Goal: Information Seeking & Learning: Learn about a topic

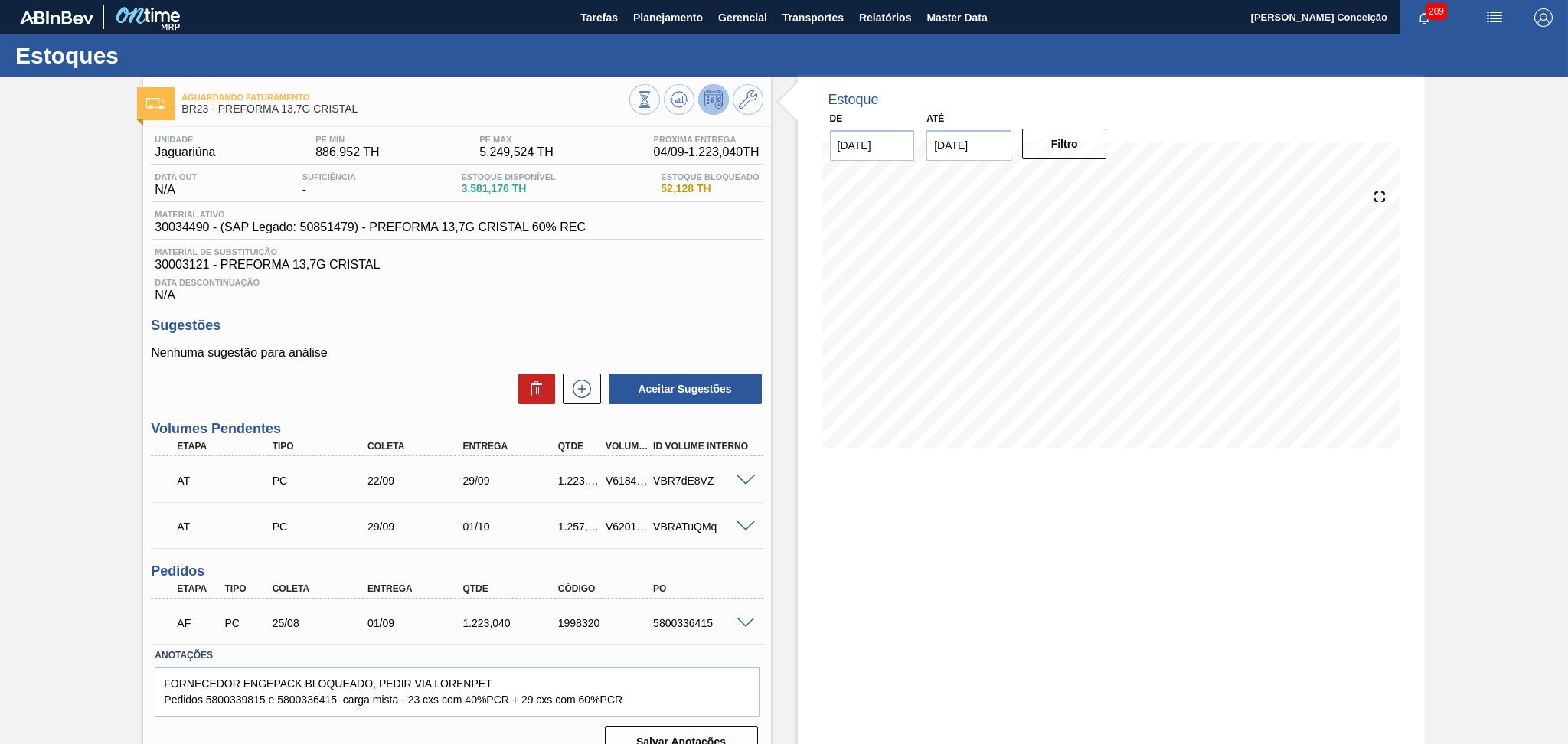
click at [772, 311] on div "Estoque De 04/09/2025 Até 10/10/2025 Filtro" at bounding box center [1097, 423] width 654 height 694
click at [674, 19] on span "Planejamento" at bounding box center [667, 18] width 69 height 19
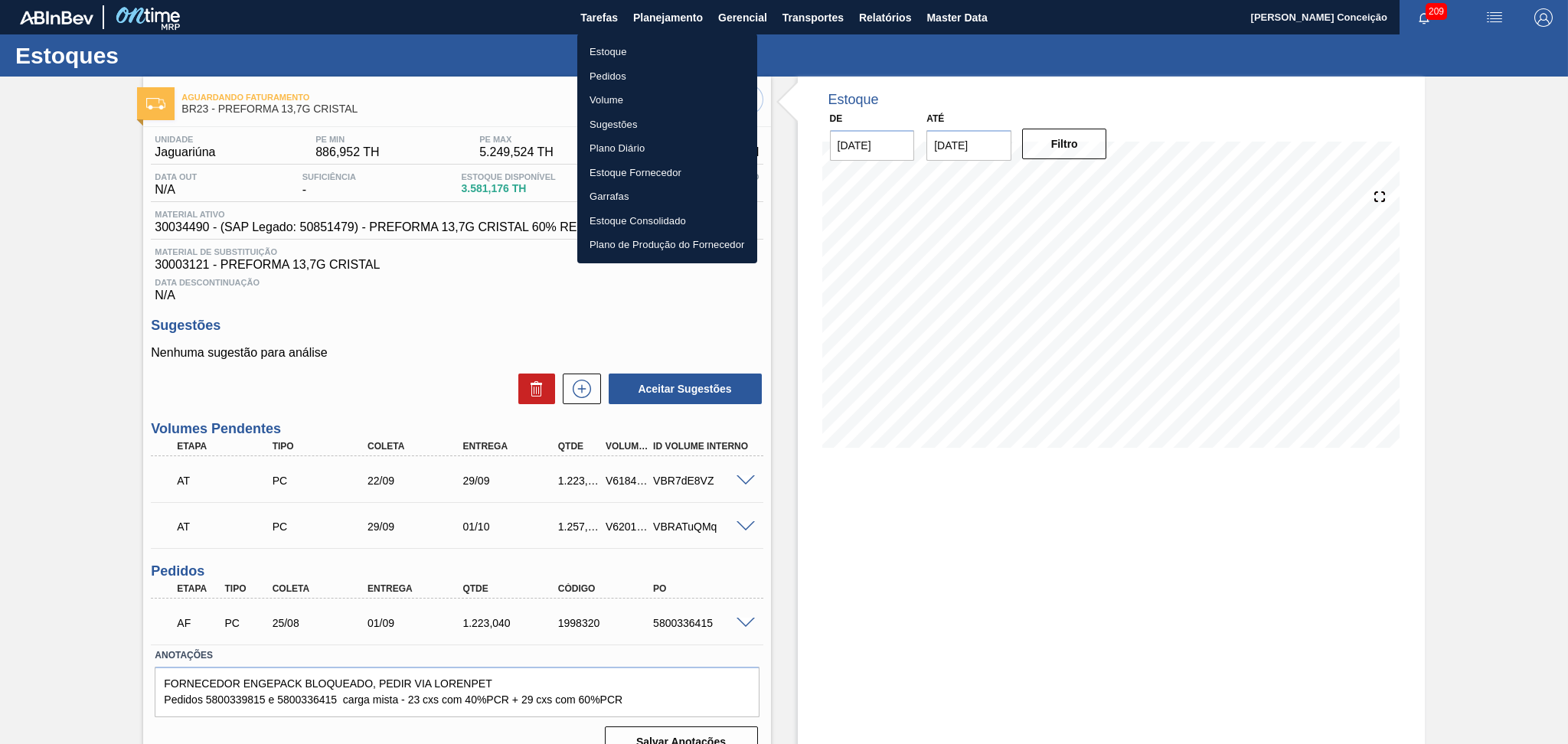
click at [611, 47] on li "Estoque" at bounding box center [667, 52] width 180 height 25
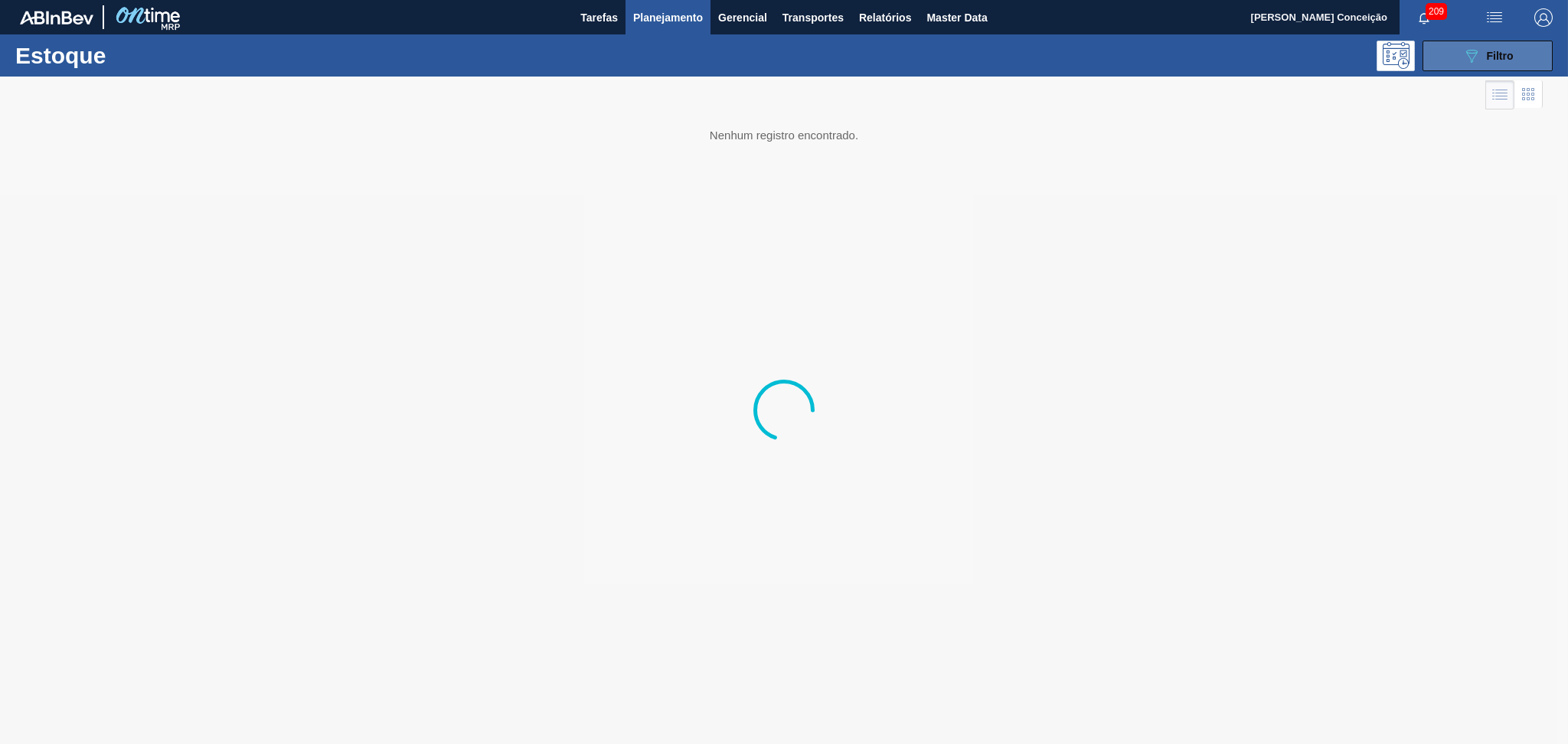
click at [1475, 49] on icon at bounding box center [1472, 56] width 12 height 13
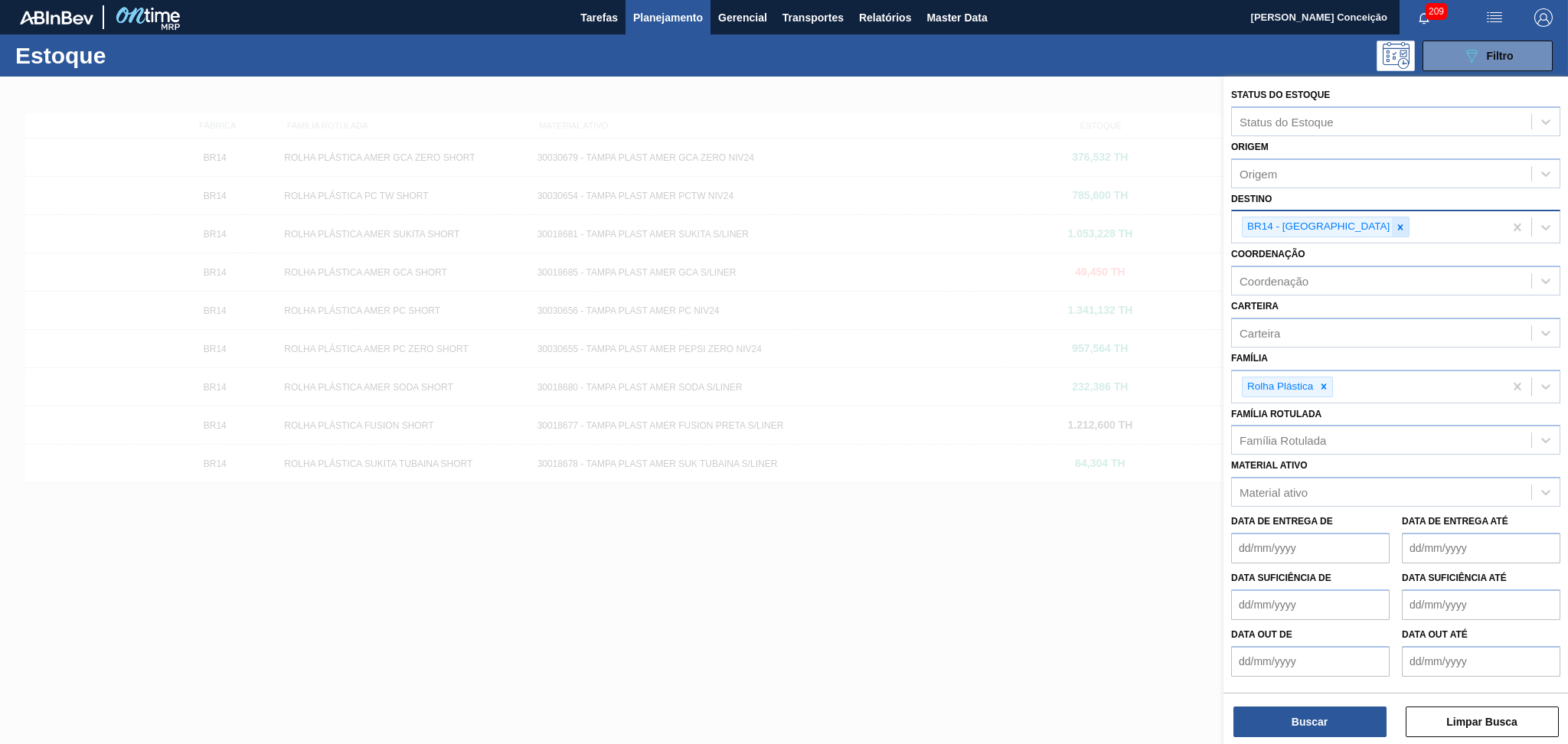
click at [1397, 225] on icon at bounding box center [1400, 227] width 5 height 5
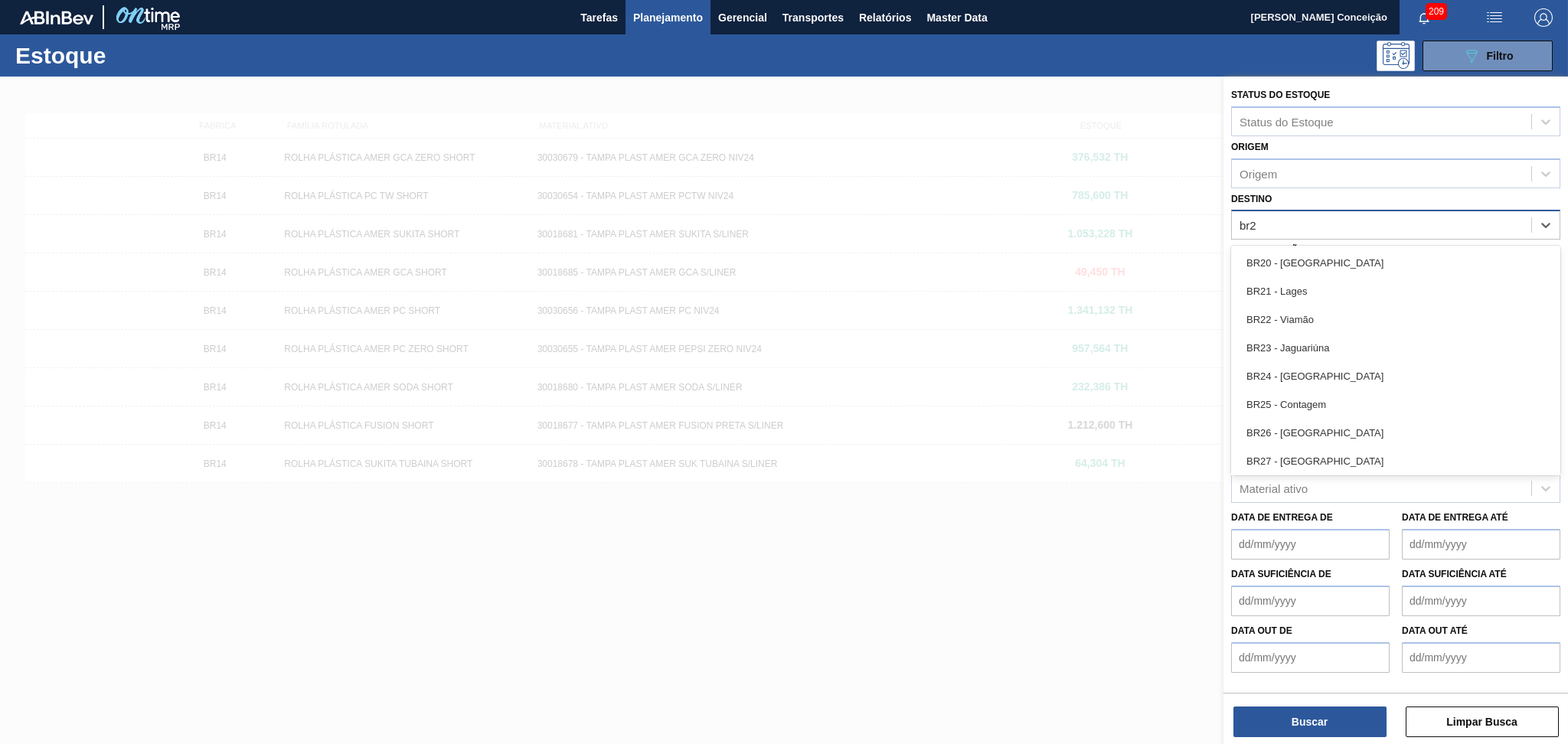
type input "br23"
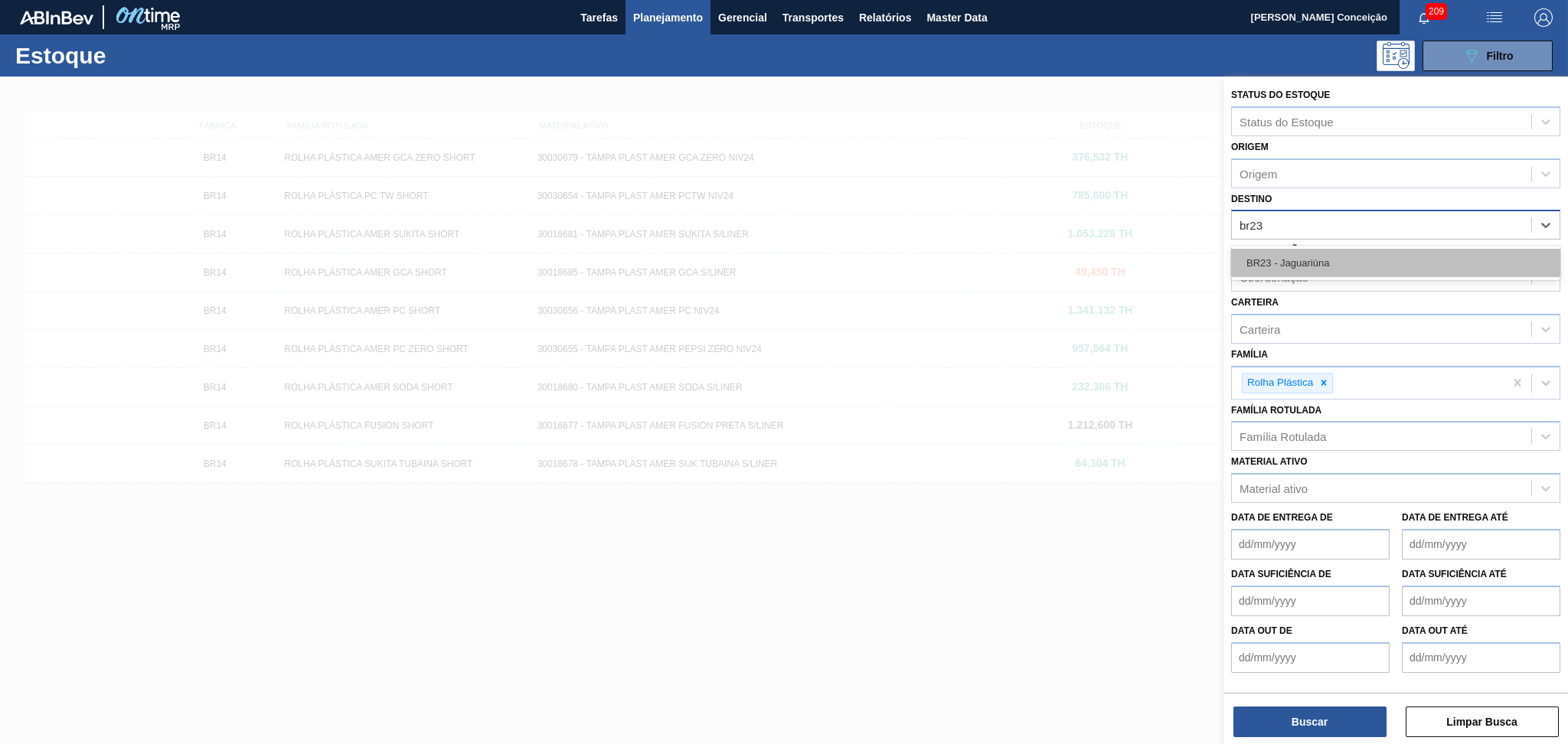
click at [1294, 264] on div "BR23 - Jaguariúna" at bounding box center [1395, 262] width 329 height 29
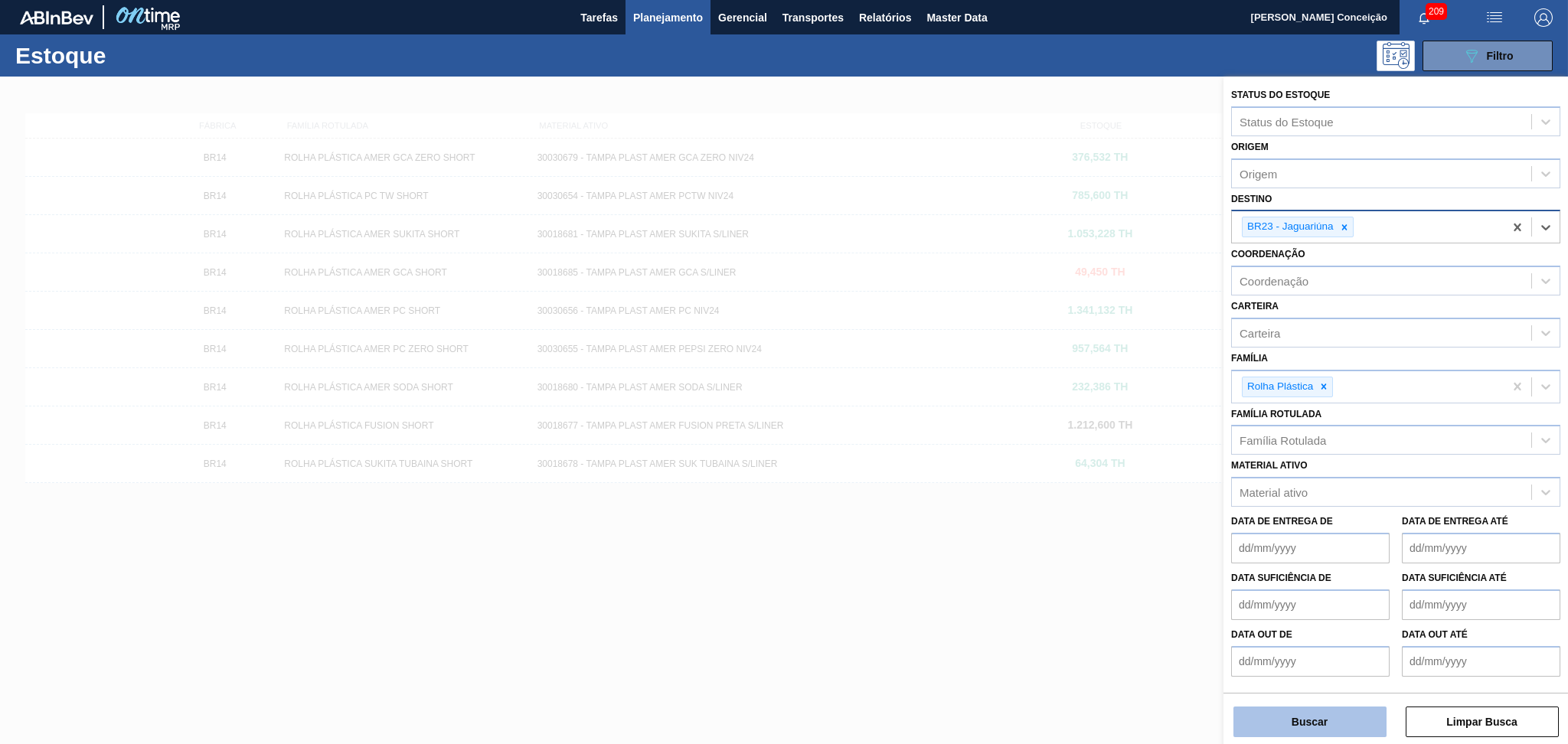
click at [1296, 719] on button "Buscar" at bounding box center [1309, 722] width 153 height 31
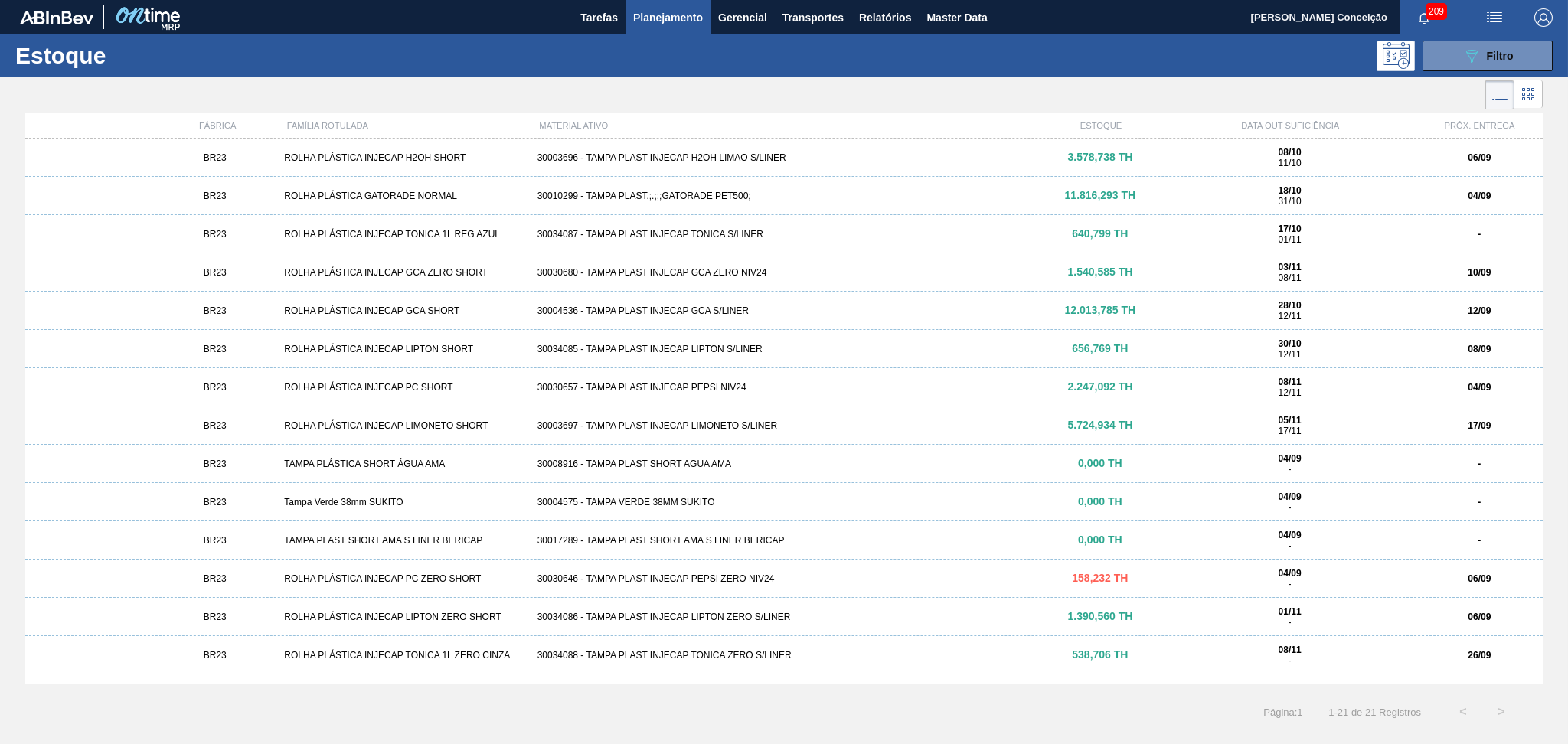
click at [738, 272] on div "30030680 - TAMPA PLAST INJECAP GCA ZERO NIV24" at bounding box center [784, 272] width 506 height 11
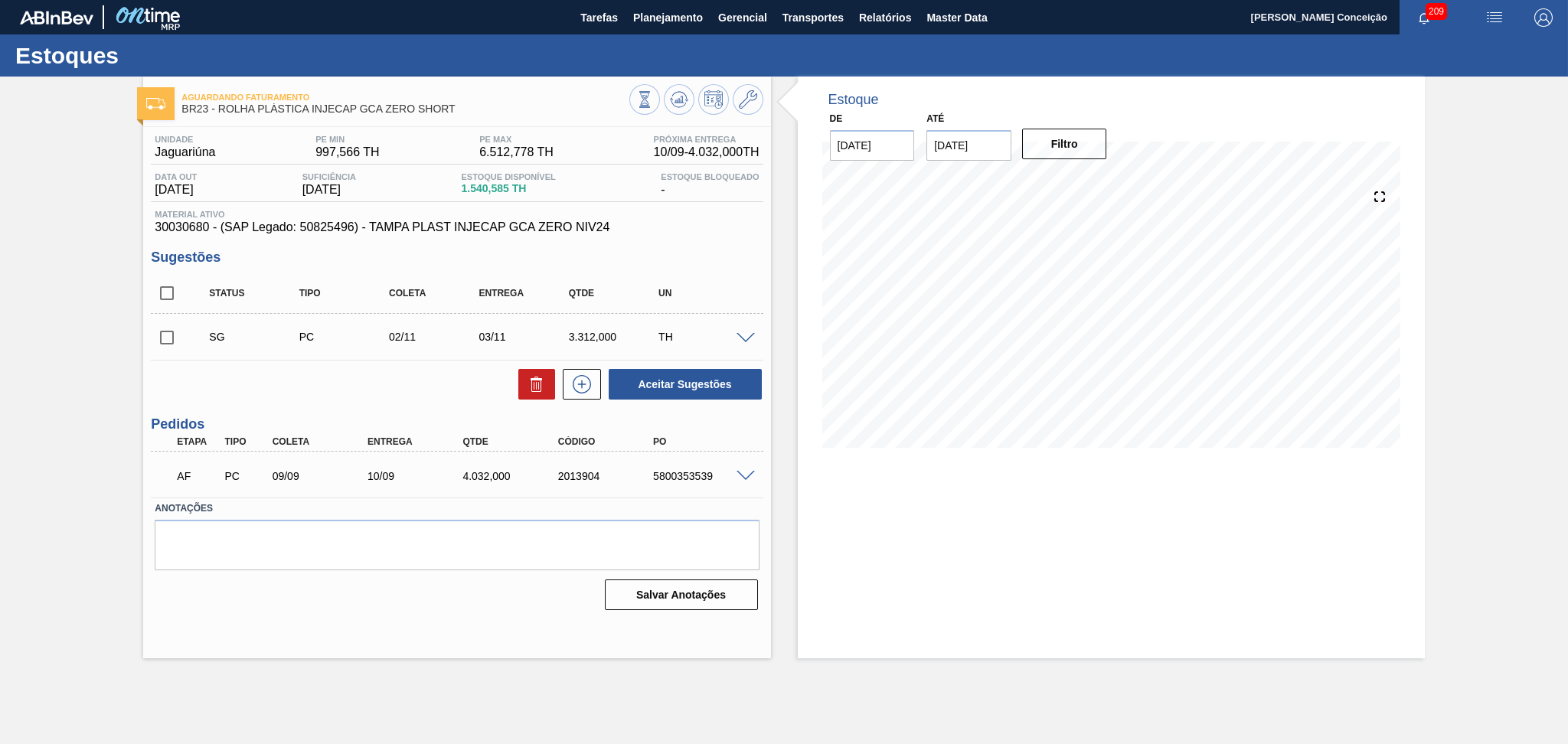
click at [427, 476] on div "10/09" at bounding box center [417, 476] width 107 height 12
click at [696, 476] on div "5800353539" at bounding box center [702, 476] width 107 height 12
copy div "5800353539"
click at [778, 463] on div "Estoque De 04/09/2025 Até 10/10/2025 Filtro 13/09 Projeção de Estoque 4,478.077…" at bounding box center [1097, 367] width 654 height 582
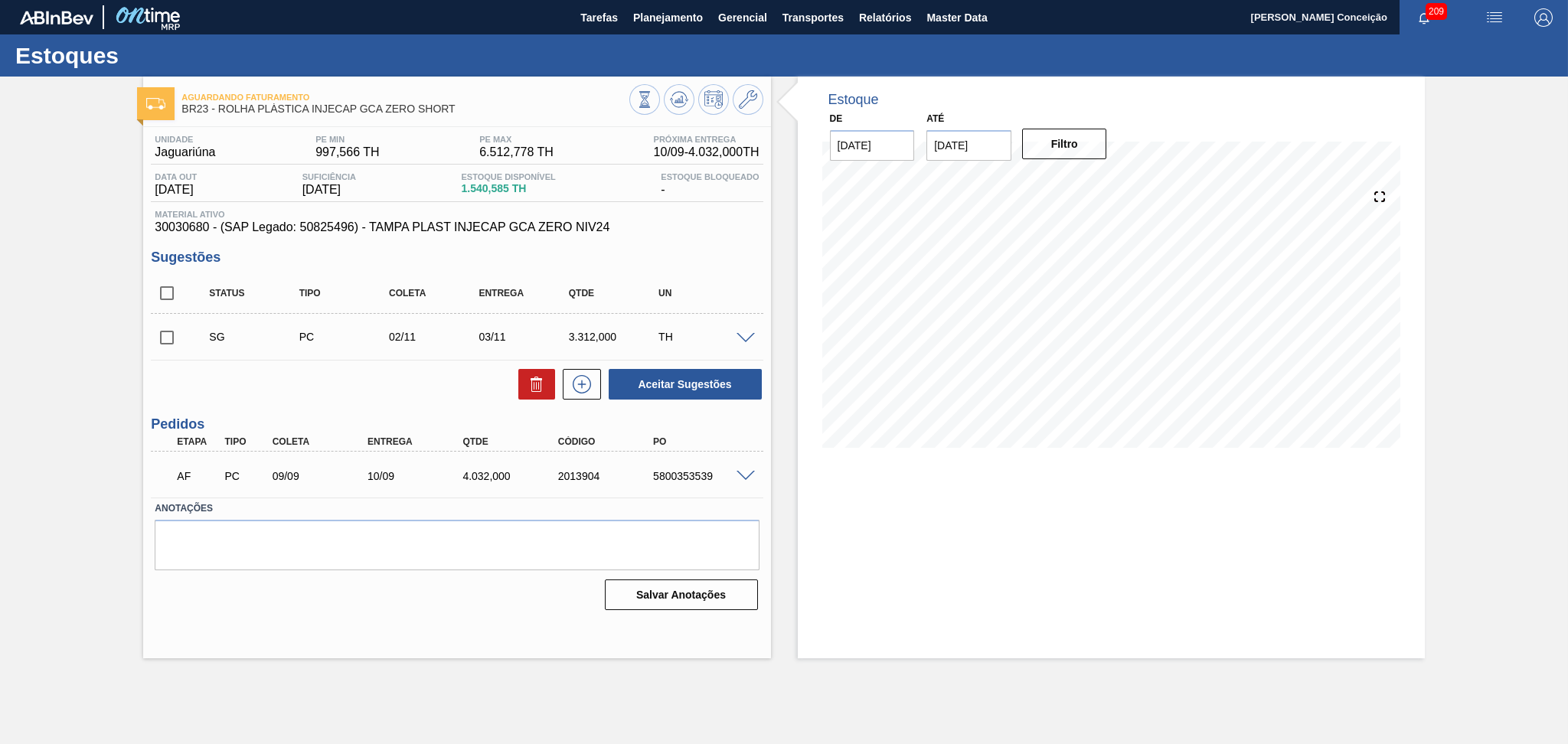
click at [678, 465] on div "AF PC 09/09 10/09 4.032,000 2013904 5800353539" at bounding box center [452, 475] width 571 height 31
copy div "5800353539"
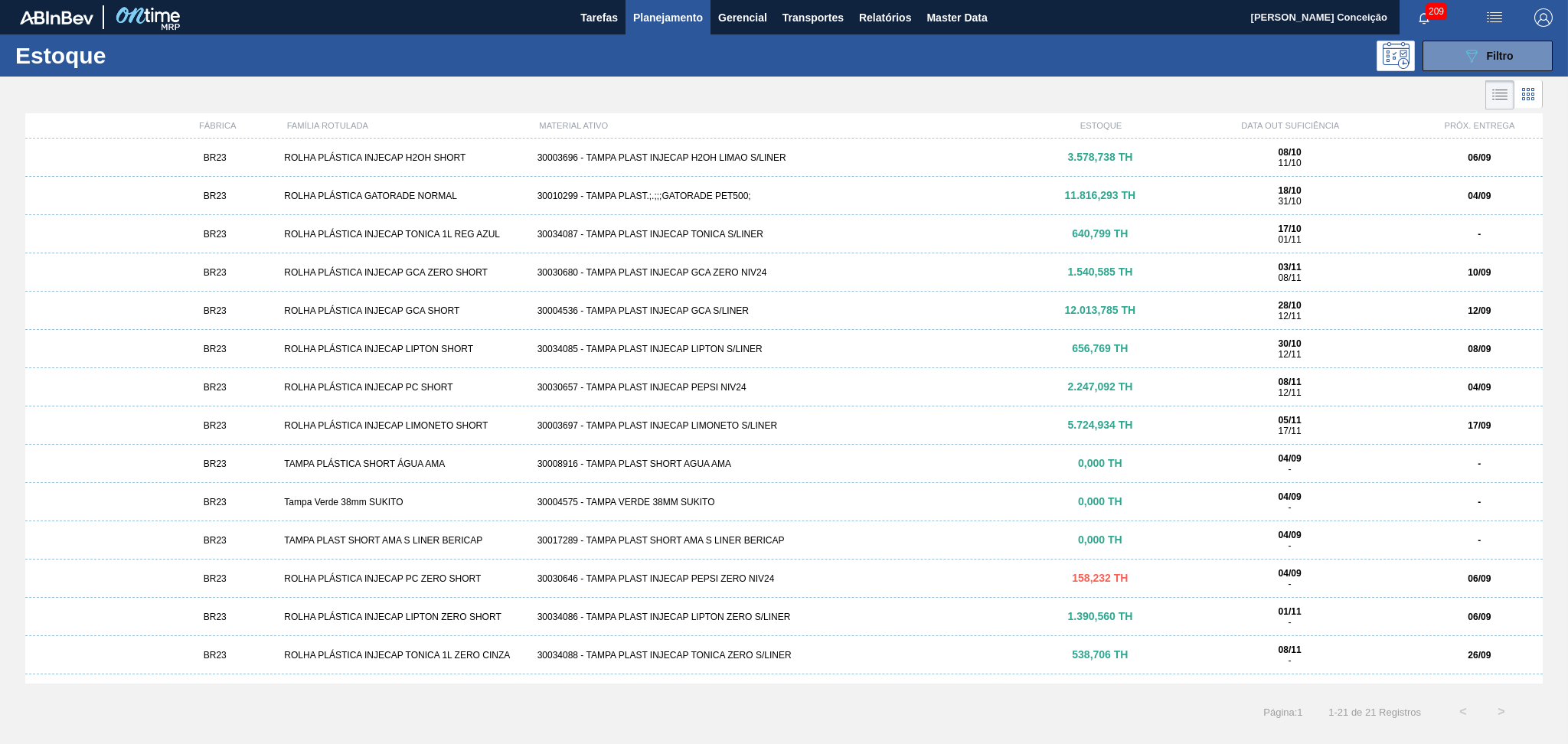
click at [737, 577] on div "30030646 - TAMPA PLAST INJECAP PEPSI ZERO NIV24" at bounding box center [784, 579] width 506 height 11
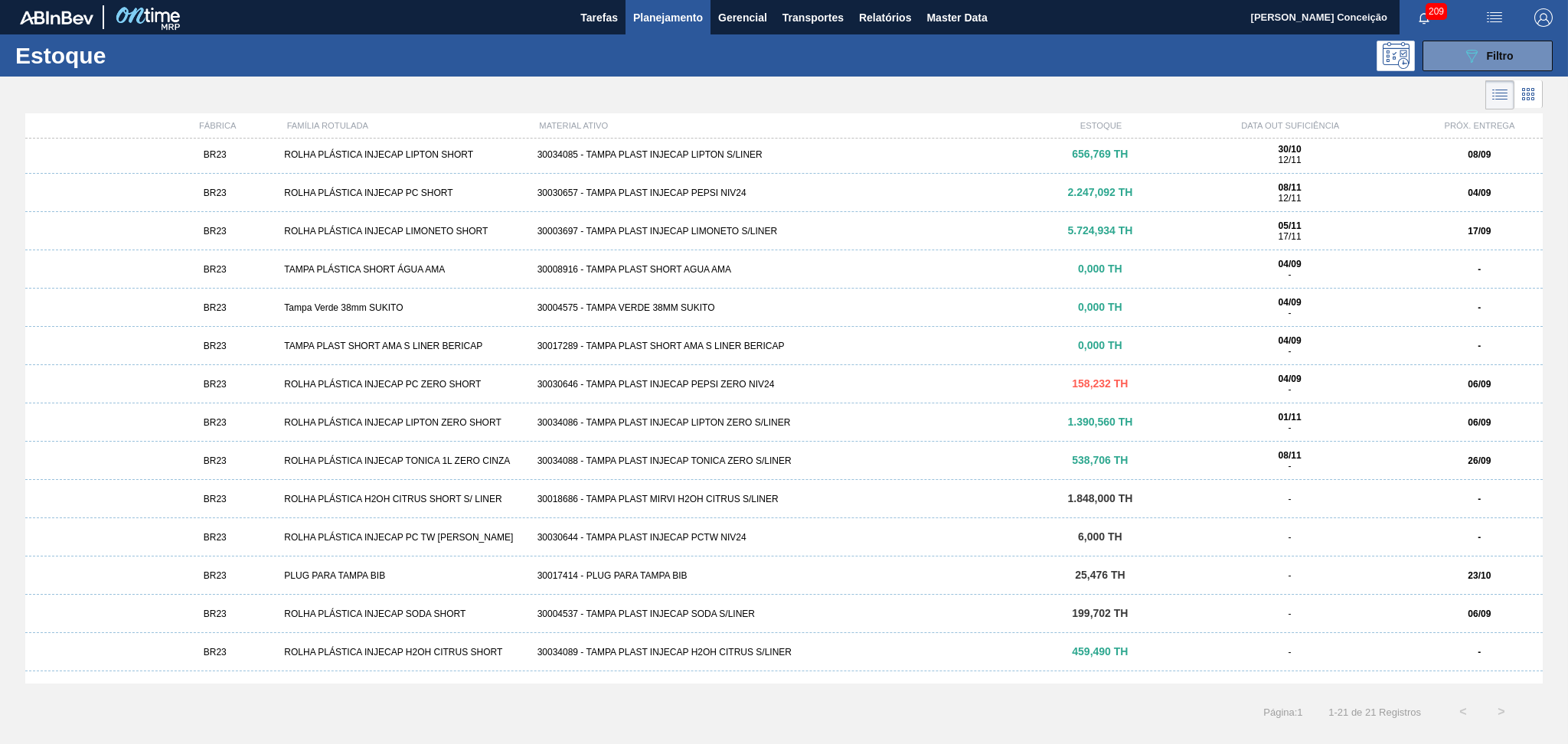
scroll to position [258, 0]
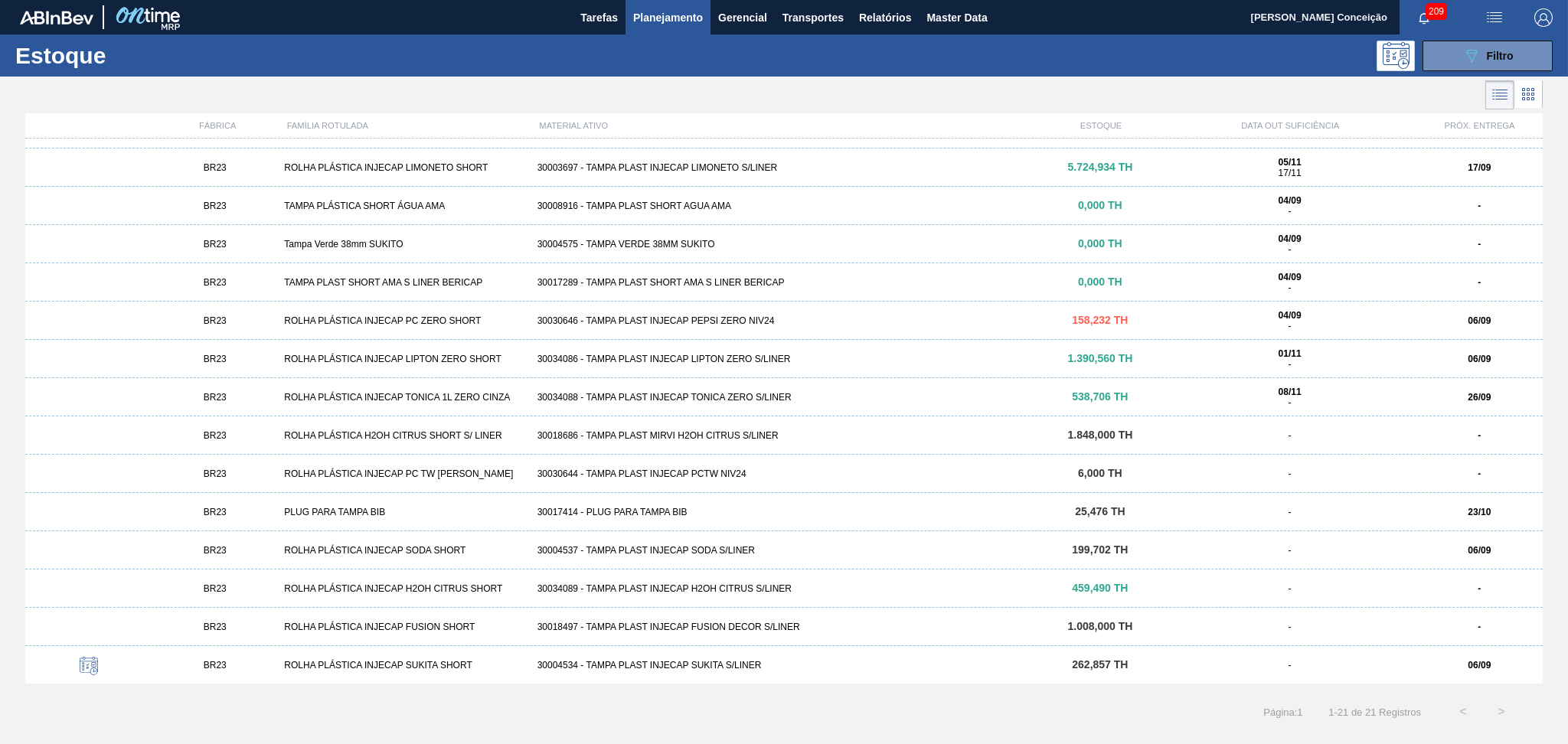
click at [752, 563] on div "BR23 ROLHA PLÁSTICA INJECAP SODA SHORT 30004537 - TAMPA PLAST INJECAP SODA S/LI…" at bounding box center [784, 550] width 1517 height 39
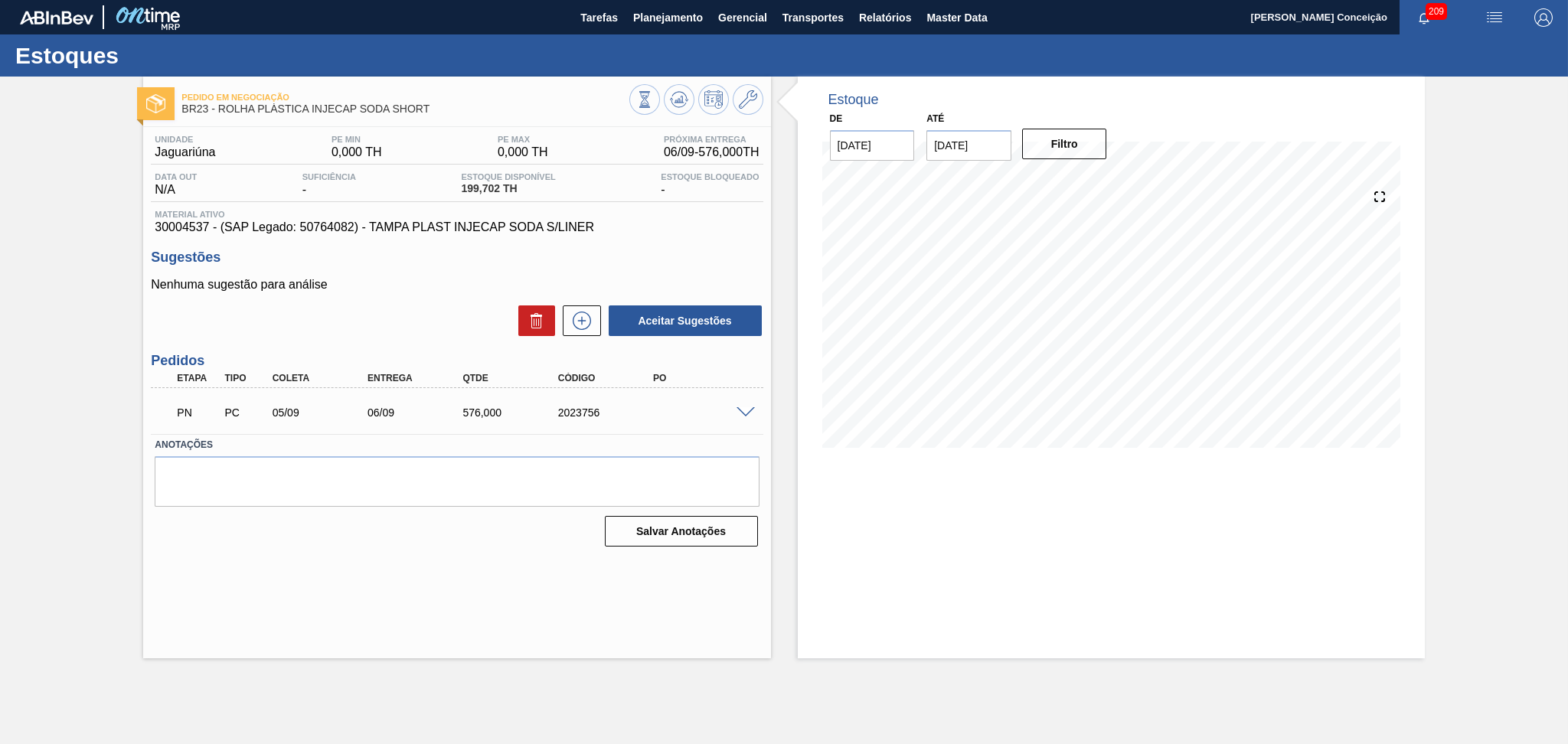
click at [779, 246] on div "Estoque De 04/09/2025 Até 10/10/2025 Filtro 07/09 Projeção de Estoque 775.702 N…" at bounding box center [1097, 367] width 654 height 582
click at [743, 409] on span at bounding box center [745, 413] width 19 height 12
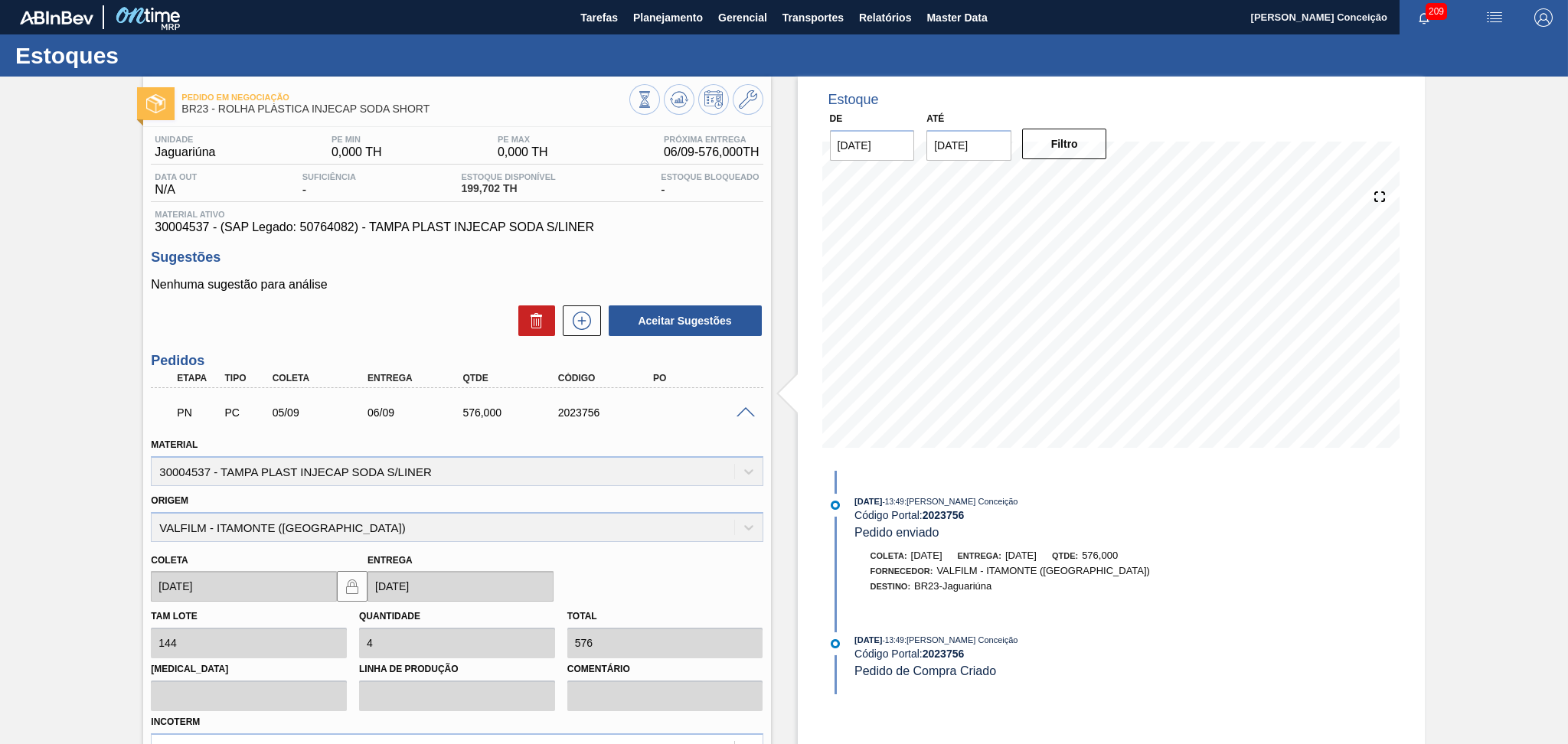
click at [743, 409] on span at bounding box center [745, 413] width 19 height 12
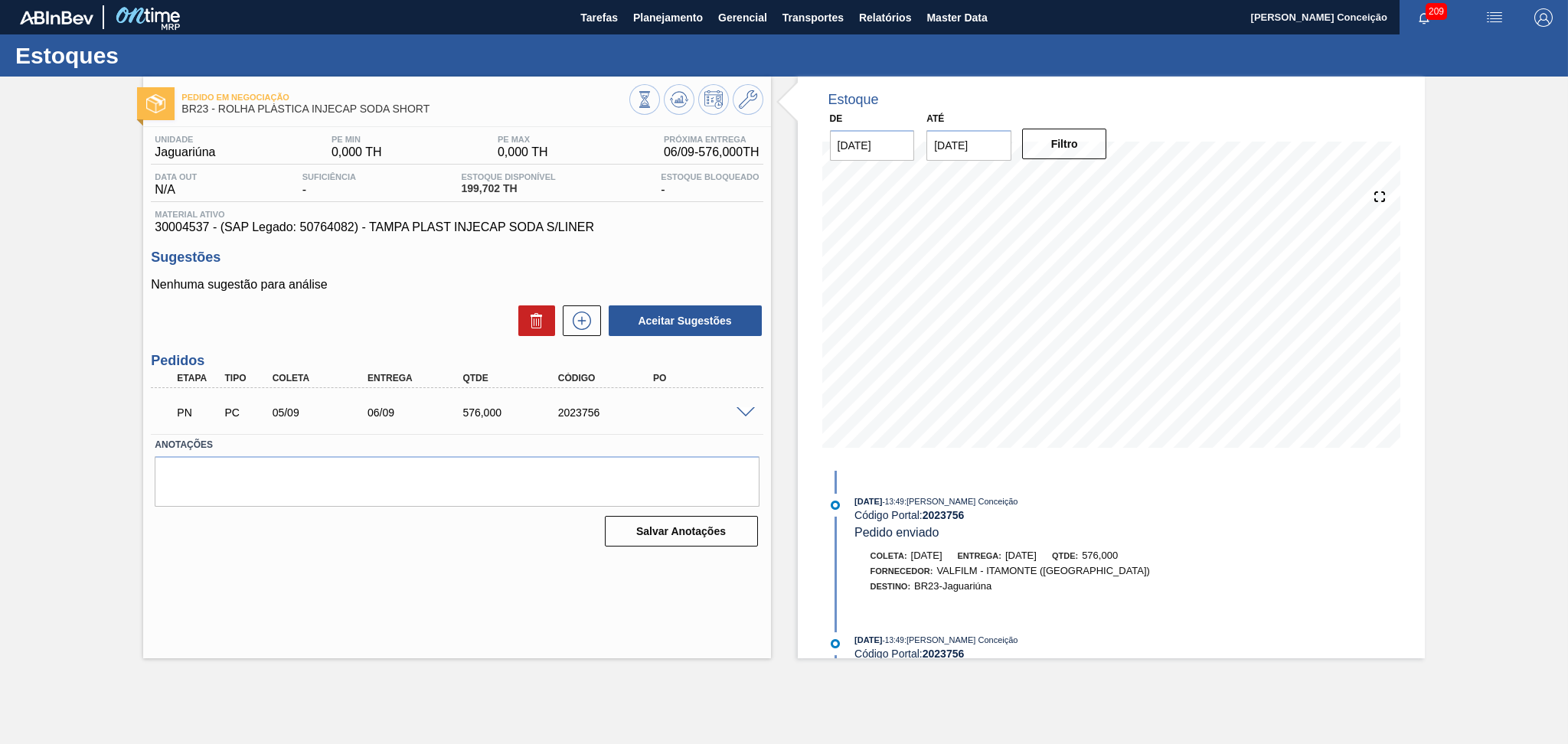
click at [373, 337] on div "Aceitar Sugestões" at bounding box center [456, 321] width 612 height 34
click at [40, 480] on div "Pedido em Negociação BR23 - ROLHA PLÁSTICA INJECAP SODA SHORT Unidade Jaguariún…" at bounding box center [784, 367] width 1568 height 582
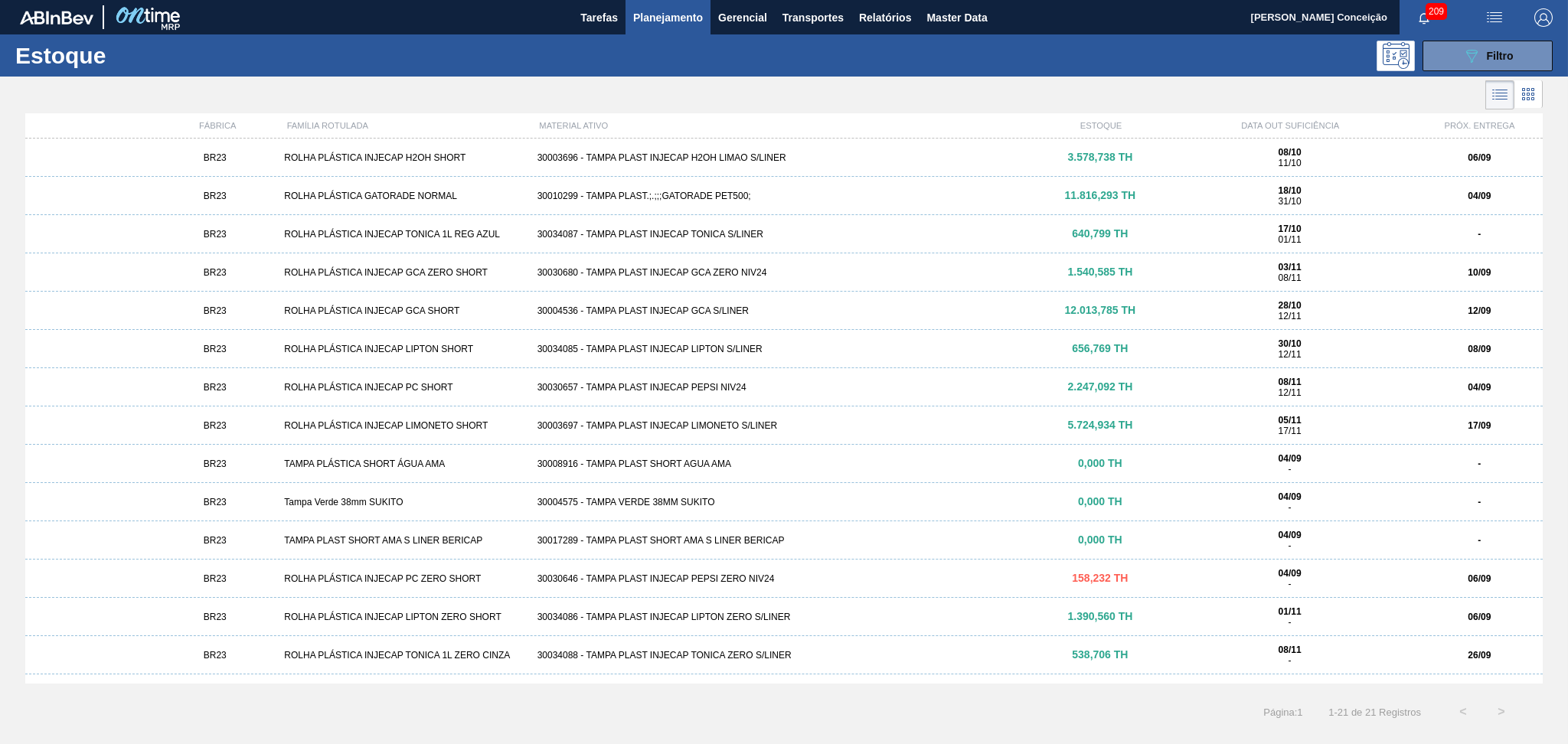
click at [755, 269] on div "30030680 - TAMPA PLAST INJECAP GCA ZERO NIV24" at bounding box center [784, 272] width 506 height 11
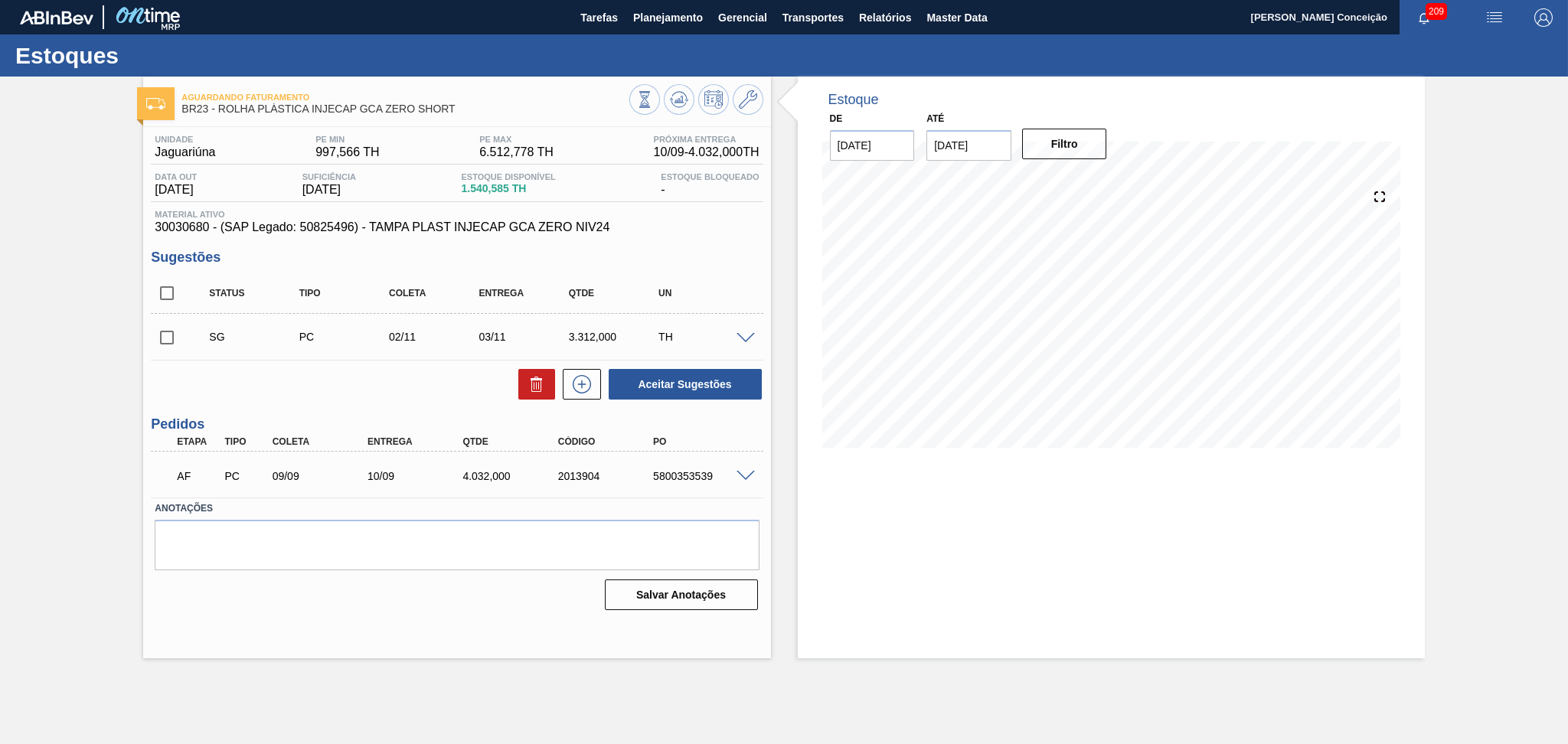
click at [98, 424] on div "Aguardando Faturamento BR23 - ROLHA PLÁSTICA INJECAP GCA ZERO SHORT Unidade Jag…" at bounding box center [784, 367] width 1568 height 582
click at [782, 464] on div "Estoque De 04/09/2025 Até 10/10/2025 Filtro" at bounding box center [1097, 367] width 654 height 582
click at [786, 472] on div "Estoque De 04/09/2025 Até 10/10/2025 Filtro" at bounding box center [1097, 367] width 654 height 582
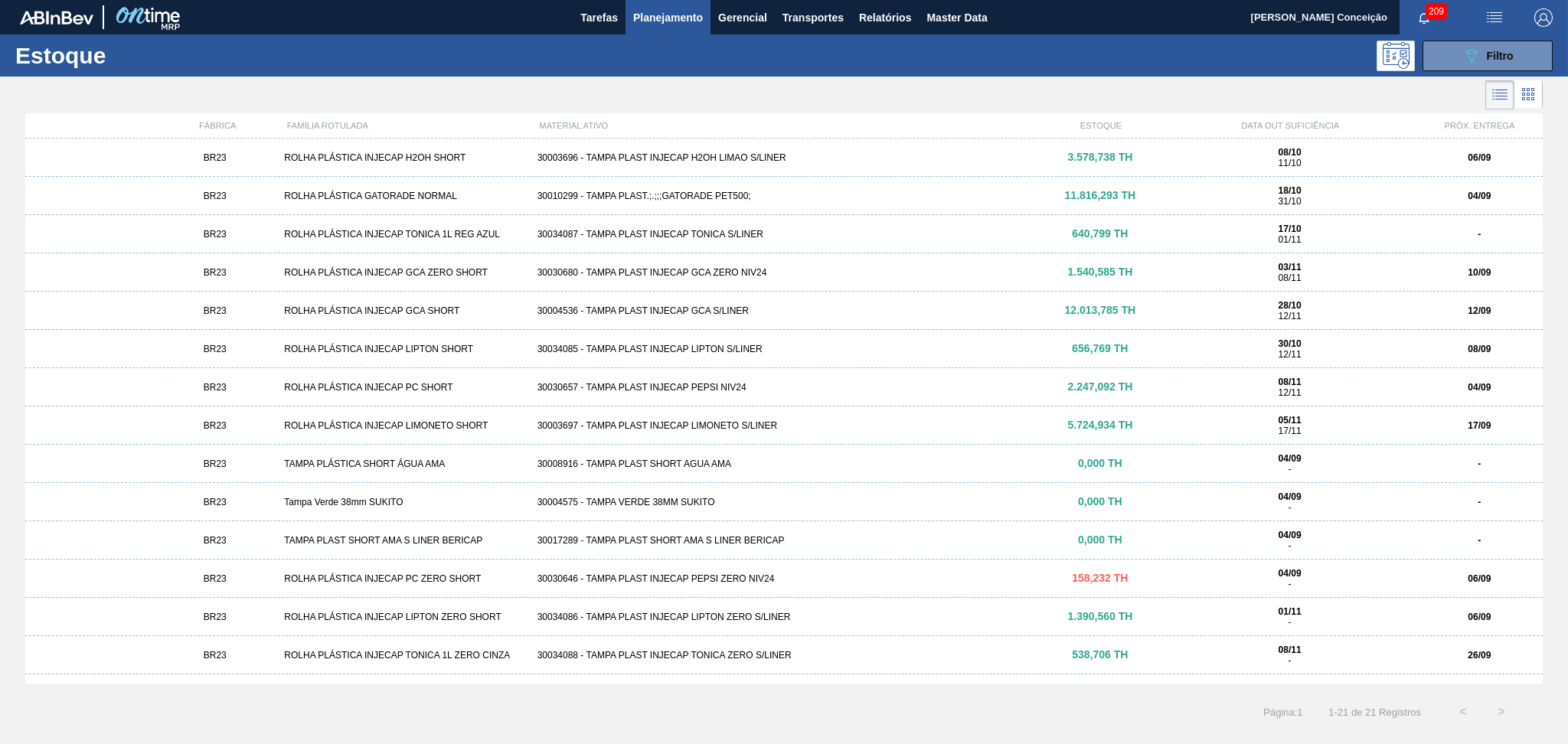
click at [754, 160] on div "30003696 - TAMPA PLAST INJECAP H2OH LIMAO S/LINER" at bounding box center [784, 157] width 506 height 11
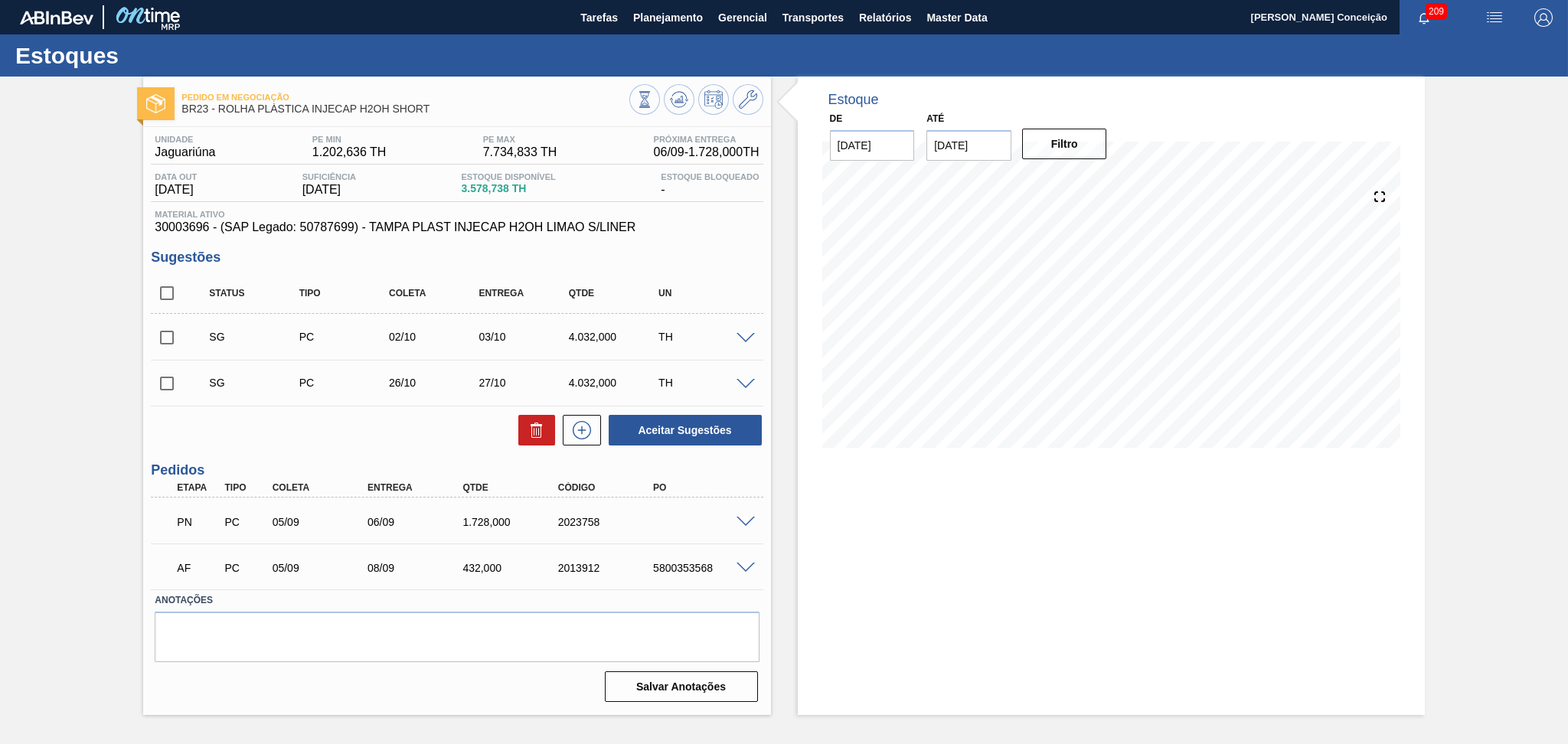
click at [252, 438] on div "Aceitar Sugestões" at bounding box center [456, 431] width 612 height 34
click at [756, 284] on div "Status Tipo Coleta Entrega Qtde UN" at bounding box center [456, 293] width 612 height 41
click at [747, 286] on div "Status Tipo Coleta Entrega Qtde UN" at bounding box center [456, 293] width 612 height 41
click at [736, 256] on h3 "Sugestões" at bounding box center [456, 257] width 612 height 16
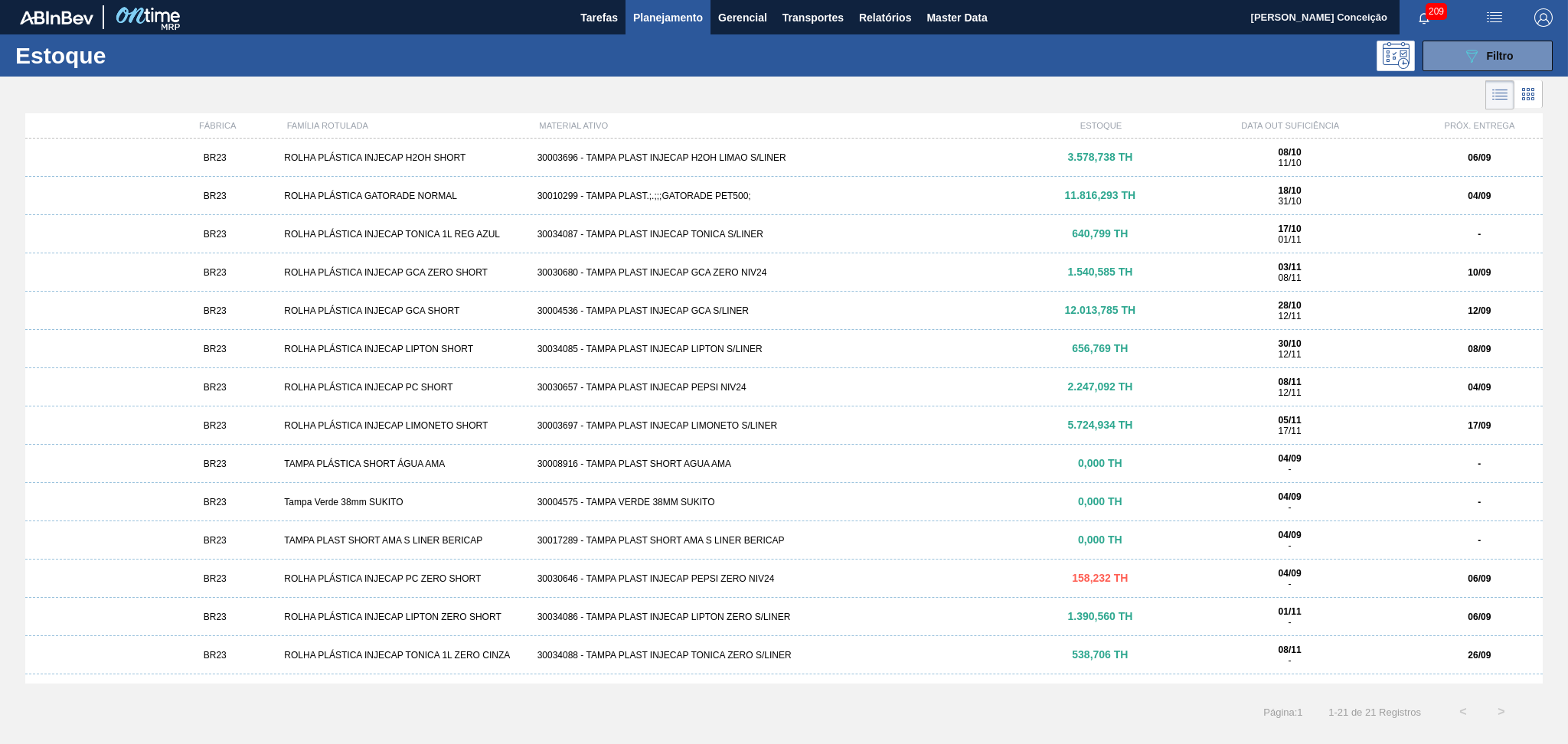
click at [721, 284] on div "BR23 ROLHA PLÁSTICA INJECAP GCA ZERO SHORT 30030680 - TAMPA PLAST INJECAP GCA Z…" at bounding box center [784, 272] width 1517 height 39
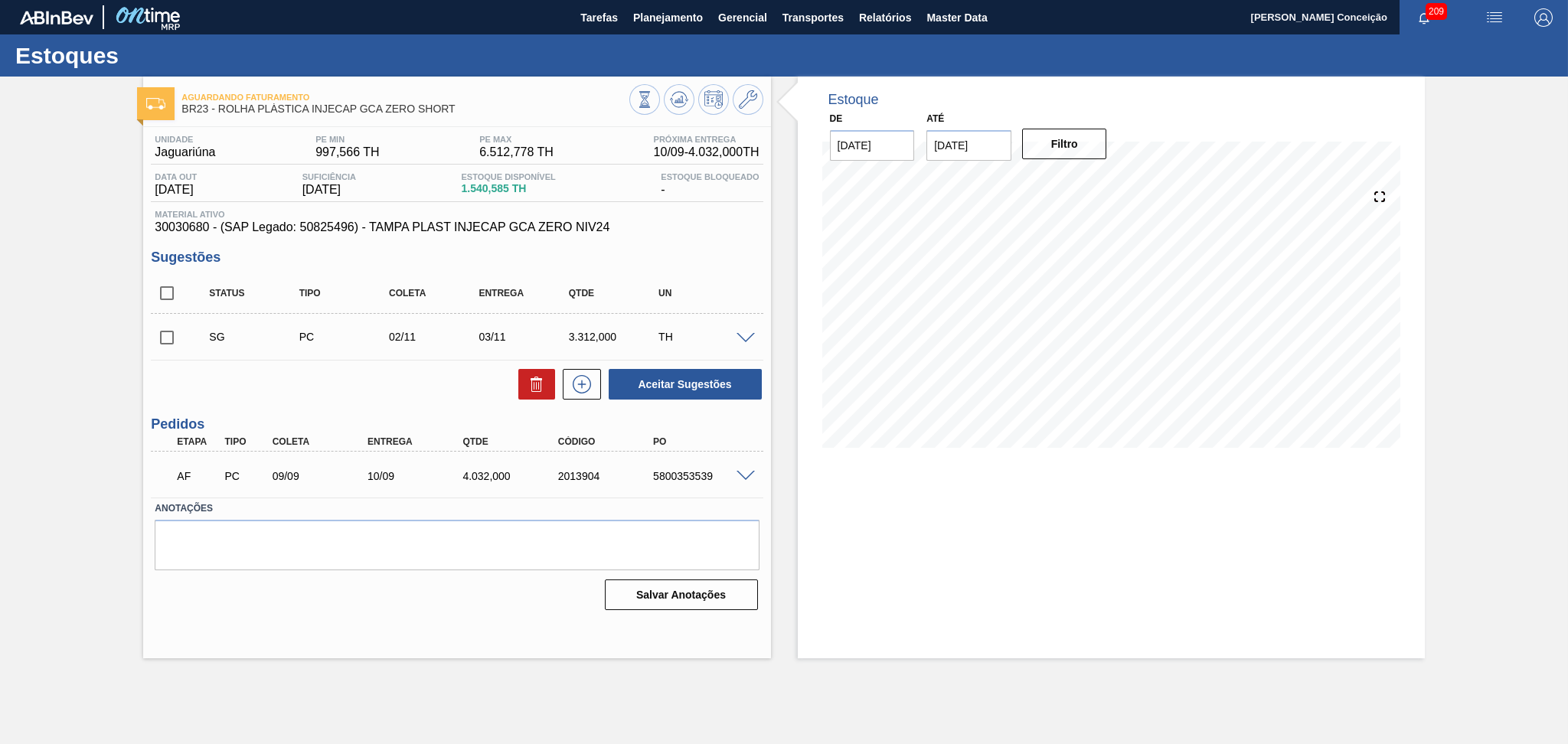
click at [744, 335] on span at bounding box center [745, 339] width 19 height 12
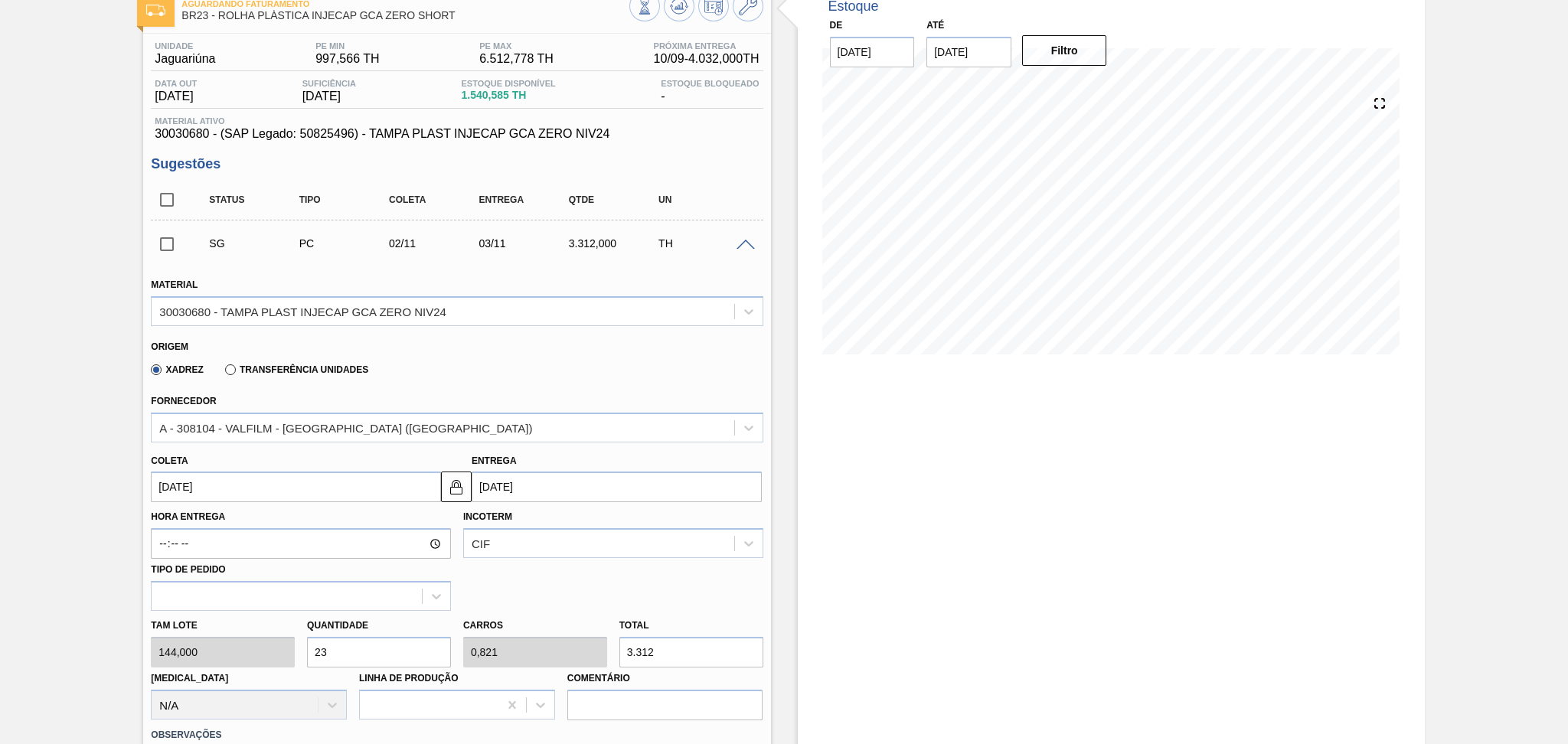
scroll to position [204, 0]
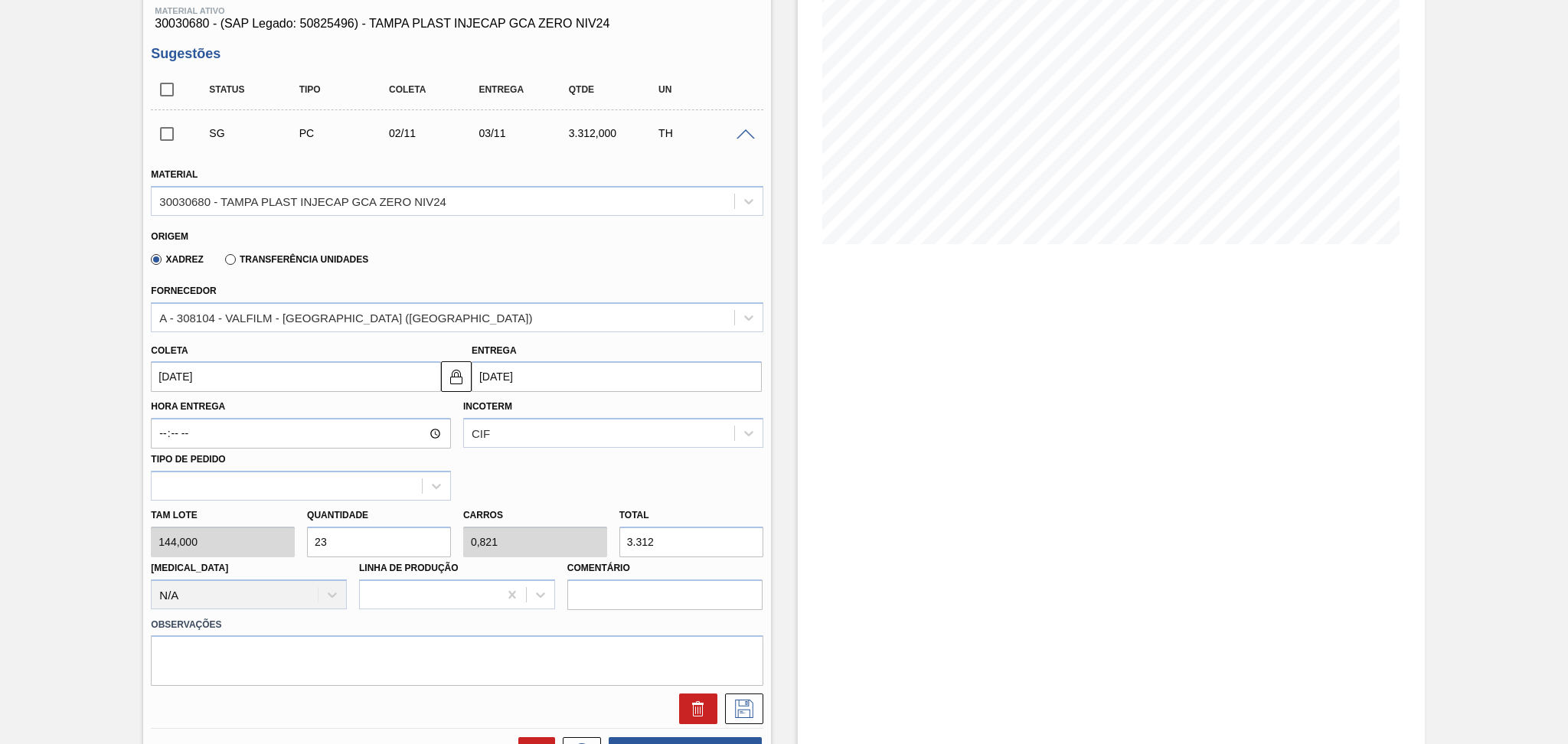
click at [243, 373] on input "02/11/2025" at bounding box center [296, 377] width 290 height 31
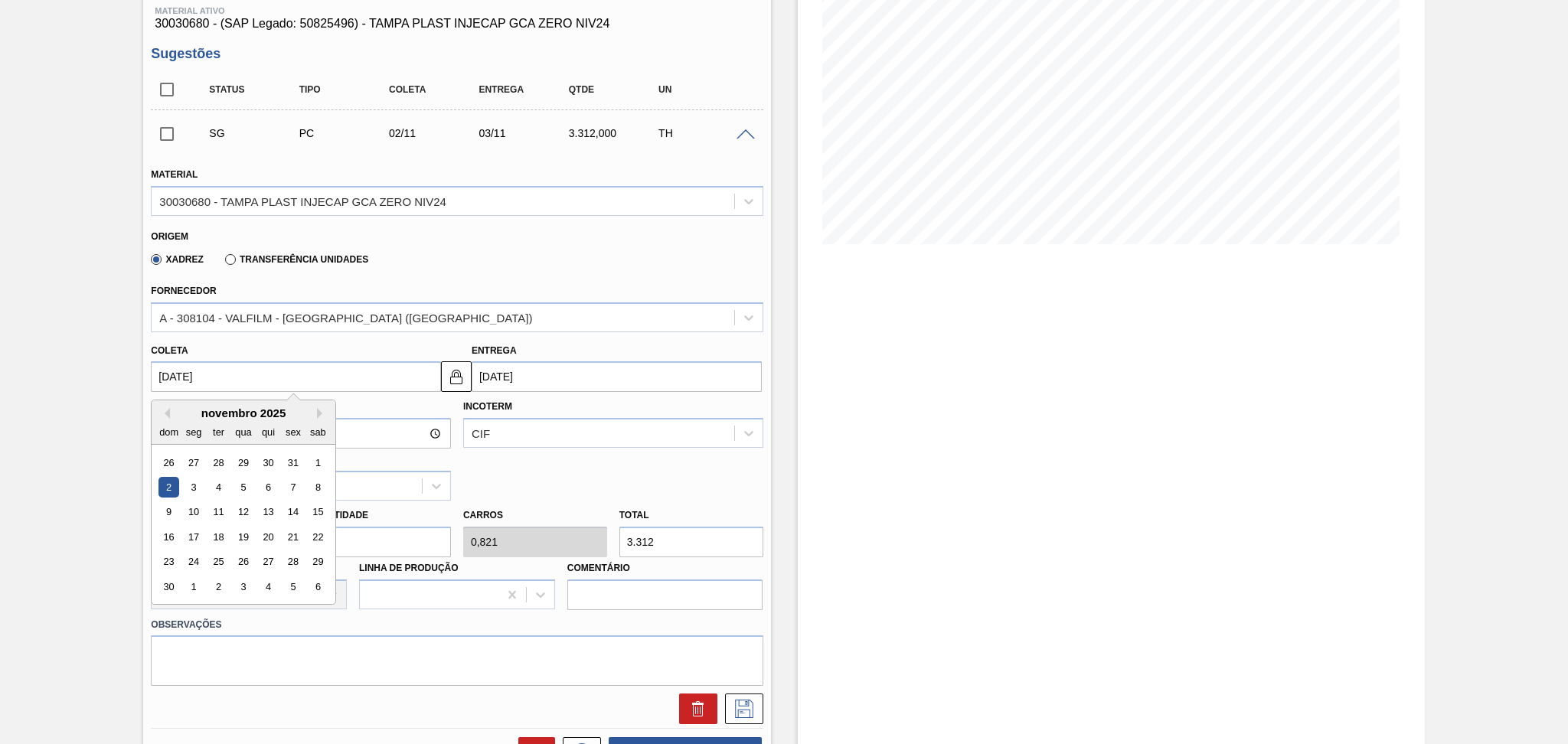
click at [171, 408] on div "novembro 2025" at bounding box center [243, 413] width 184 height 13
click at [169, 411] on div "novembro 2025" at bounding box center [243, 413] width 184 height 13
click at [165, 411] on button "Previous Month" at bounding box center [164, 414] width 11 height 11
click at [164, 411] on button "Previous Month" at bounding box center [164, 414] width 11 height 11
click at [197, 507] on div "15" at bounding box center [194, 512] width 21 height 21
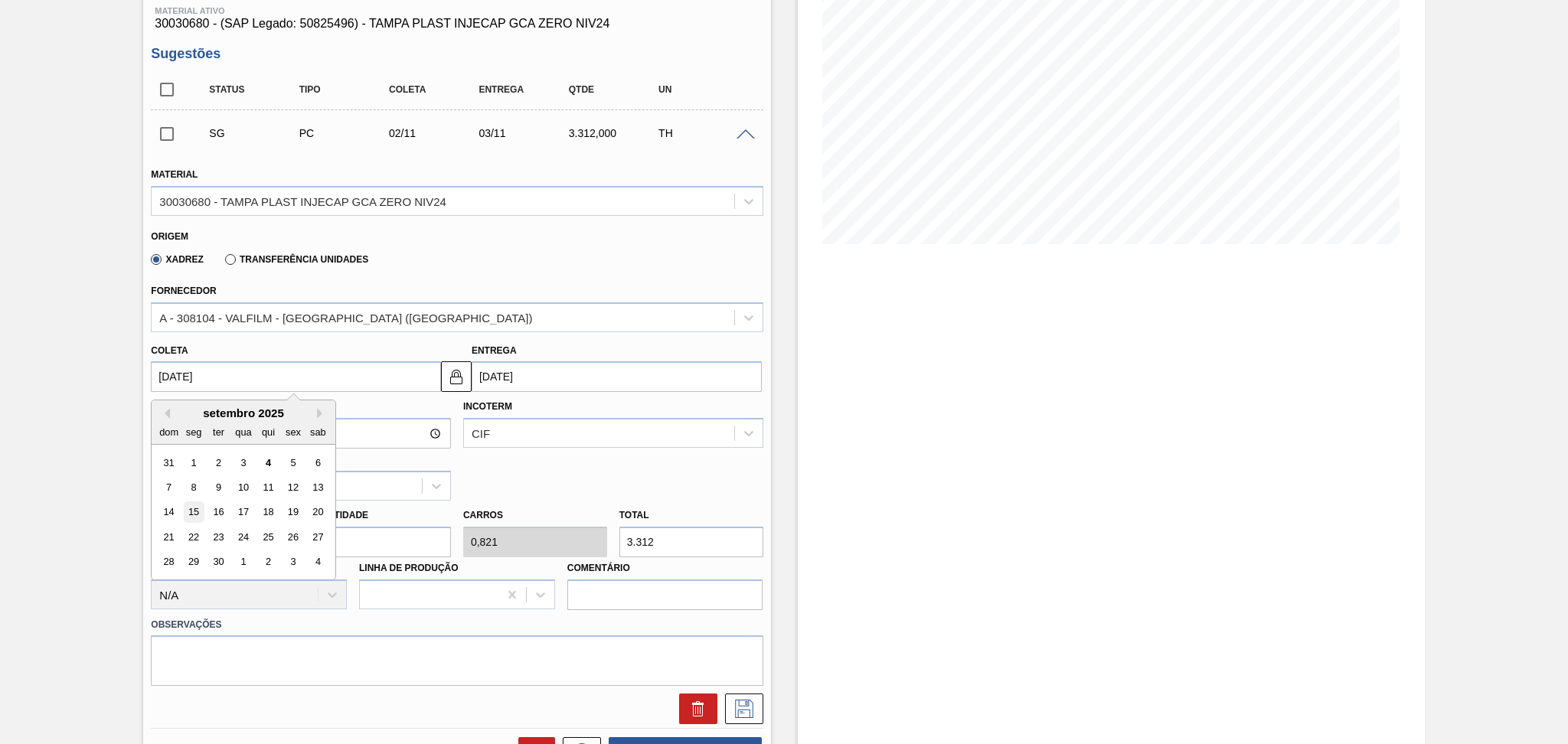
type input "[DATE]"
type input "16/09/2025"
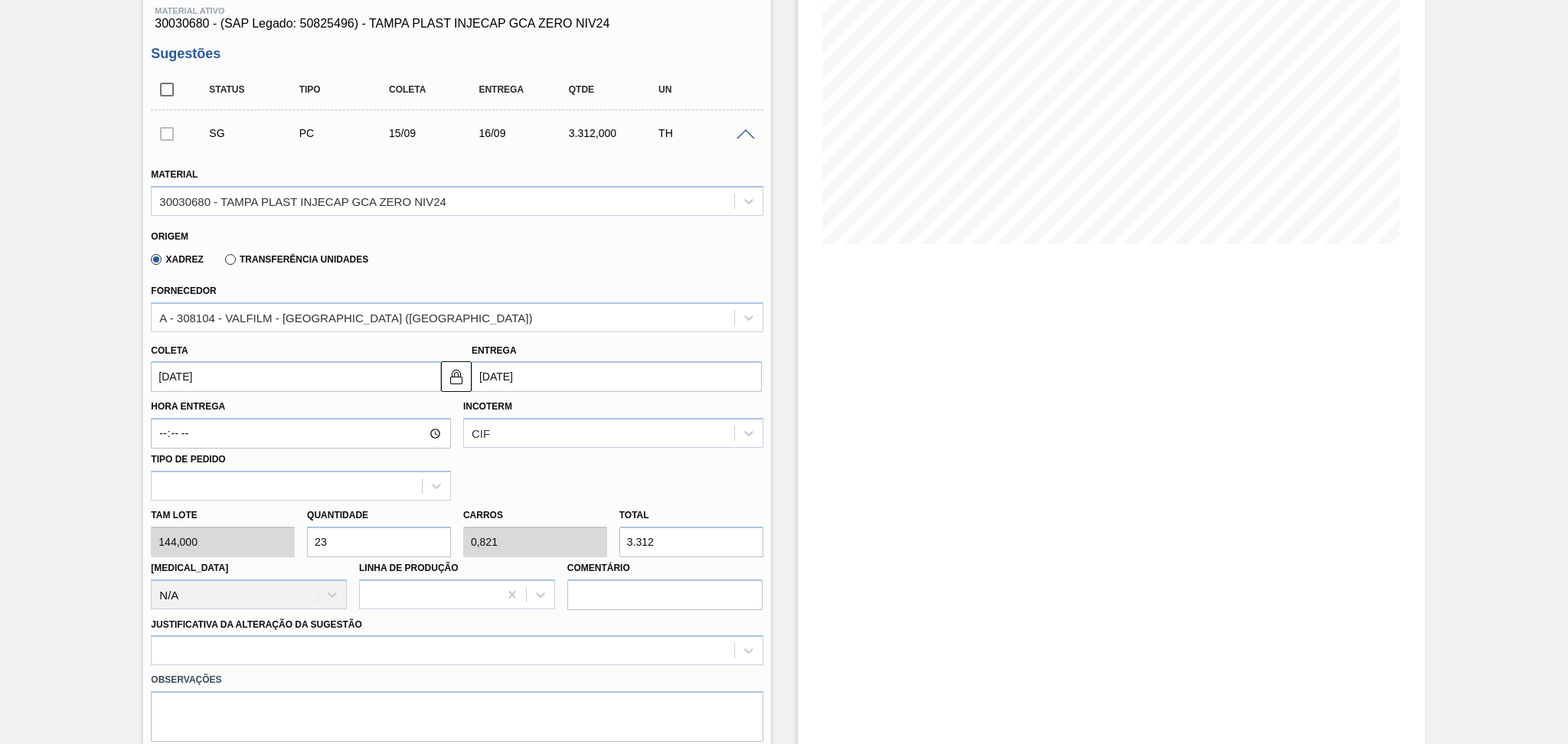
click at [543, 464] on div "Hora Entrega Incoterm CIF Tipo de pedido" at bounding box center [456, 446] width 624 height 109
click at [398, 280] on div "Fornecedor A - 308104 - VALFILM - ITAMONTE (MG)" at bounding box center [456, 306] width 612 height 52
click at [219, 361] on input "15/09/2025" at bounding box center [296, 377] width 290 height 31
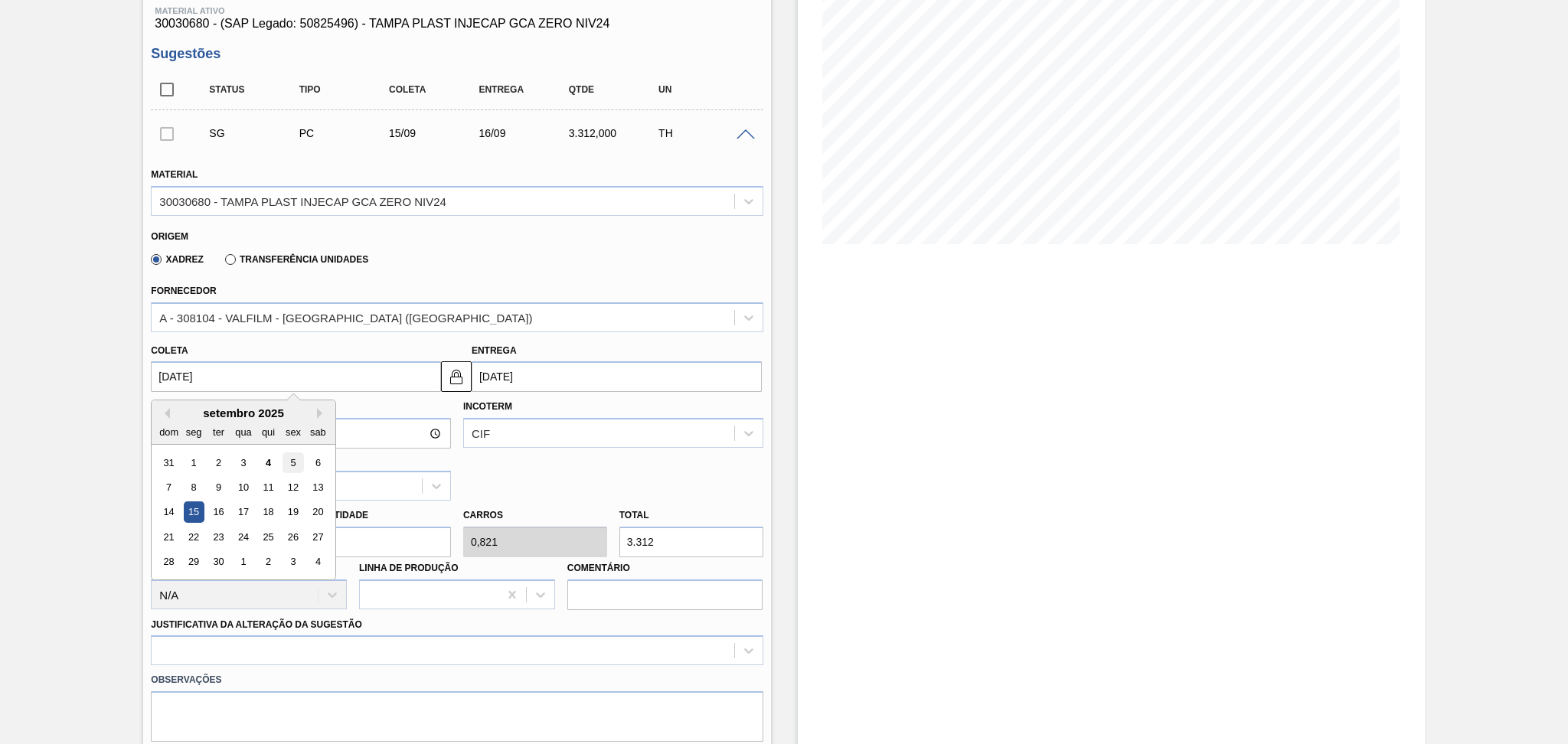
click at [292, 458] on div "5" at bounding box center [293, 462] width 21 height 21
type input "05/09/2025"
type input "06/09/2025"
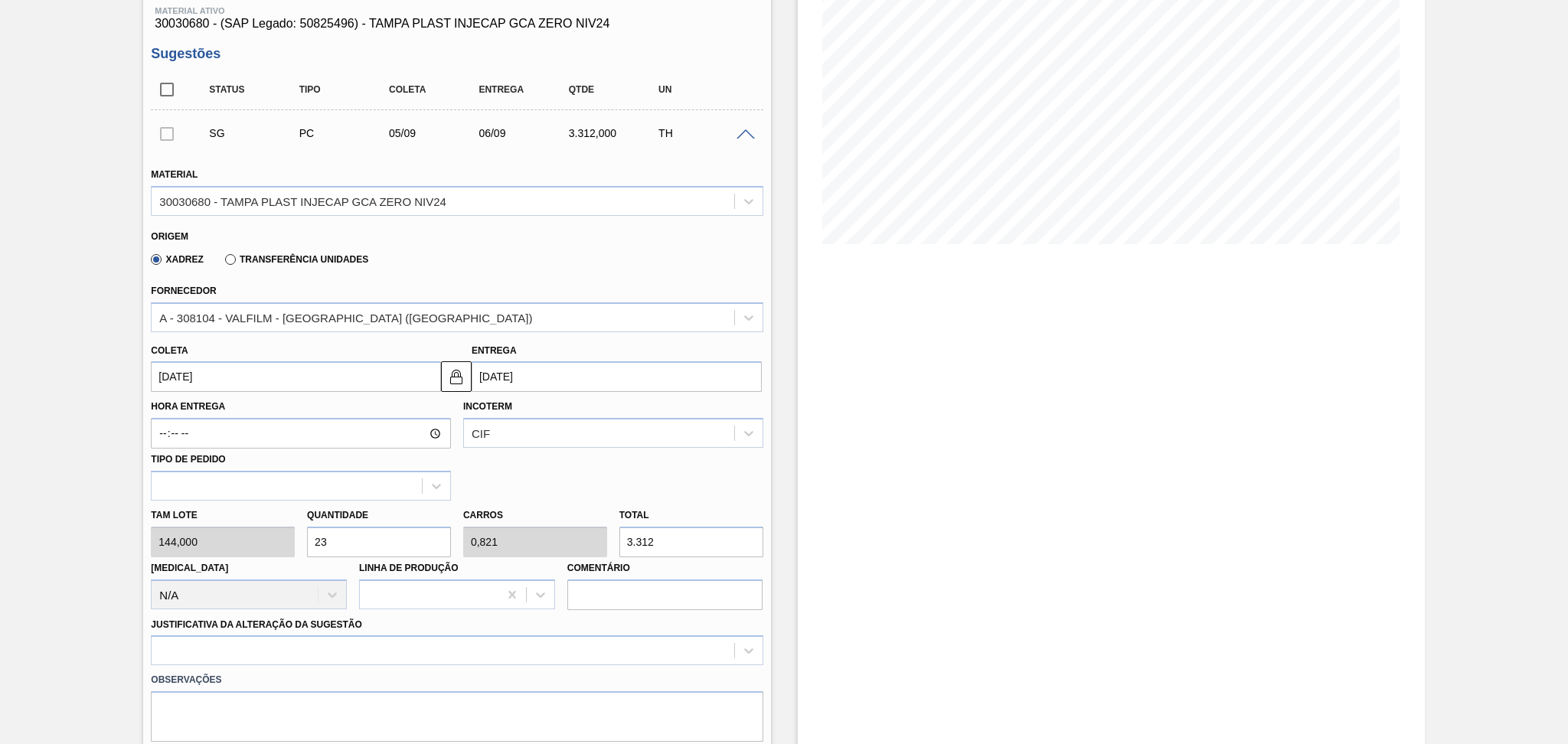
click at [252, 516] on div "Tam lote 144,000 Quantidade 23 Carros 0,821 Total 3.312 Doca N/A Linha de Produ…" at bounding box center [456, 556] width 624 height 110
type input "4"
type input "0,143"
type input "576"
type input "4"
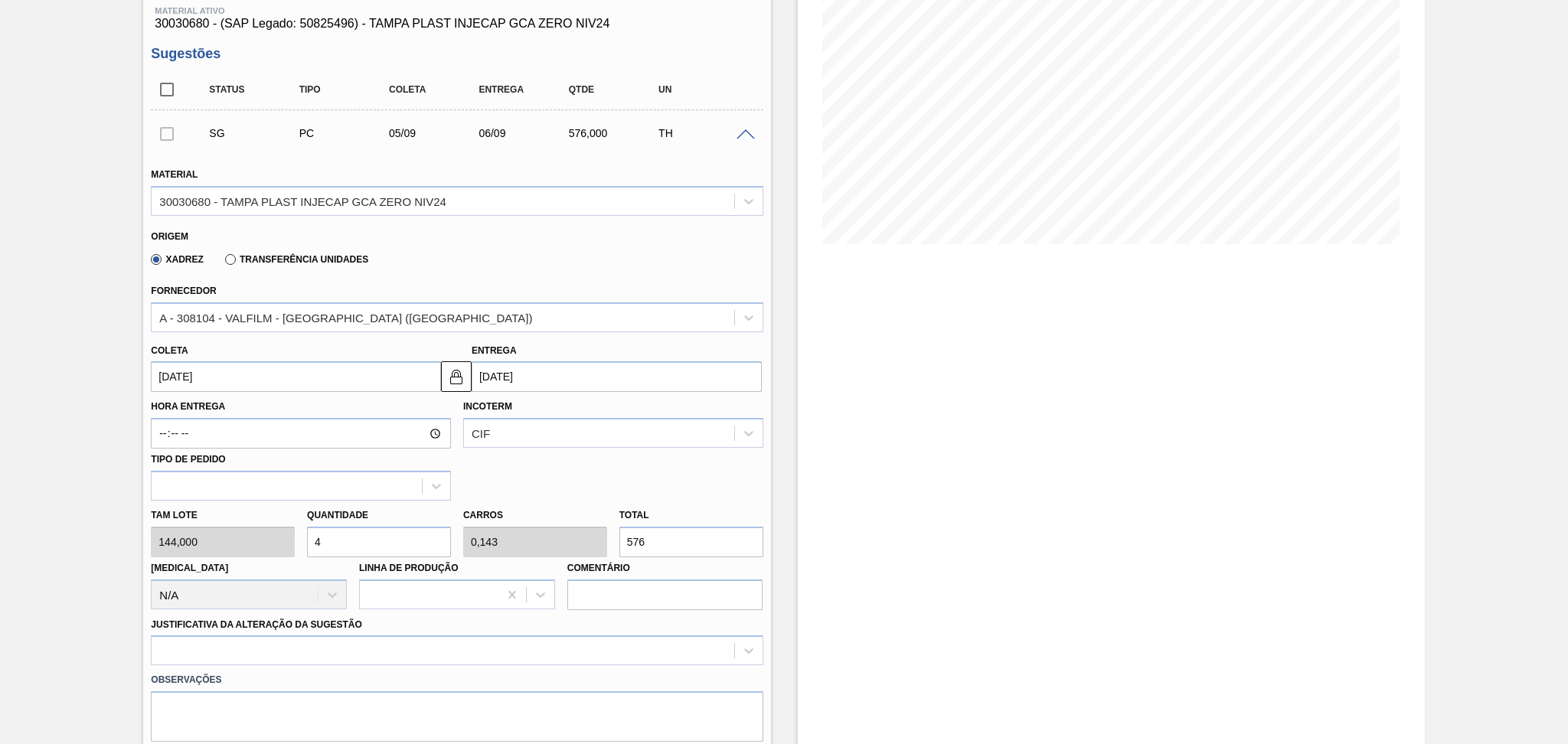
click at [643, 470] on div "Hora Entrega Incoterm CIF Tipo de pedido" at bounding box center [456, 446] width 624 height 109
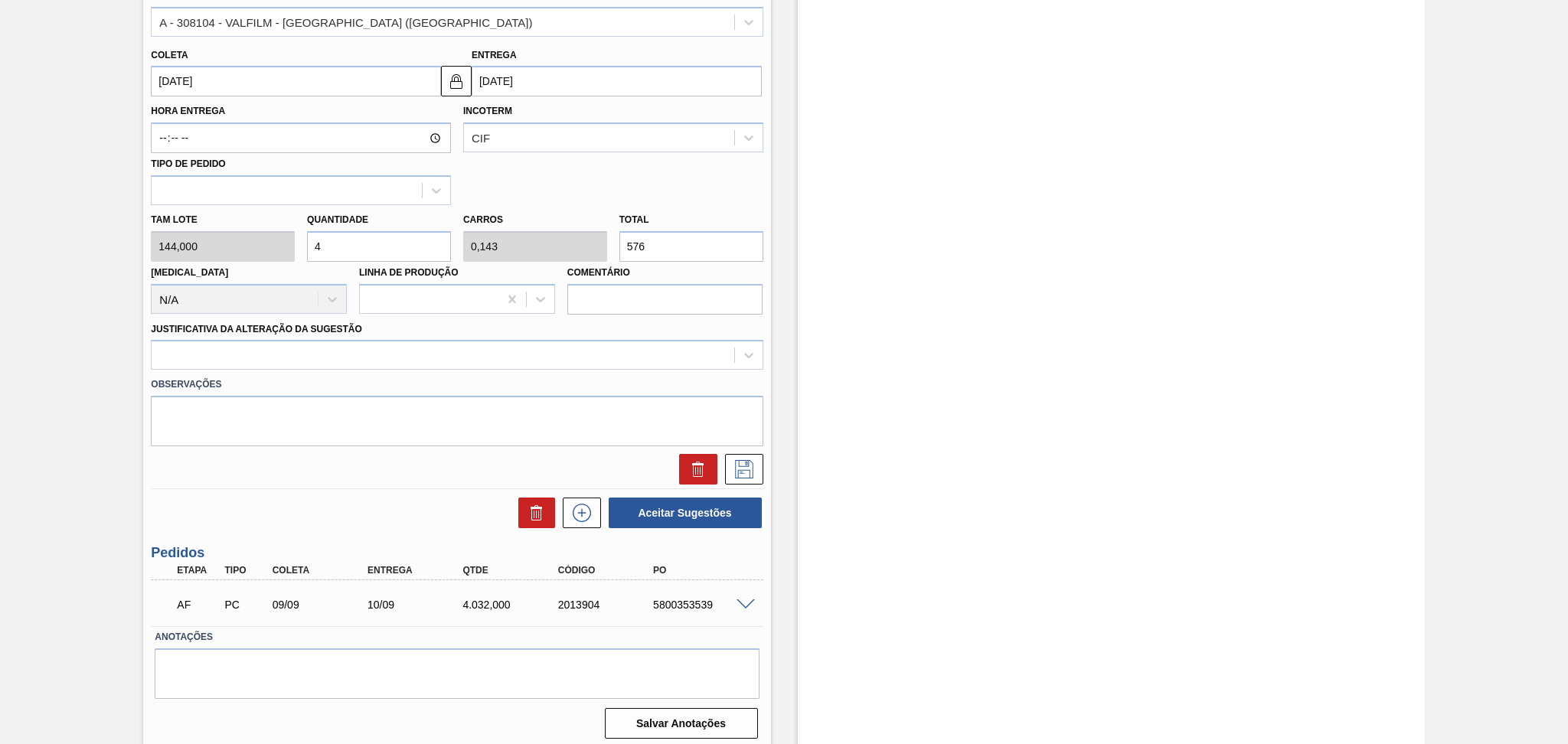
scroll to position [502, 0]
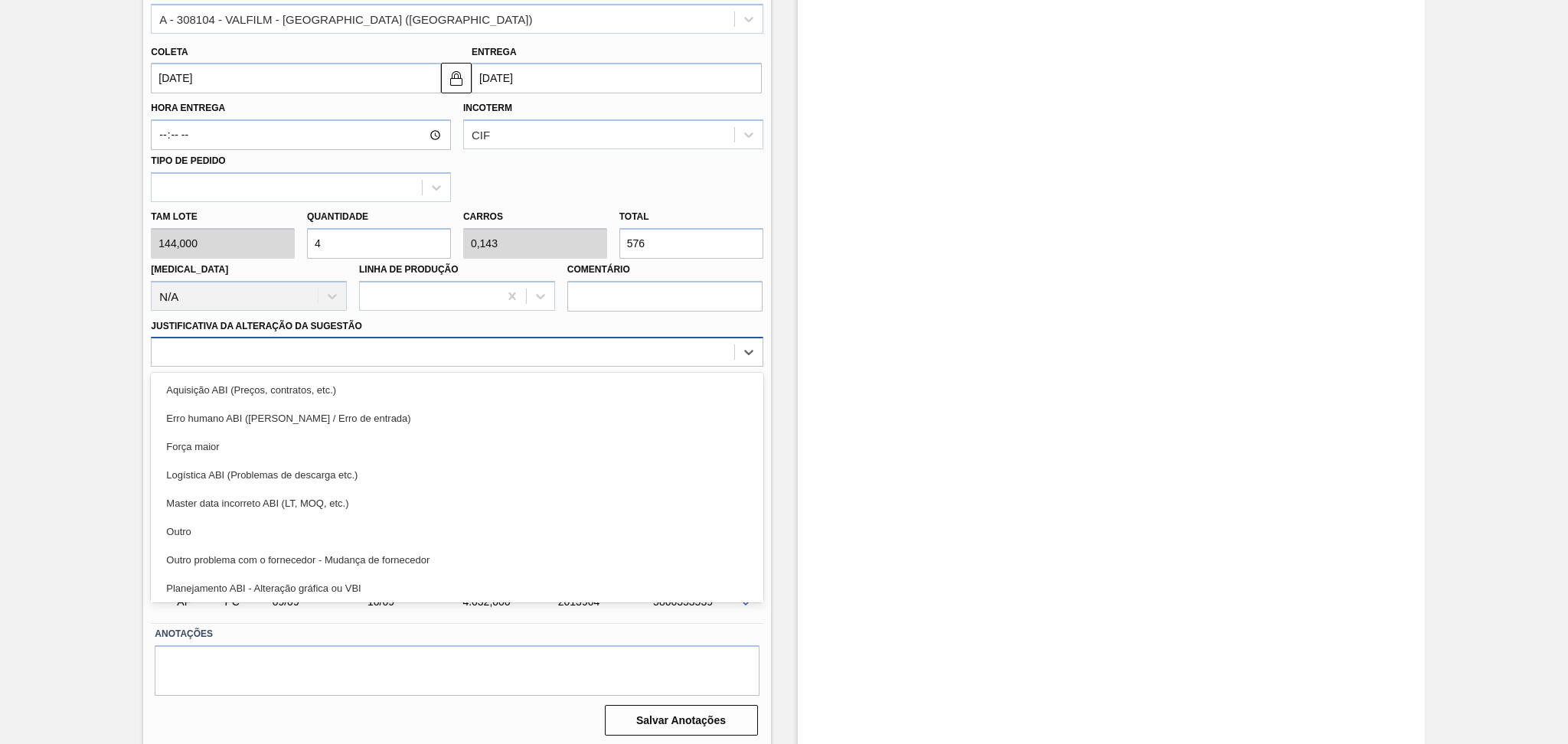
click at [495, 350] on div at bounding box center [442, 352] width 582 height 22
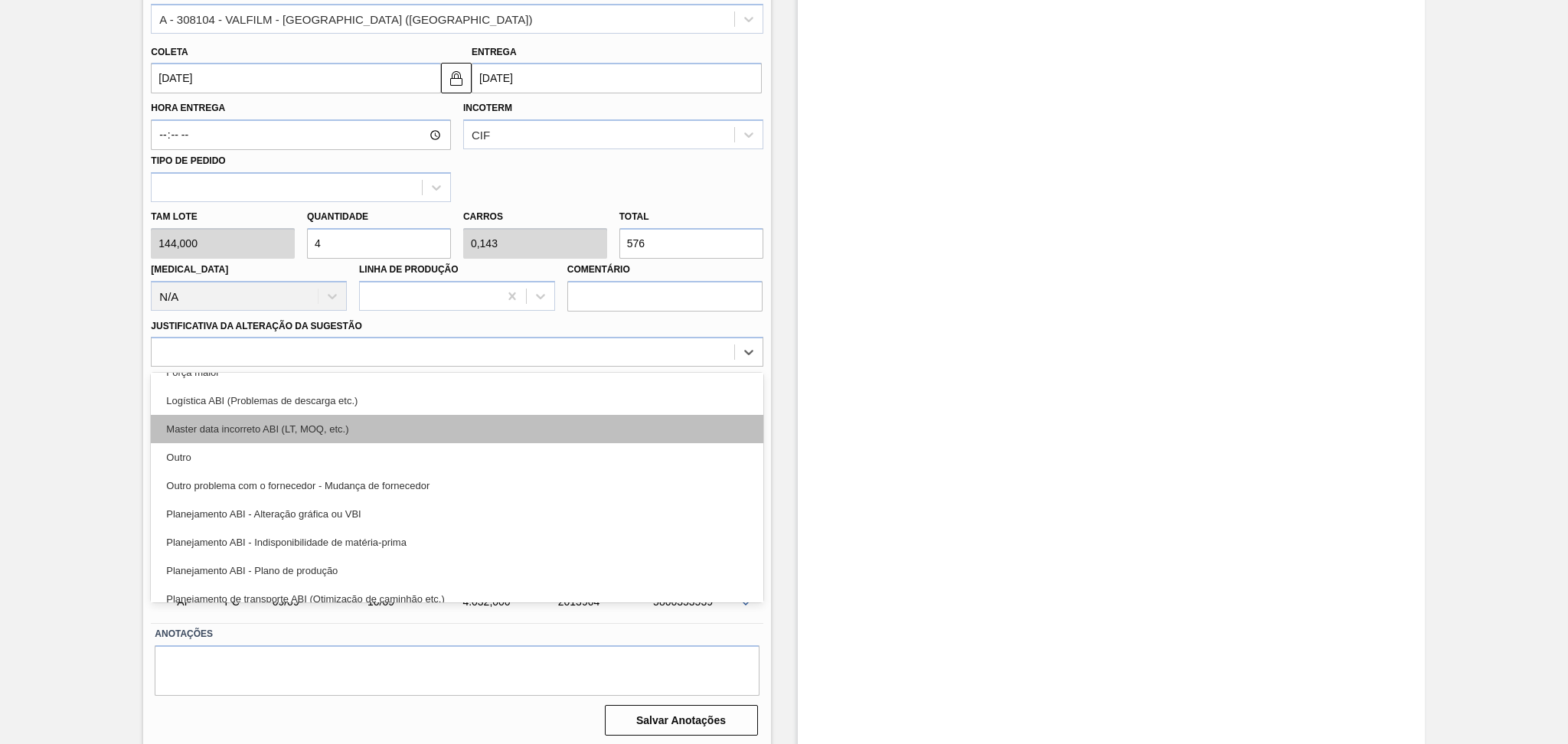
scroll to position [102, 0]
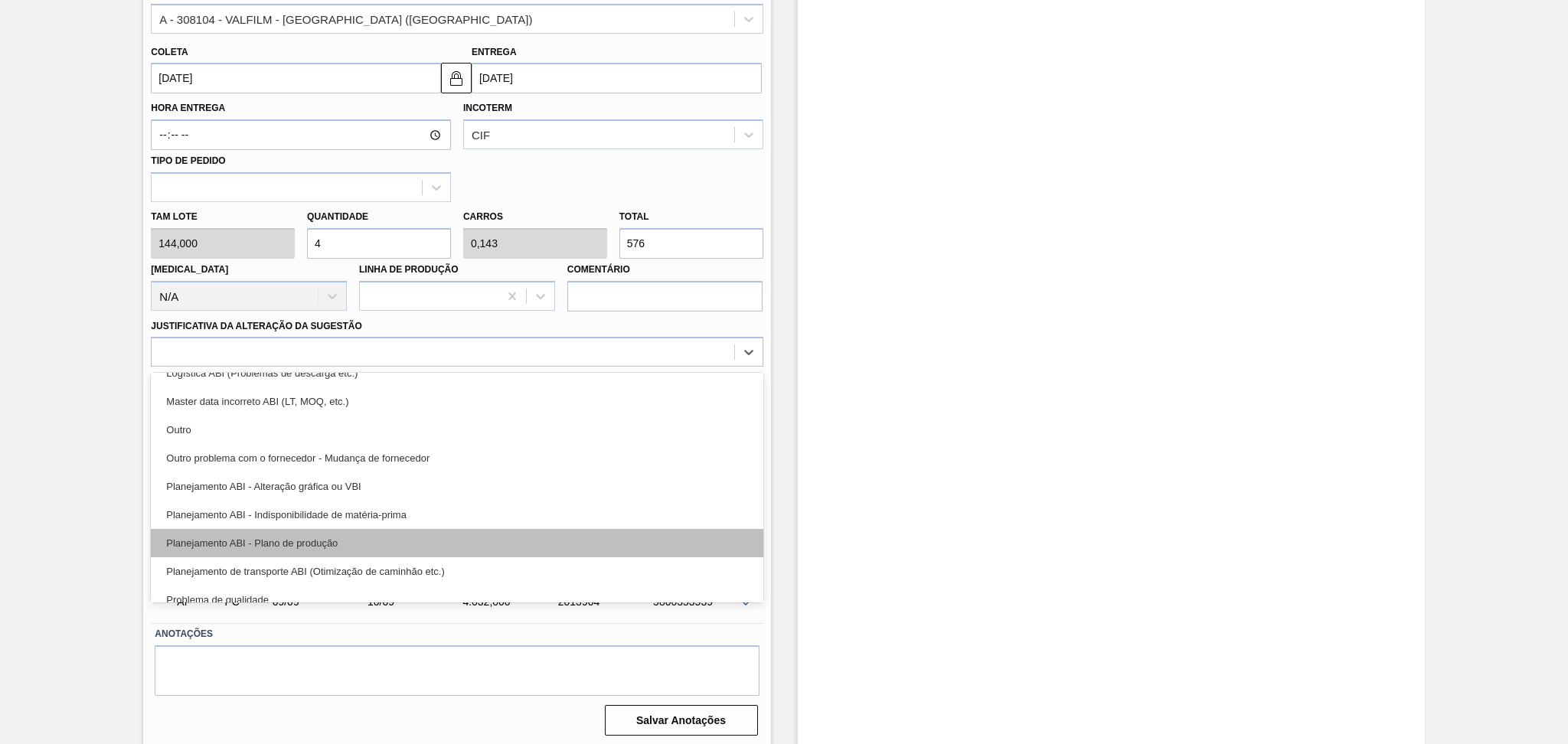
click at [364, 539] on div "Planejamento ABI - Plano de produção" at bounding box center [456, 543] width 612 height 29
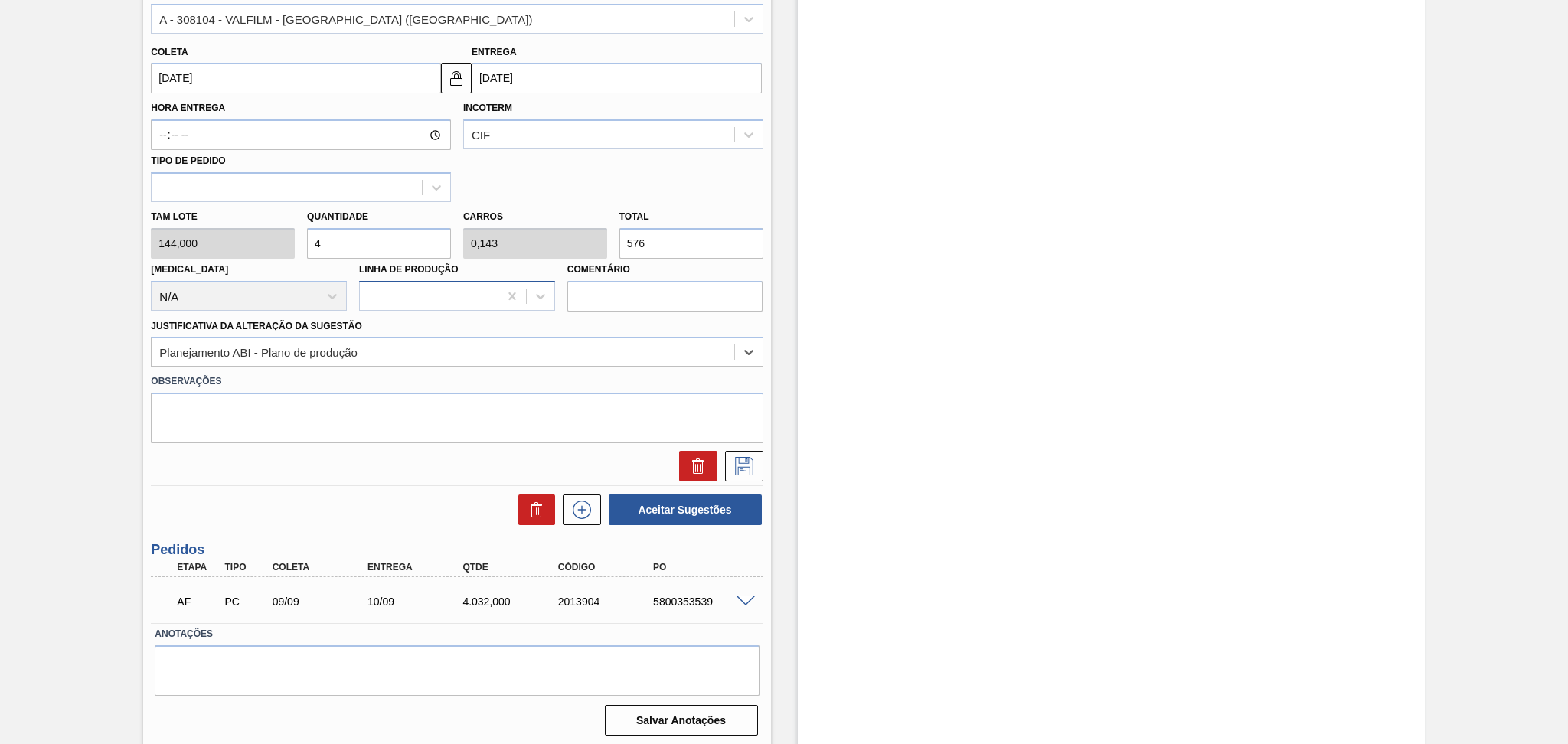
scroll to position [298, 0]
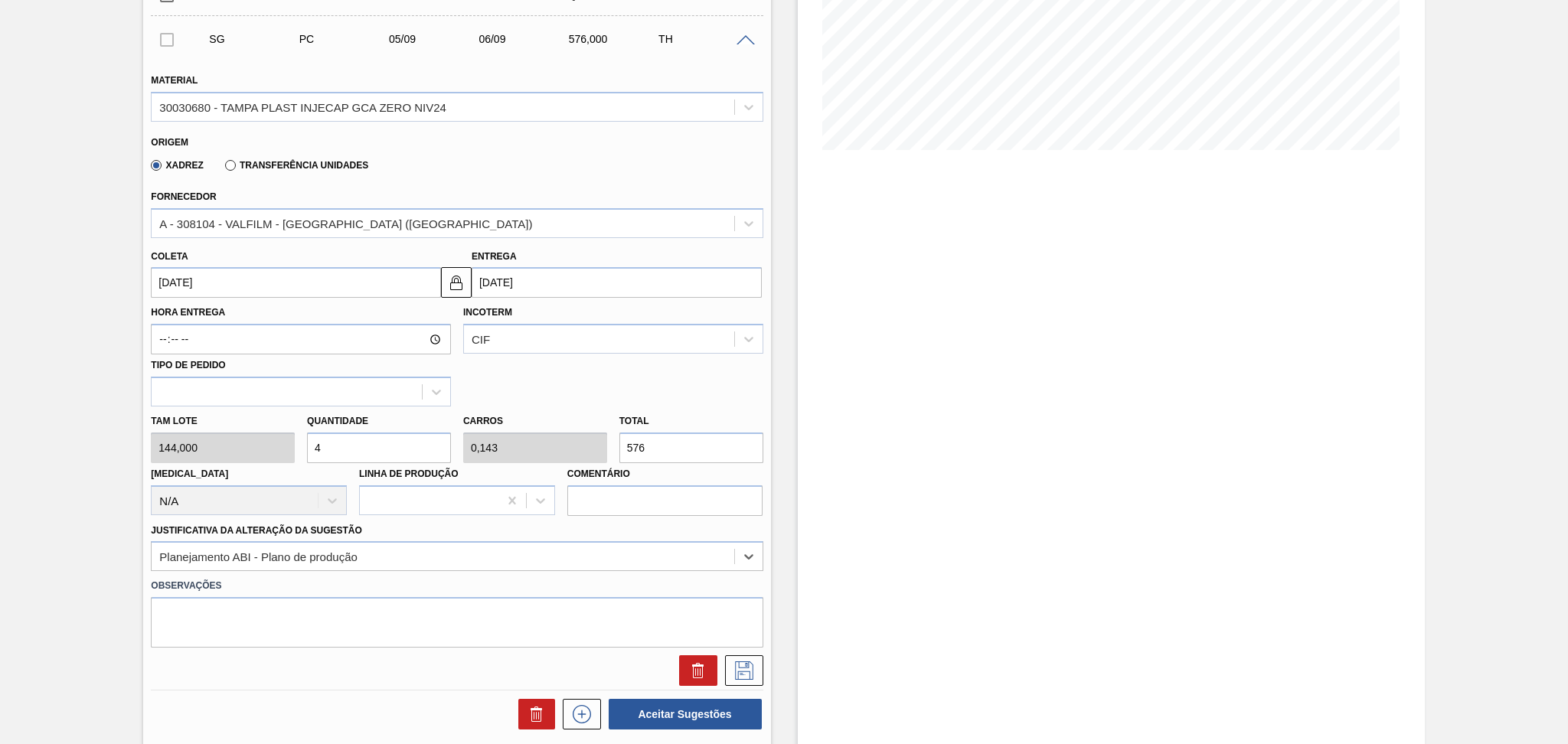
click at [157, 277] on input "05/09/2025" at bounding box center [296, 282] width 290 height 31
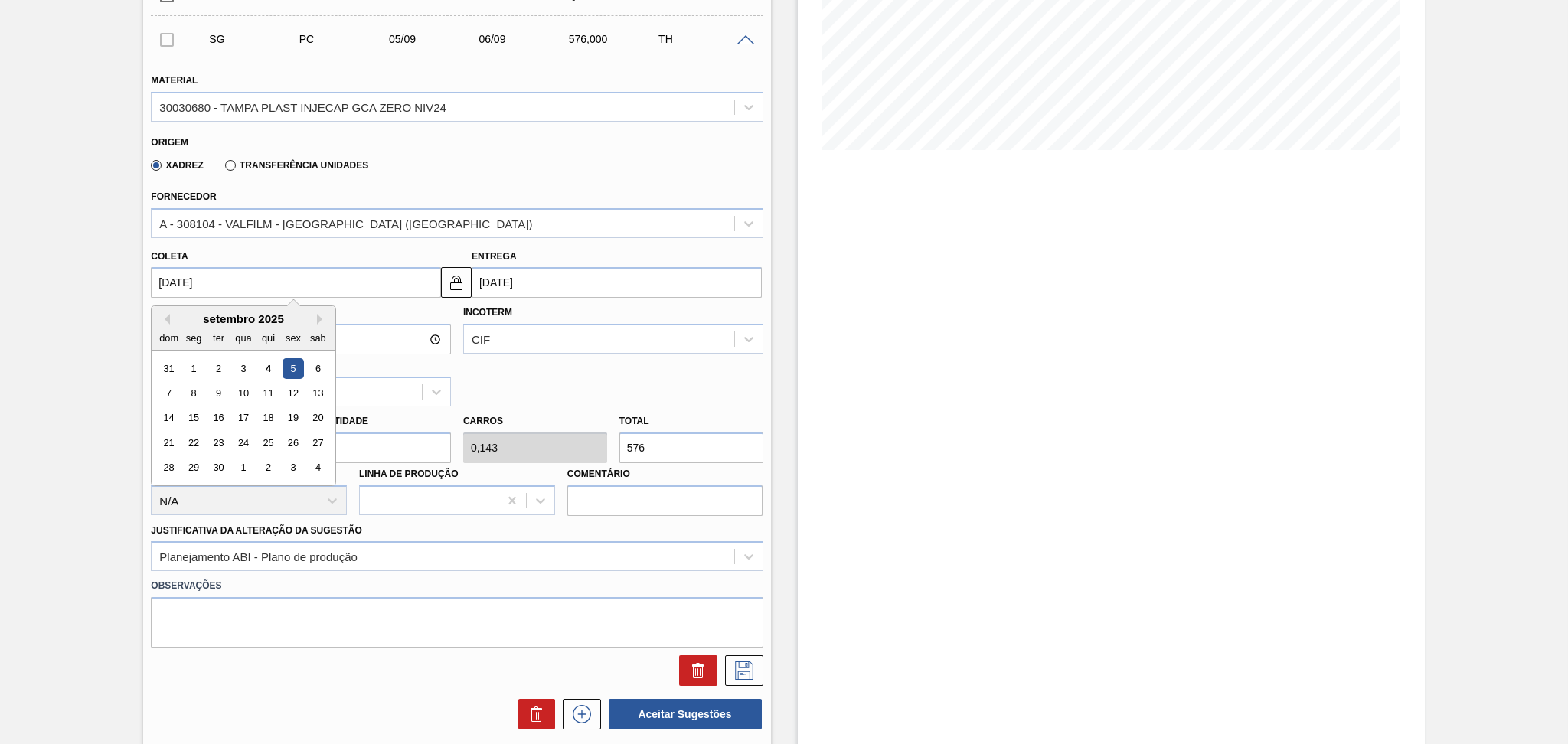
click at [26, 41] on div "Aguardando Faturamento BR23 - ROLHA PLÁSTICA INJECAP GCA ZERO SHORT Unidade Jag…" at bounding box center [784, 366] width 1568 height 1175
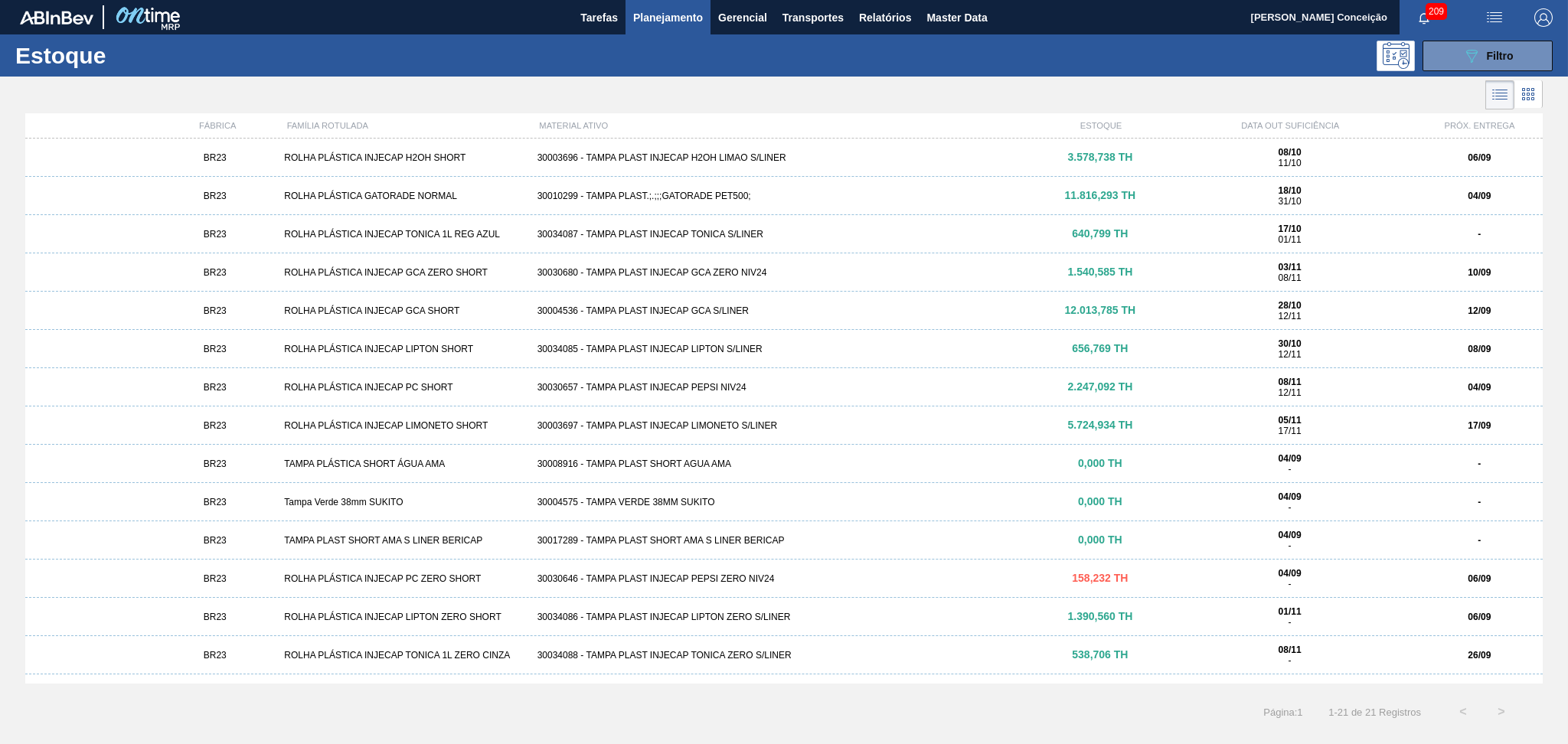
click at [721, 266] on div "BR23 ROLHA PLÁSTICA INJECAP GCA ZERO SHORT 30030680 - TAMPA PLAST INJECAP GCA Z…" at bounding box center [784, 272] width 1517 height 39
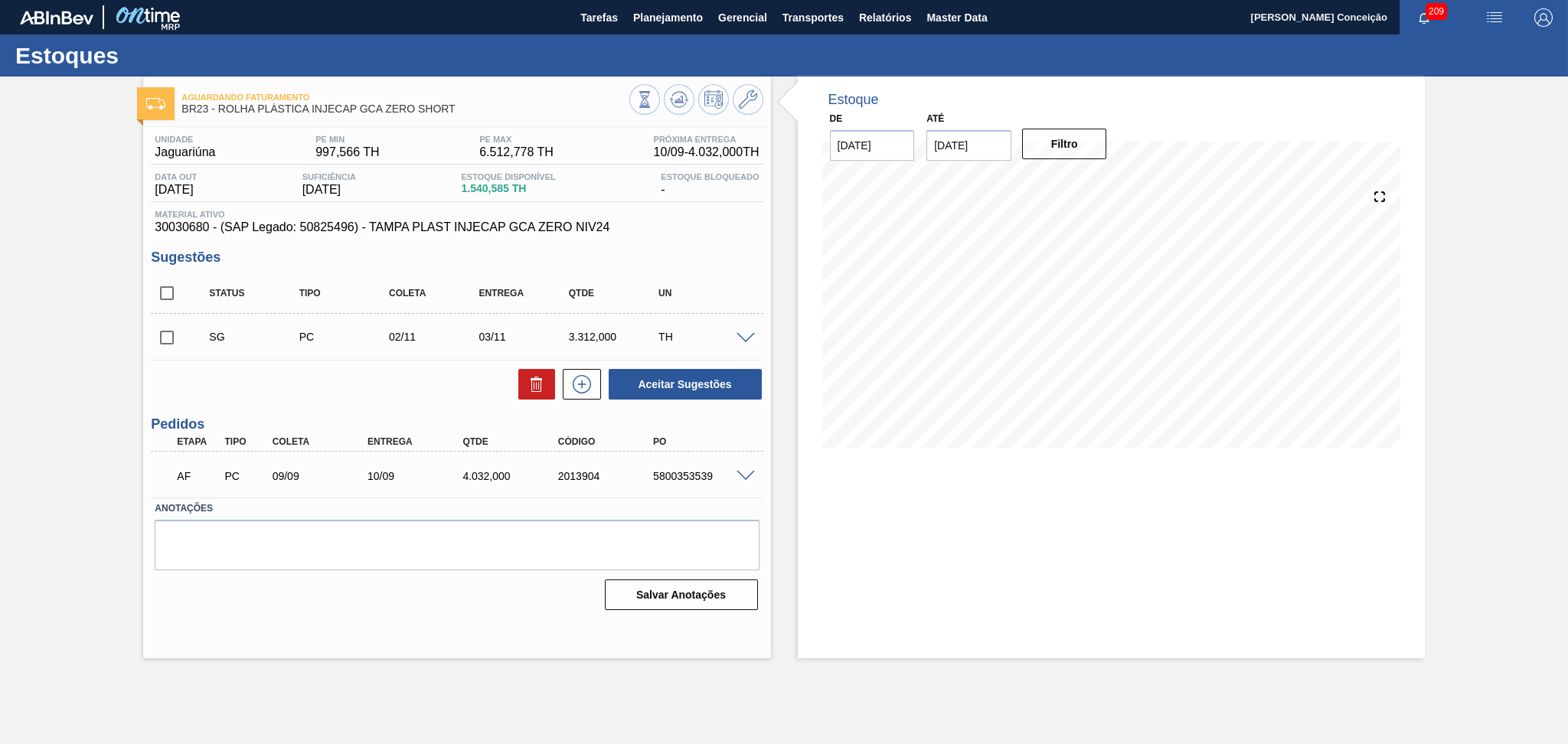
click at [738, 336] on span at bounding box center [745, 339] width 19 height 12
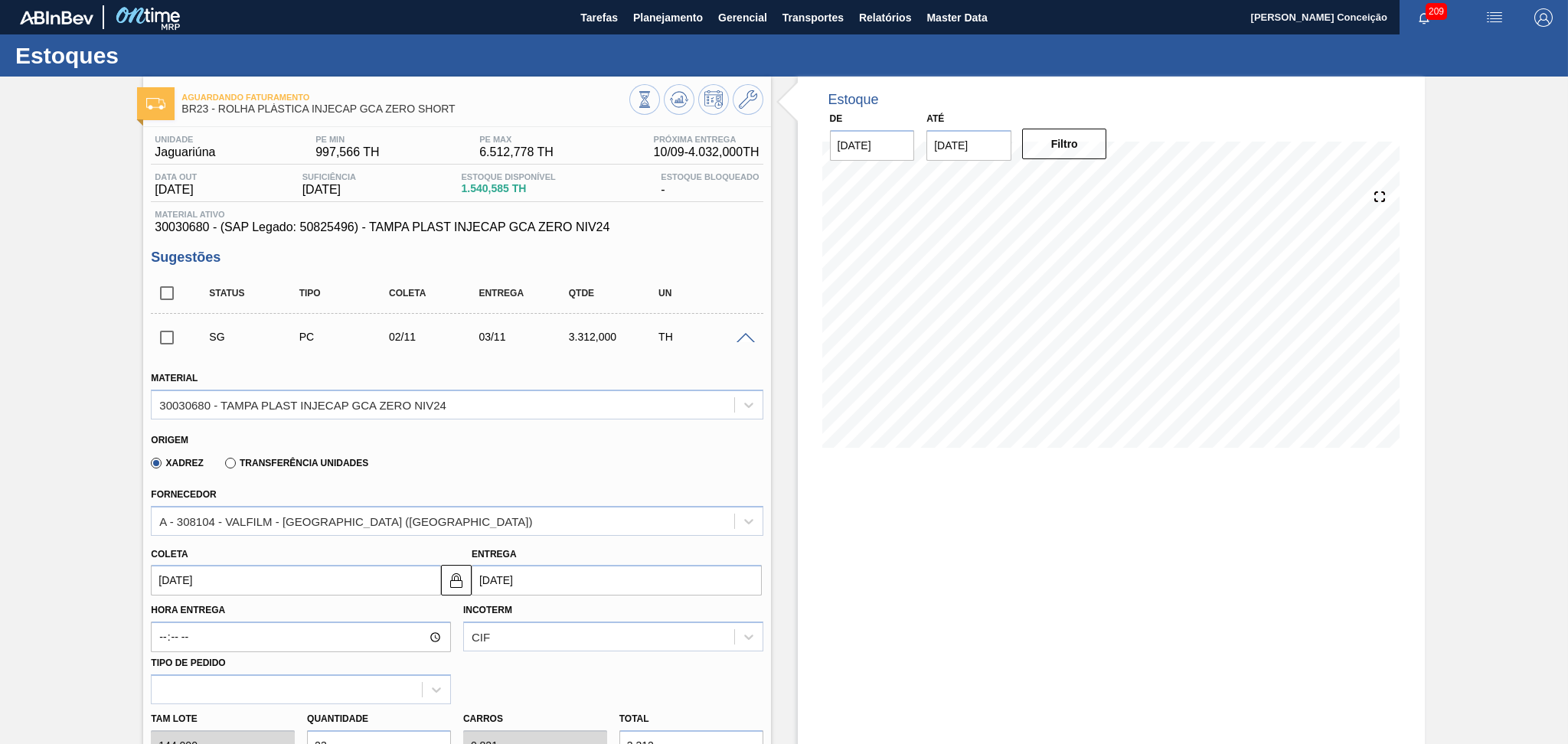
click at [187, 582] on input "02/11/2025" at bounding box center [296, 580] width 290 height 31
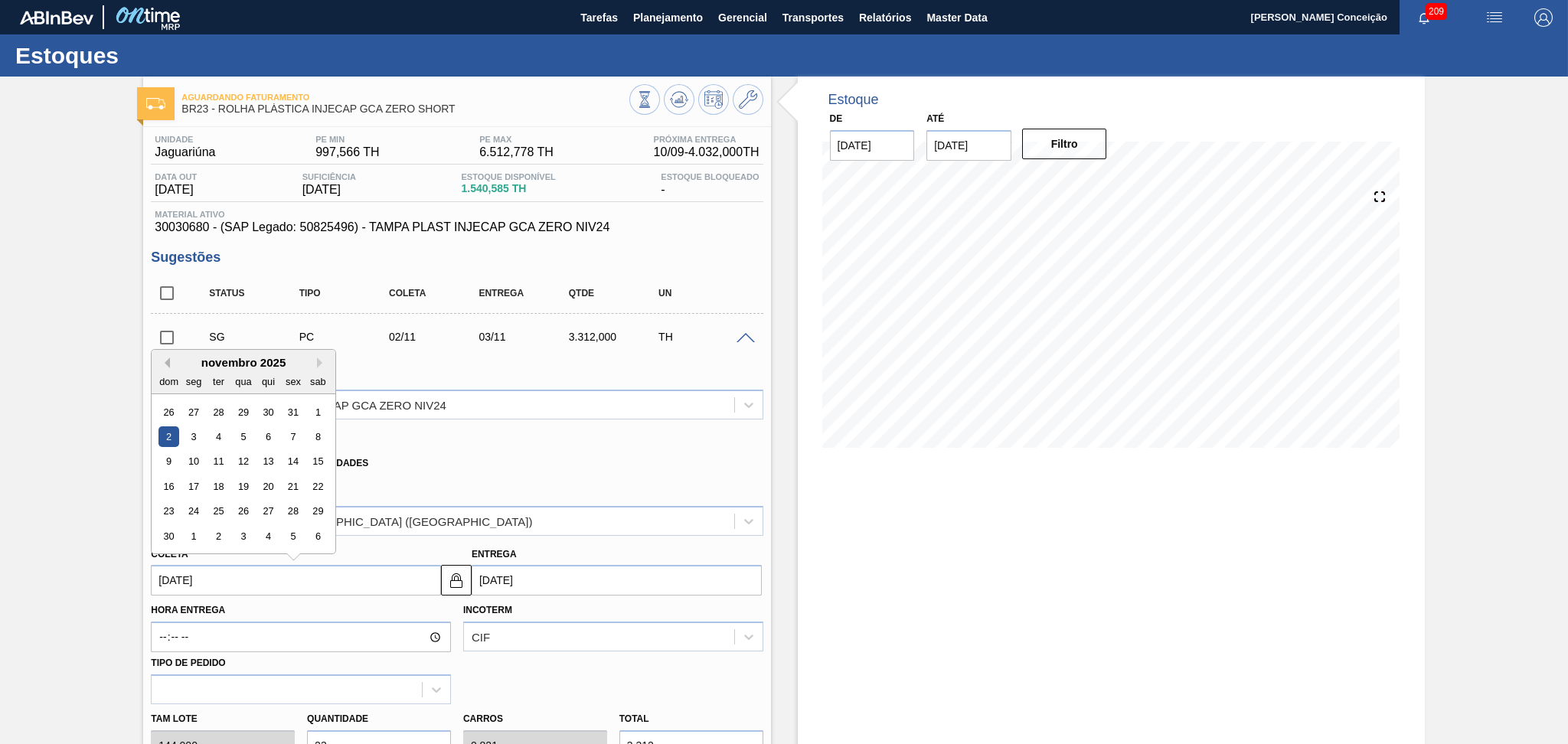
click at [168, 357] on button "Previous Month" at bounding box center [164, 363] width 11 height 11
click at [291, 406] on div "5" at bounding box center [293, 412] width 21 height 21
type input "05/09/2025"
type input "06/09/2025"
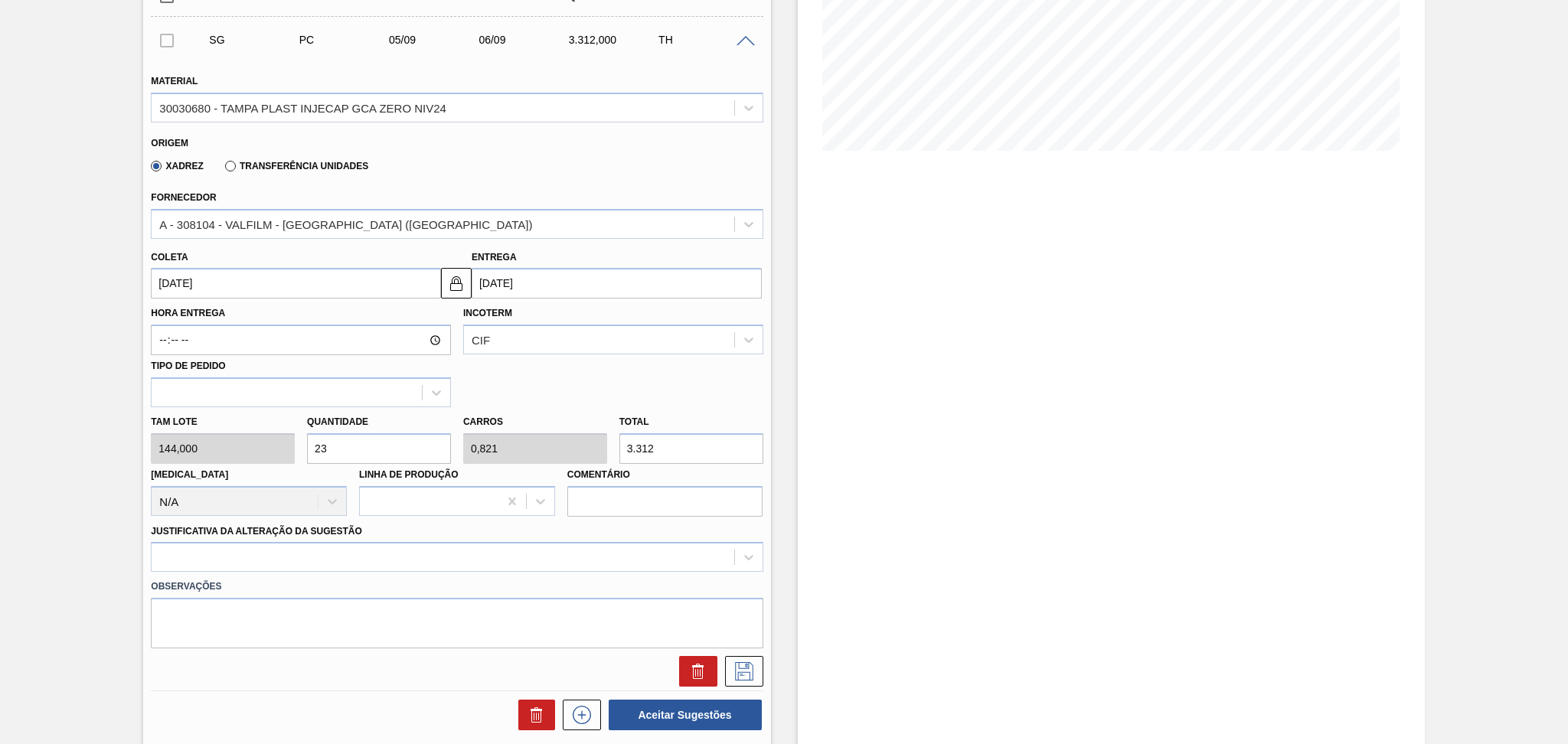
scroll to position [306, 0]
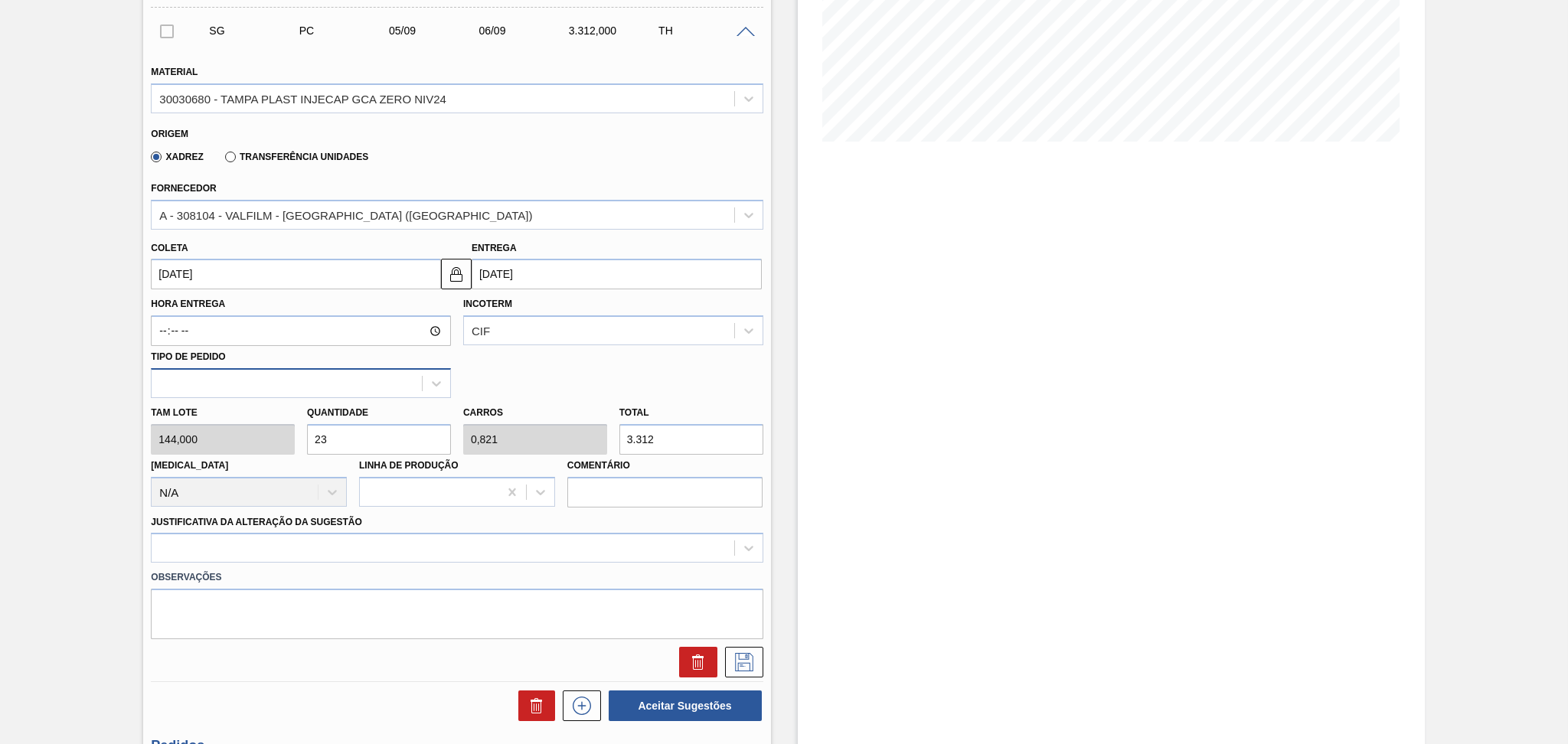
drag, startPoint x: 360, startPoint y: 434, endPoint x: 216, endPoint y: 391, distance: 150.3
click at [242, 401] on div "Tam lote 144,000 Quantidade 23 Carros 0,821 Total 3.312 Doca N/A Linha de Produ…" at bounding box center [456, 453] width 624 height 110
type input "4"
type input "0,143"
type input "576"
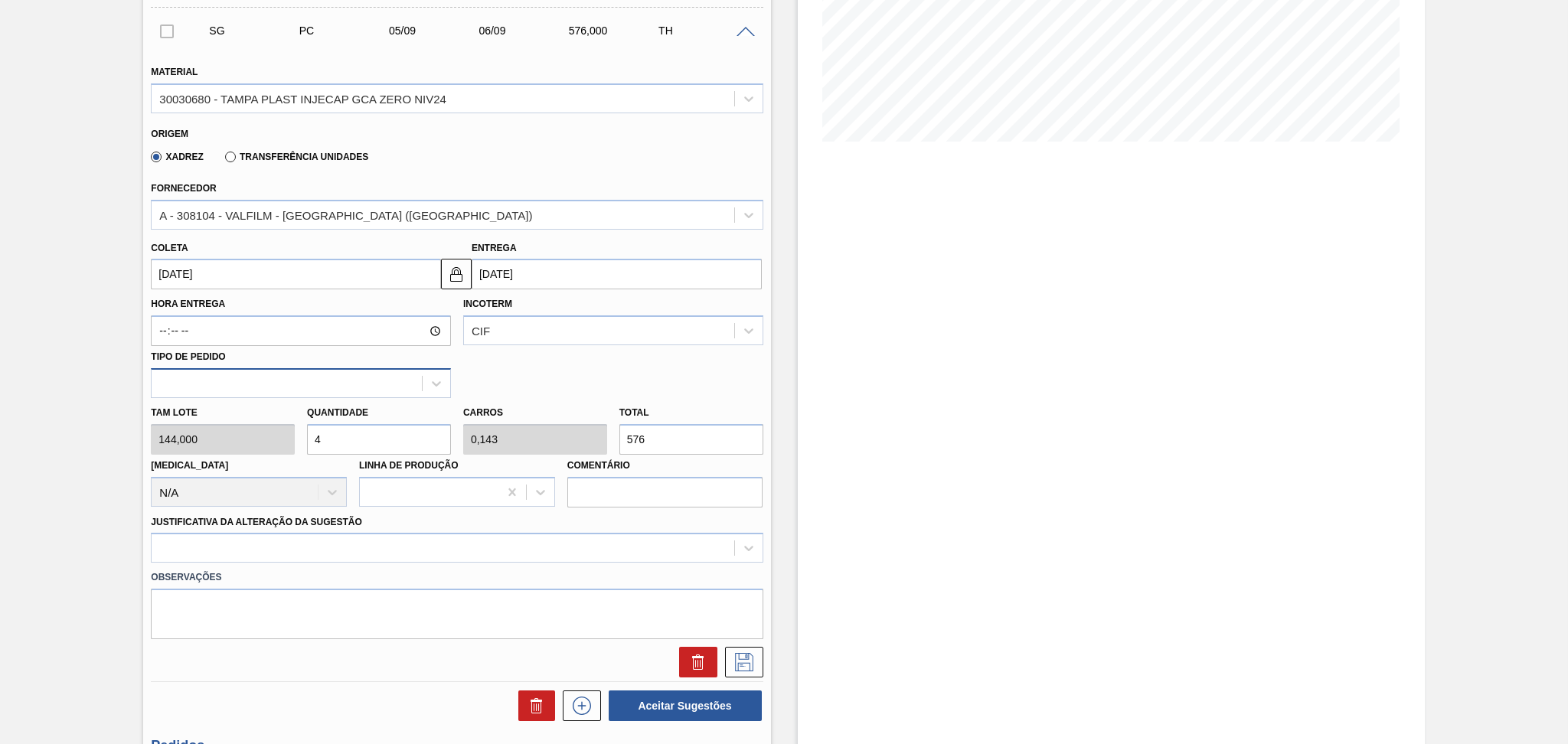
type input "4"
click at [394, 541] on div at bounding box center [456, 547] width 612 height 30
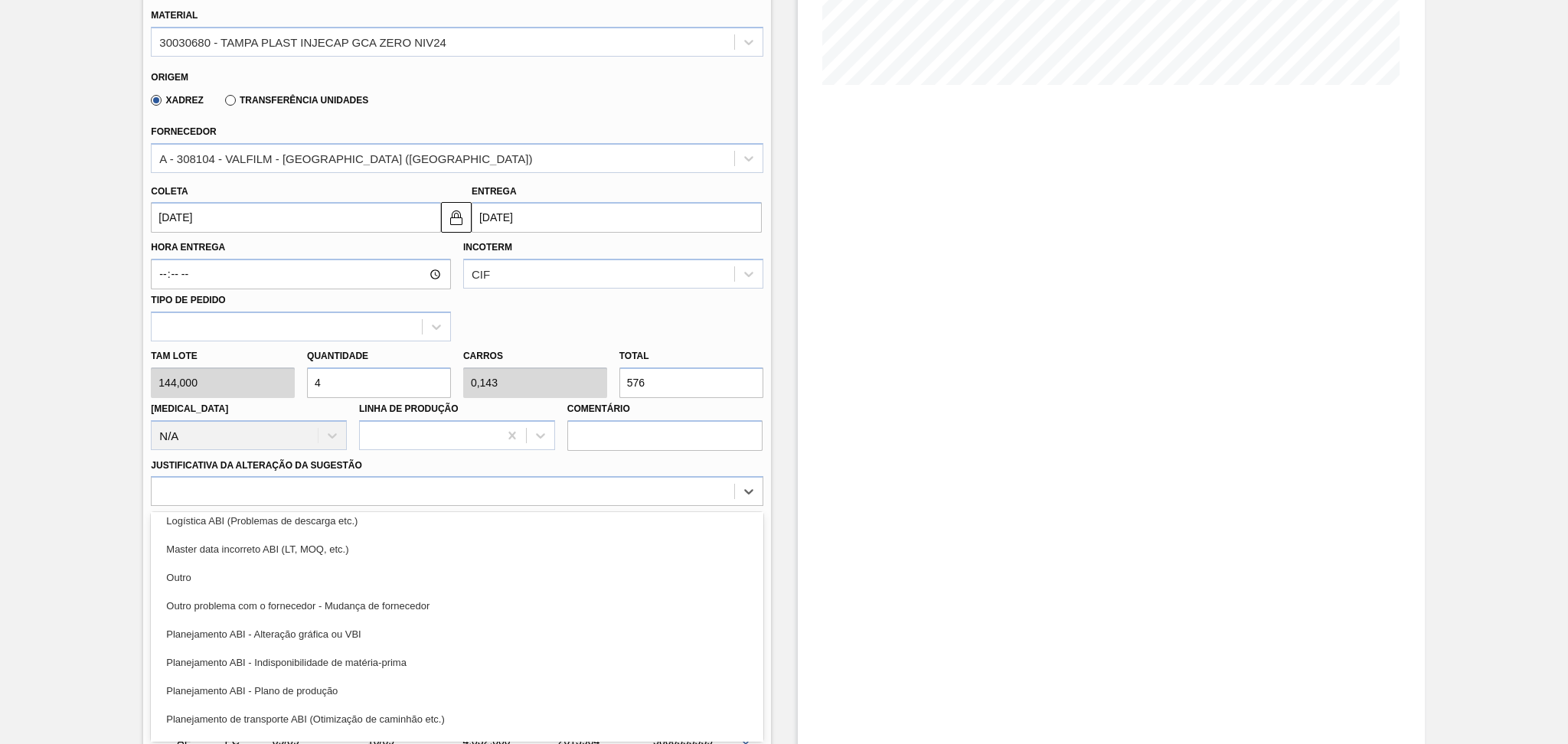
scroll to position [204, 0]
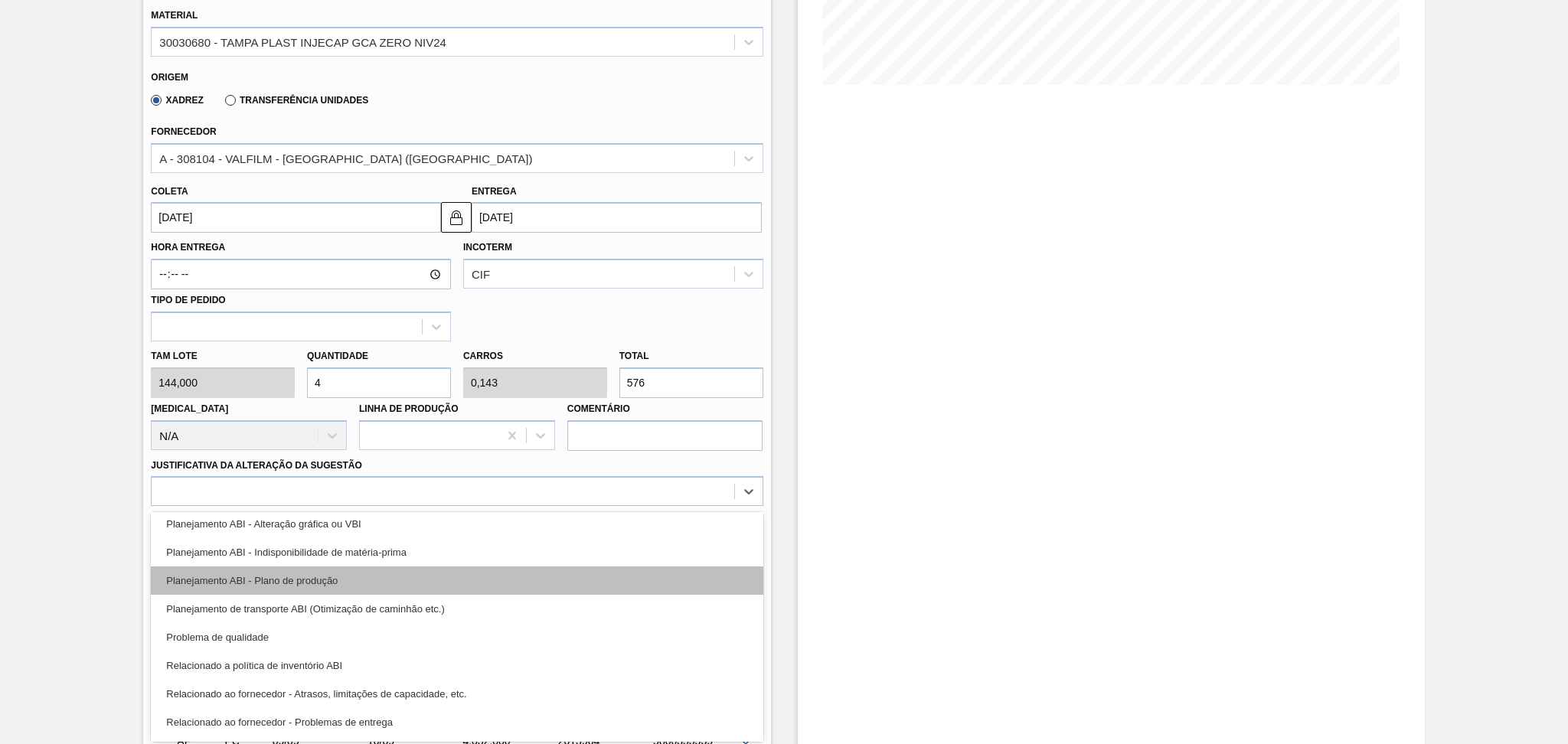
click at [358, 583] on div "Planejamento ABI - Plano de produção" at bounding box center [456, 580] width 612 height 29
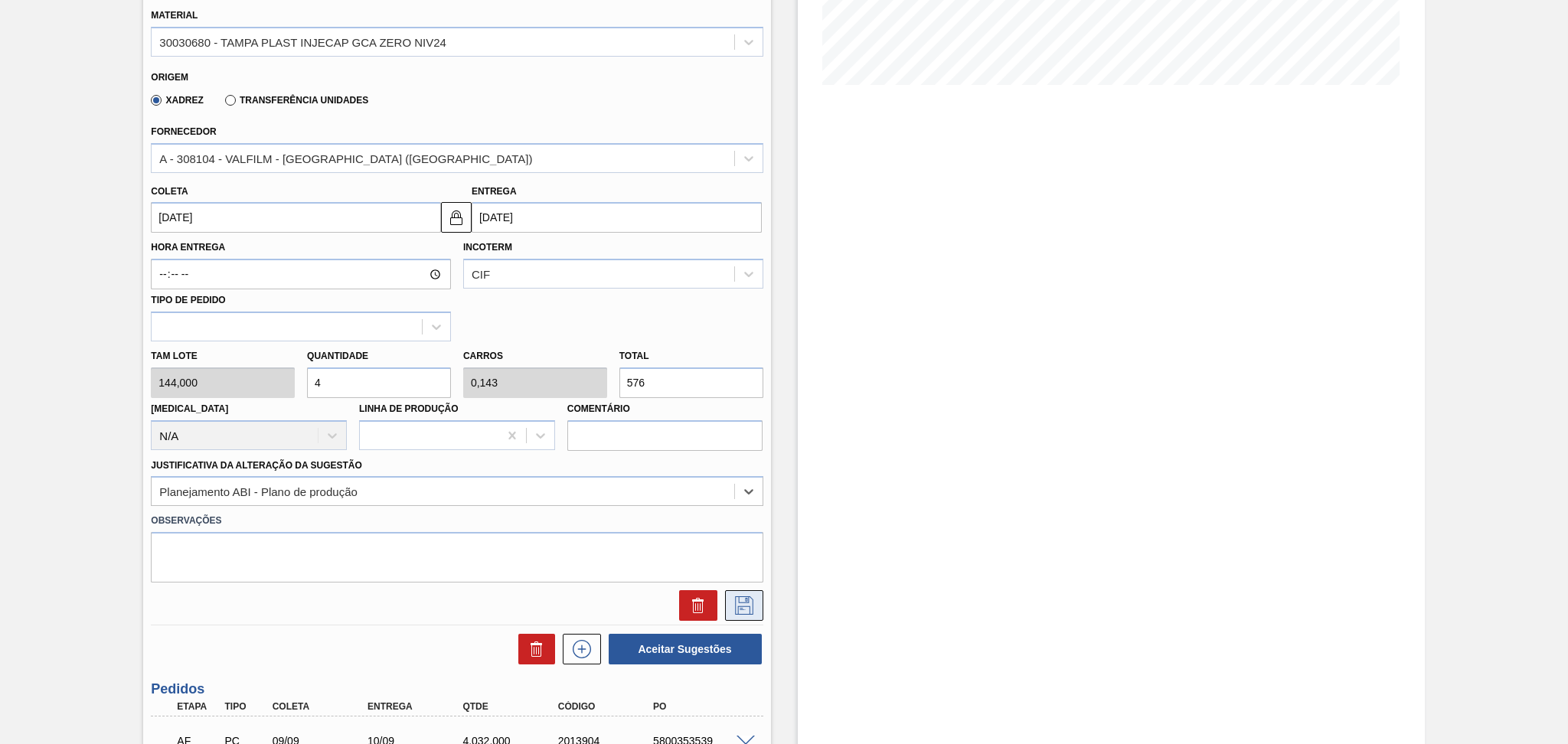
click at [751, 604] on icon at bounding box center [744, 606] width 19 height 19
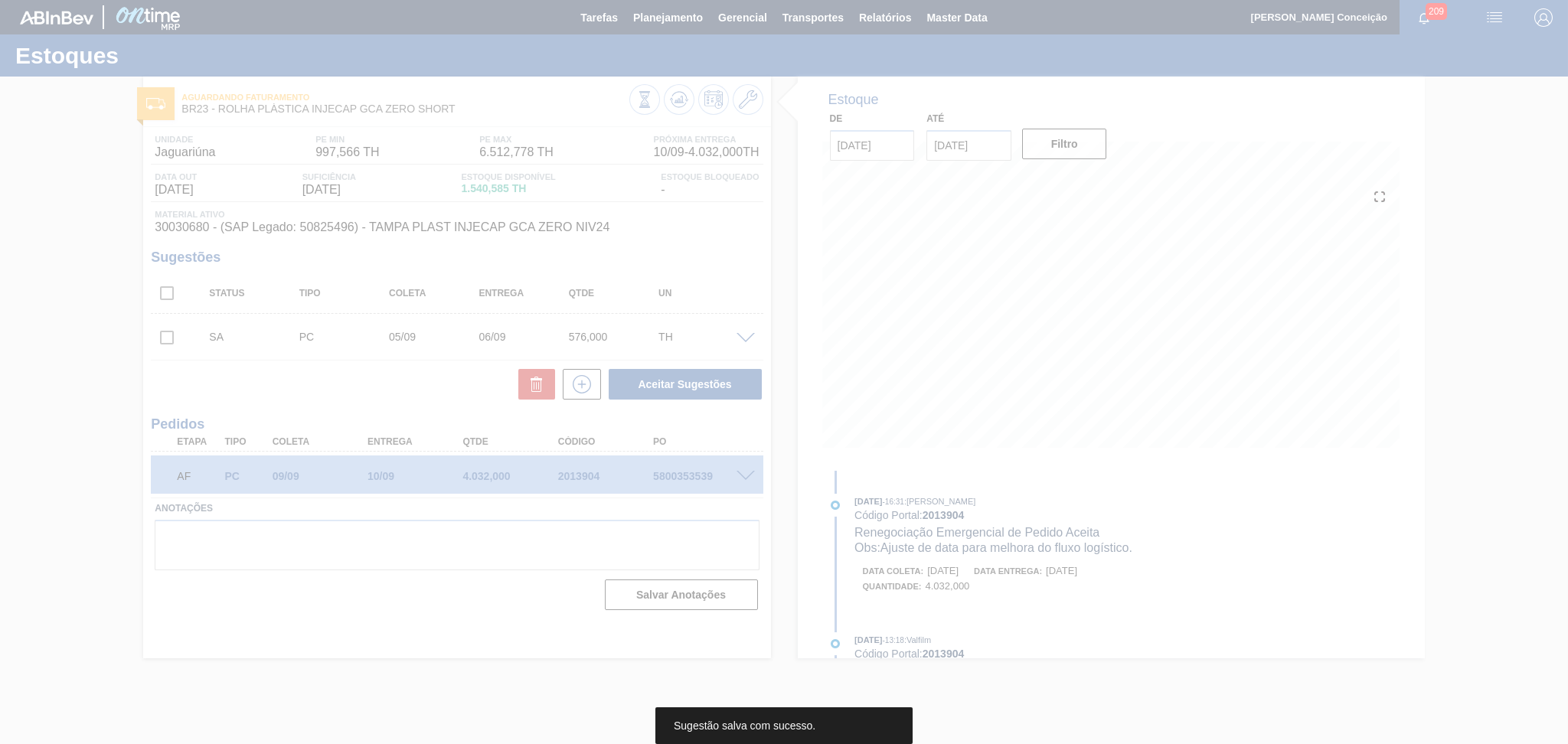
scroll to position [0, 0]
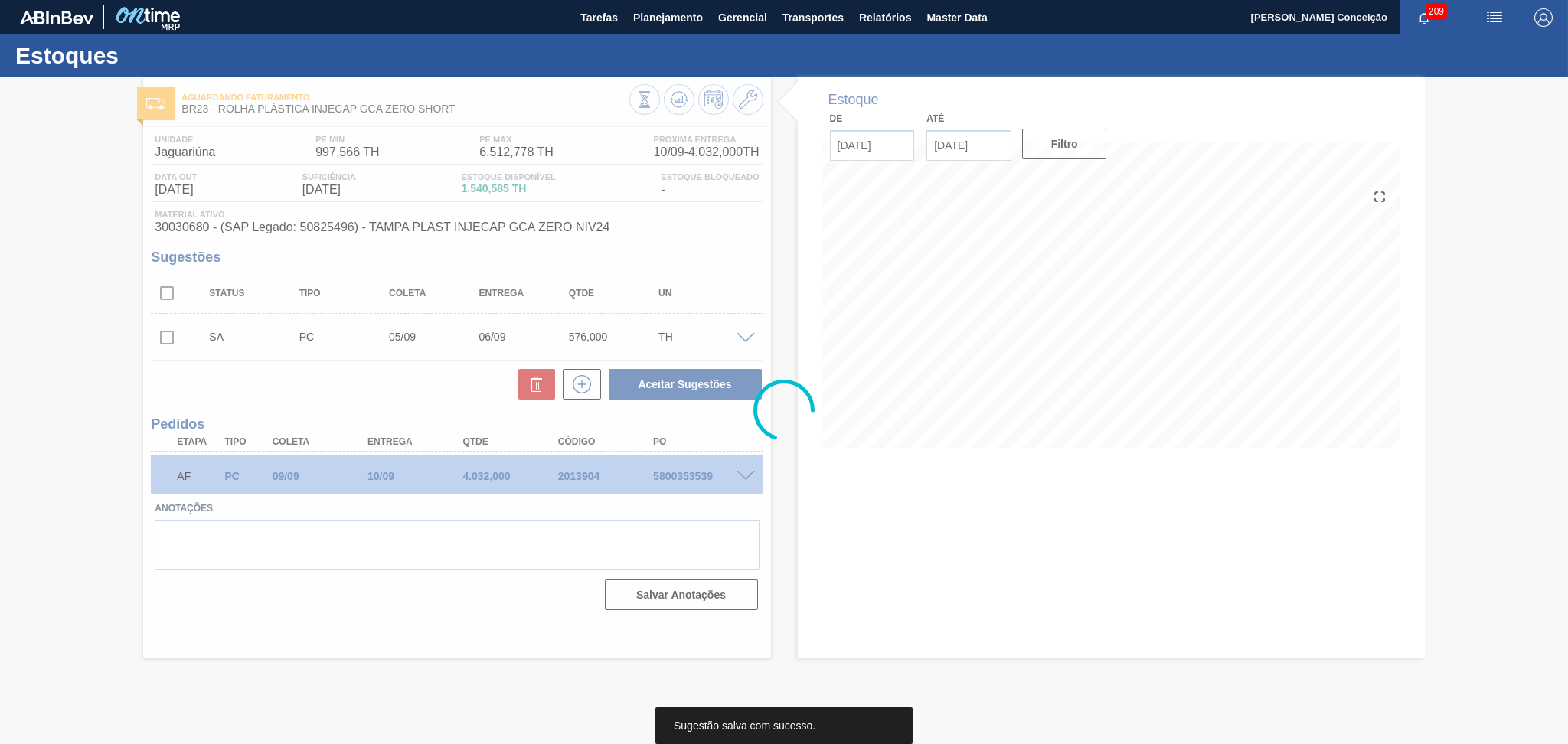
click at [167, 337] on div at bounding box center [784, 410] width 1568 height 668
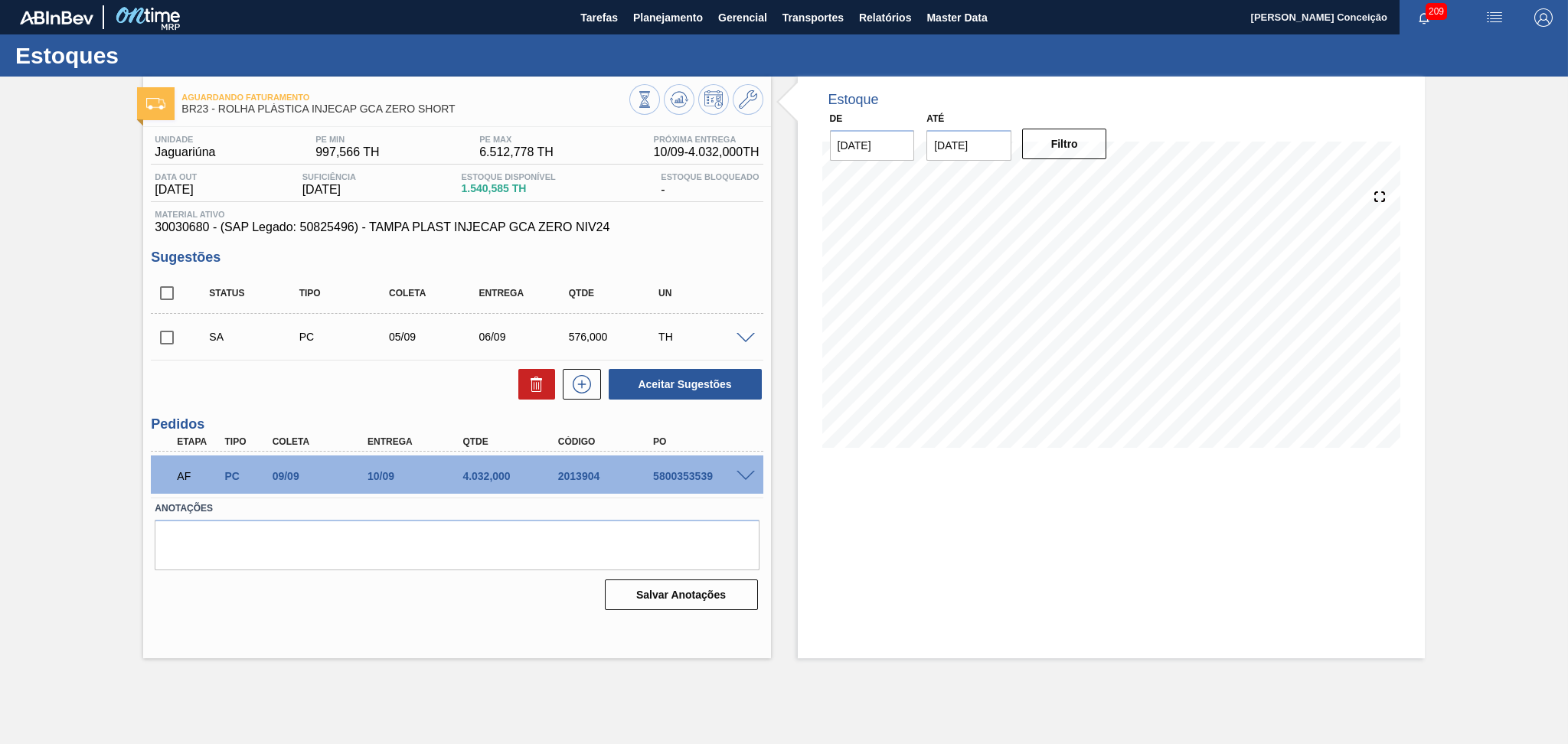
click at [176, 329] on input "checkbox" at bounding box center [167, 338] width 32 height 32
click at [715, 383] on button "Aceitar Sugestões" at bounding box center [685, 384] width 153 height 31
checkbox input "false"
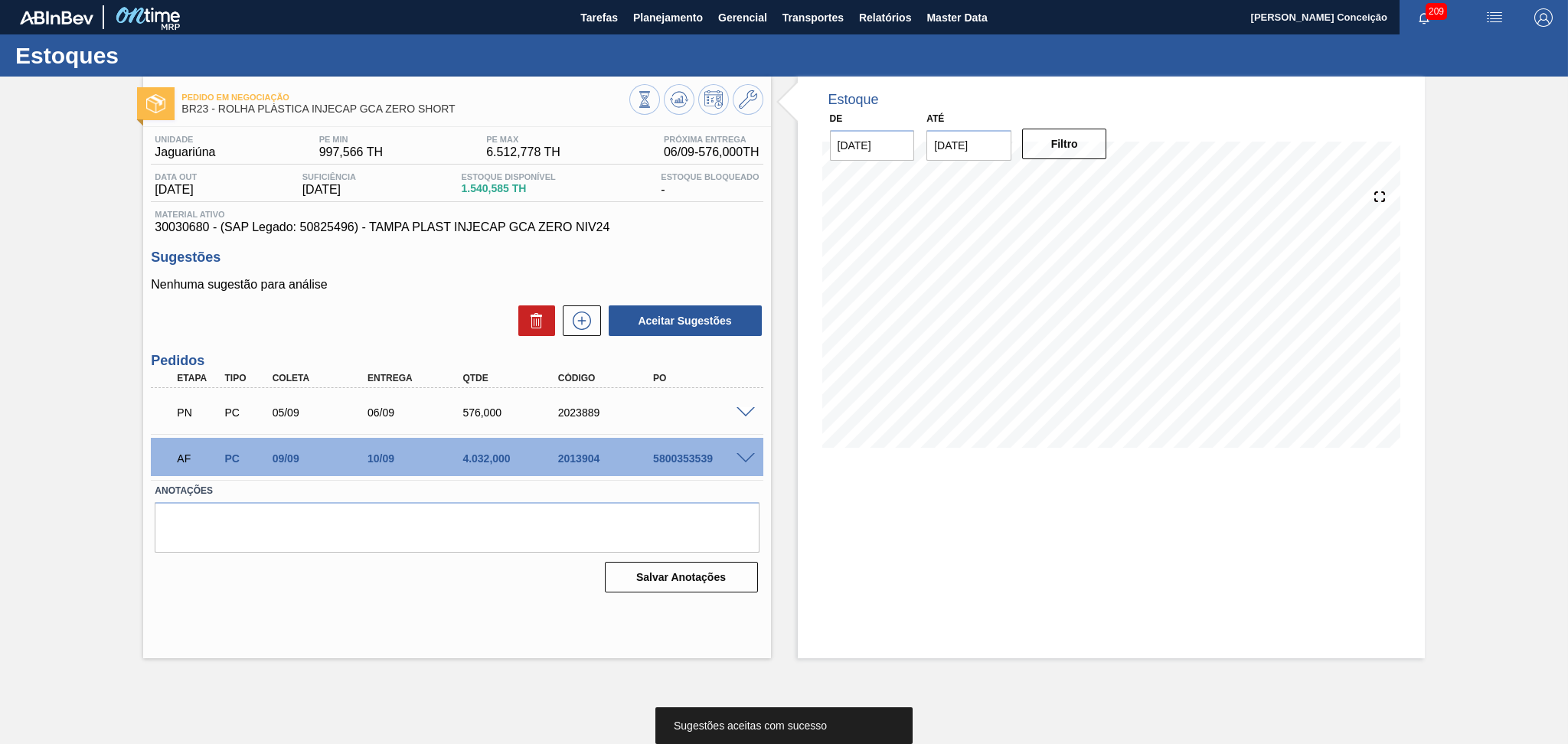
click at [427, 313] on div "Aceitar Sugestões" at bounding box center [456, 321] width 612 height 34
click at [407, 298] on div "Nenhuma sugestão para análise Aceitar Sugestões" at bounding box center [456, 307] width 612 height 59
click at [434, 270] on div "Sugestões Nenhuma sugestão para análise Aceitar Sugestões" at bounding box center [456, 293] width 612 height 88
click at [461, 455] on div "4.032,000" at bounding box center [512, 458] width 107 height 12
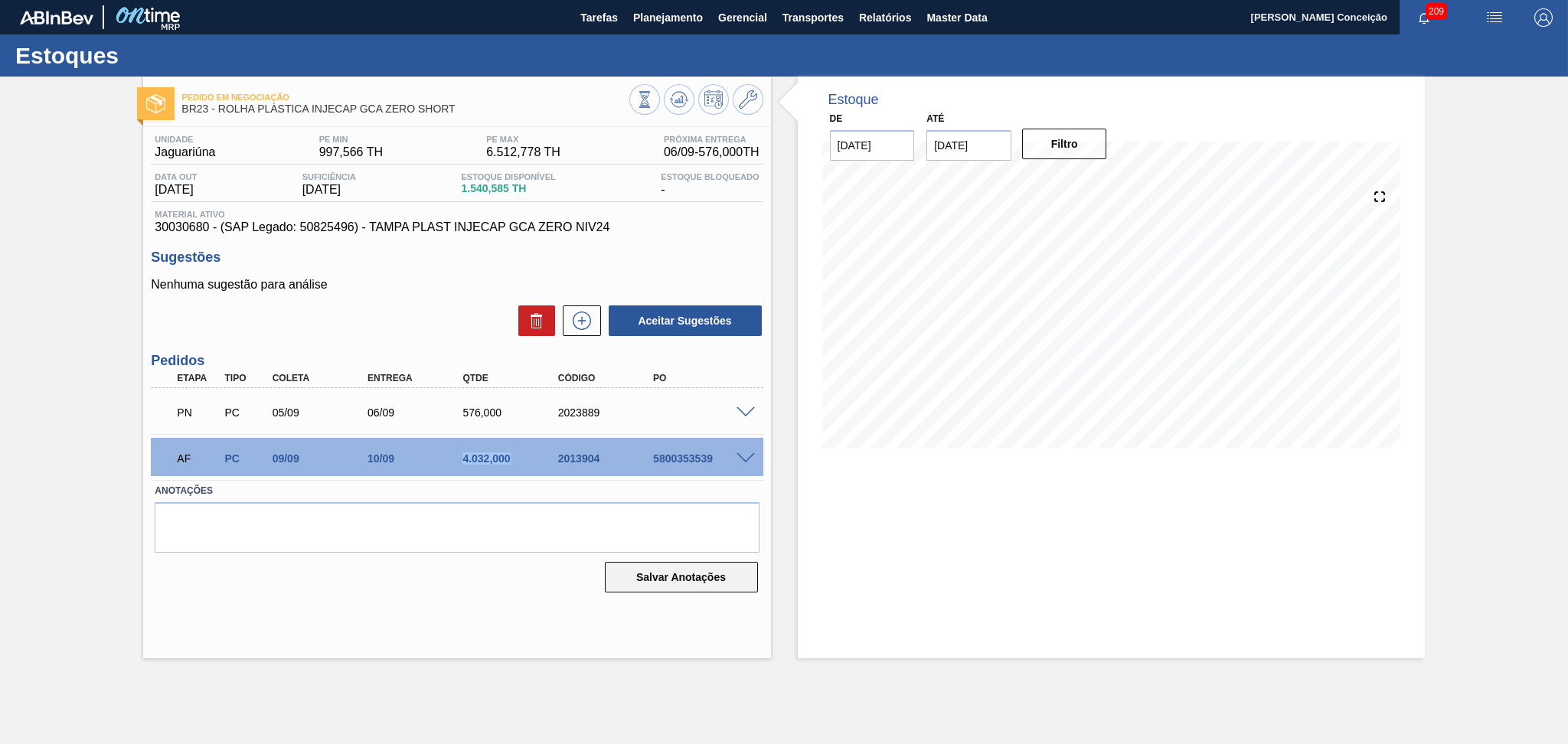
copy div "4.032,000"
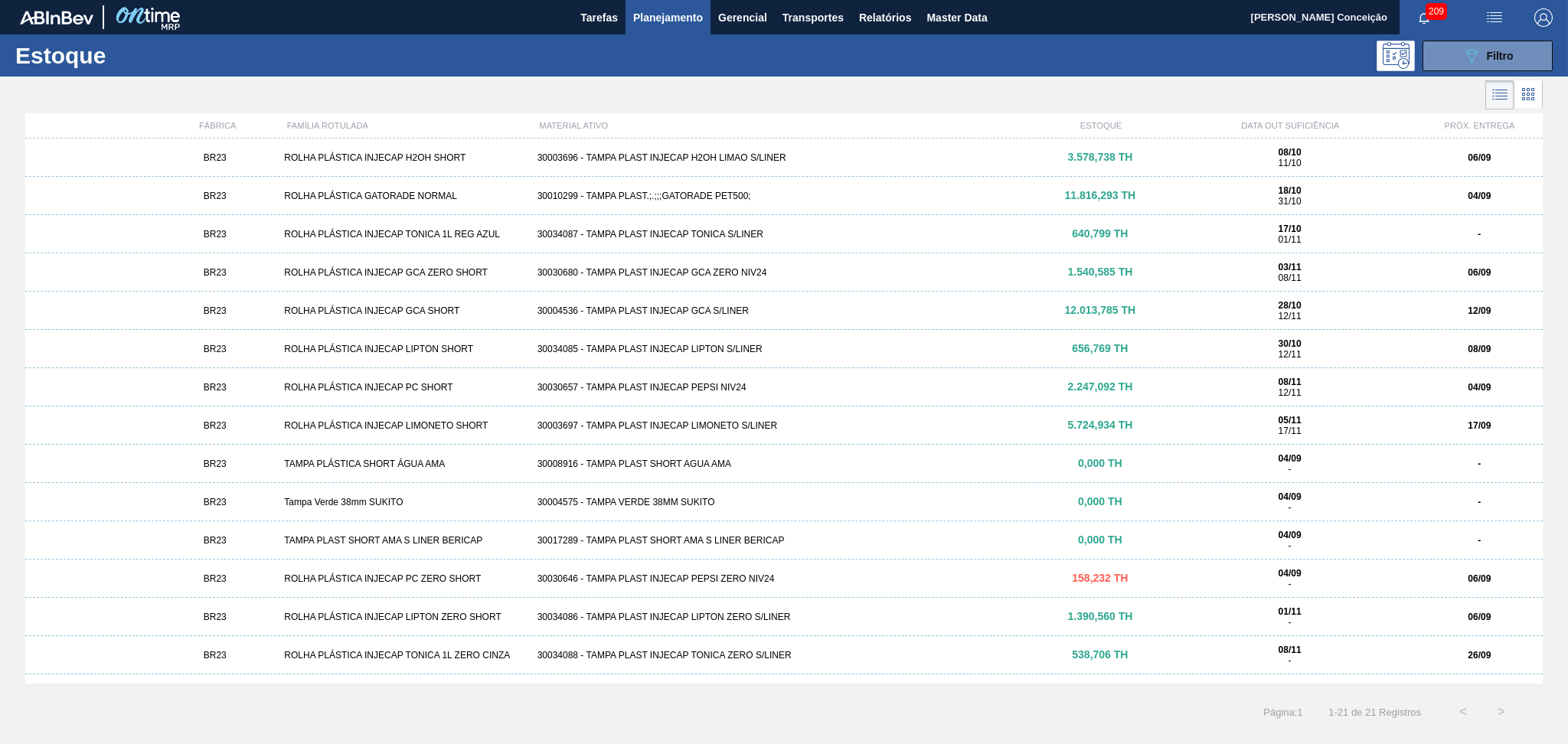
click at [729, 387] on div "30030657 - TAMPA PLAST INJECAP PEPSI NIV24" at bounding box center [784, 387] width 506 height 11
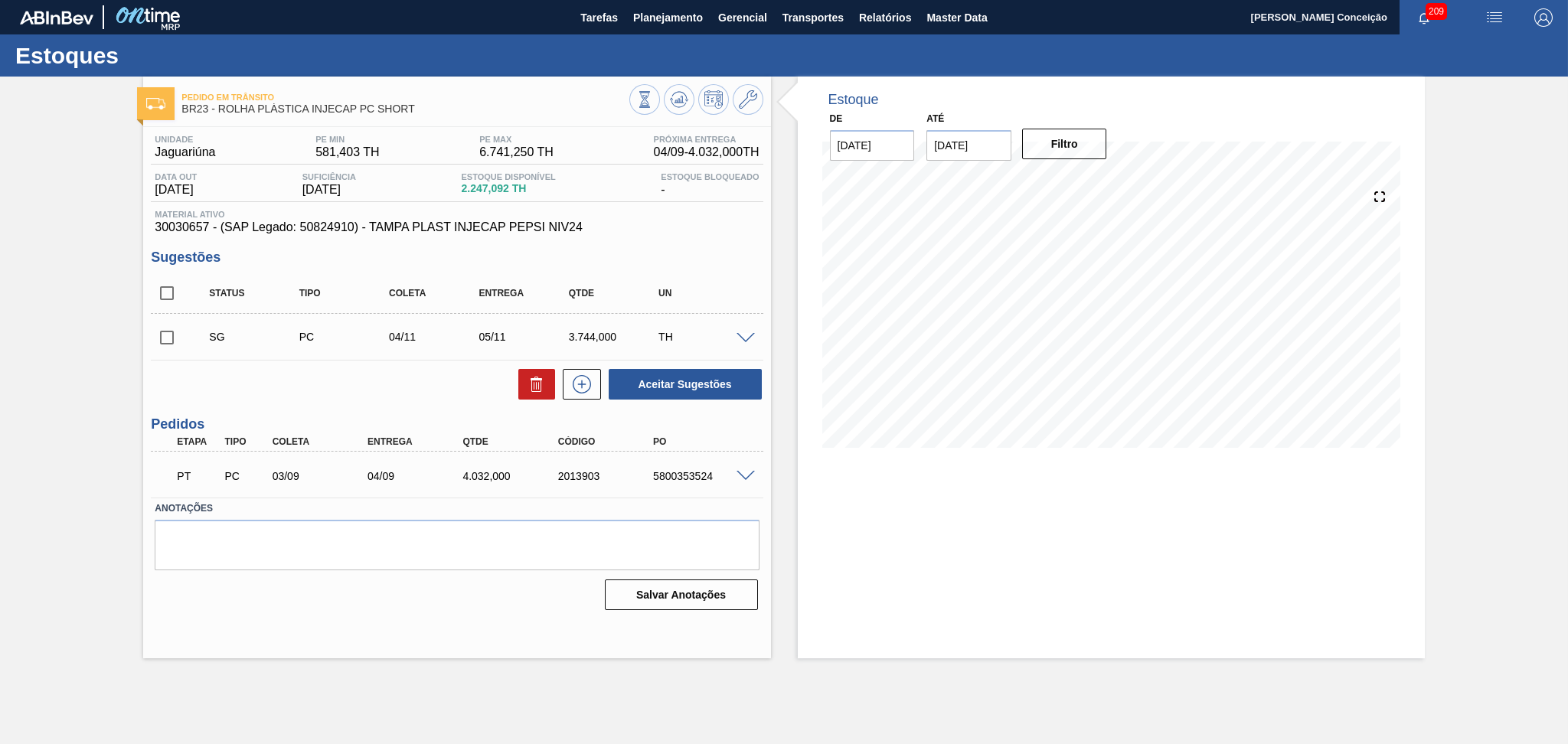
click at [483, 502] on label "Anotações" at bounding box center [456, 509] width 604 height 22
click at [768, 242] on div "Unidade Jaguariúna PE MIN 581,403 TH PE MAX 6.741,250 TH Próxima Entrega 04/09 …" at bounding box center [457, 371] width 627 height 489
click at [643, 24] on span "Planejamento" at bounding box center [667, 18] width 69 height 19
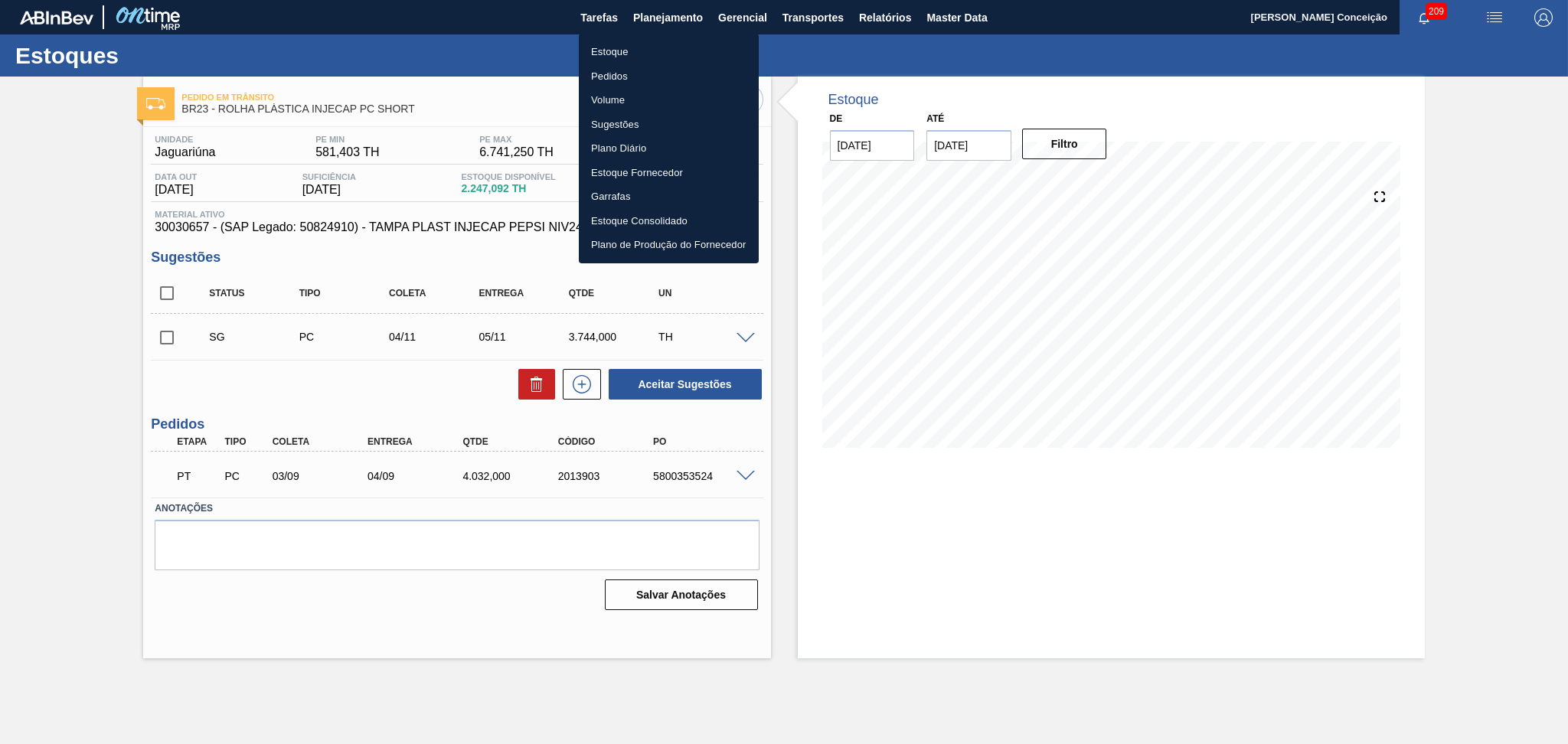
click at [622, 56] on li "Estoque" at bounding box center [668, 52] width 180 height 25
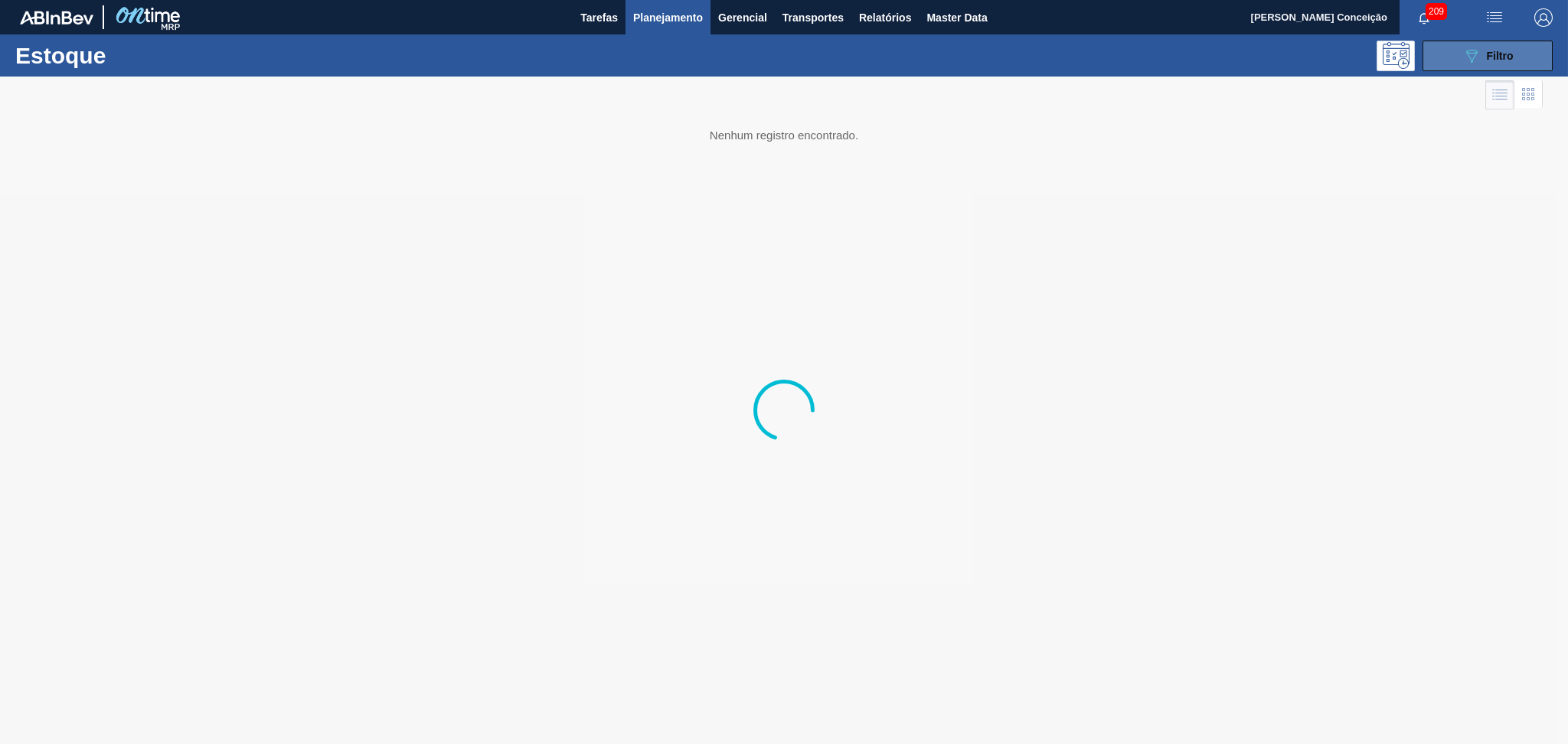
click at [1451, 50] on button "089F7B8B-B2A5-4AFE-B5C0-19BA573D28AC Filtro" at bounding box center [1487, 56] width 130 height 31
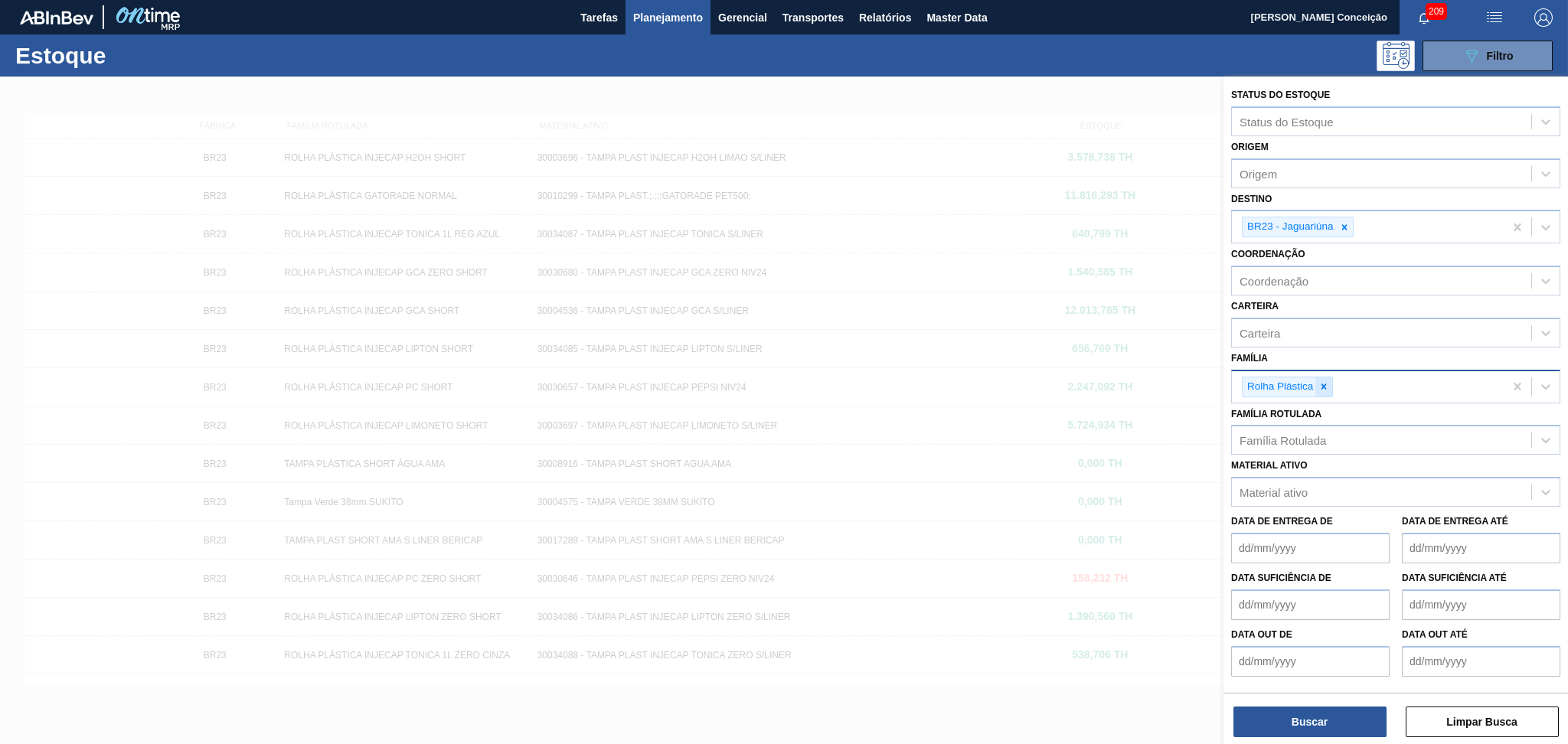
click at [1328, 381] on icon at bounding box center [1323, 387] width 11 height 11
type input "prefo"
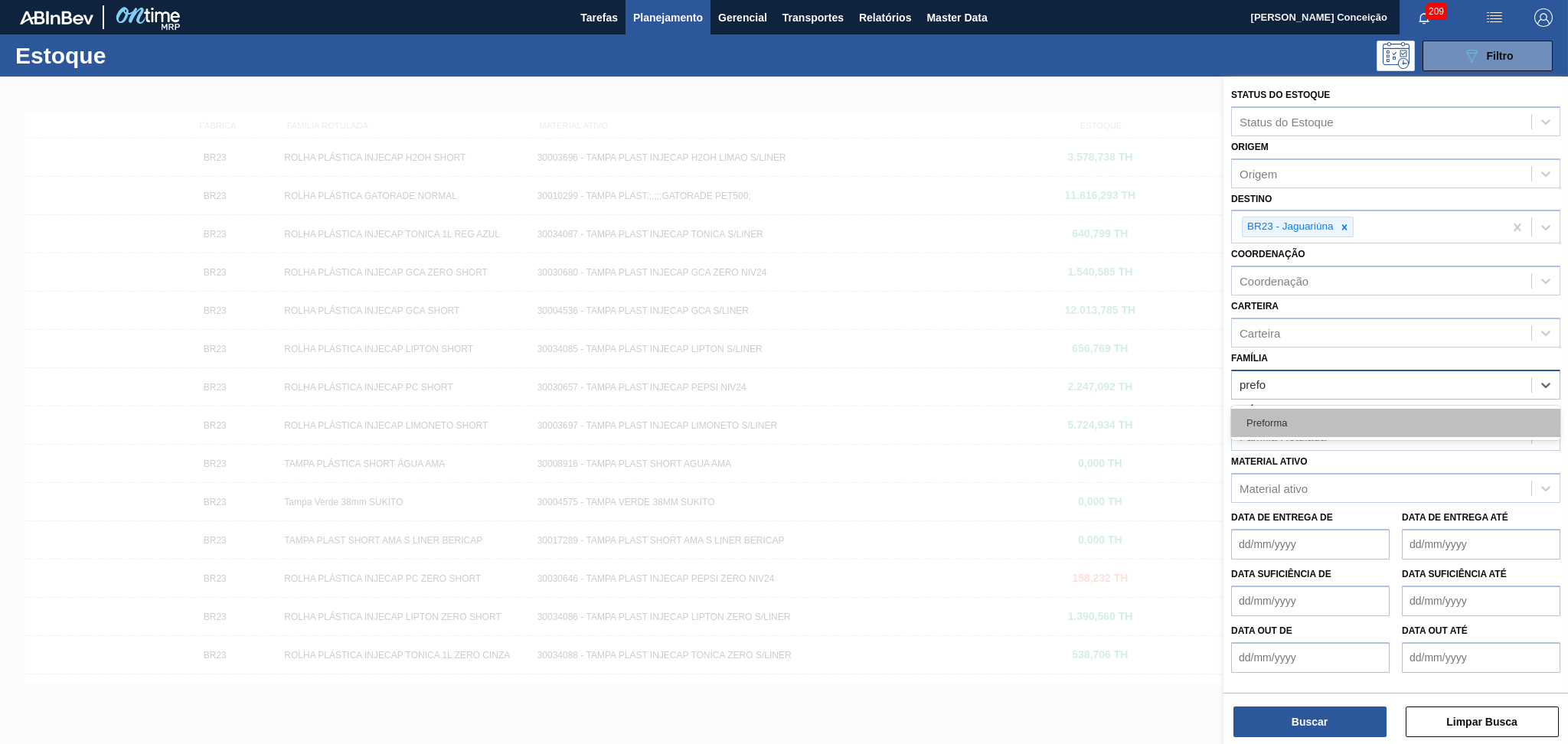
click at [1317, 422] on div "Preforma" at bounding box center [1395, 423] width 329 height 29
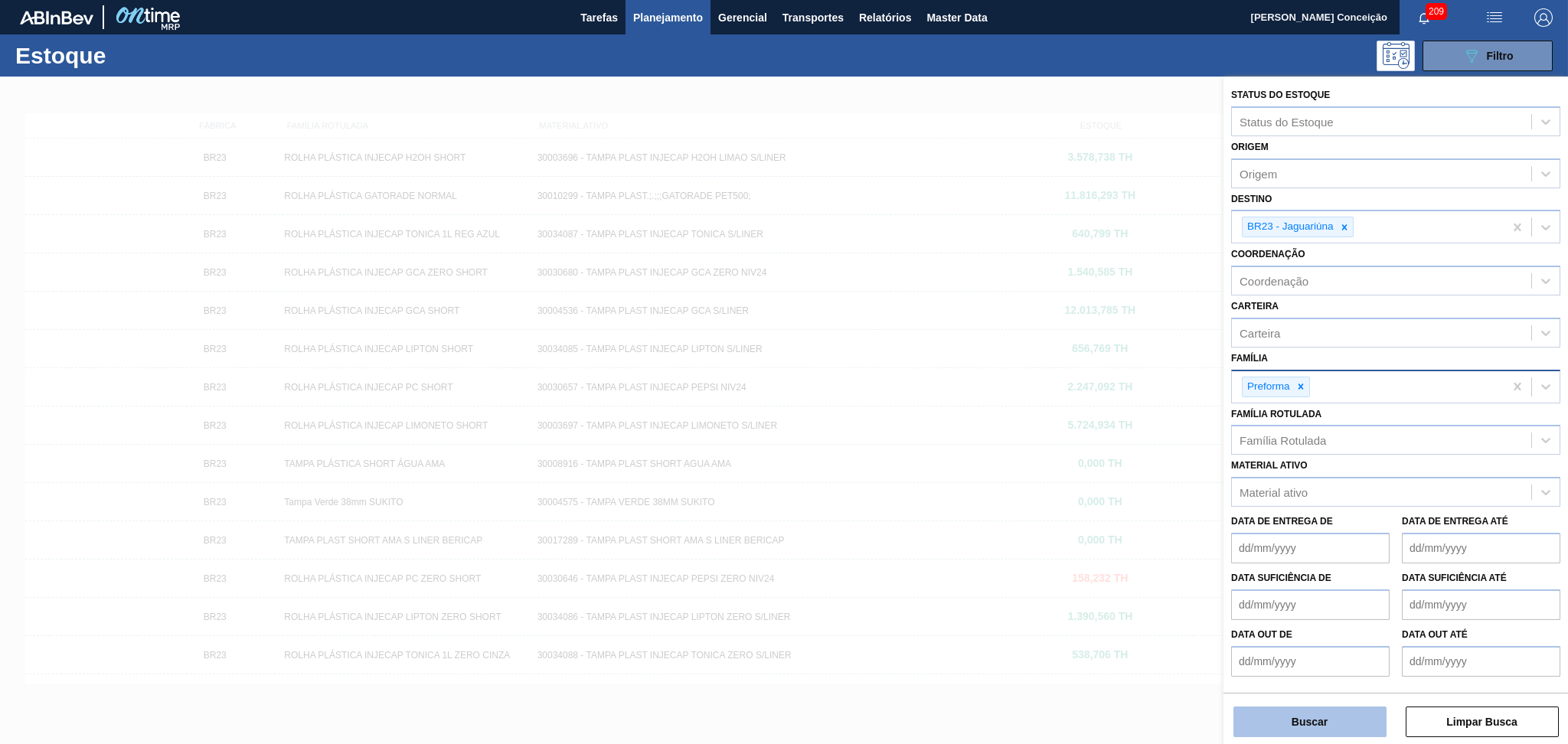
click at [1302, 725] on button "Buscar" at bounding box center [1309, 722] width 153 height 31
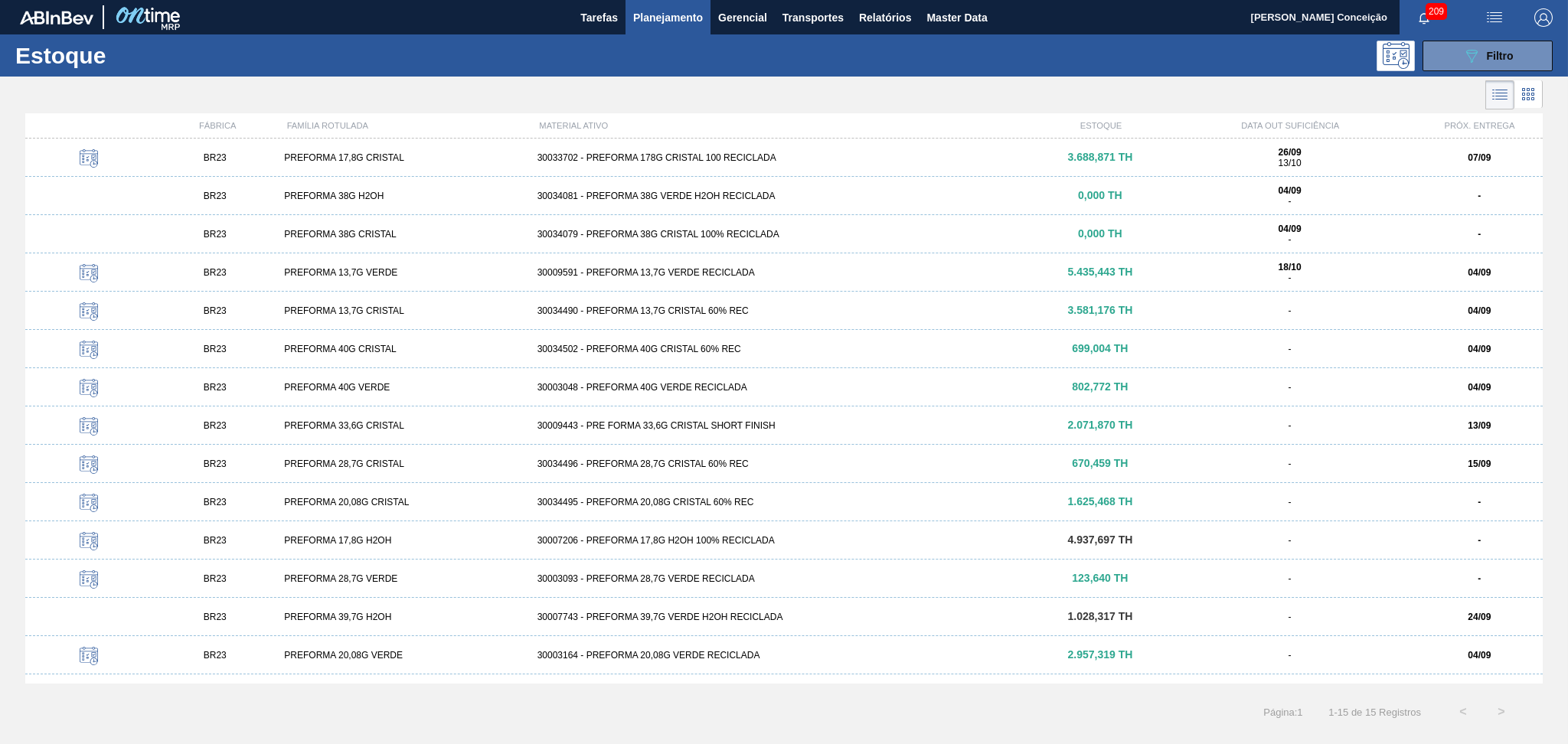
click at [1519, 99] on icon at bounding box center [1528, 94] width 19 height 19
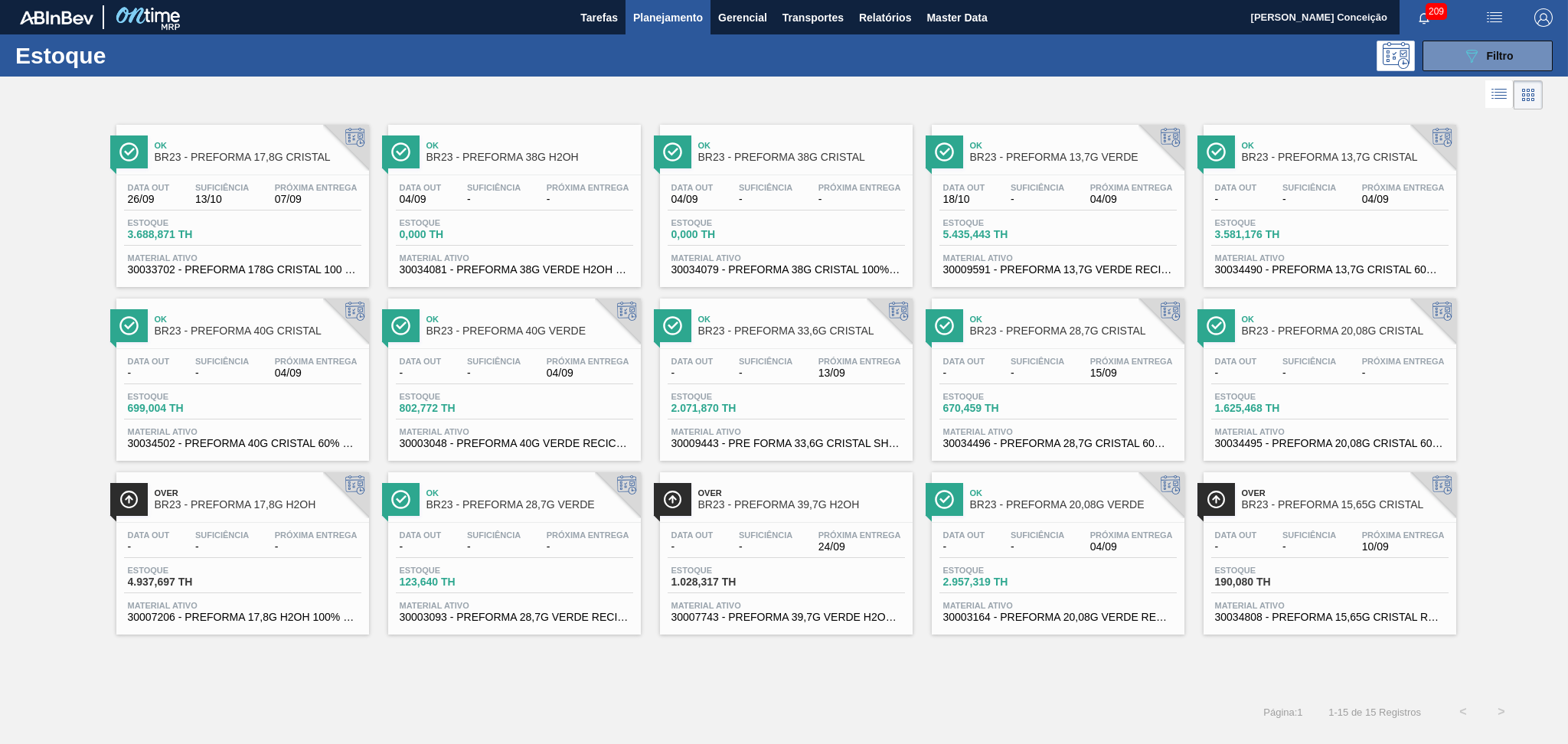
click at [1079, 519] on div "Ok BR23 - PREFORMA 20,08G VERDE Data out - Suficiência - Próxima Entrega 04/09 …" at bounding box center [1057, 553] width 252 height 162
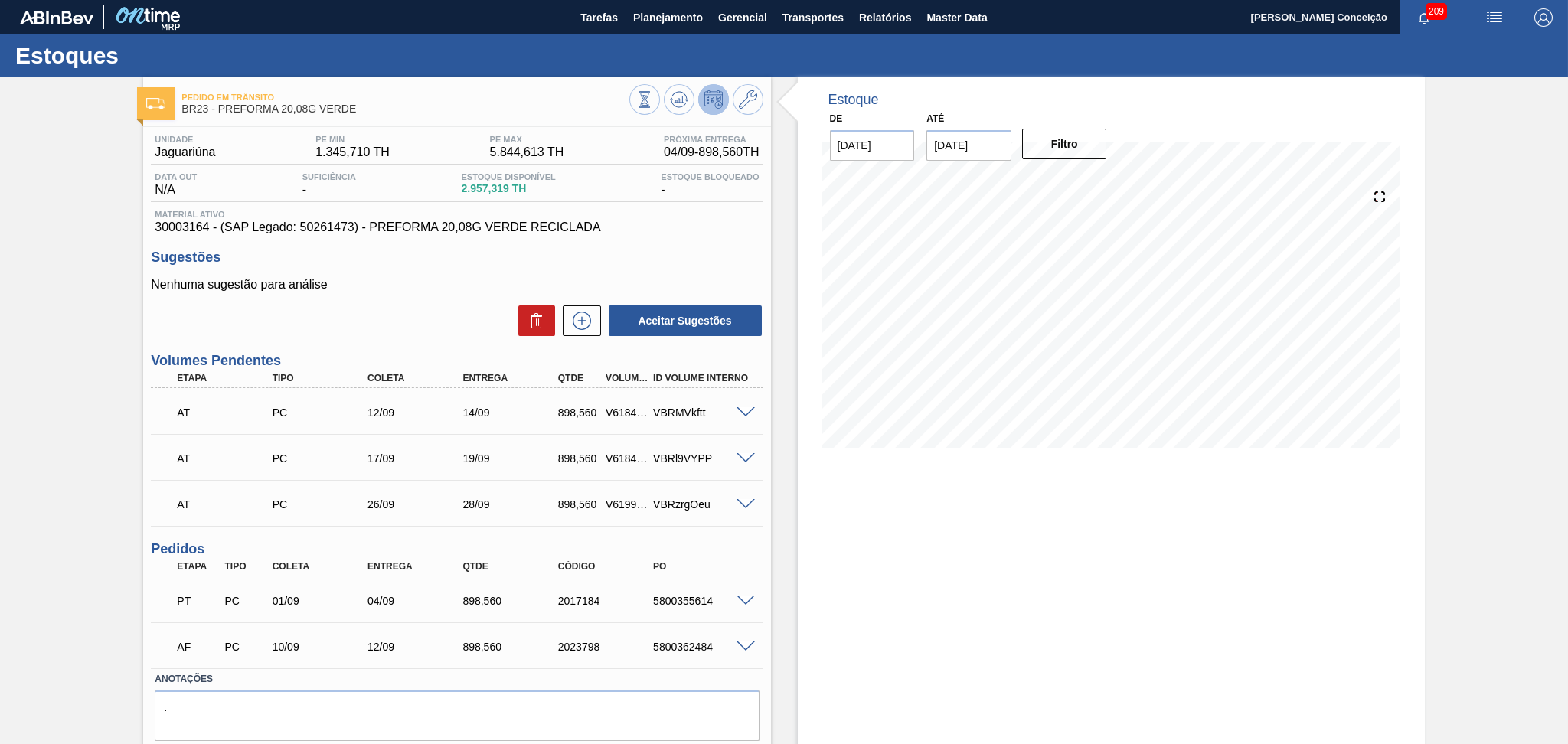
click at [744, 530] on div "Unidade Jaguariúna PE MIN 1.345,710 TH PE MAX 5.844,613 TH Próxima Entrega 04/0…" at bounding box center [457, 457] width 627 height 659
click at [674, 598] on div "5800355614" at bounding box center [702, 601] width 107 height 12
click at [801, 601] on div "Estoque De 04/09/2025 Até 10/10/2025 Filtro" at bounding box center [1111, 435] width 627 height 718
click at [798, 492] on div "Estoque De 04/09/2025 Até 10/10/2025 Filtro" at bounding box center [1111, 435] width 627 height 718
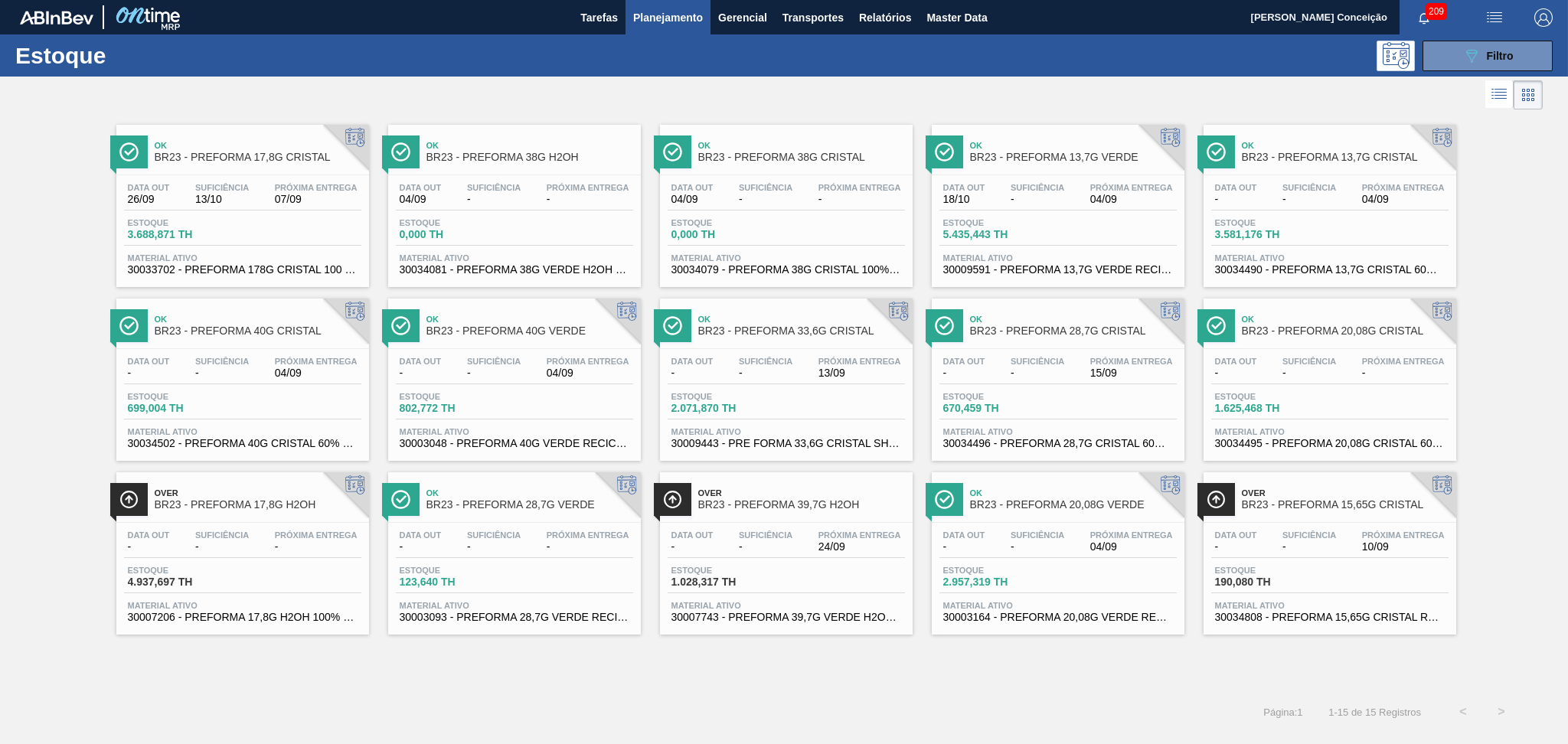
click at [1052, 173] on div "Ok BR23 - PREFORMA 13,7G VERDE Data out 18/10 Suficiência - Próxima Entrega 04/…" at bounding box center [1057, 206] width 252 height 162
drag, startPoint x: 1458, startPoint y: 48, endPoint x: 1451, endPoint y: 67, distance: 20.2
click at [1458, 48] on button "089F7B8B-B2A5-4AFE-B5C0-19BA573D28AC Filtro" at bounding box center [1487, 56] width 130 height 31
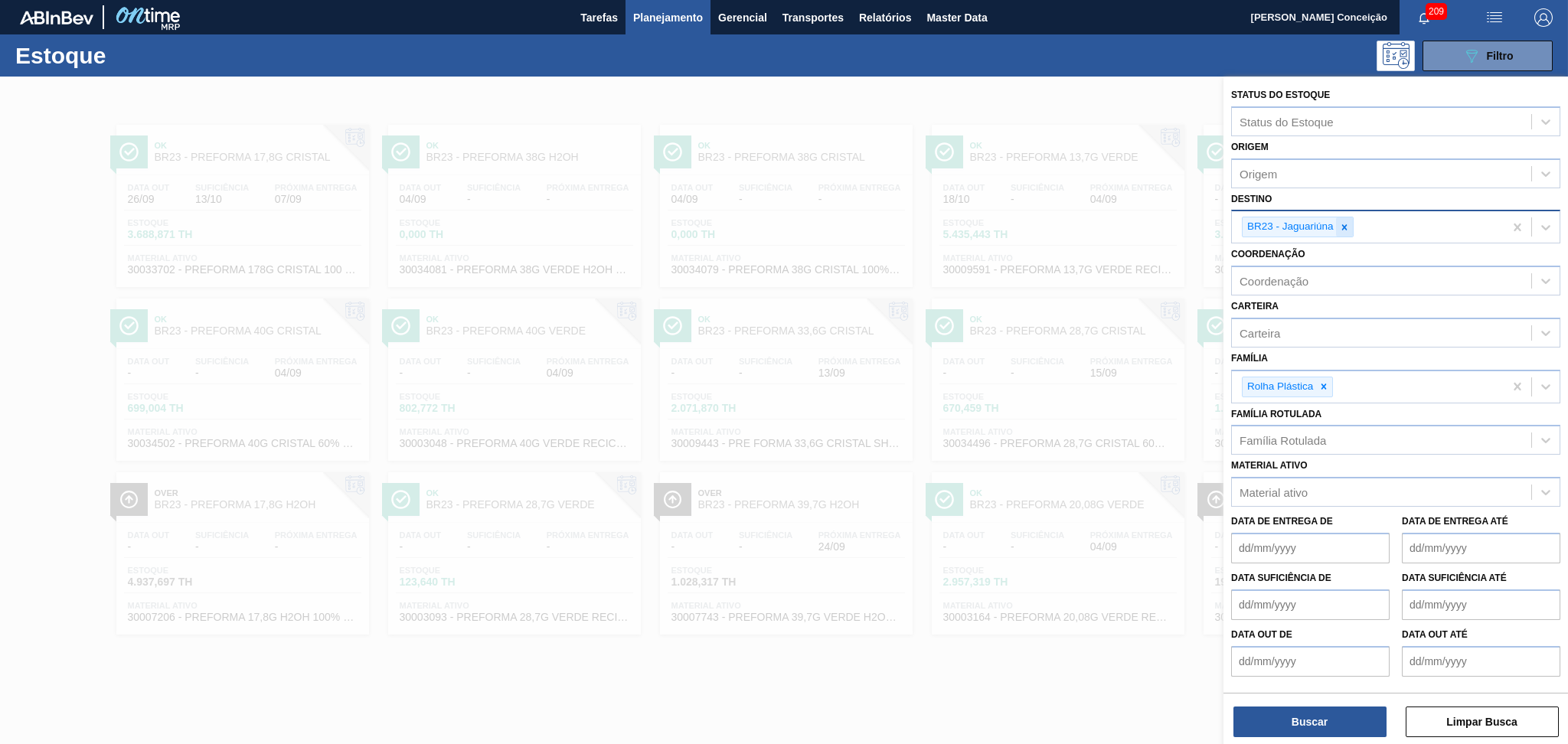
click at [1349, 222] on icon at bounding box center [1344, 228] width 11 height 11
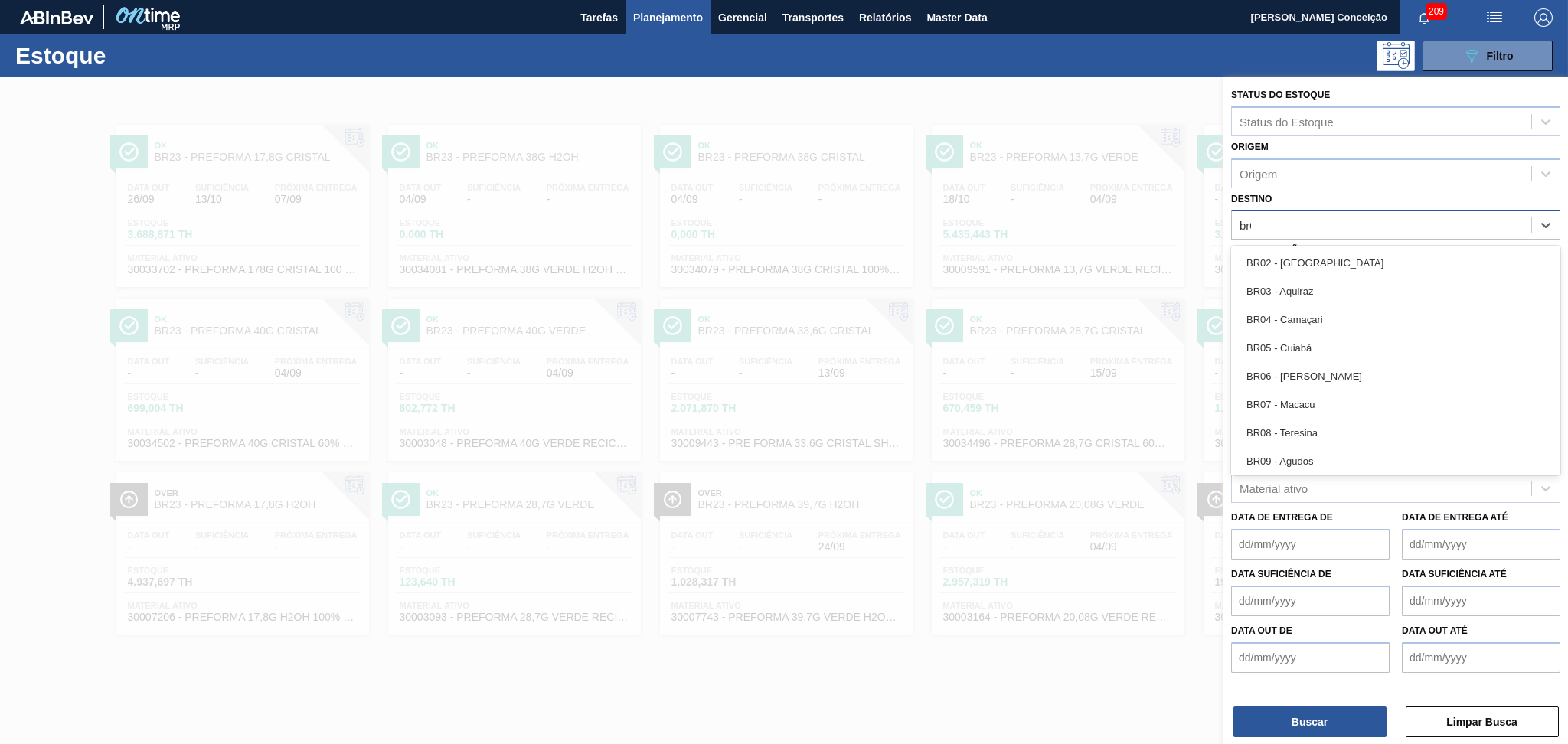
type input "br07"
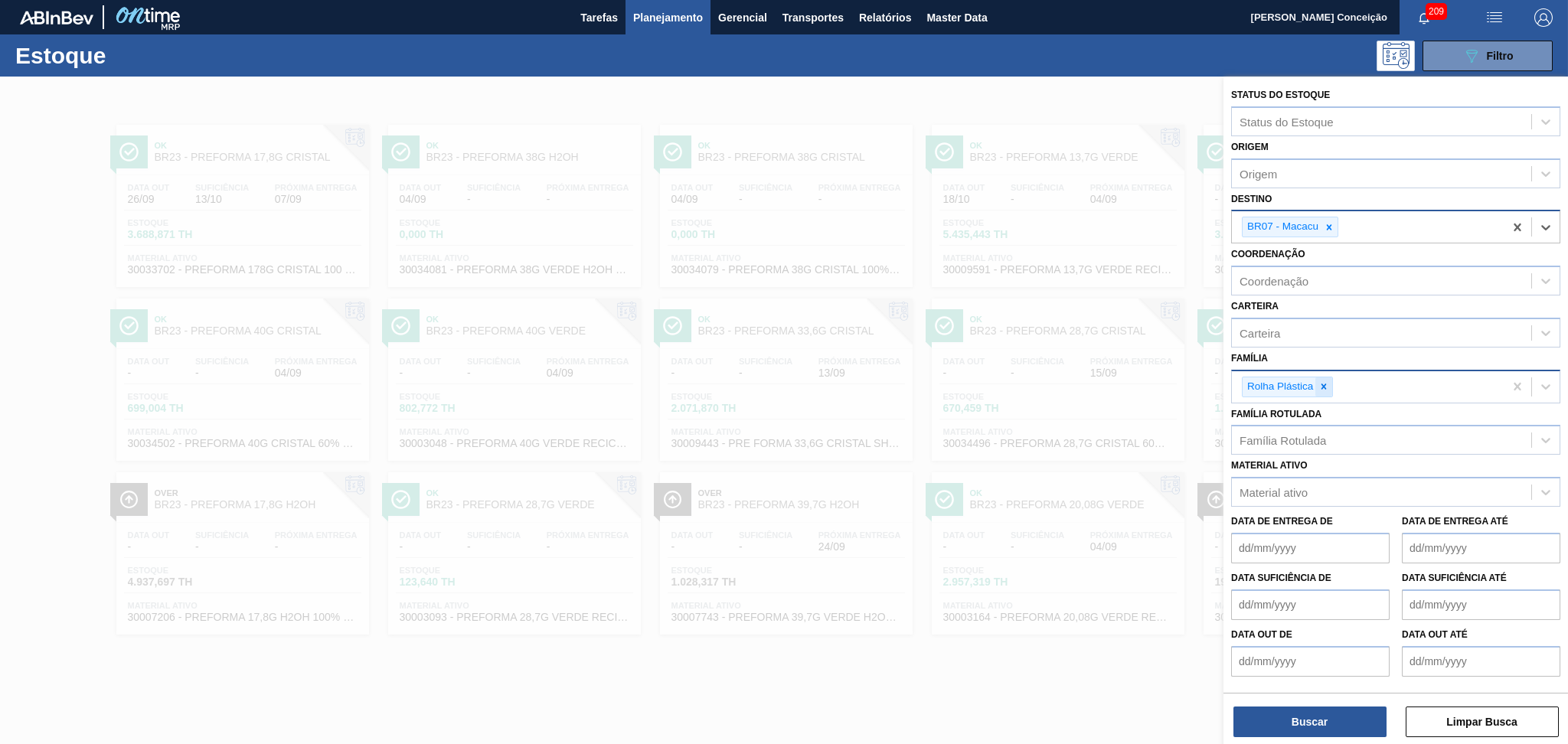
click at [1326, 387] on icon at bounding box center [1323, 387] width 11 height 11
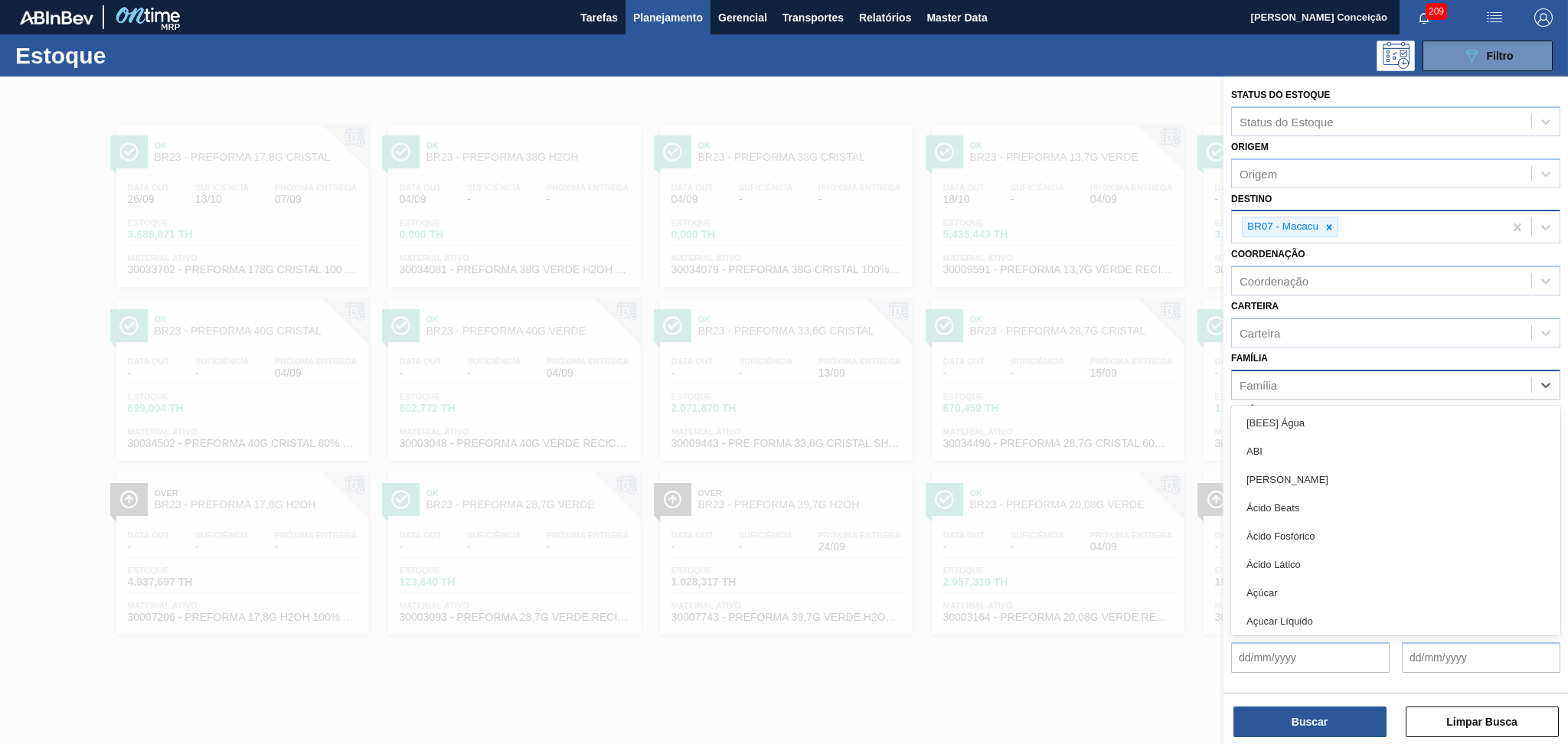
click at [1316, 377] on div "Família" at bounding box center [1381, 384] width 299 height 22
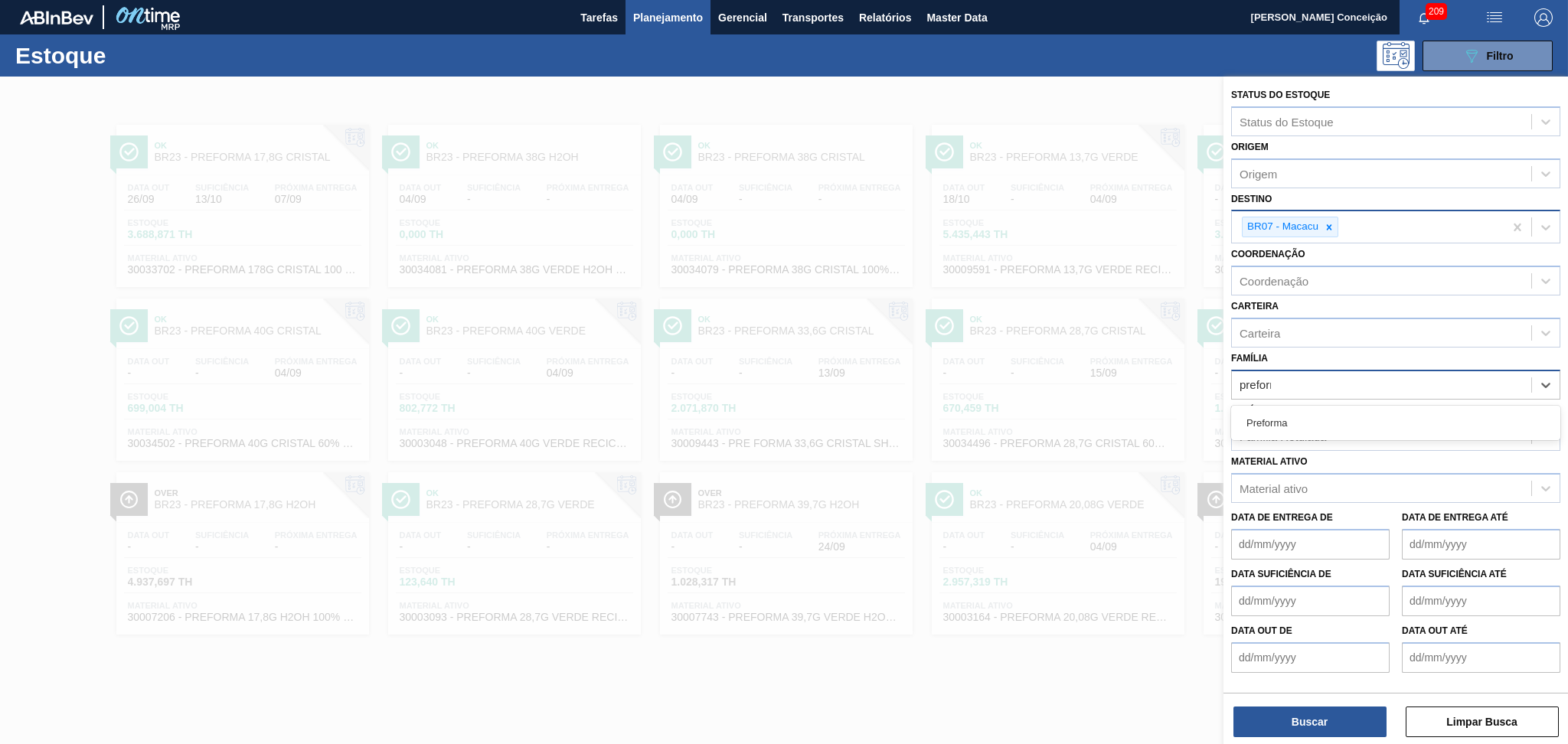
type input "preforma"
click at [1325, 409] on div "Preforma" at bounding box center [1395, 423] width 329 height 29
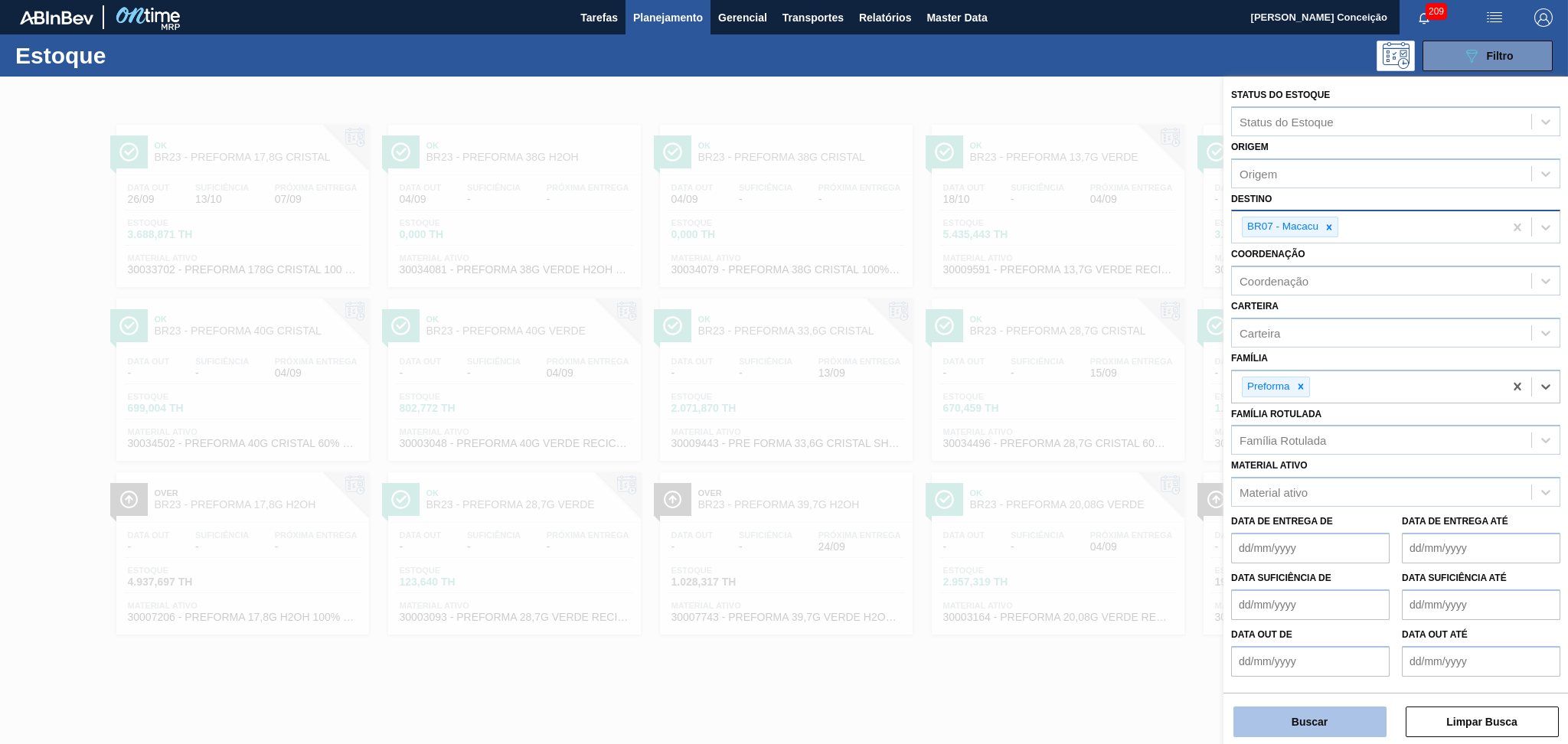
click at [1321, 715] on button "Buscar" at bounding box center [1309, 722] width 153 height 31
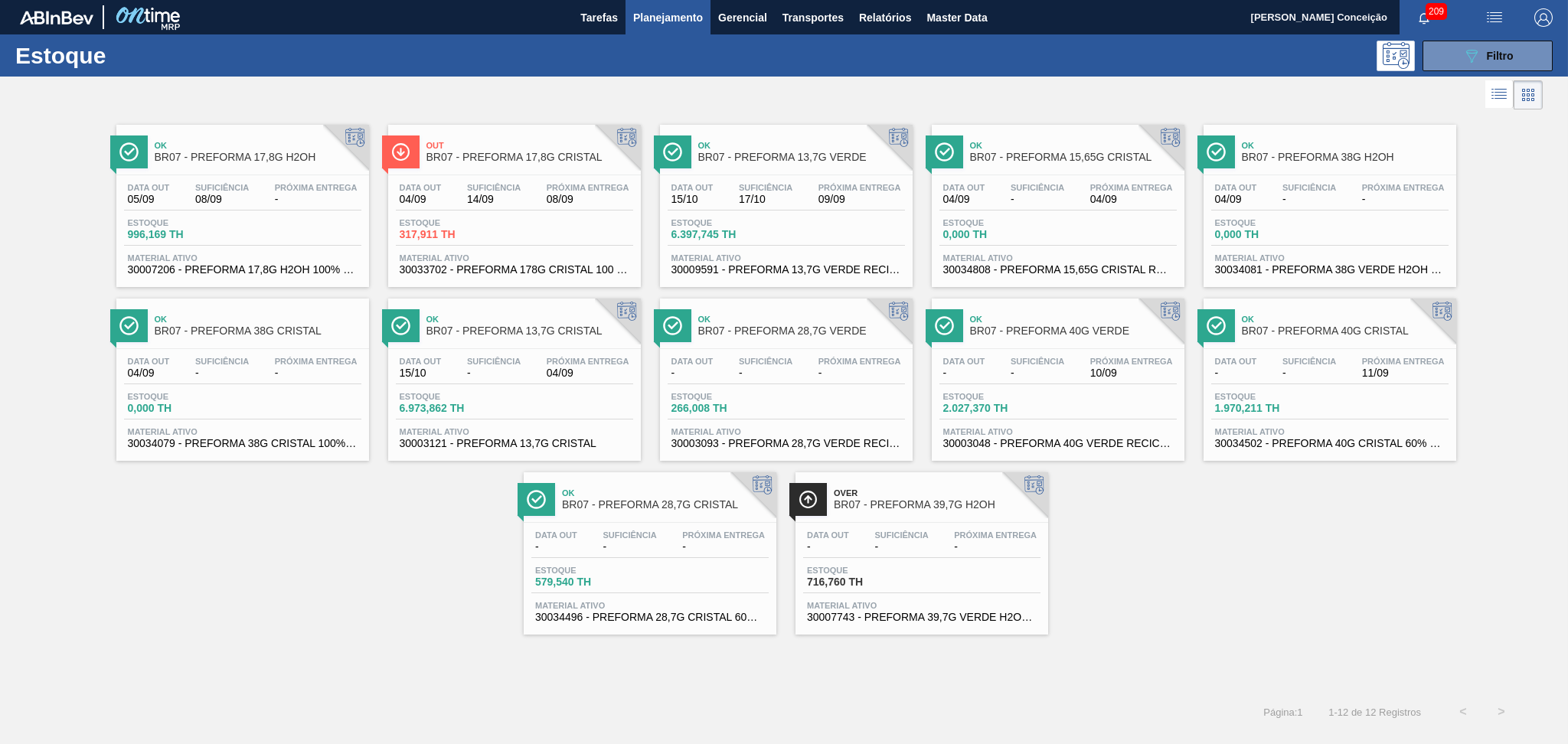
click at [234, 172] on div "Ok BR07 - PREFORMA 17,8G H2OH Data out 05/09 Suficiência 08/09 Próxima Entrega …" at bounding box center [242, 206] width 252 height 162
click at [530, 218] on div "Estoque 317,911 TH" at bounding box center [515, 232] width 238 height 28
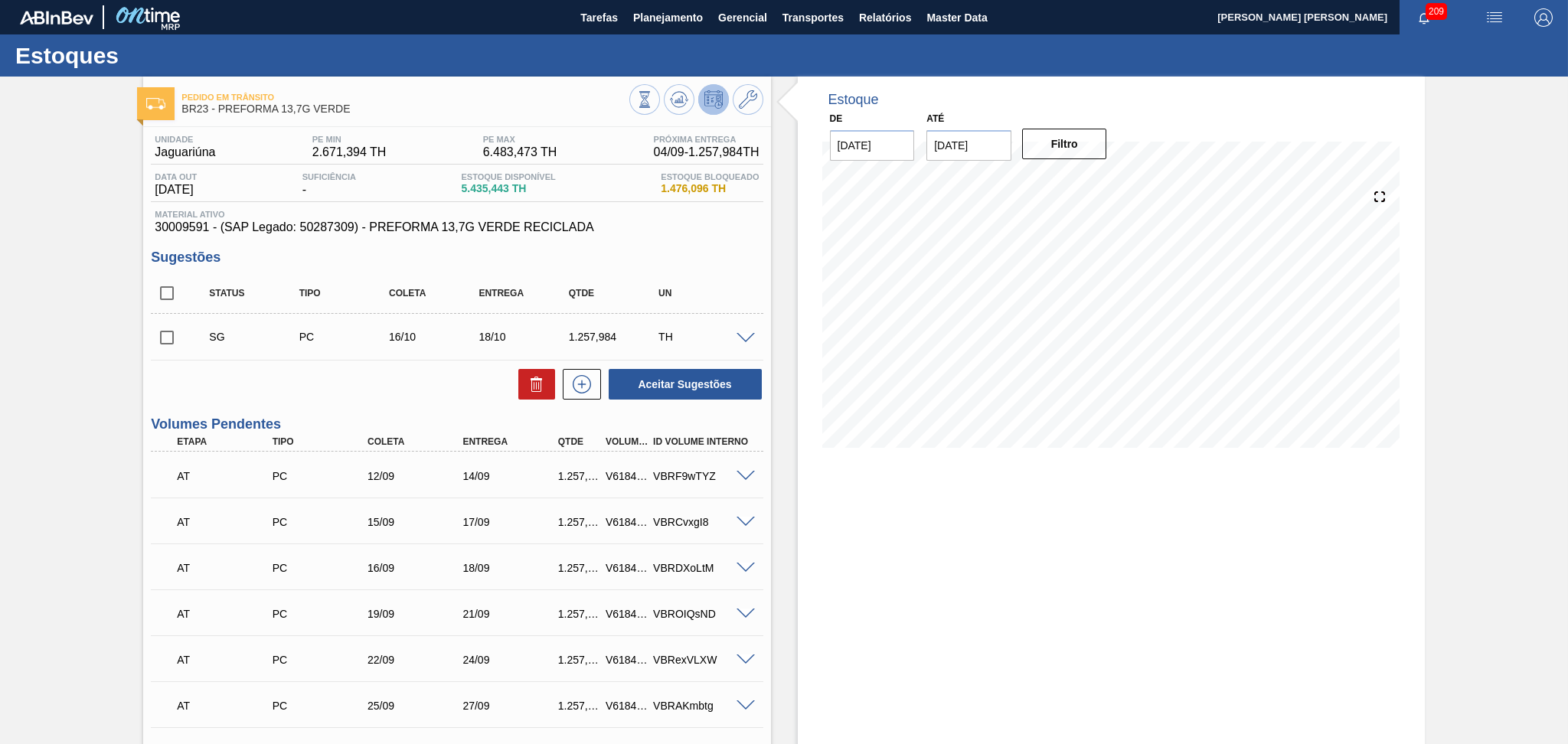
click at [777, 485] on div "Estoque De 04/09/2025 Até 10/10/2025 Filtro" at bounding box center [1097, 582] width 654 height 1011
click at [674, 1] on button "Planejamento" at bounding box center [668, 17] width 85 height 35
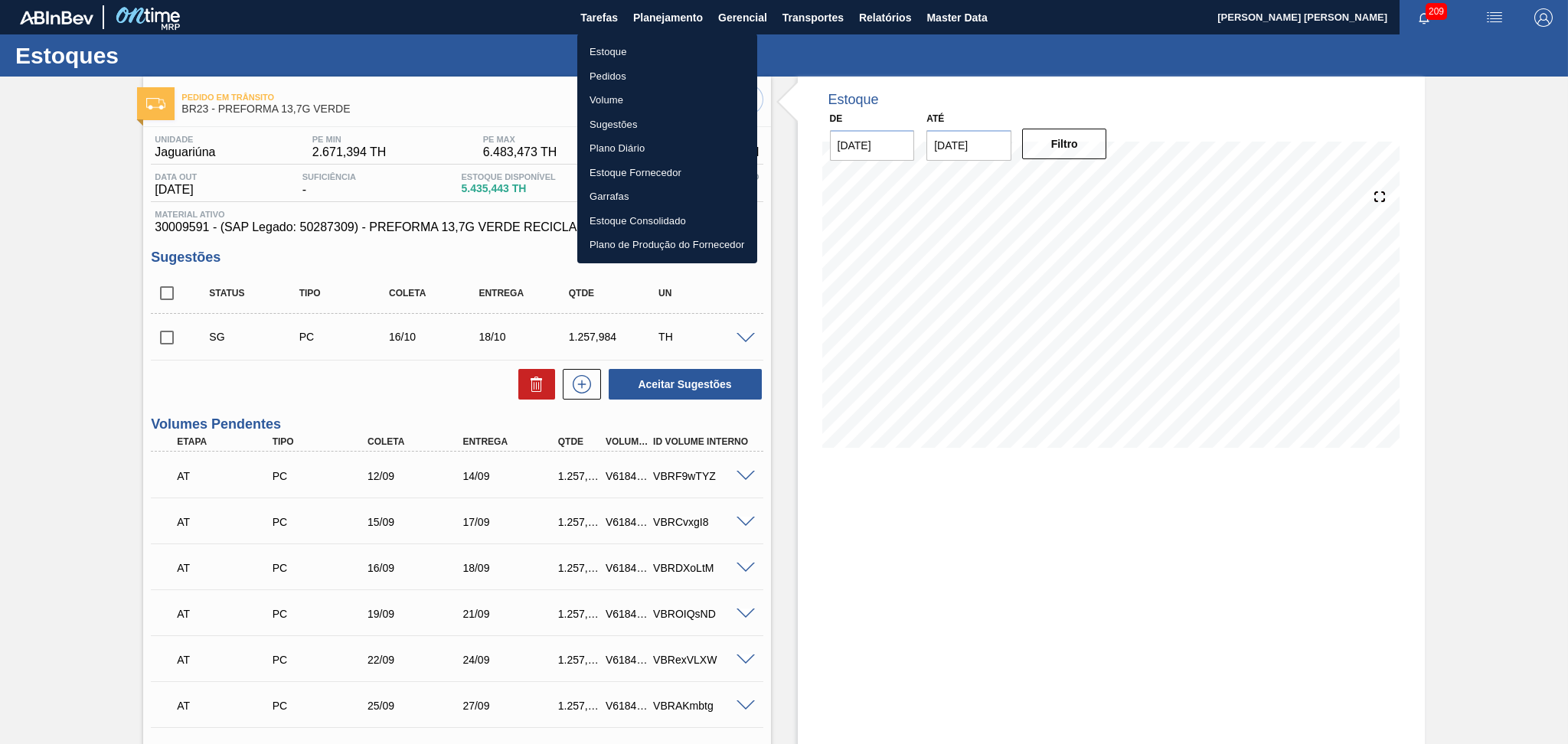
drag, startPoint x: 634, startPoint y: 52, endPoint x: 945, endPoint y: 52, distance: 311.0
click at [634, 52] on li "Estoque" at bounding box center [667, 52] width 180 height 25
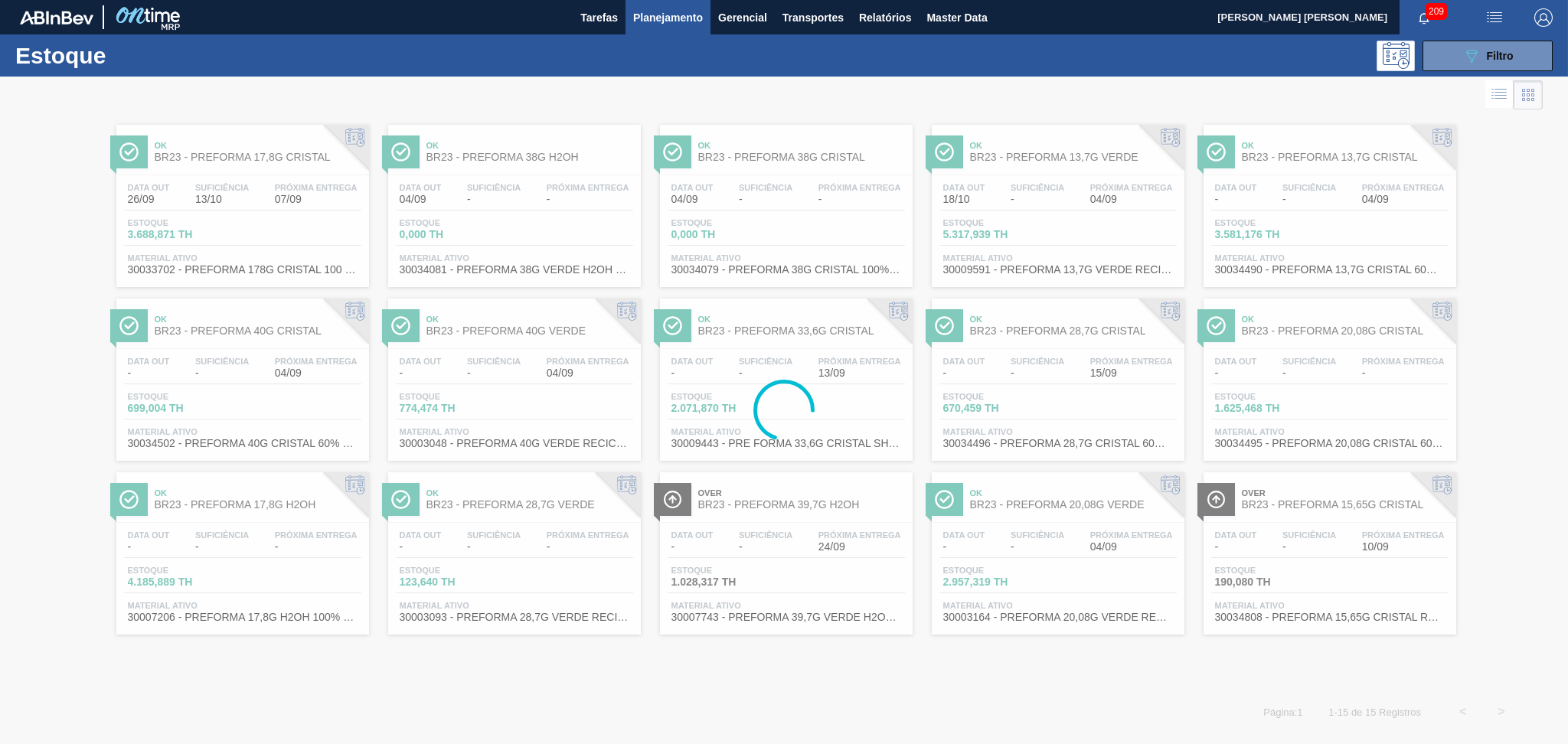
click at [1497, 51] on span "Filtro" at bounding box center [1500, 56] width 27 height 12
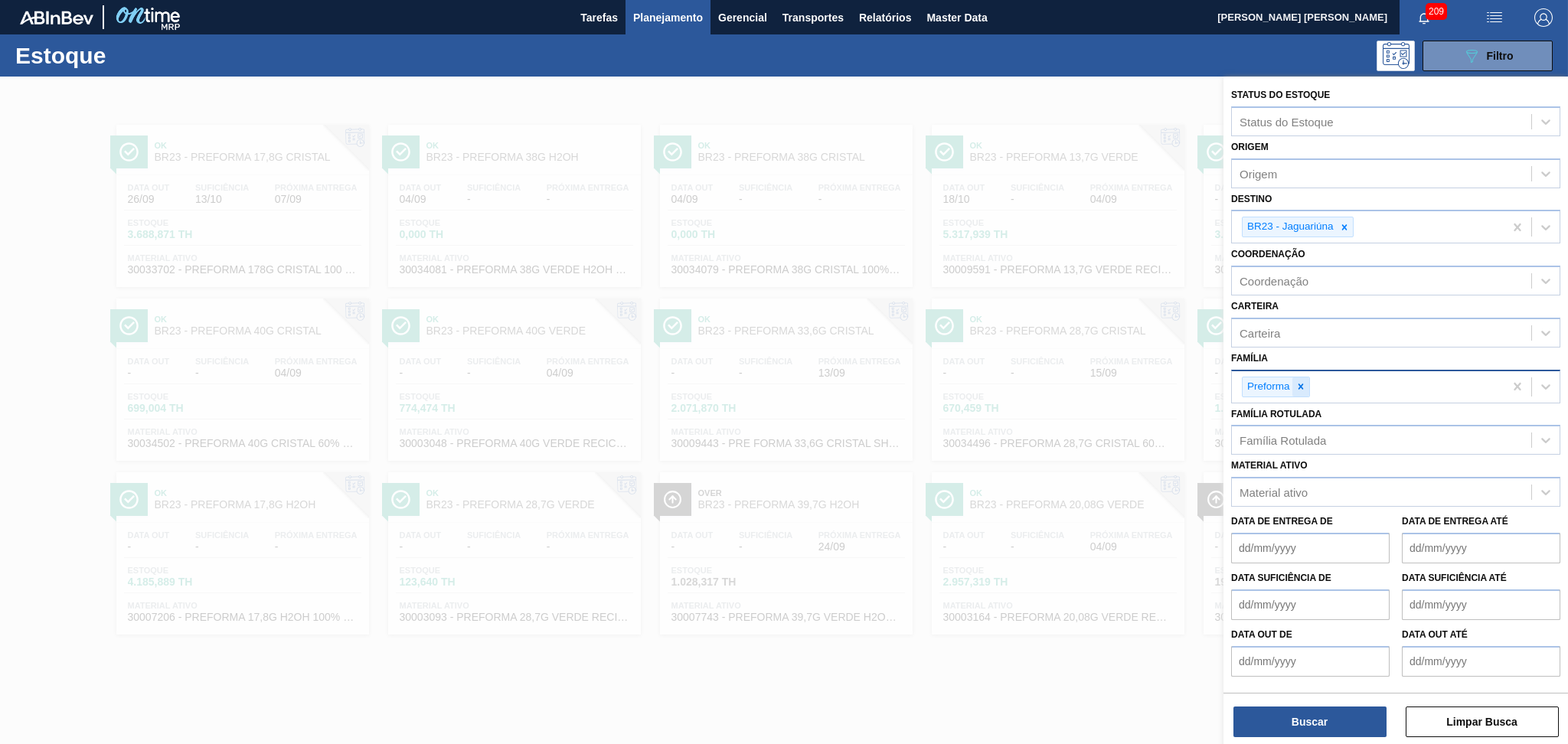
click at [1306, 385] on div at bounding box center [1301, 387] width 17 height 19
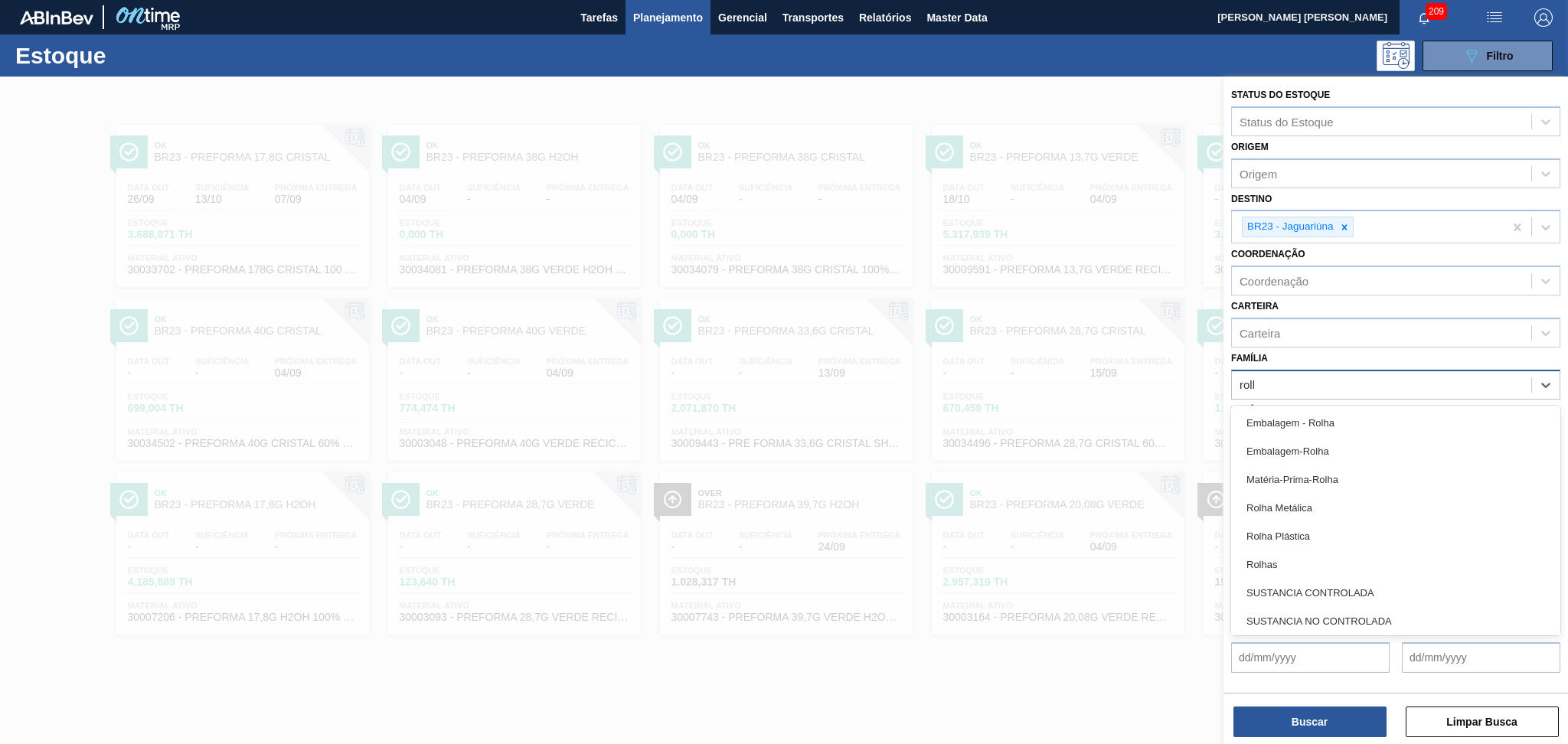
type input "rolha"
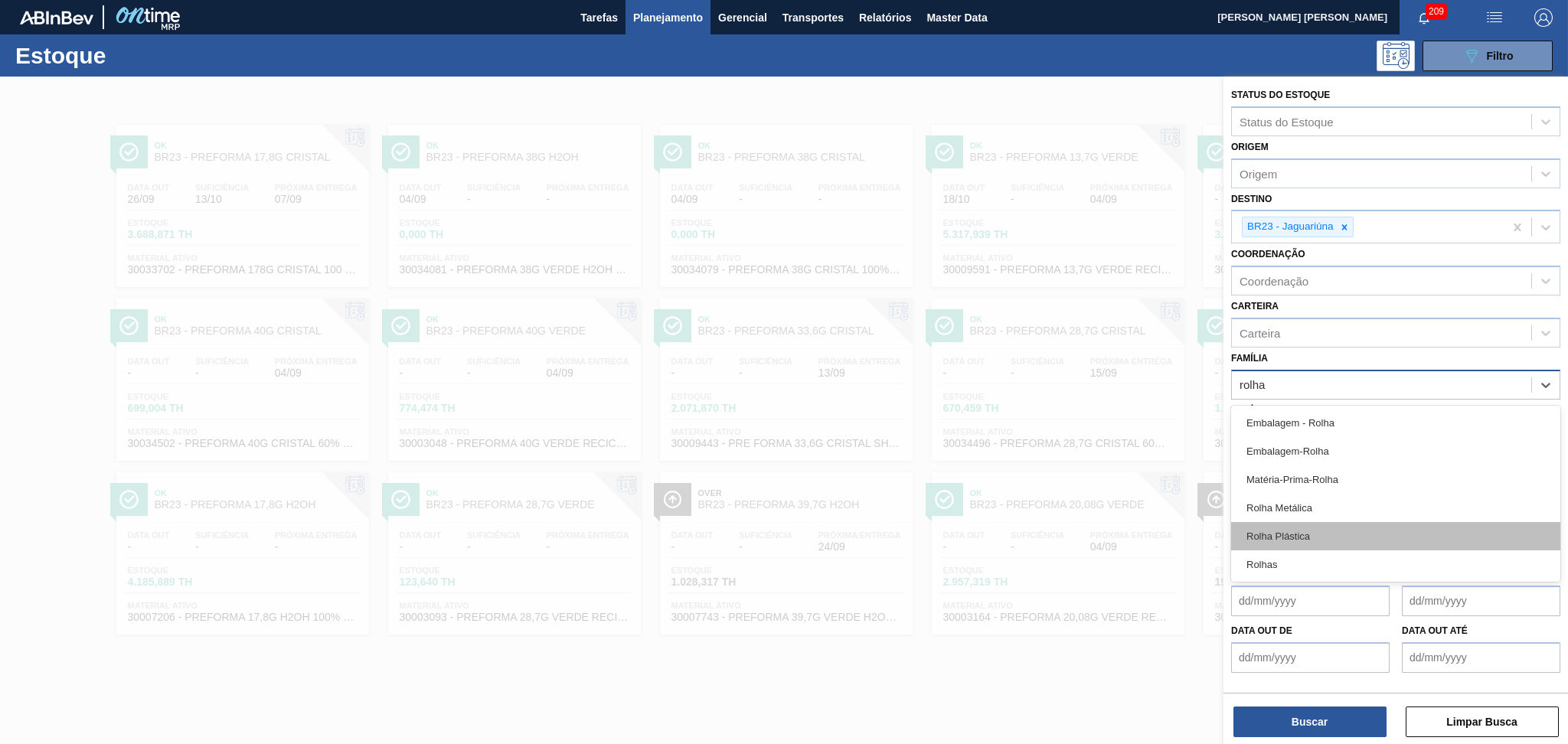
click at [1289, 533] on div "Rolha Plástica" at bounding box center [1395, 536] width 329 height 29
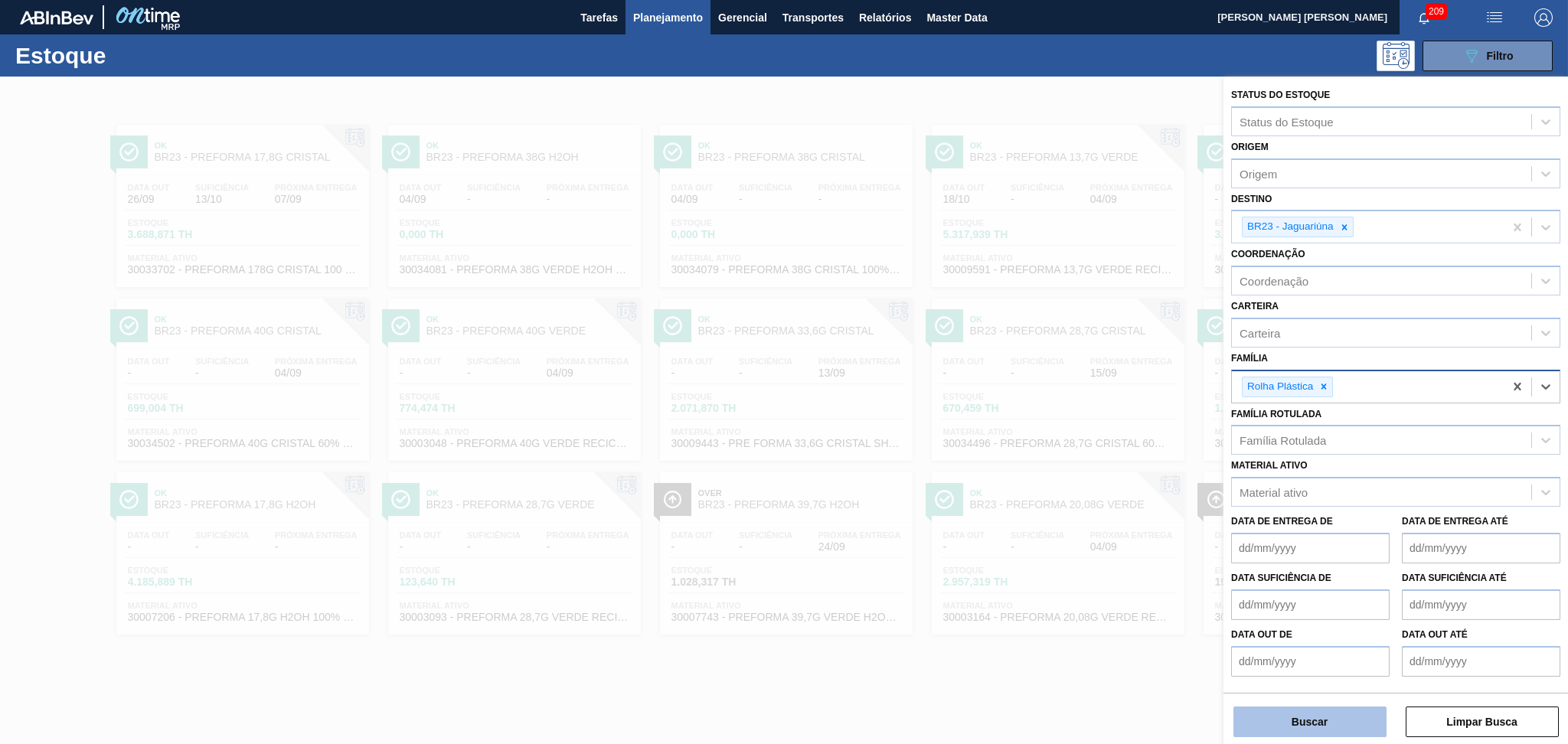
click at [1302, 724] on button "Buscar" at bounding box center [1309, 722] width 153 height 31
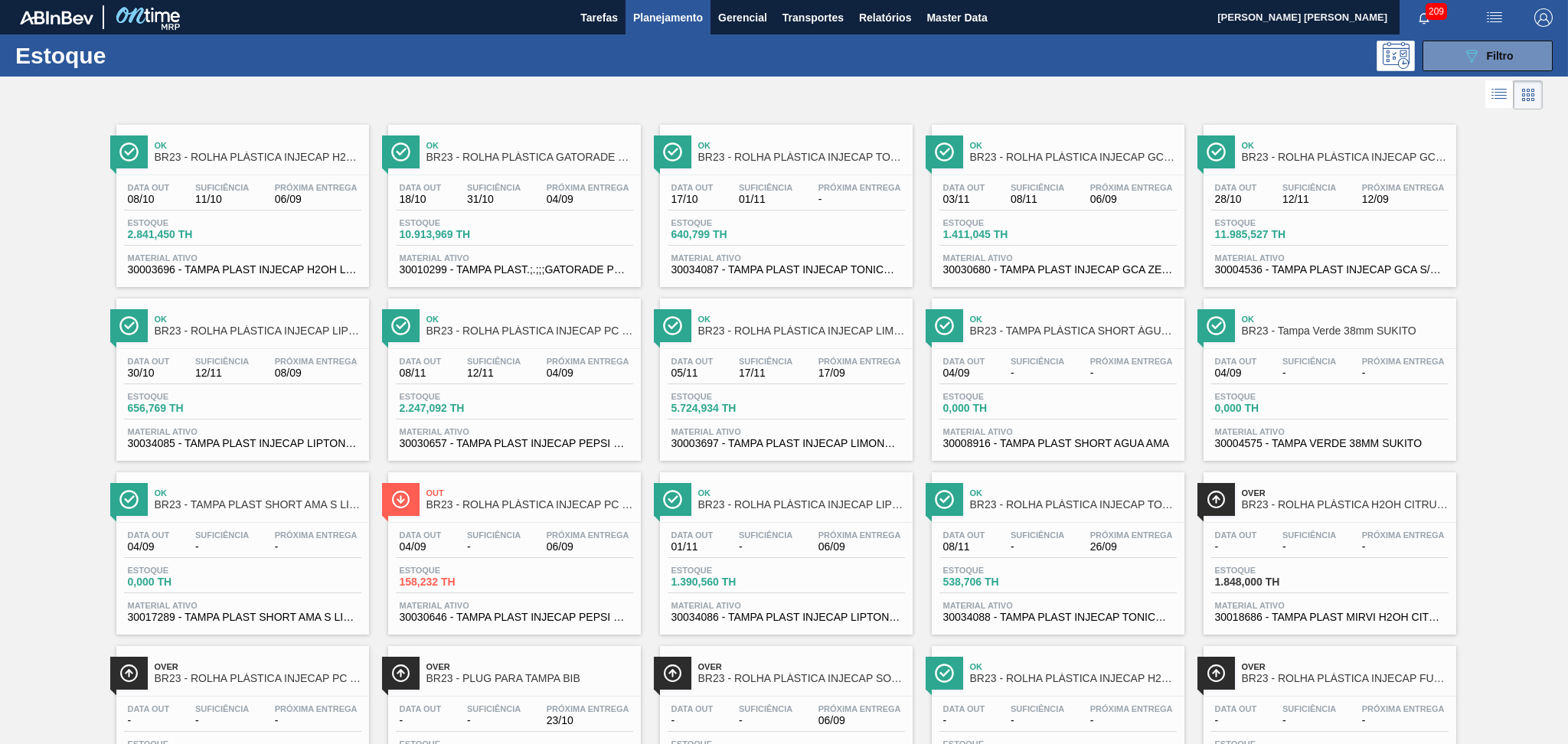
click at [1490, 102] on icon at bounding box center [1499, 94] width 19 height 19
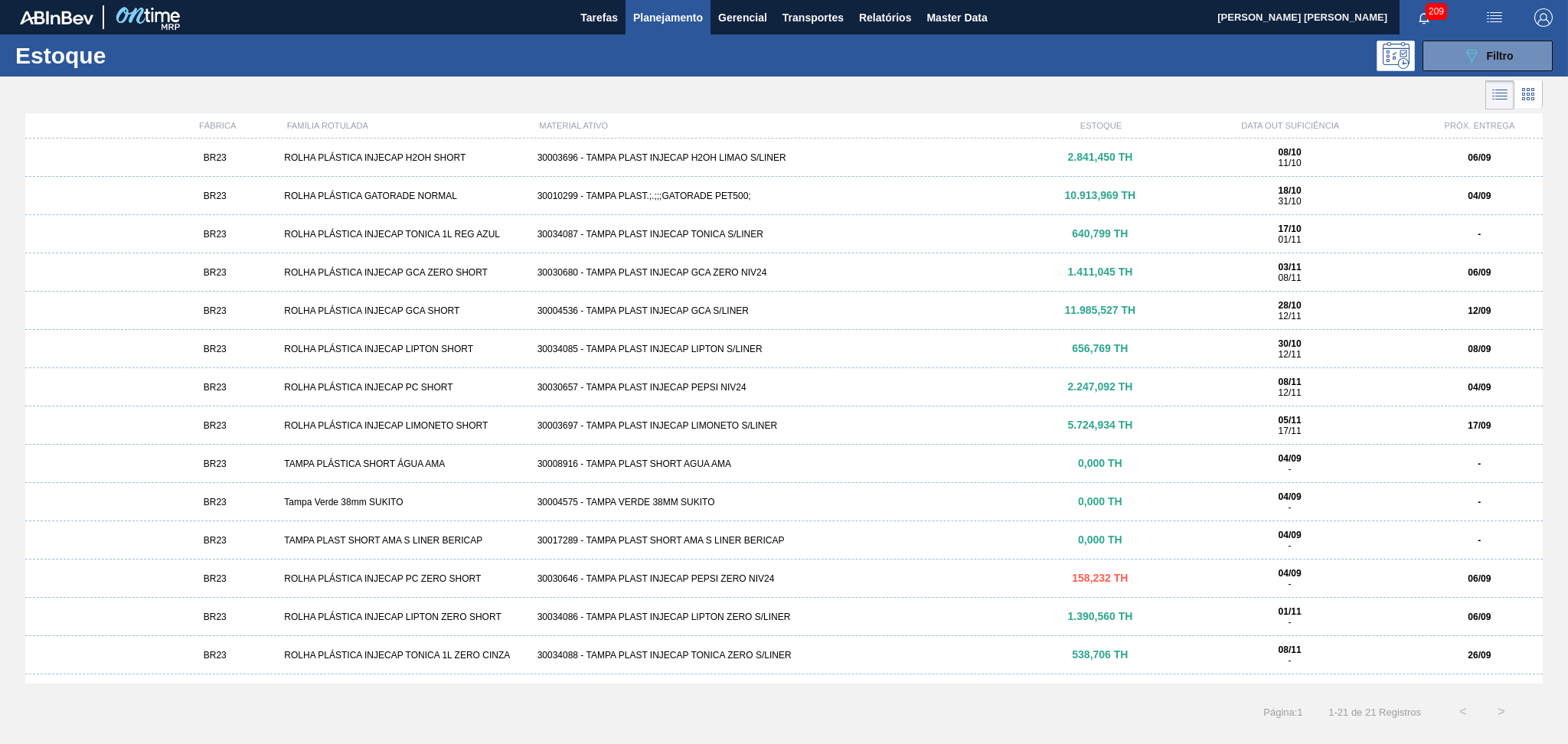
click at [742, 387] on div "30030657 - TAMPA PLAST INJECAP PEPSI NIV24" at bounding box center [784, 387] width 506 height 11
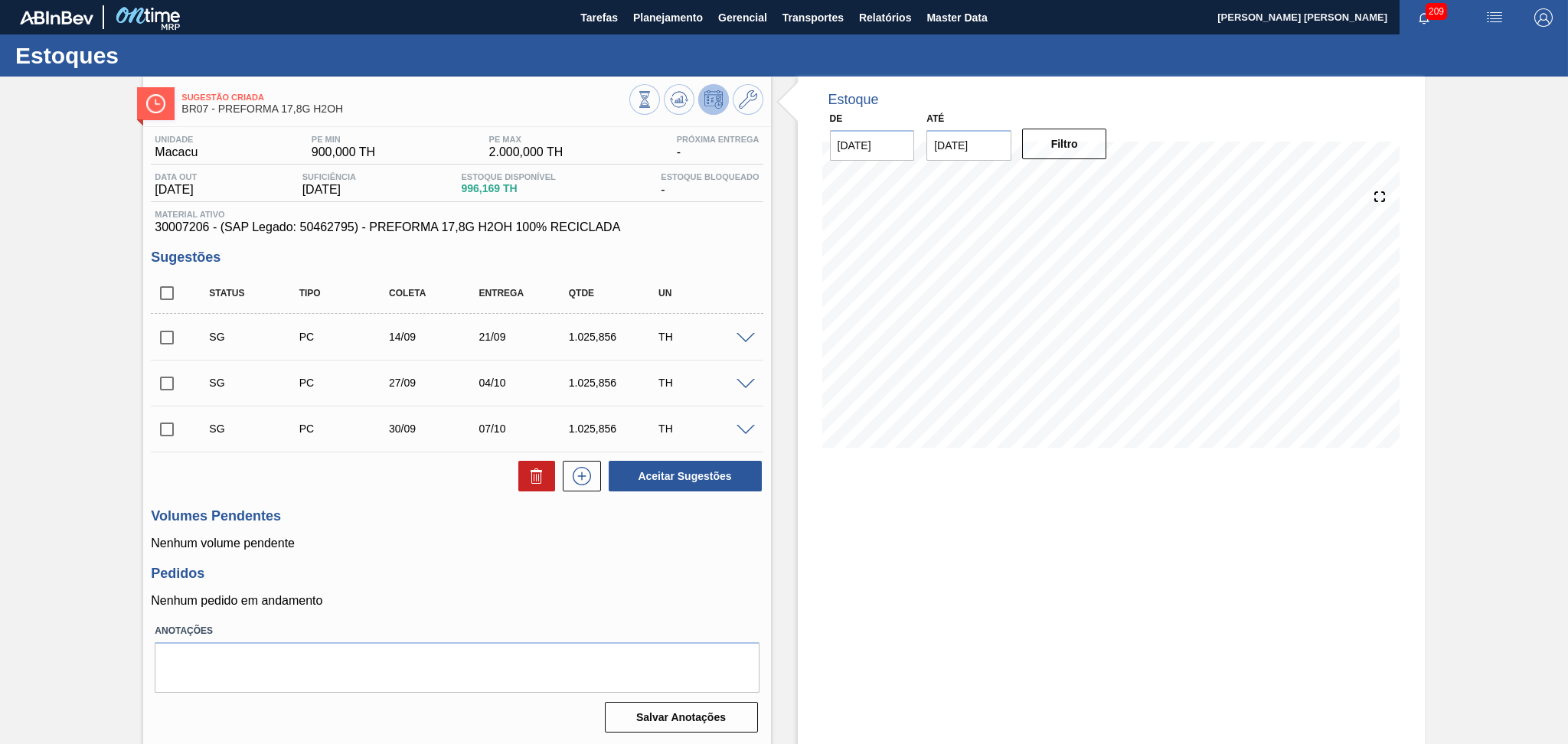
click at [604, 573] on h3 "Pedidos" at bounding box center [456, 573] width 612 height 16
click at [165, 296] on input "checkbox" at bounding box center [167, 293] width 32 height 32
checkbox input "true"
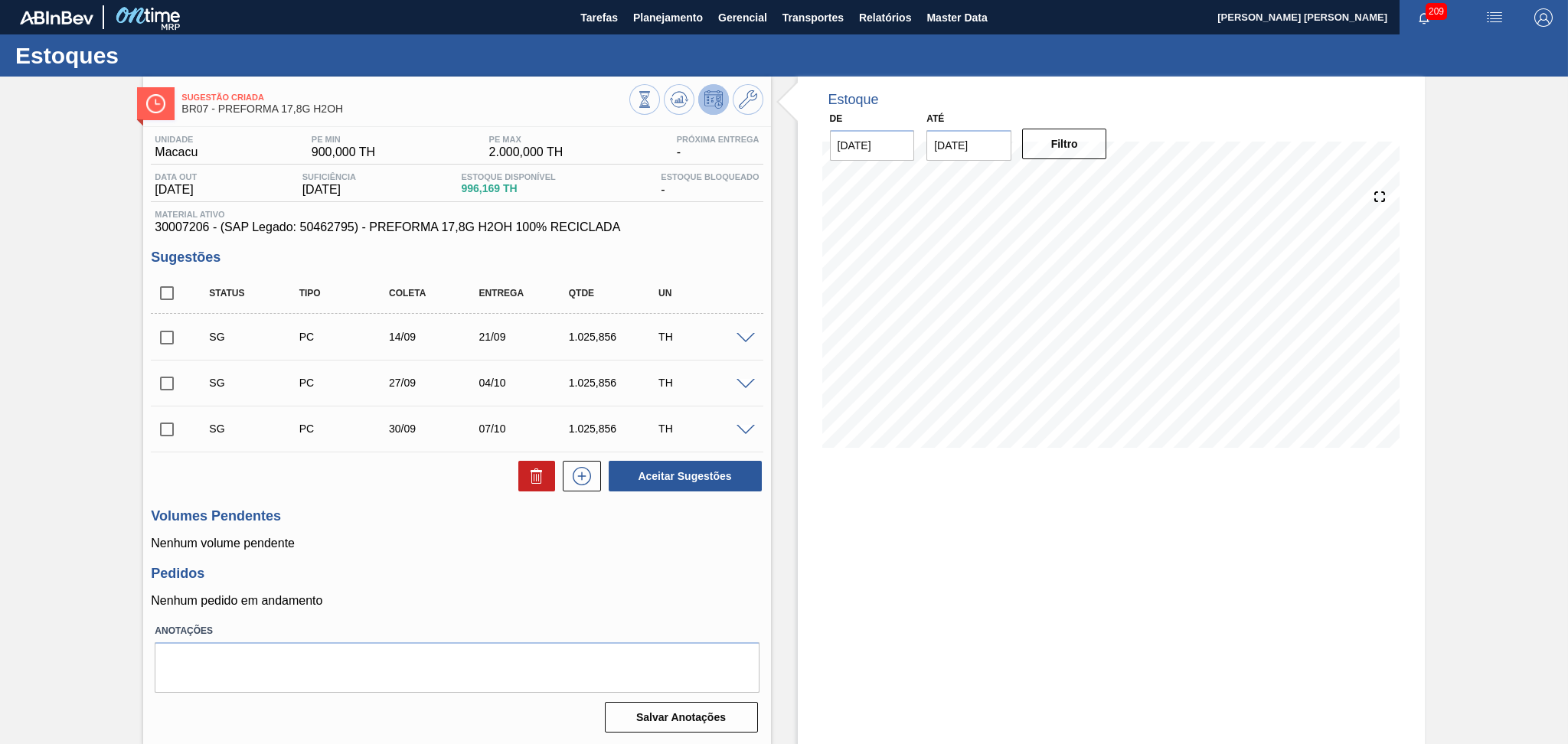
checkbox input "true"
click at [530, 475] on icon at bounding box center [537, 476] width 19 height 19
checkbox input "false"
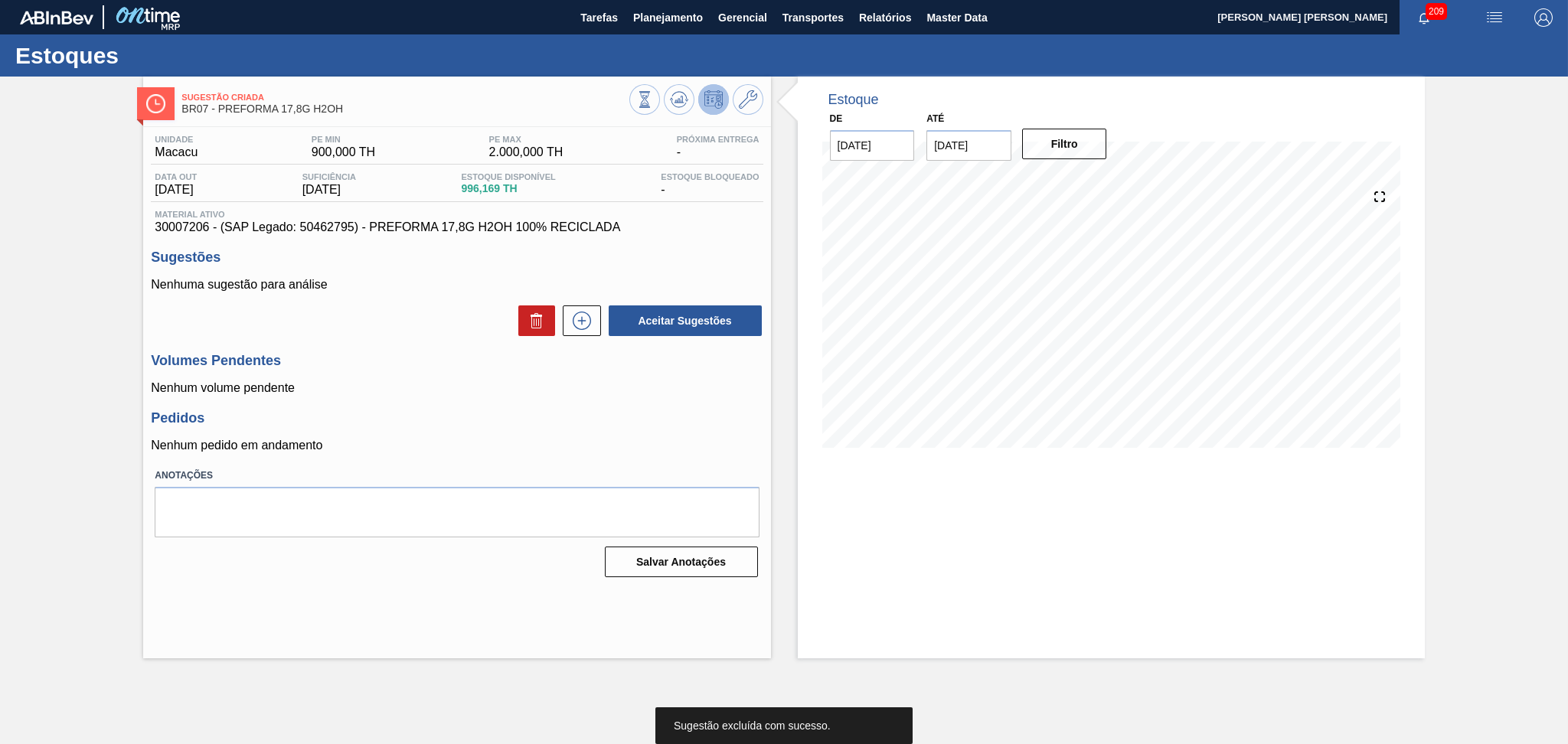
click at [620, 471] on label "Anotações" at bounding box center [456, 475] width 604 height 22
click at [678, 101] on icon at bounding box center [678, 99] width 10 height 7
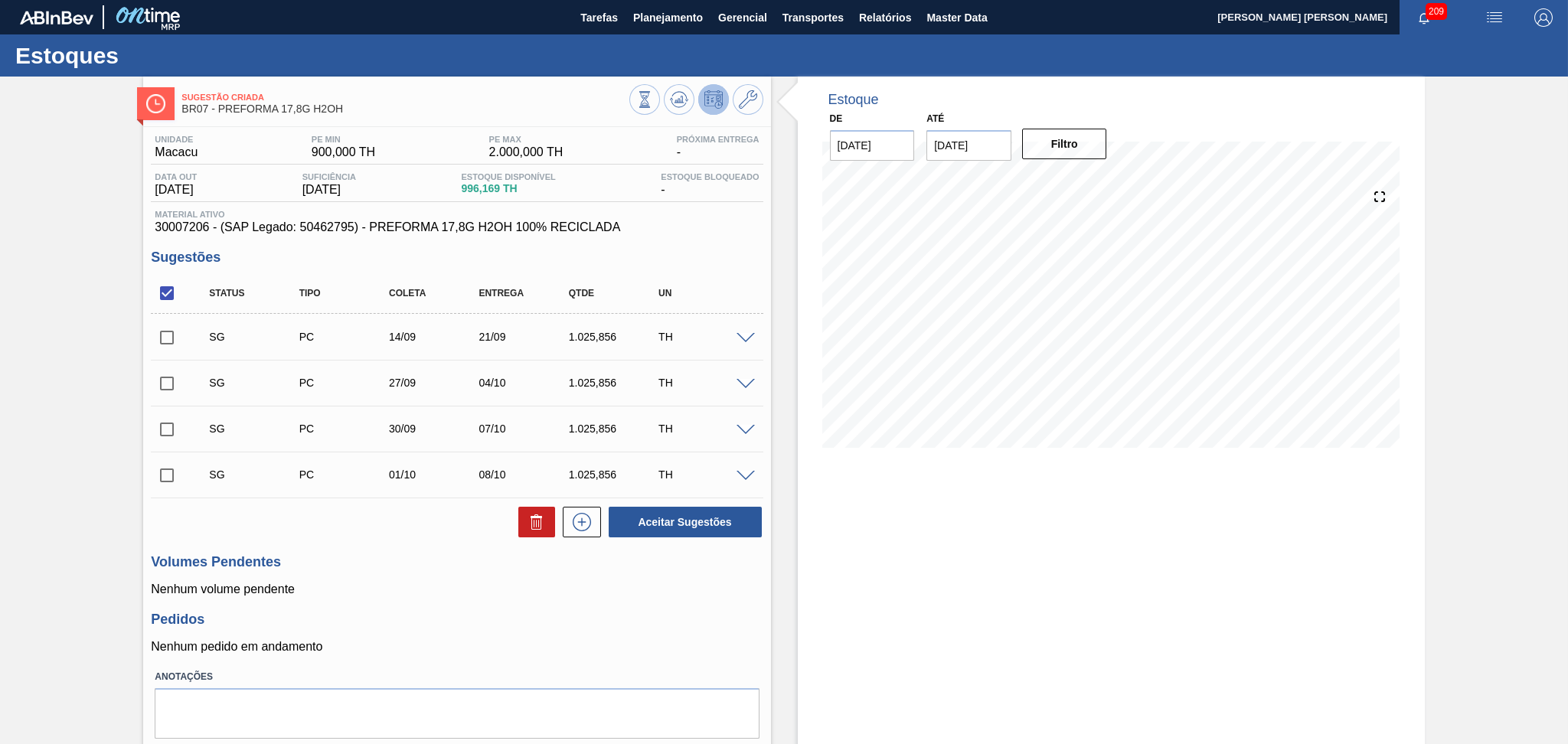
click at [785, 282] on div "Estoque De 04/09/2025 Até 10/10/2025 Filtro 05/09 Projeção de Estoque 616.165 N…" at bounding box center [1097, 434] width 654 height 715
click at [173, 291] on input "checkbox" at bounding box center [167, 293] width 32 height 32
click at [527, 533] on button at bounding box center [537, 522] width 37 height 31
click at [161, 295] on input "checkbox" at bounding box center [167, 293] width 32 height 32
checkbox input "true"
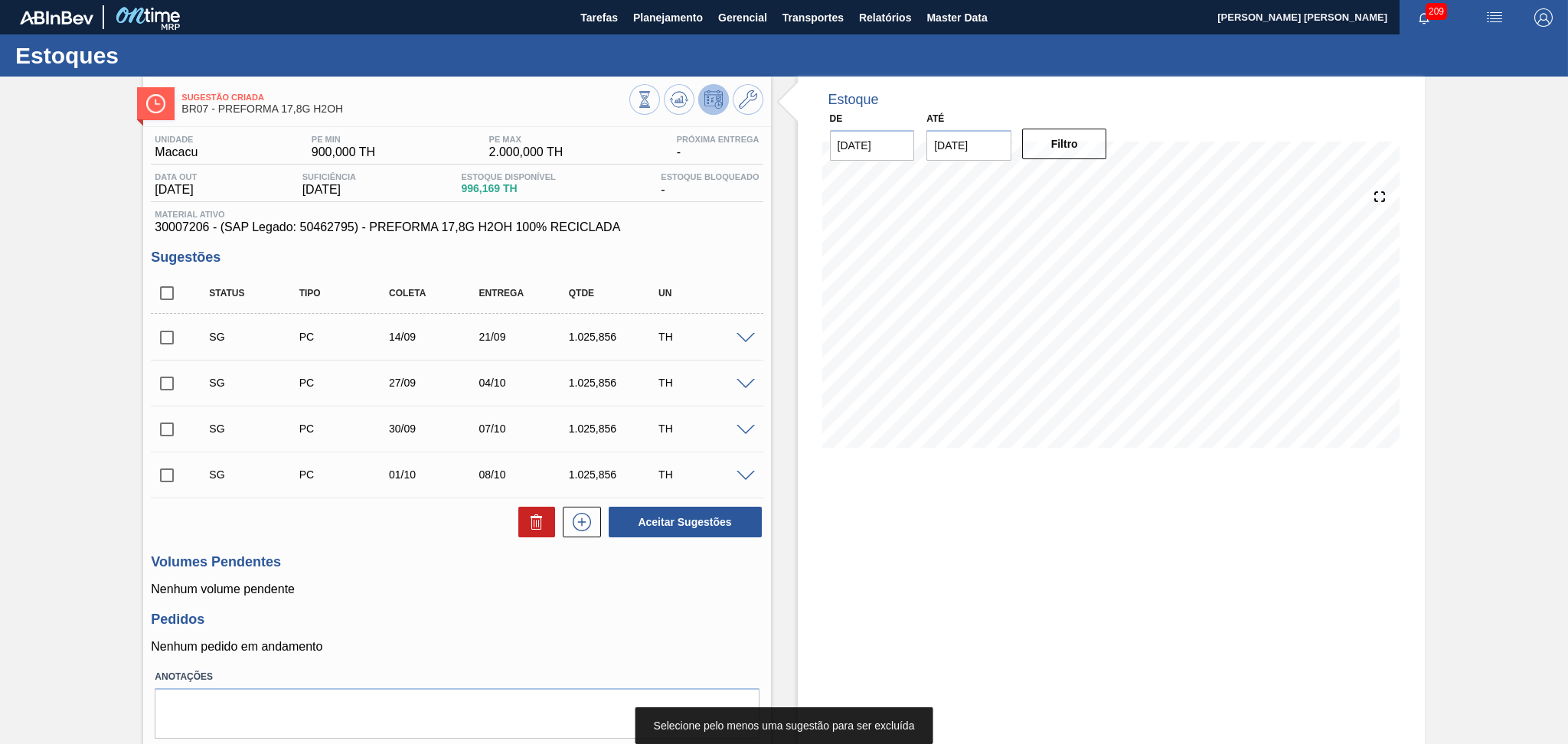
checkbox input "true"
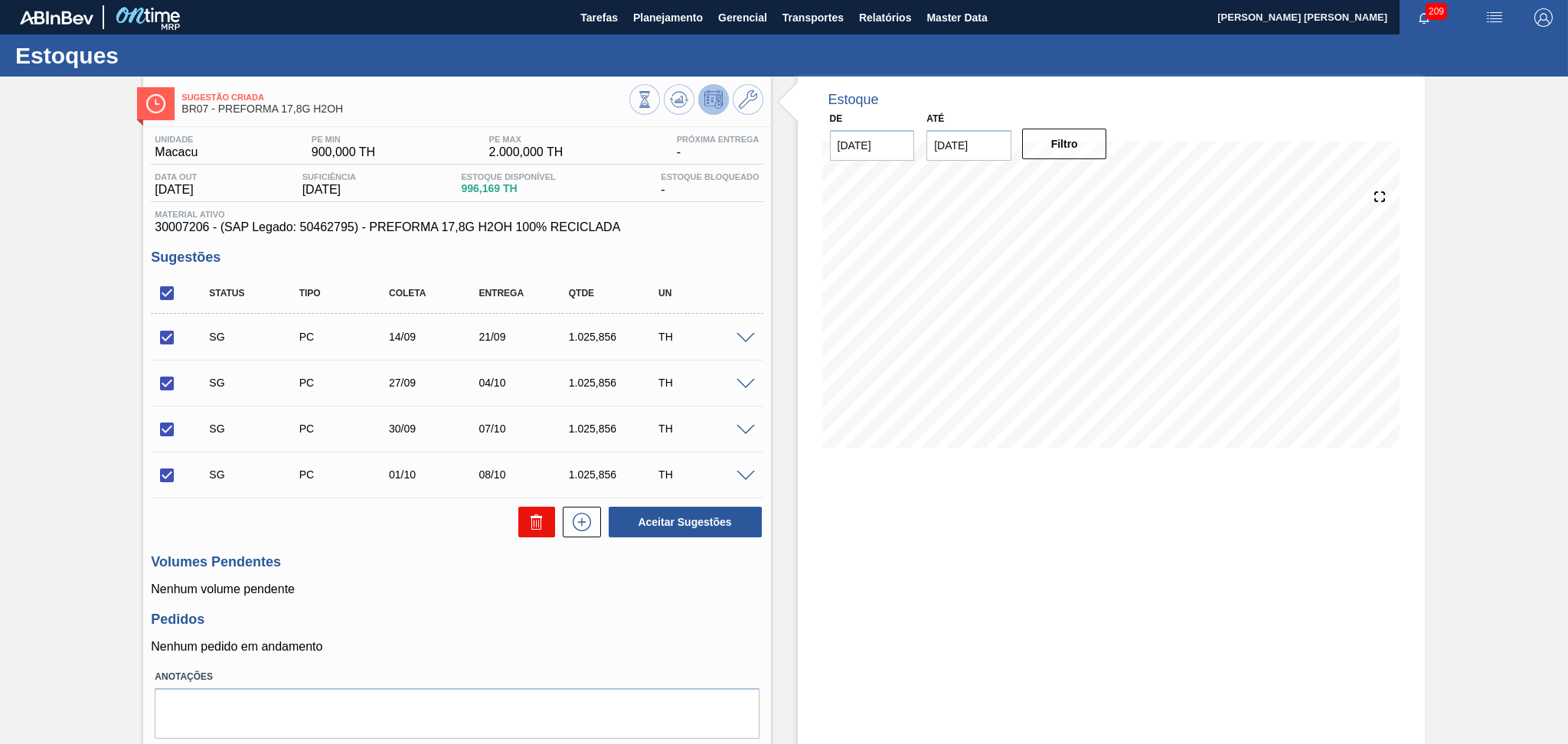
click at [546, 516] on button at bounding box center [537, 522] width 37 height 31
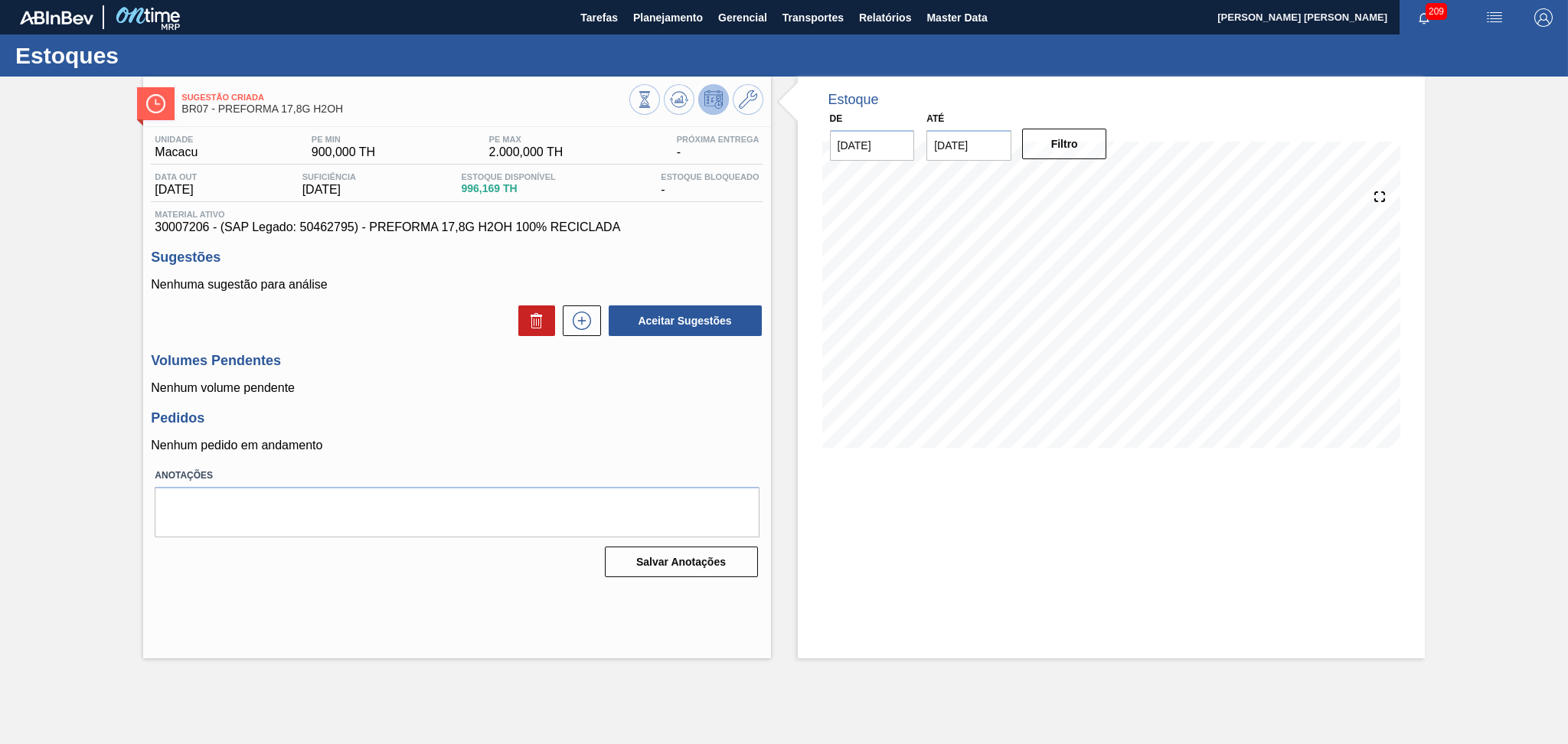
click at [647, 391] on p "Nenhum volume pendente" at bounding box center [456, 388] width 612 height 14
click at [654, 441] on p "Nenhum pedido em andamento" at bounding box center [456, 445] width 612 height 14
click at [692, 391] on p "Nenhum volume pendente" at bounding box center [456, 388] width 612 height 14
click at [674, 97] on icon at bounding box center [679, 100] width 19 height 19
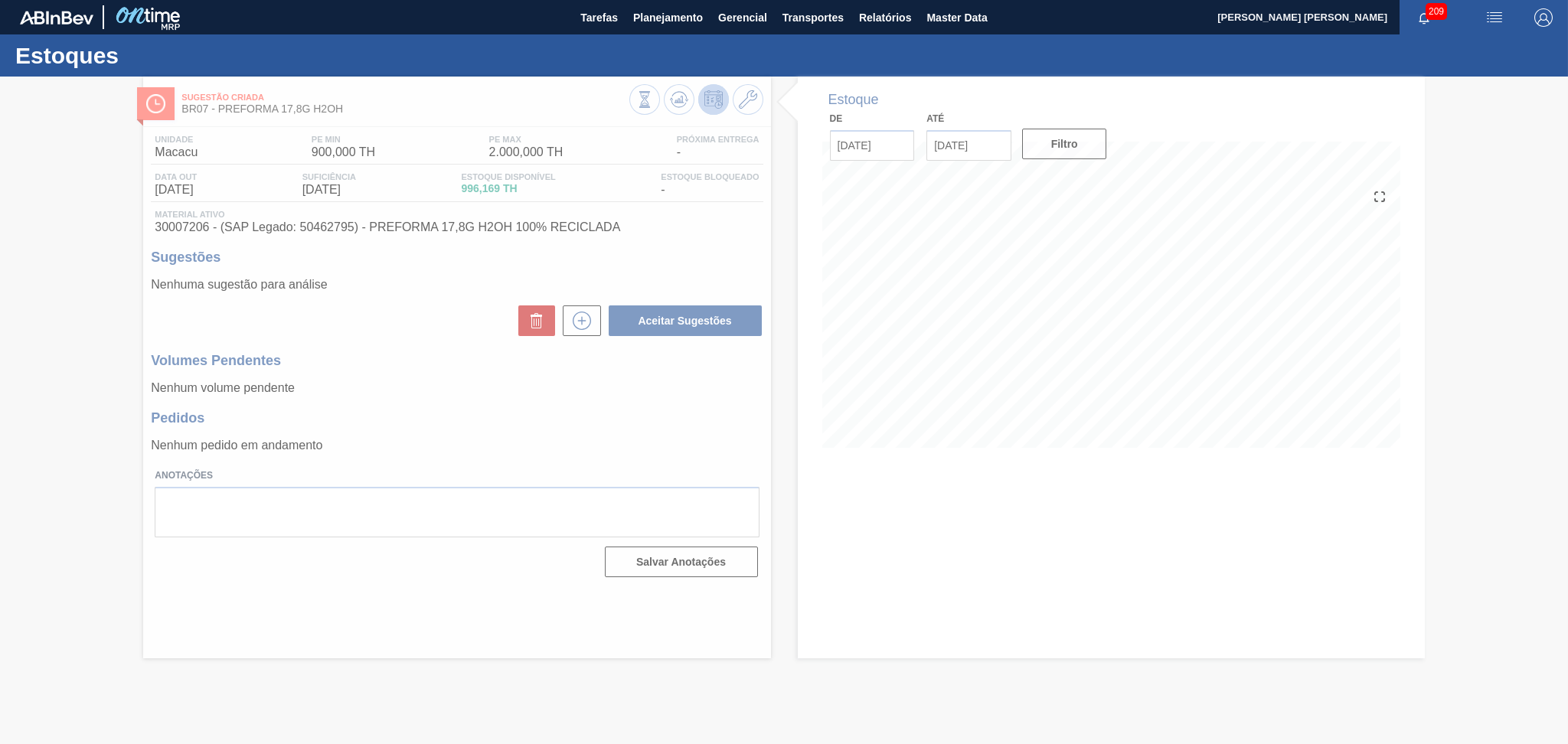
click at [765, 386] on icon at bounding box center [783, 410] width 61 height 61
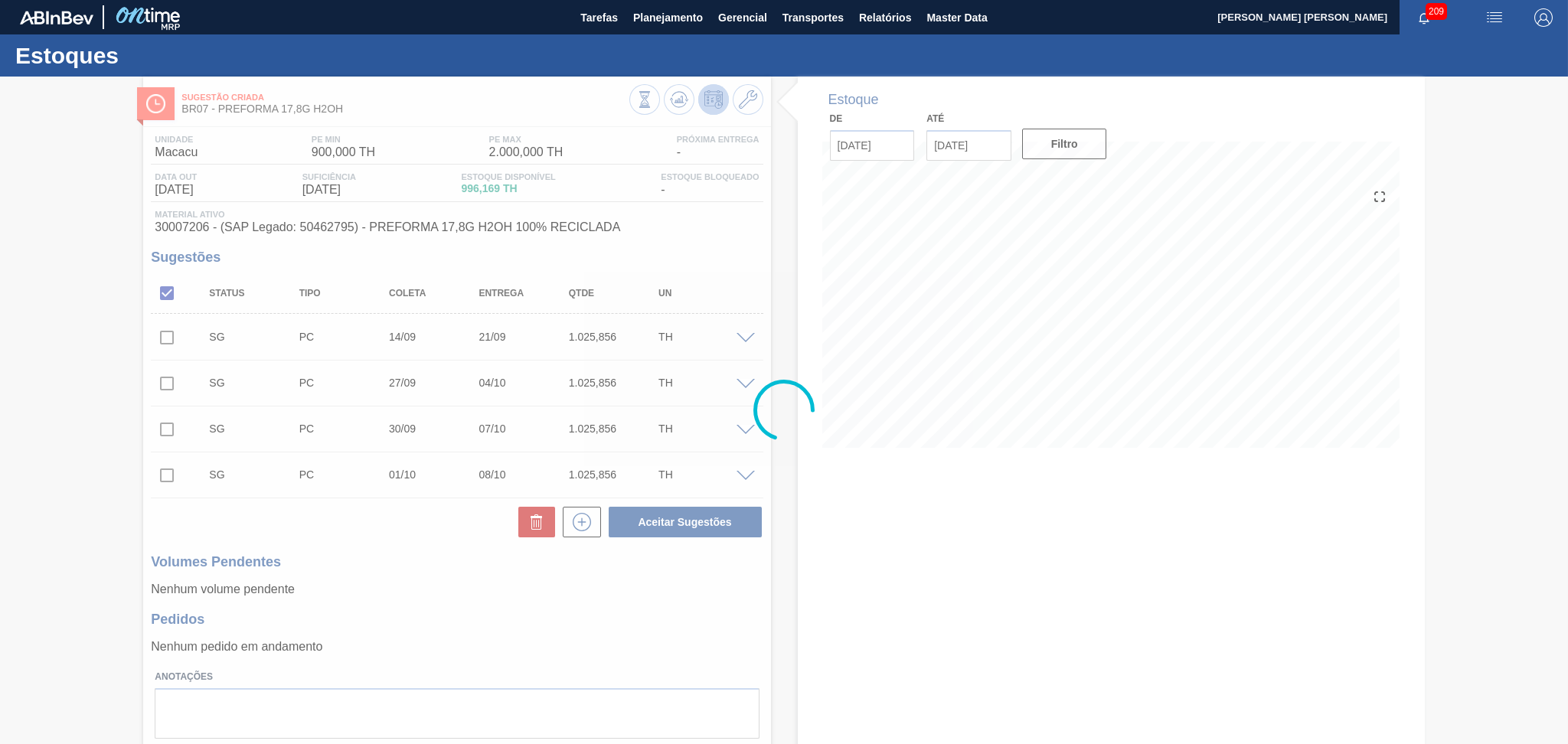
click at [386, 566] on h3 "Volumes Pendentes" at bounding box center [456, 562] width 612 height 16
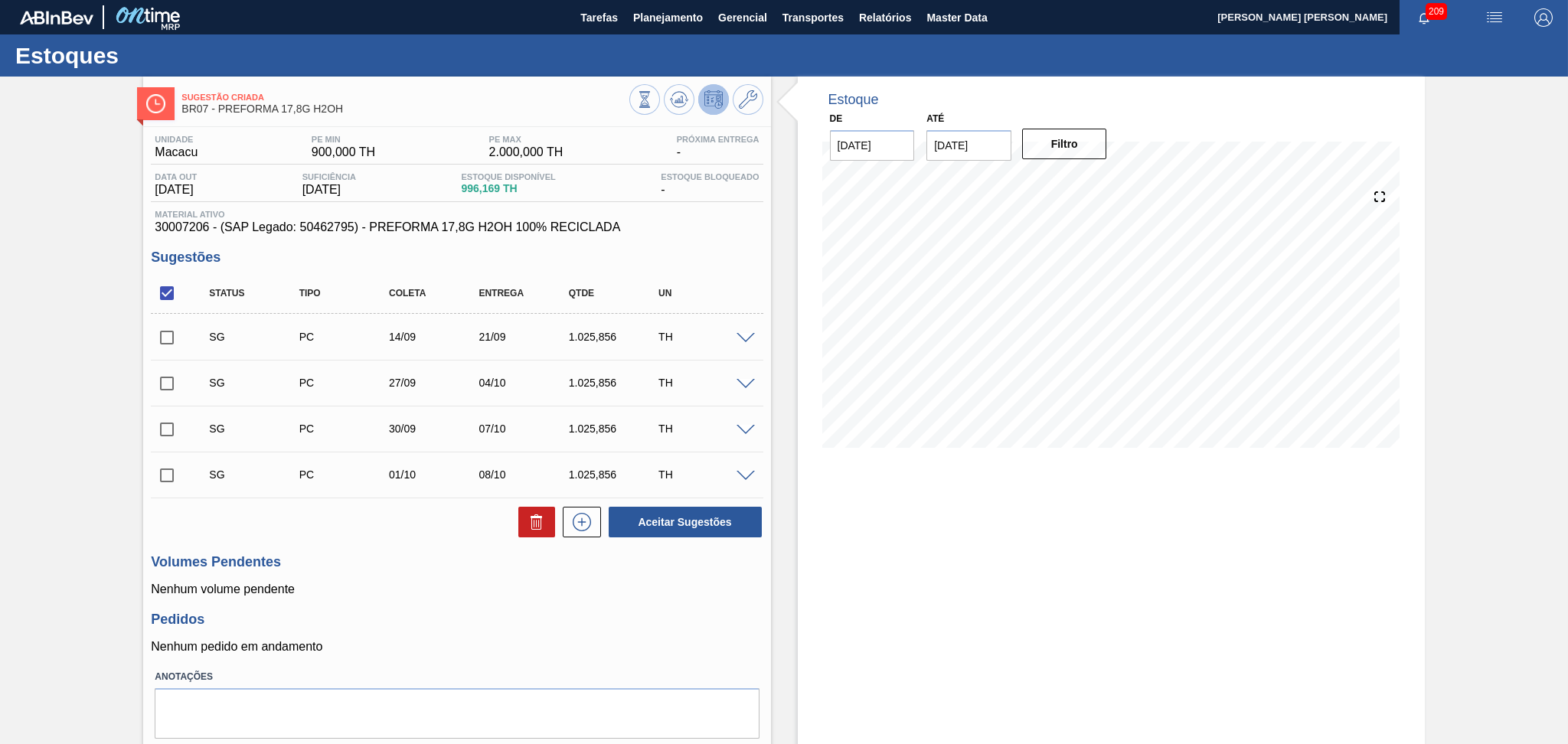
click at [457, 257] on h3 "Sugestões" at bounding box center [456, 257] width 612 height 16
click at [715, 234] on span "30007206 - (SAP Legado: 50462795) - PREFORMA 17,8G H2OH 100% RECICLADA" at bounding box center [456, 228] width 604 height 14
click at [976, 653] on div "Estoque De 04/09/2025 Até 10/10/2025 Filtro 11/09 Projeção de Estoque -1,343.84…" at bounding box center [1111, 434] width 627 height 715
click at [680, 100] on polygon at bounding box center [680, 100] width 1 height 6
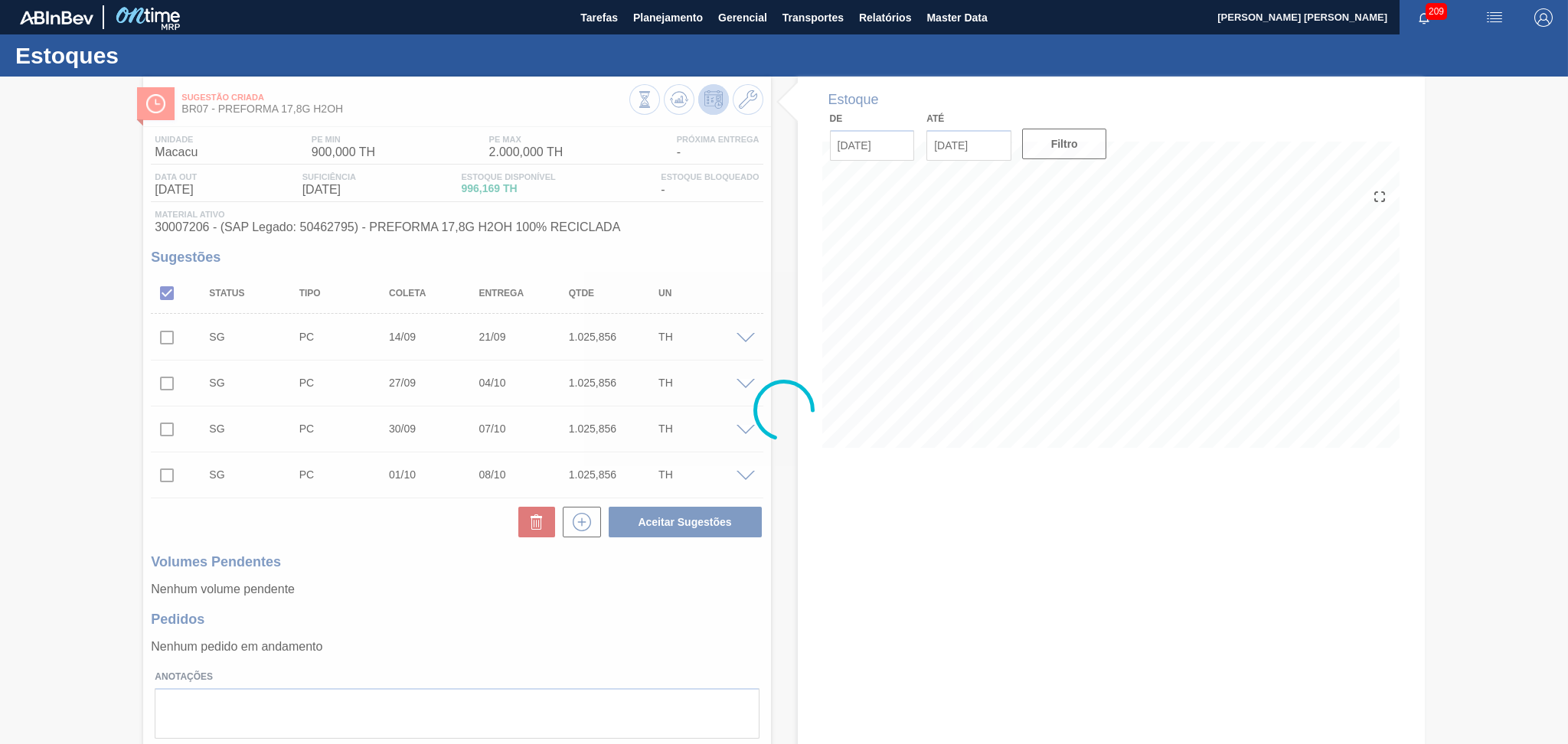
click at [875, 531] on div at bounding box center [784, 410] width 1568 height 668
click at [825, 482] on div at bounding box center [784, 410] width 1568 height 668
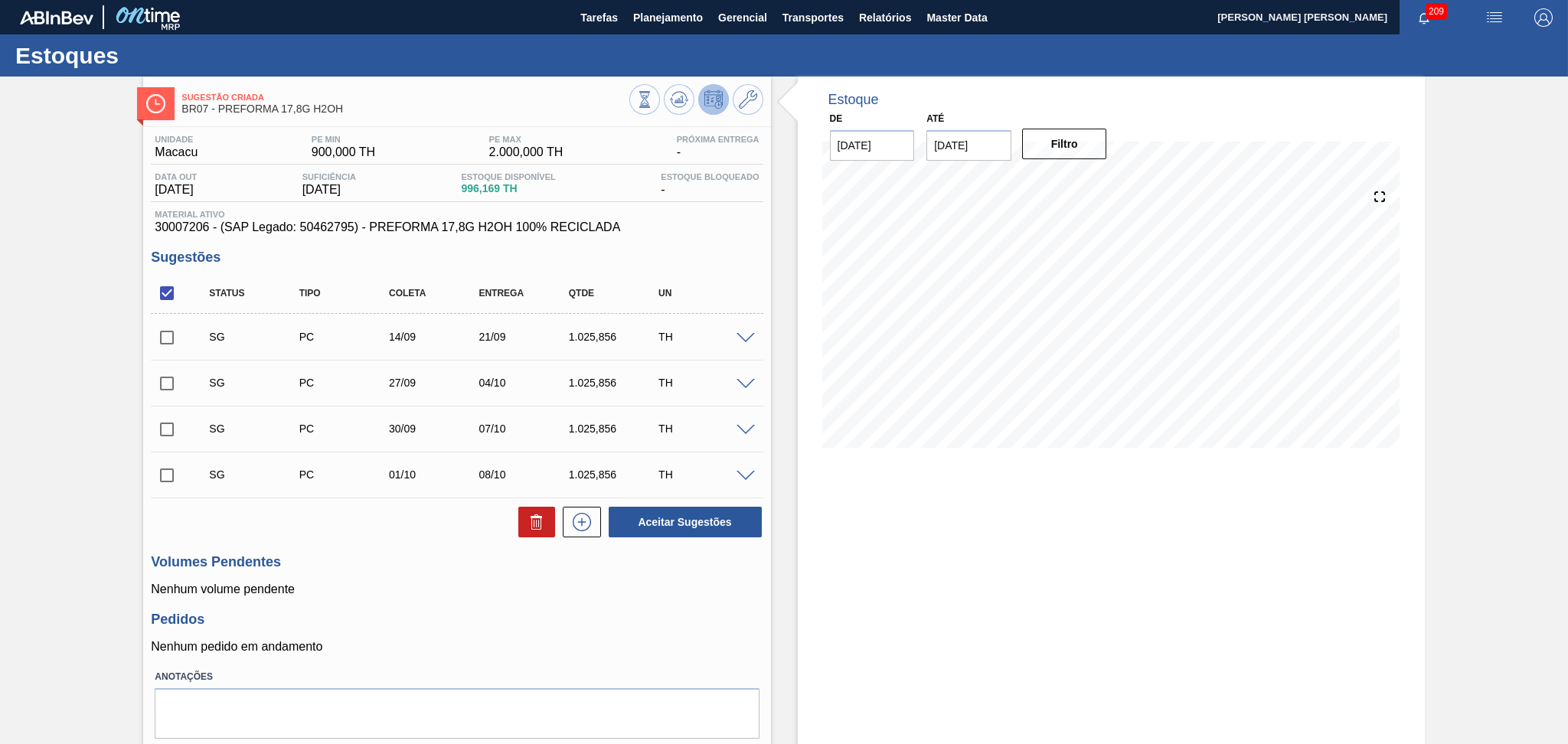
click at [738, 336] on span at bounding box center [745, 339] width 19 height 12
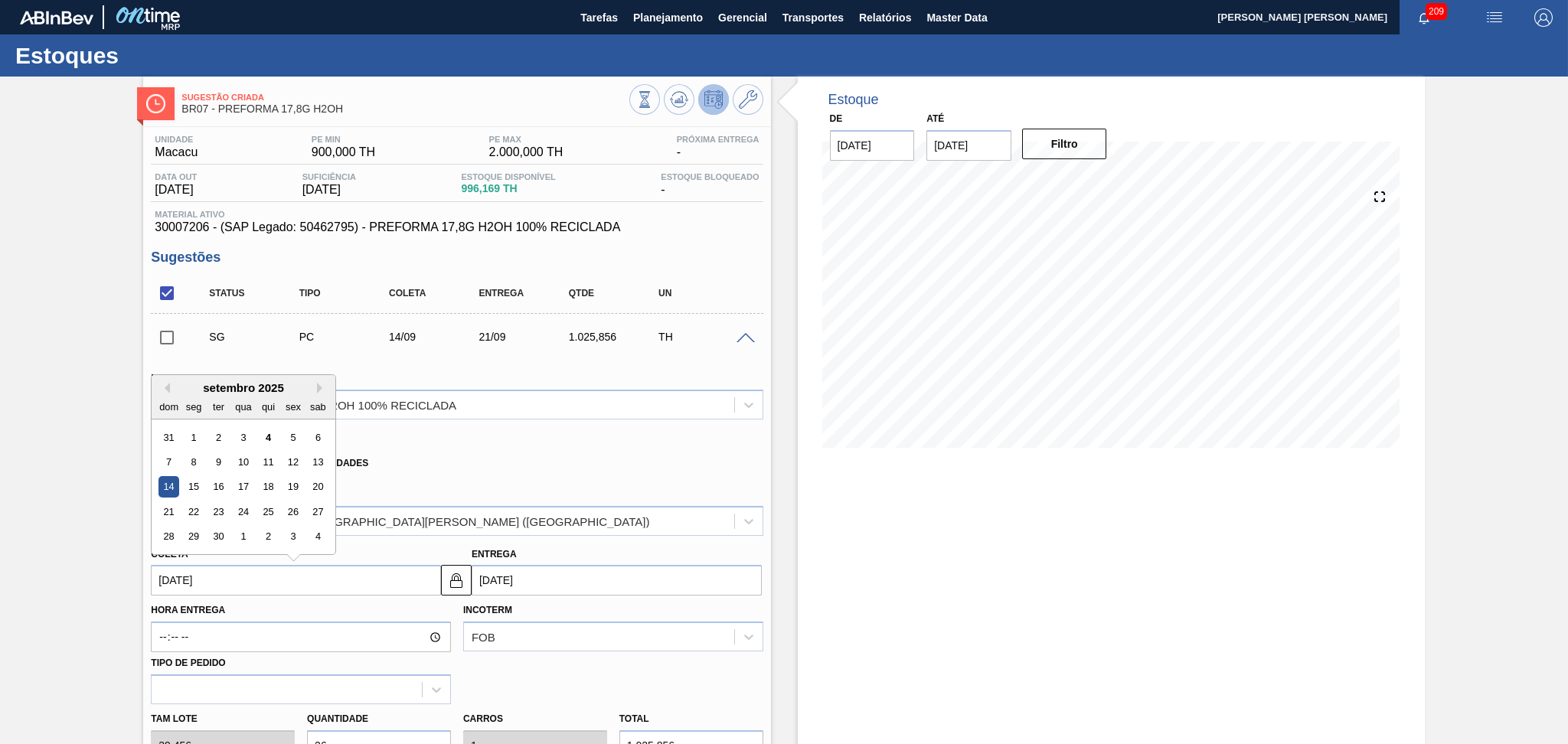
click at [253, 589] on input "[DATE]" at bounding box center [296, 580] width 290 height 31
click at [199, 461] on div "8" at bounding box center [194, 462] width 21 height 21
type input "[DATE]"
click at [533, 468] on div "Xadrez Transferência Unidades" at bounding box center [450, 460] width 599 height 30
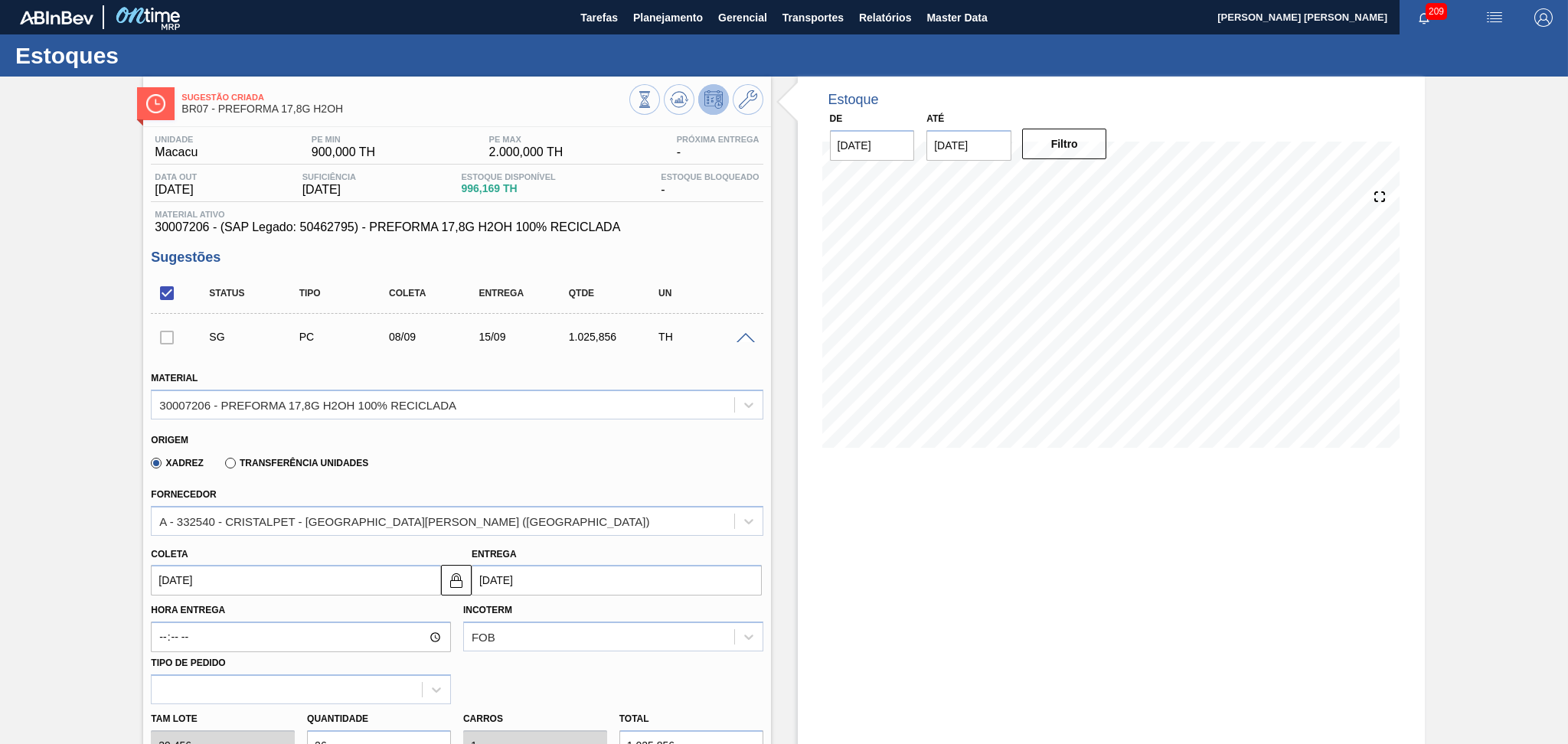
click at [646, 445] on div "Xadrez Transferência Unidades" at bounding box center [450, 460] width 599 height 30
click at [387, 510] on div "A - 332540 - CRISTALPET - [GEOGRAPHIC_DATA] ([GEOGRAPHIC_DATA])" at bounding box center [442, 521] width 582 height 22
click at [439, 455] on div "Xadrez Transferência Unidades" at bounding box center [450, 460] width 599 height 30
click at [503, 438] on div "Origem" at bounding box center [450, 438] width 599 height 15
click at [736, 344] on div "SG PC 08/09 15/09 1.025,856 TH" at bounding box center [468, 337] width 539 height 31
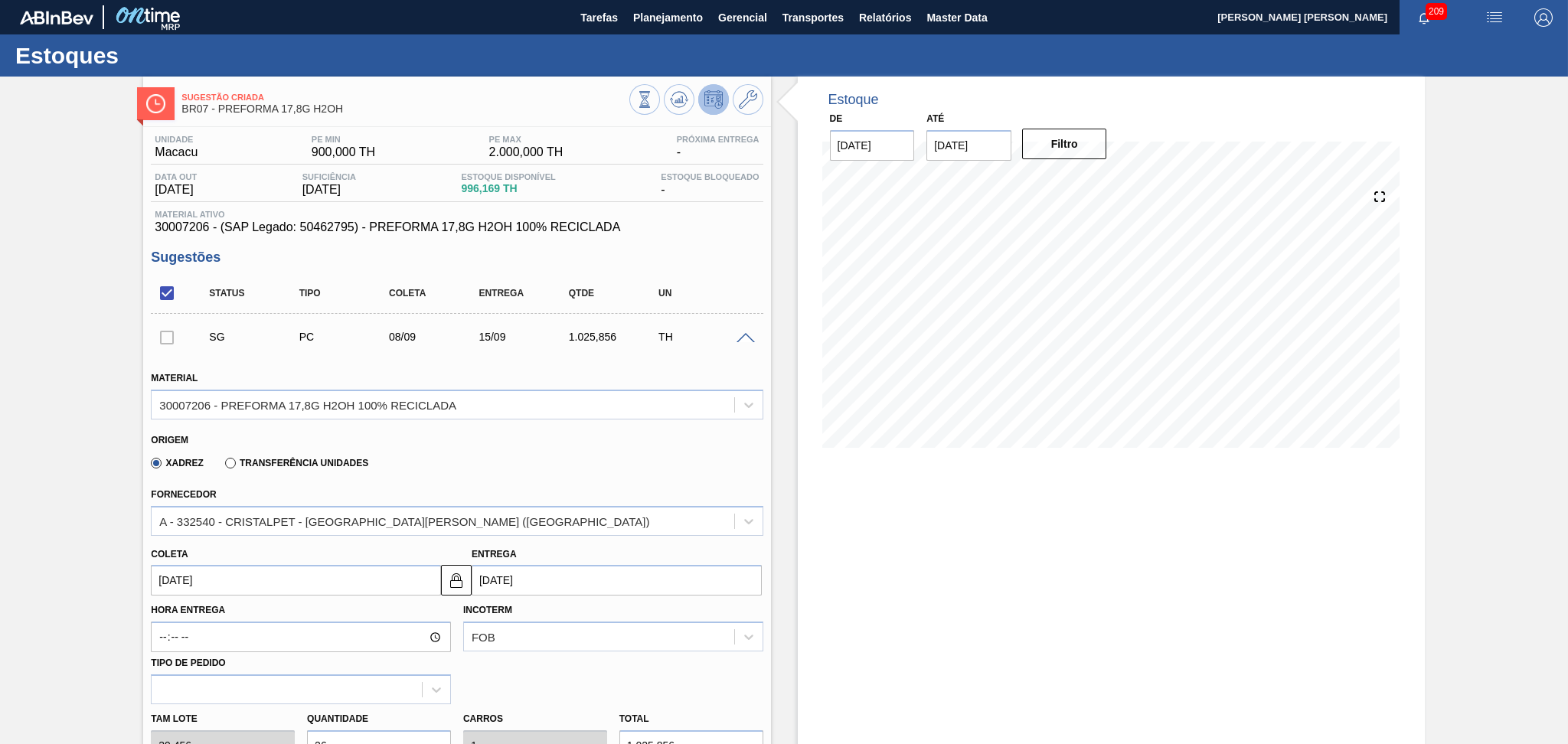
click at [740, 340] on span at bounding box center [745, 339] width 19 height 12
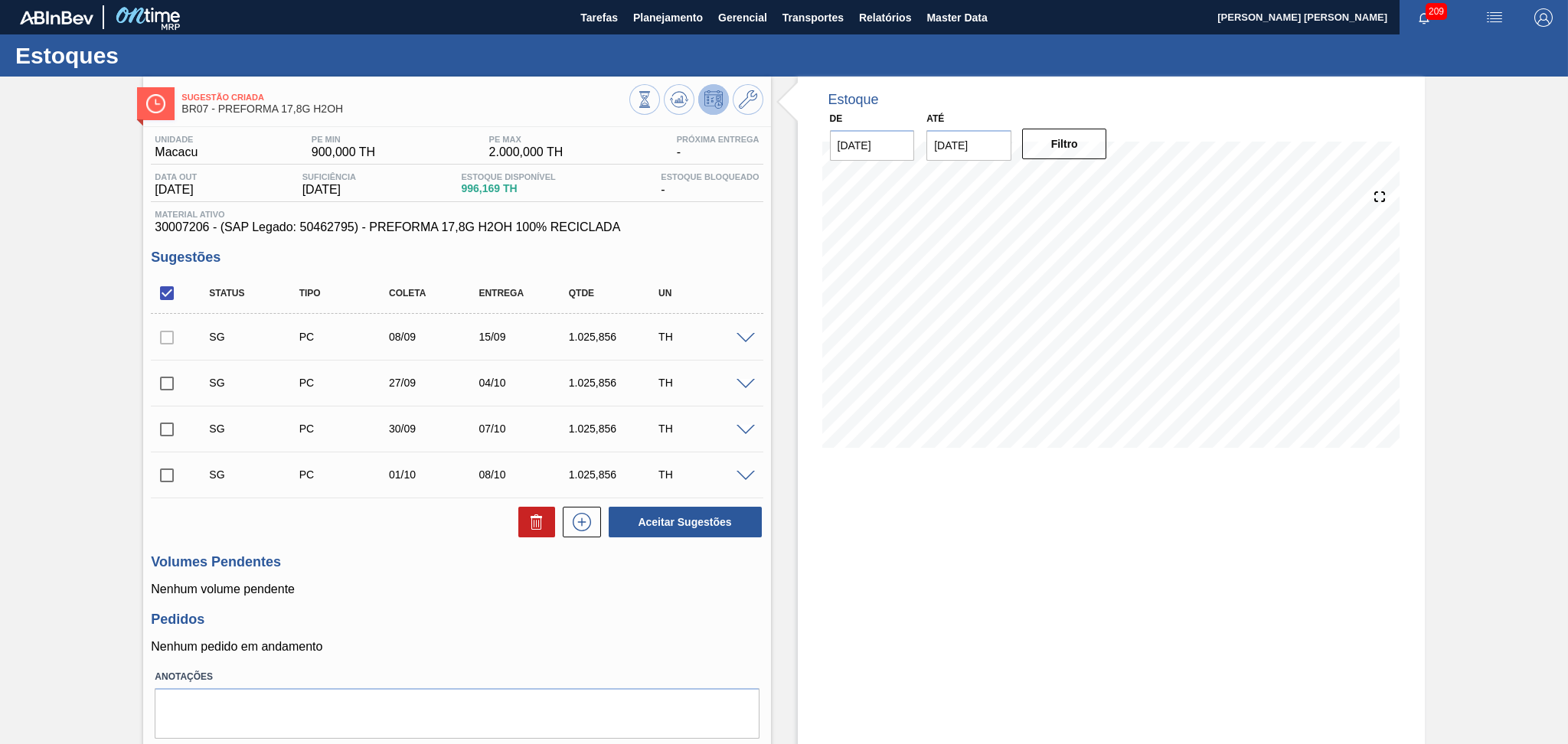
click at [420, 540] on div "Unidade Macacu PE MIN 900,000 TH PE MAX 2.000,000 TH Próxima Entrega - Data out…" at bounding box center [457, 455] width 627 height 657
click at [478, 577] on div "Volumes Pendentes Nenhum volume pendente" at bounding box center [456, 575] width 612 height 42
click at [974, 508] on div "Estoque De 04/09/2025 Até 10/10/2025 Filtro 06/09 Projeção de Estoque 236.161 N…" at bounding box center [1111, 434] width 627 height 715
click at [863, 466] on div "04/09 Projeção de Estoque 996.169 Nec.SAP 0 Política Objetiva 1,450 Sugestões 0" at bounding box center [1110, 317] width 578 height 306
click at [683, 96] on icon at bounding box center [679, 100] width 19 height 19
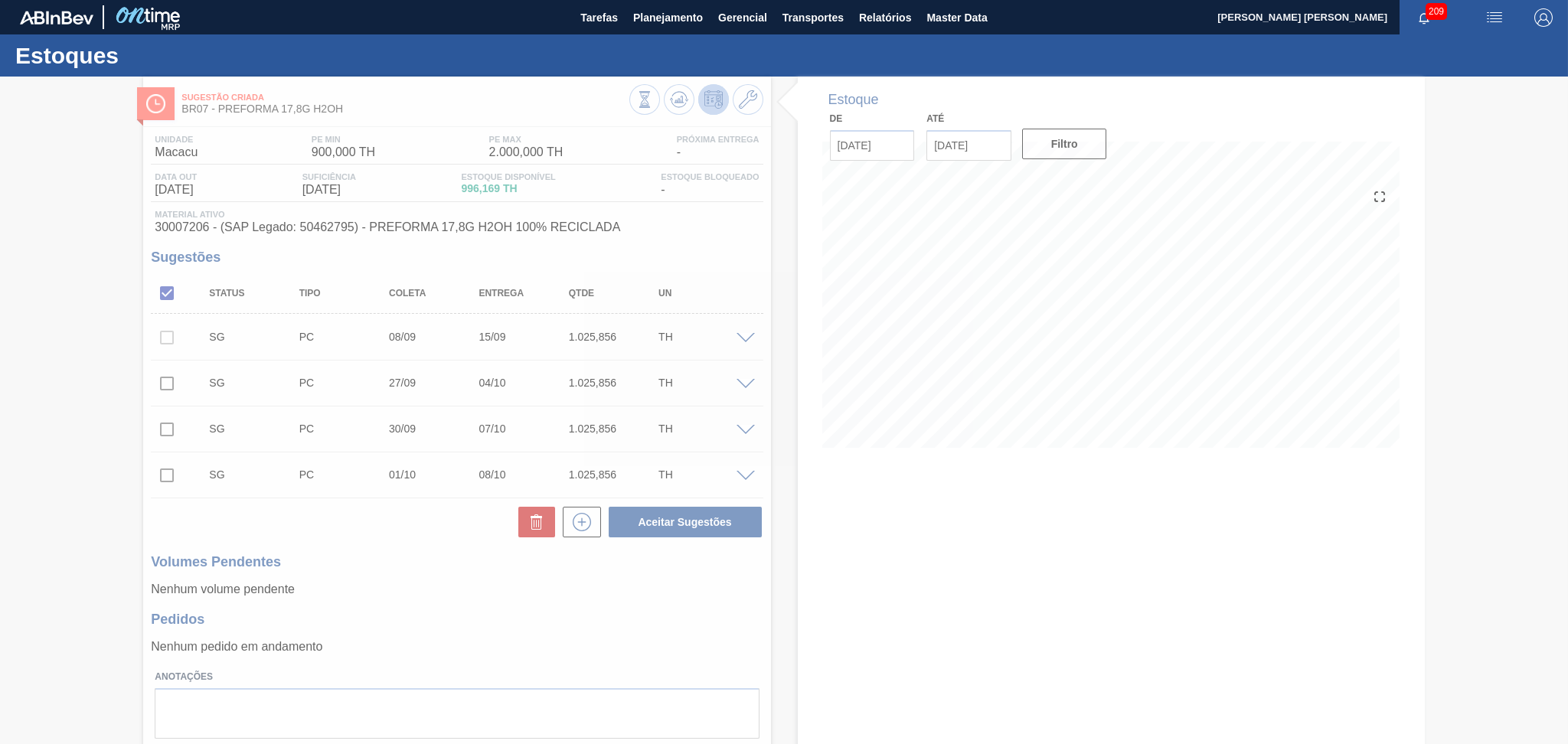
click at [859, 430] on div at bounding box center [784, 410] width 1568 height 668
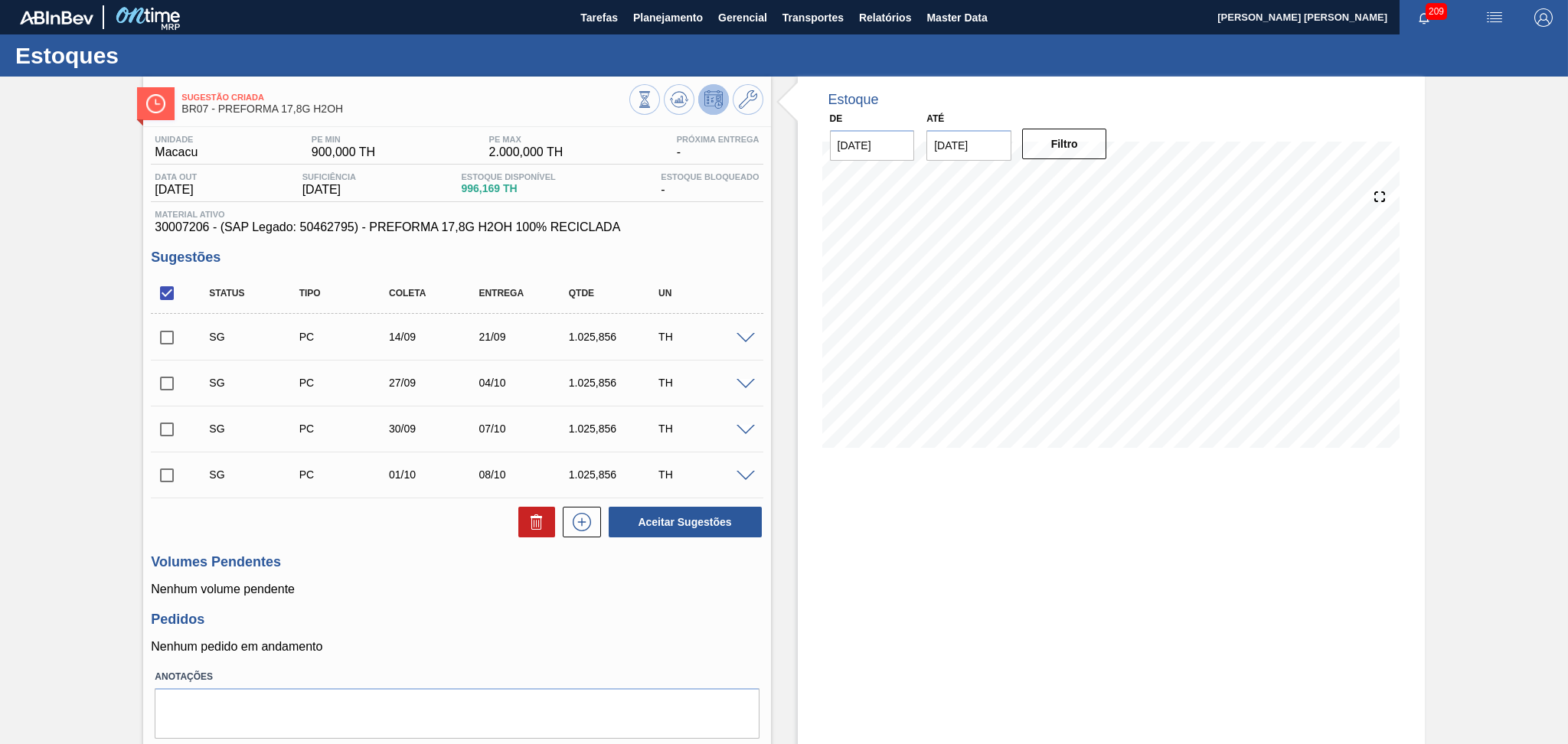
click at [799, 238] on div "Estoque De 04/09/2025 Até 10/10/2025 Filtro 05/09 Projeção de Estoque 616.165 N…" at bounding box center [1111, 273] width 627 height 394
click at [760, 228] on div "Material ativo 30007206 - (SAP Legado: 50462795) - PREFORMA 17,8G H2OH 100% REC…" at bounding box center [456, 222] width 612 height 25
click at [670, 225] on span "30007206 - (SAP Legado: 50462795) - PREFORMA 17,8G H2OH 100% RECICLADA" at bounding box center [456, 228] width 604 height 14
click at [742, 340] on span at bounding box center [745, 339] width 19 height 12
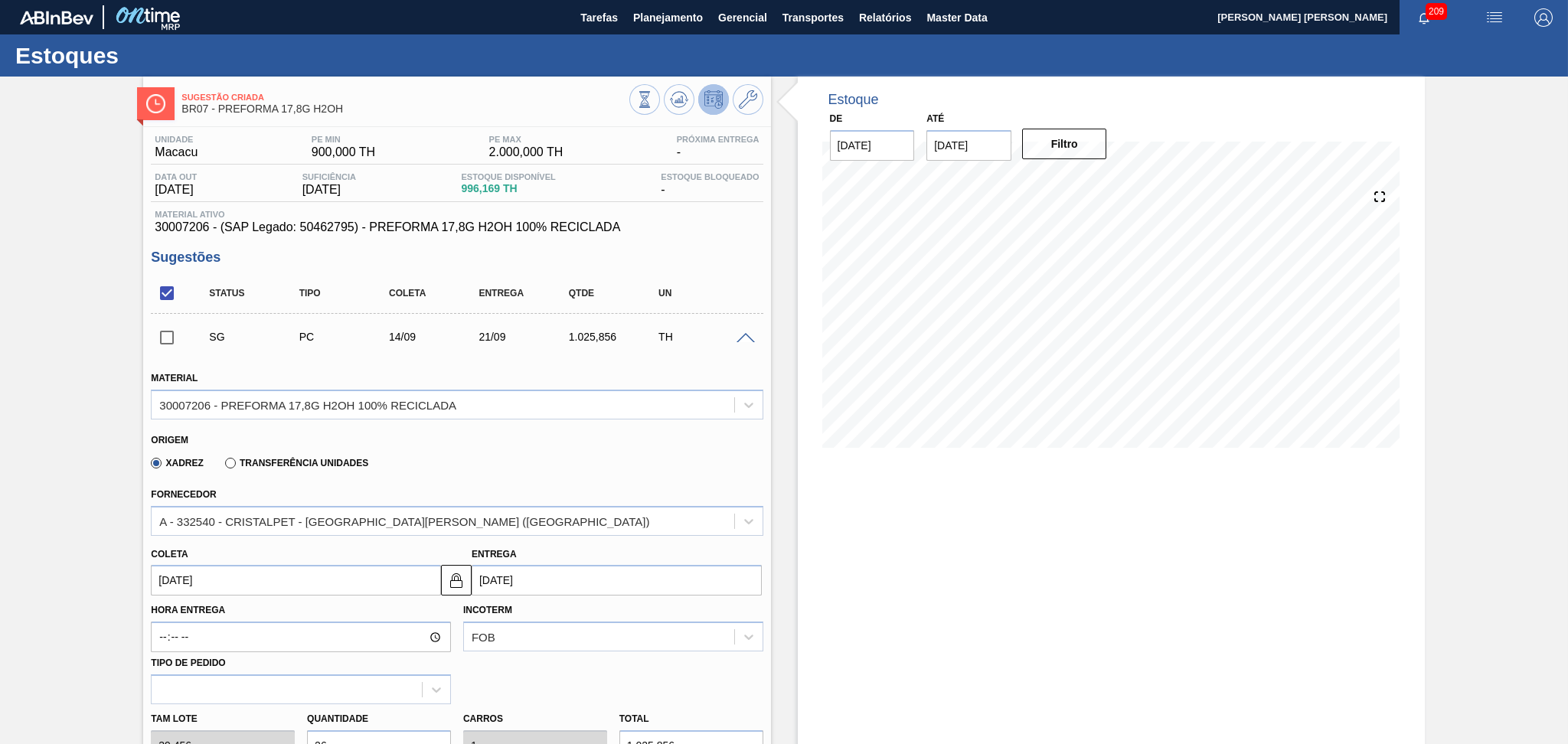
click at [249, 576] on input "[DATE]" at bounding box center [296, 580] width 290 height 31
click at [191, 465] on div "8" at bounding box center [194, 462] width 21 height 21
type input "[DATE]"
click at [630, 473] on div "Xadrez Transferência Unidades" at bounding box center [450, 460] width 599 height 30
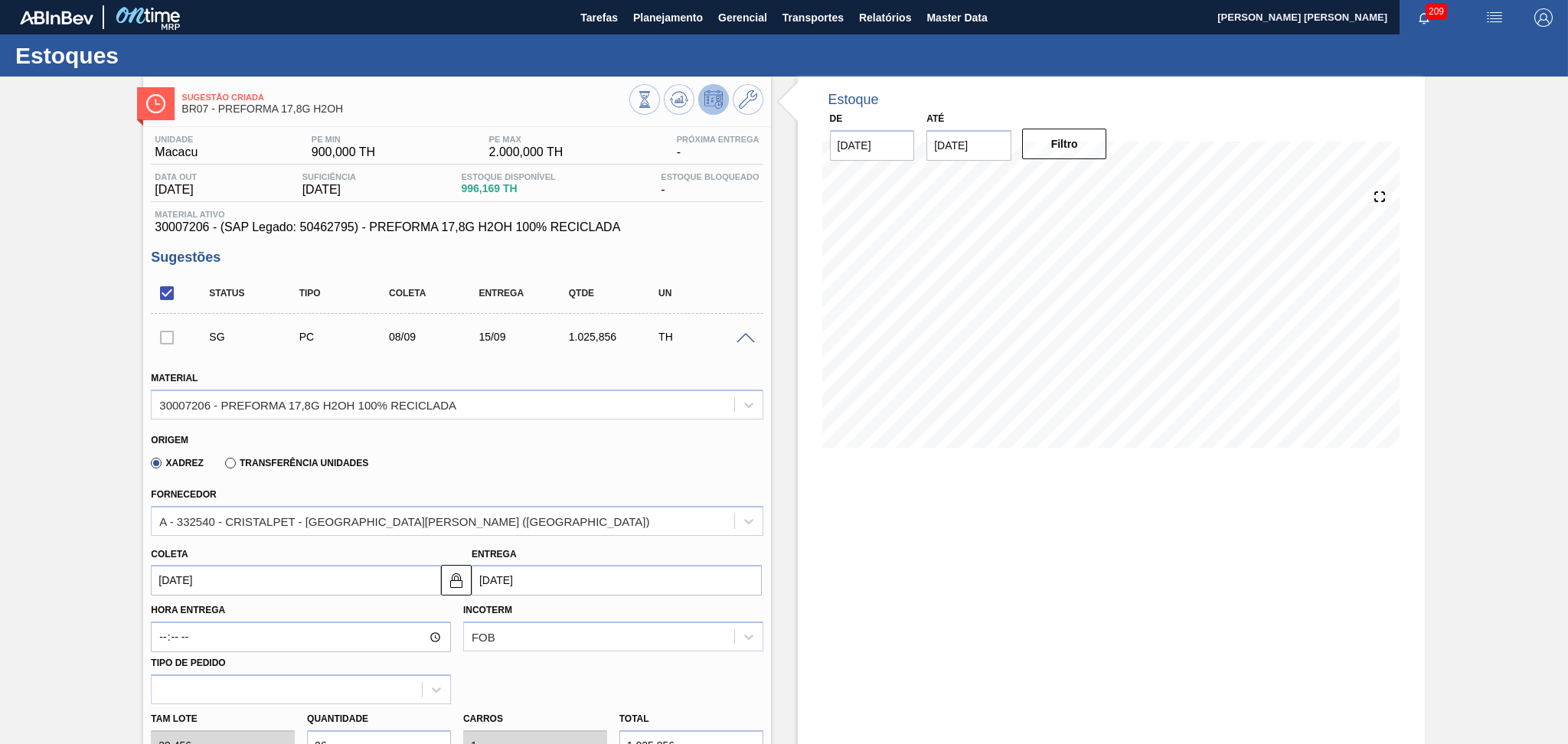
click at [237, 575] on input "08/09/2025" at bounding box center [296, 580] width 290 height 31
click at [215, 465] on div "9" at bounding box center [218, 462] width 21 height 21
type input "09/09/2025"
type input "16/09/2025"
click at [684, 110] on button at bounding box center [679, 100] width 31 height 31
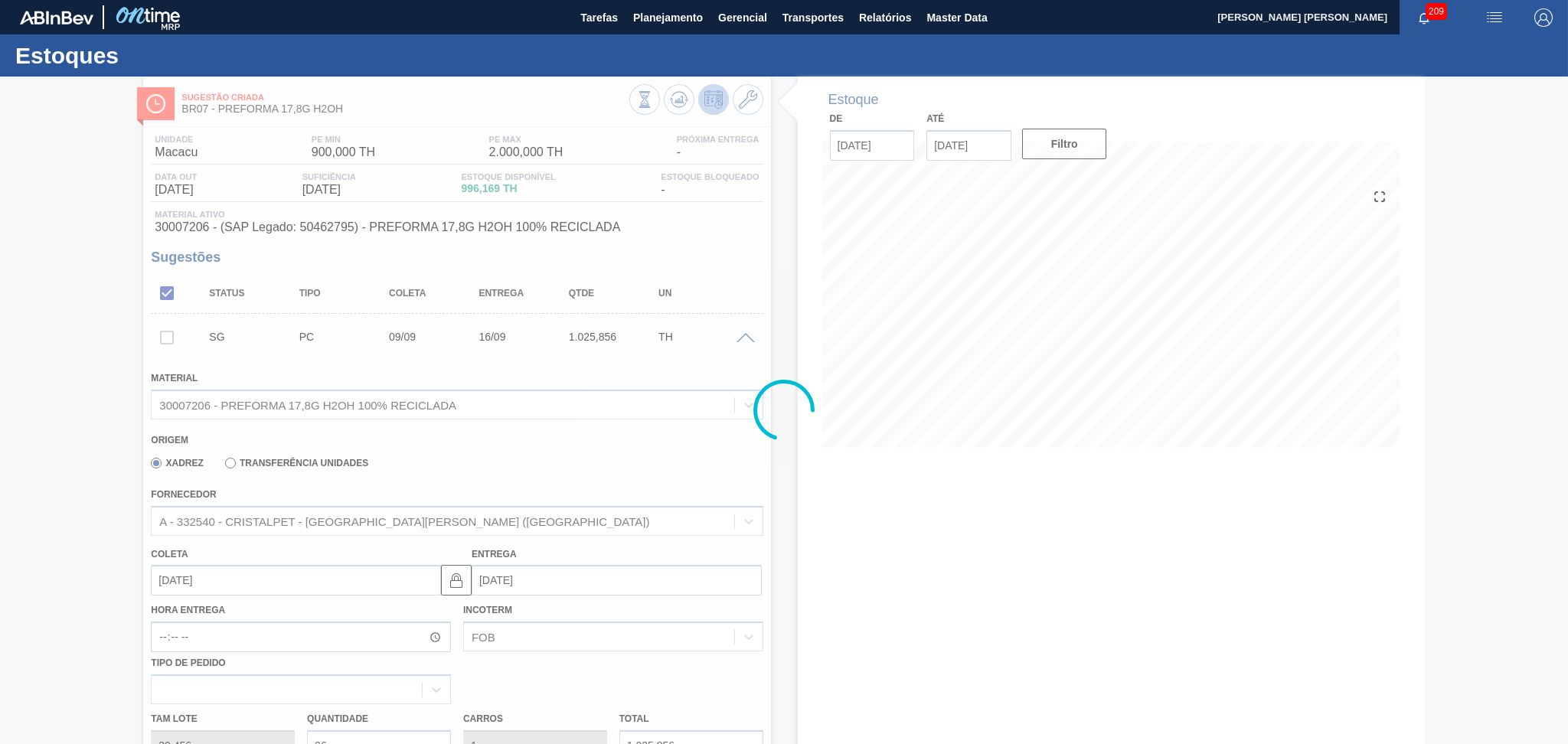
click at [776, 514] on div at bounding box center [784, 410] width 1568 height 668
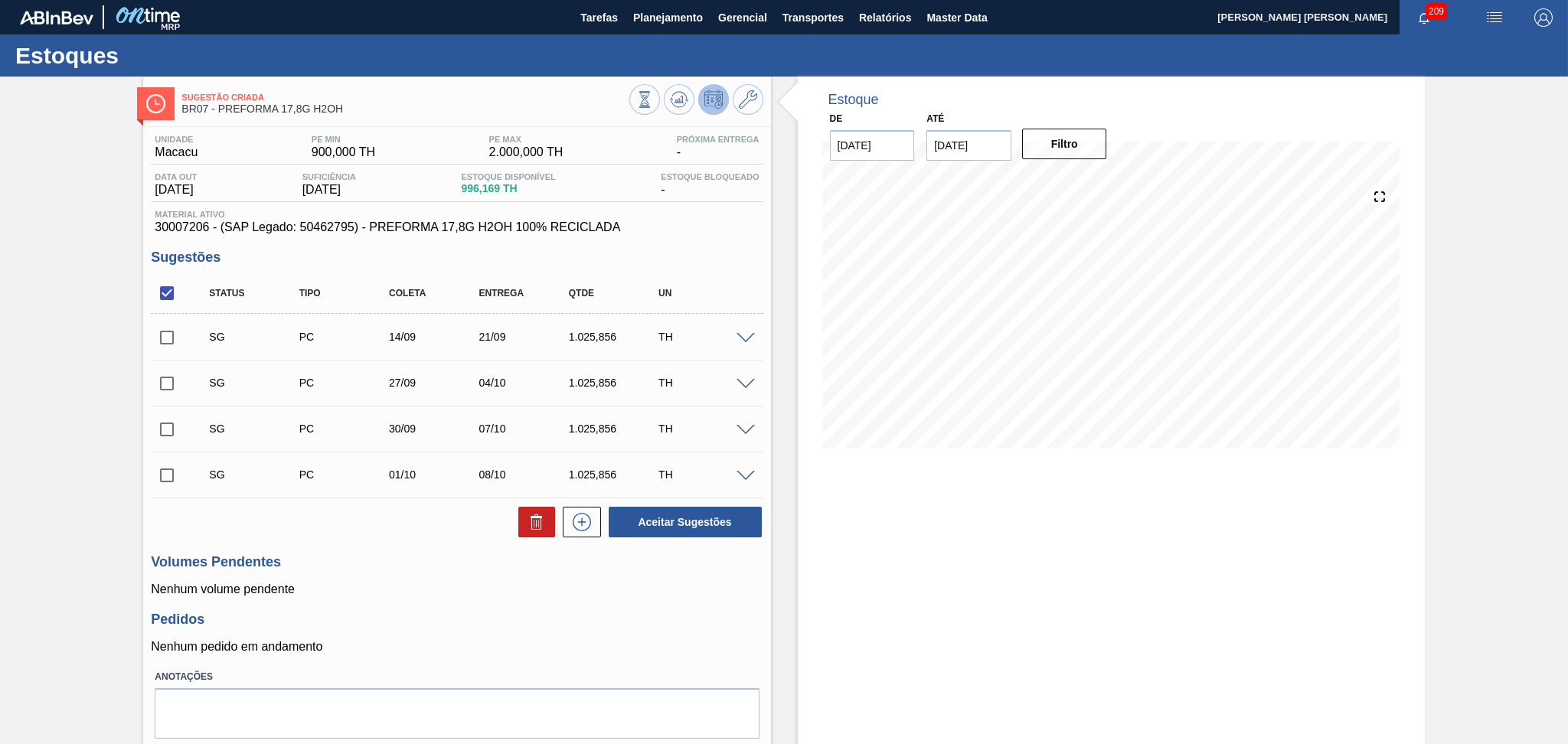
click at [775, 207] on div "Estoque De 04/09/2025 Até 10/10/2025 Filtro 05/09 Projeção de Estoque 616.165 N…" at bounding box center [1097, 434] width 654 height 715
click at [738, 337] on span at bounding box center [745, 339] width 19 height 12
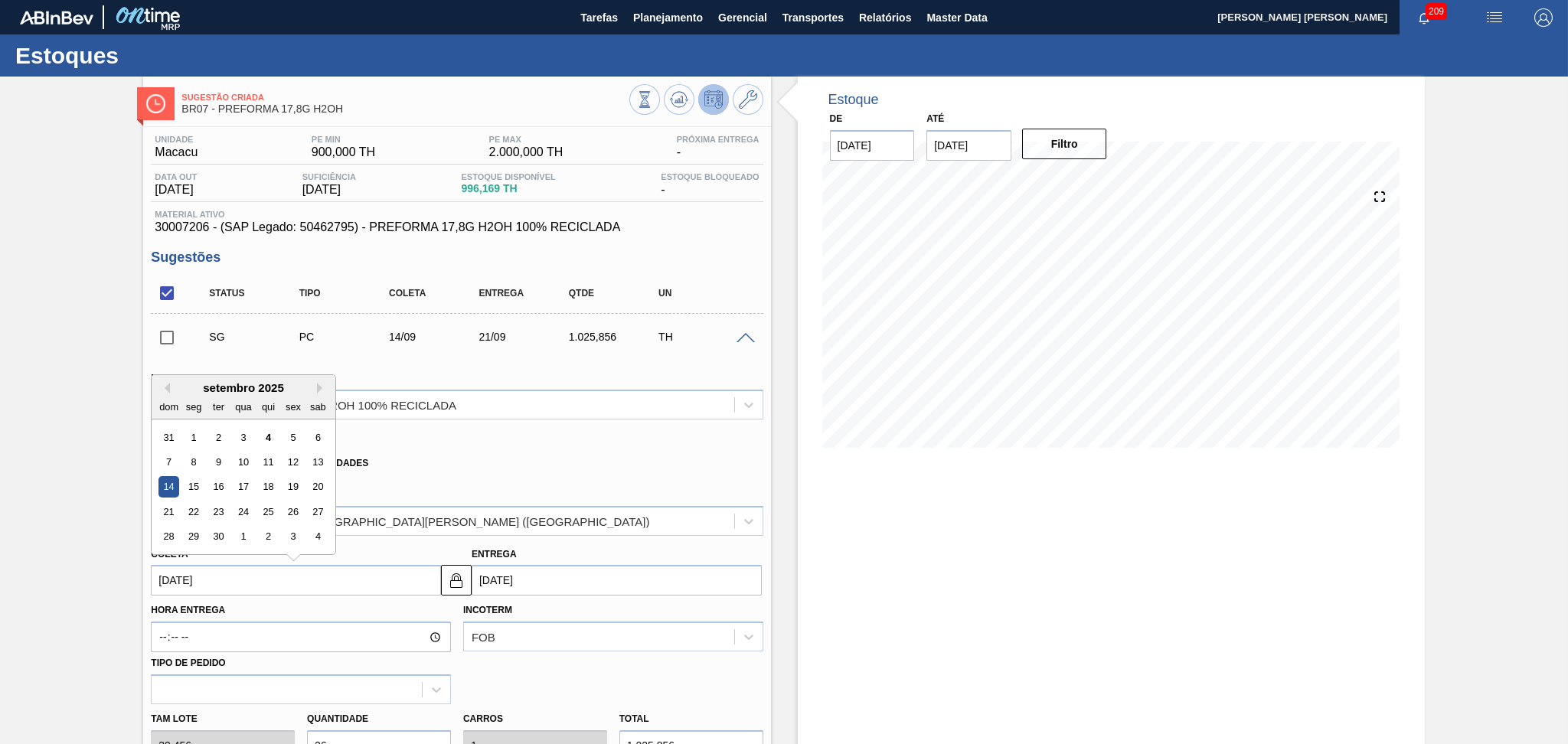
click at [224, 577] on input "14/09/2025" at bounding box center [296, 580] width 290 height 31
click at [299, 431] on div "5" at bounding box center [293, 438] width 21 height 21
type input "05/09/2025"
type input "12/09/2025"
click at [520, 458] on div "Xadrez Transferência Unidades" at bounding box center [450, 460] width 599 height 30
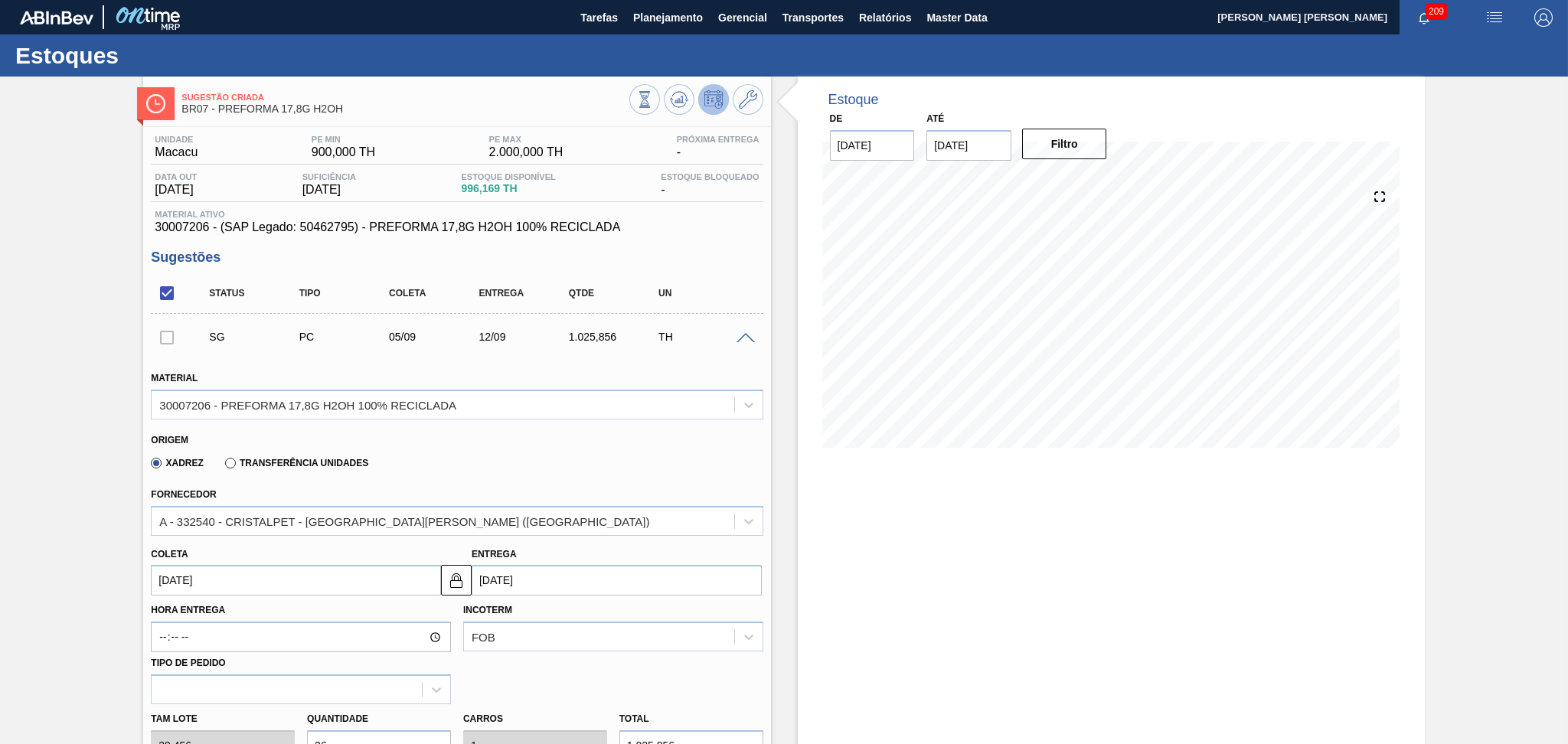
click at [463, 442] on div "Origem" at bounding box center [450, 438] width 599 height 15
click at [708, 432] on div "Origem" at bounding box center [450, 438] width 599 height 15
click at [740, 337] on span at bounding box center [745, 339] width 19 height 12
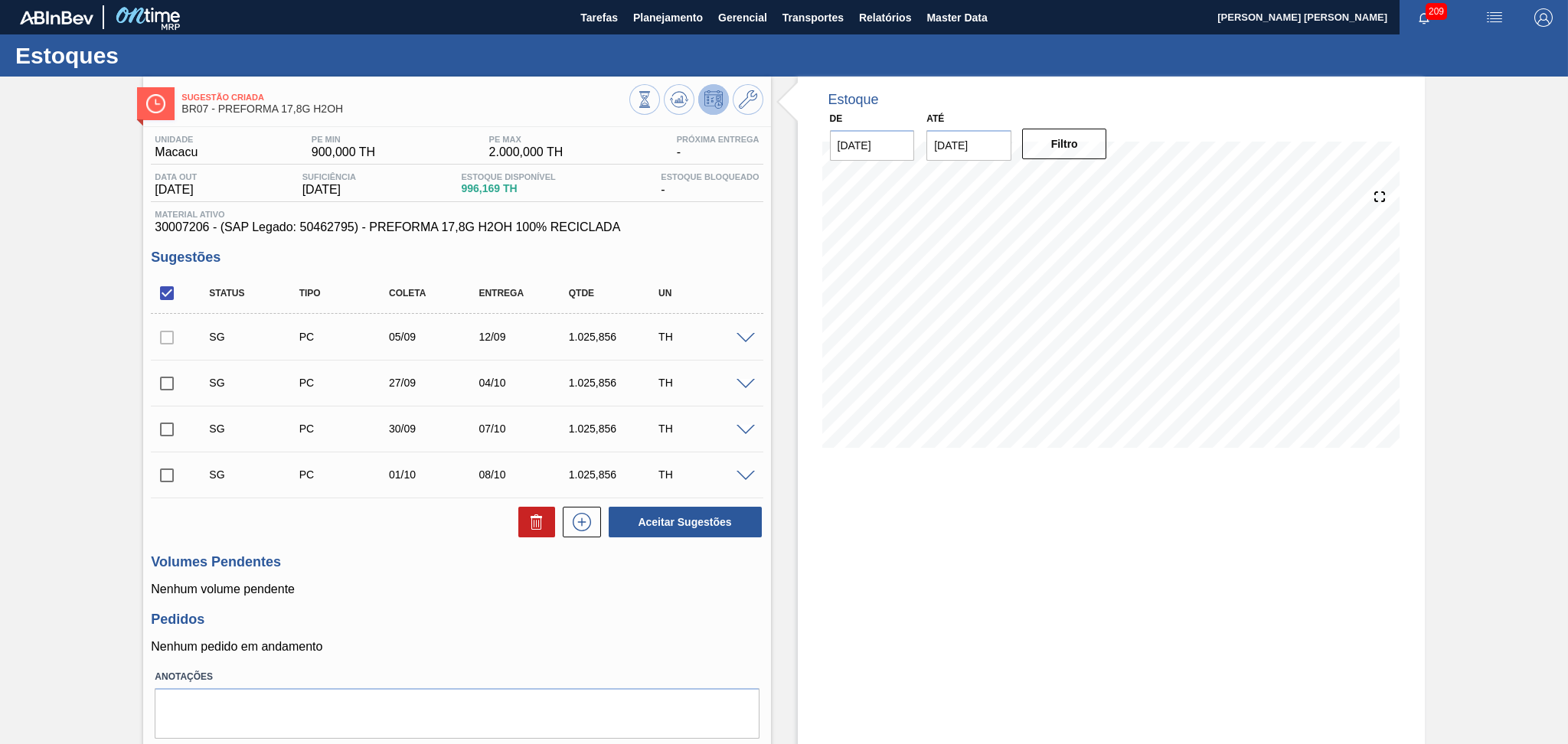
click at [724, 256] on h3 "Sugestões" at bounding box center [456, 257] width 612 height 16
click at [546, 595] on p "Nenhum volume pendente" at bounding box center [456, 590] width 612 height 14
click at [650, 613] on h3 "Pedidos" at bounding box center [456, 620] width 612 height 16
click at [867, 566] on div "Estoque De 04/09/2025 Até 10/10/2025 Filtro 07/09 Projeção de Estoque -83.843 N…" at bounding box center [1111, 434] width 627 height 715
drag, startPoint x: 945, startPoint y: 787, endPoint x: 56, endPoint y: 354, distance: 988.8
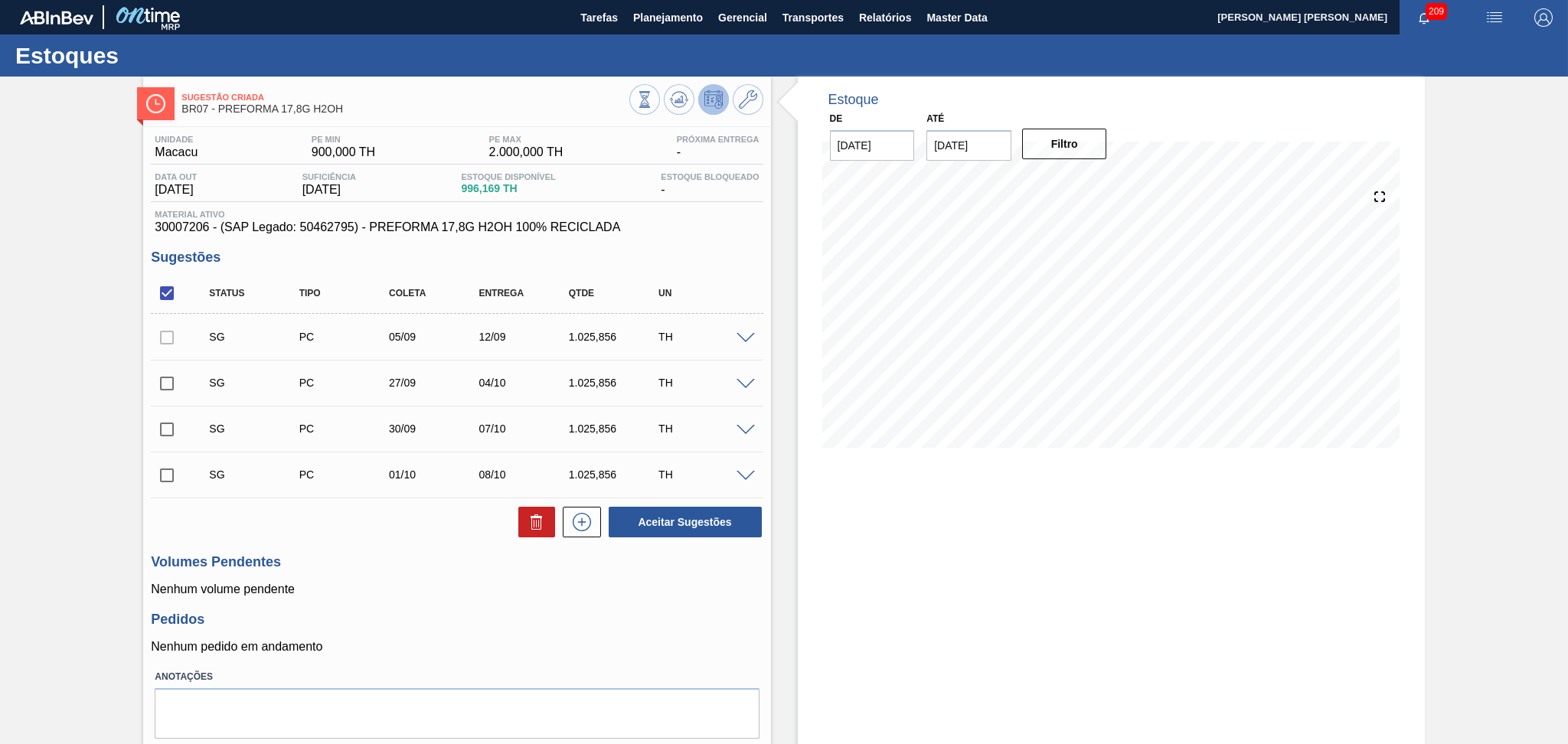
click at [56, 354] on div "Sugestão Criada BR07 - PREFORMA 17,8G H2OH Unidade Macacu PE MIN 900,000 TH PE …" at bounding box center [784, 434] width 1568 height 715
click at [399, 573] on div "Volumes Pendentes Nenhum volume pendente" at bounding box center [456, 575] width 612 height 42
click at [475, 597] on div "Unidade Macacu PE MIN 900,000 TH PE MAX 2.000,000 TH Próxima Entrega - Data out…" at bounding box center [457, 455] width 627 height 657
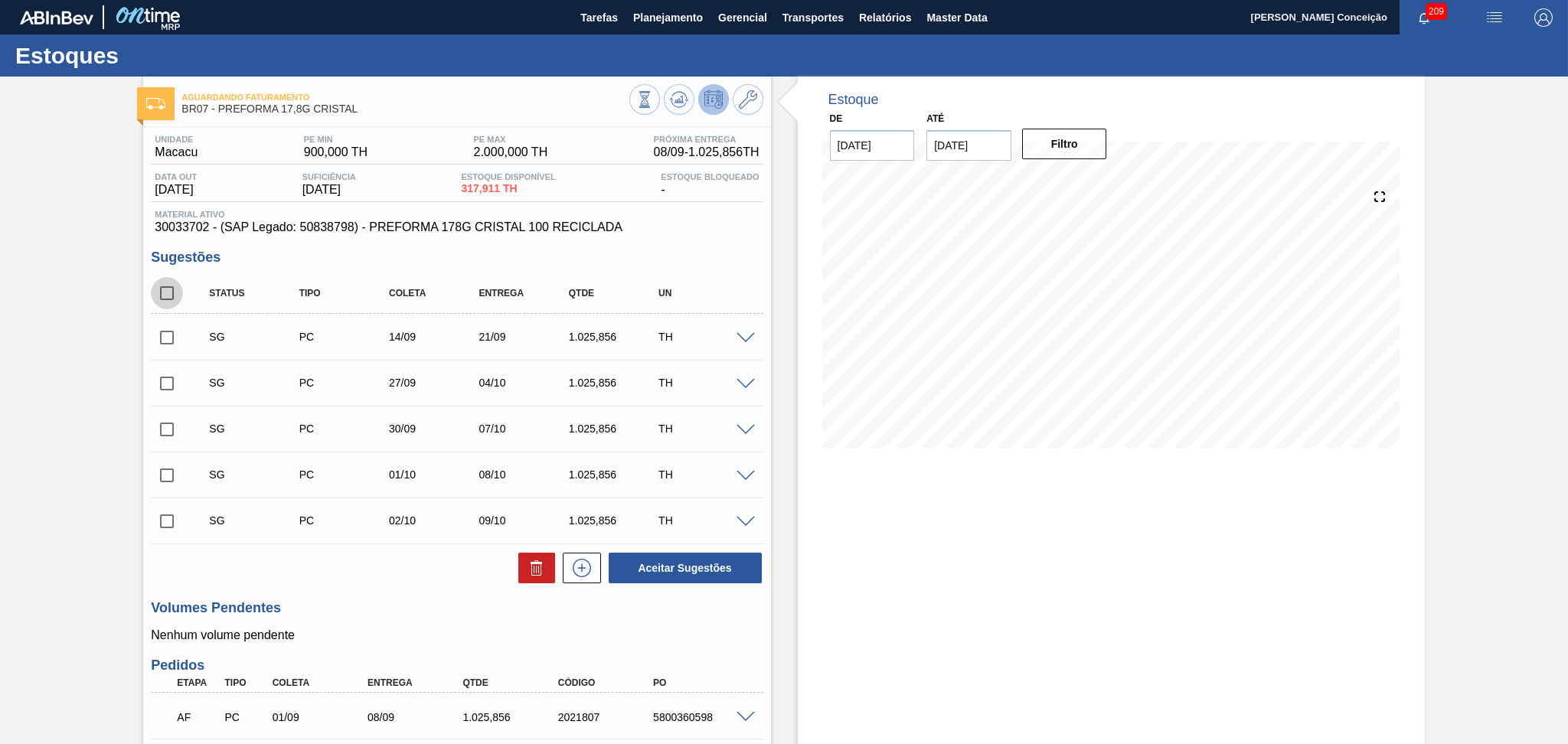
click at [161, 293] on input "checkbox" at bounding box center [167, 293] width 32 height 32
checkbox input "true"
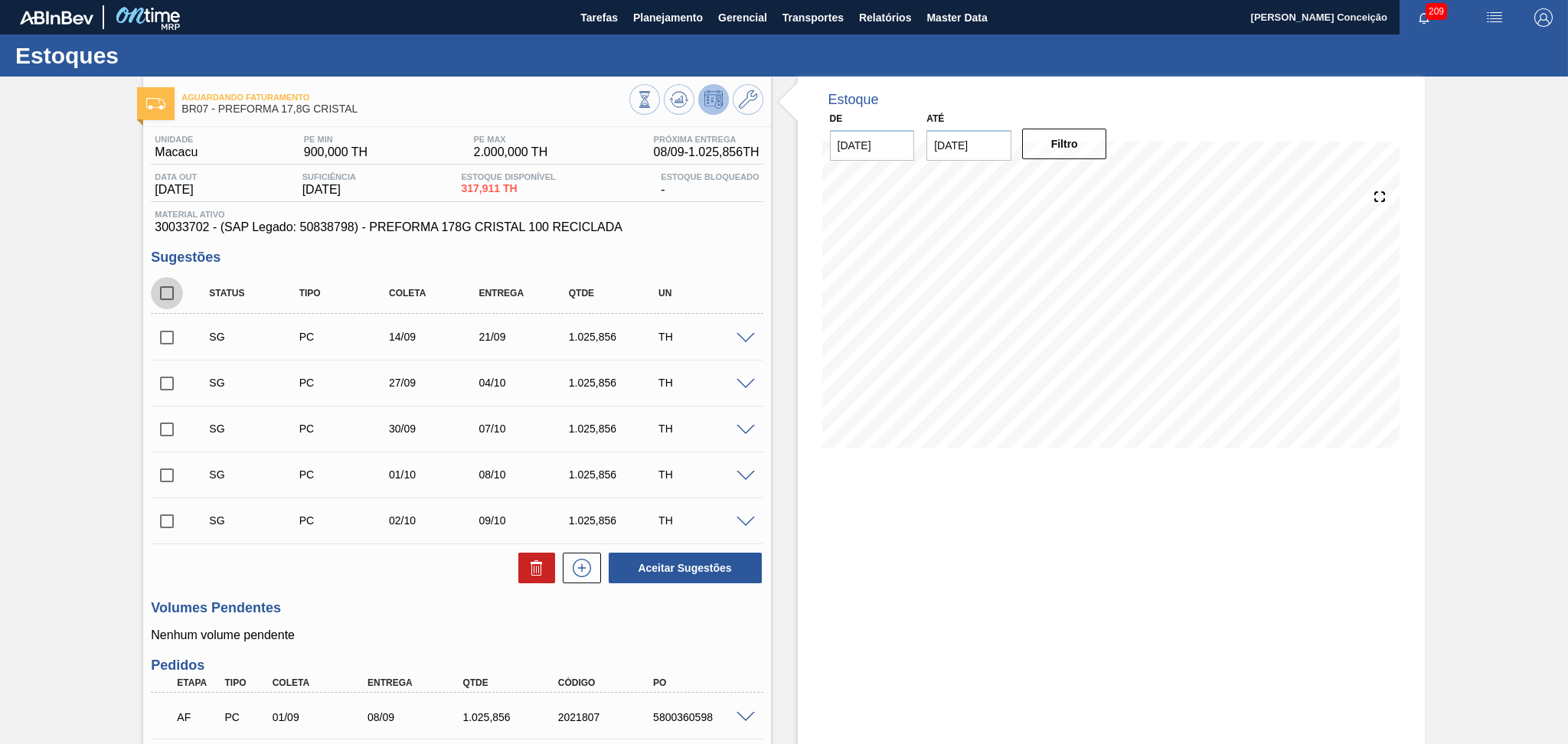
checkbox input "true"
click at [529, 567] on icon at bounding box center [537, 568] width 19 height 19
checkbox input "false"
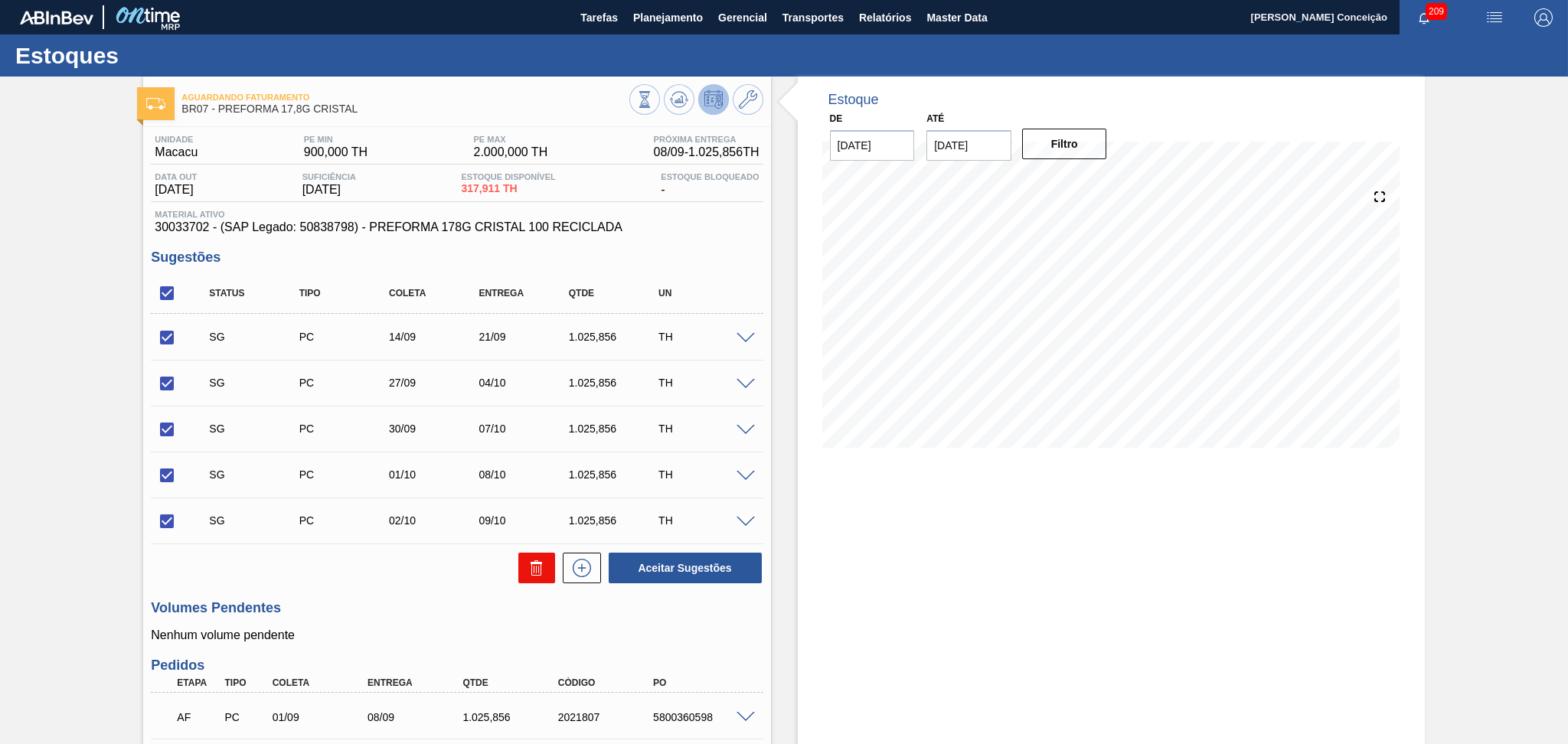
checkbox input "false"
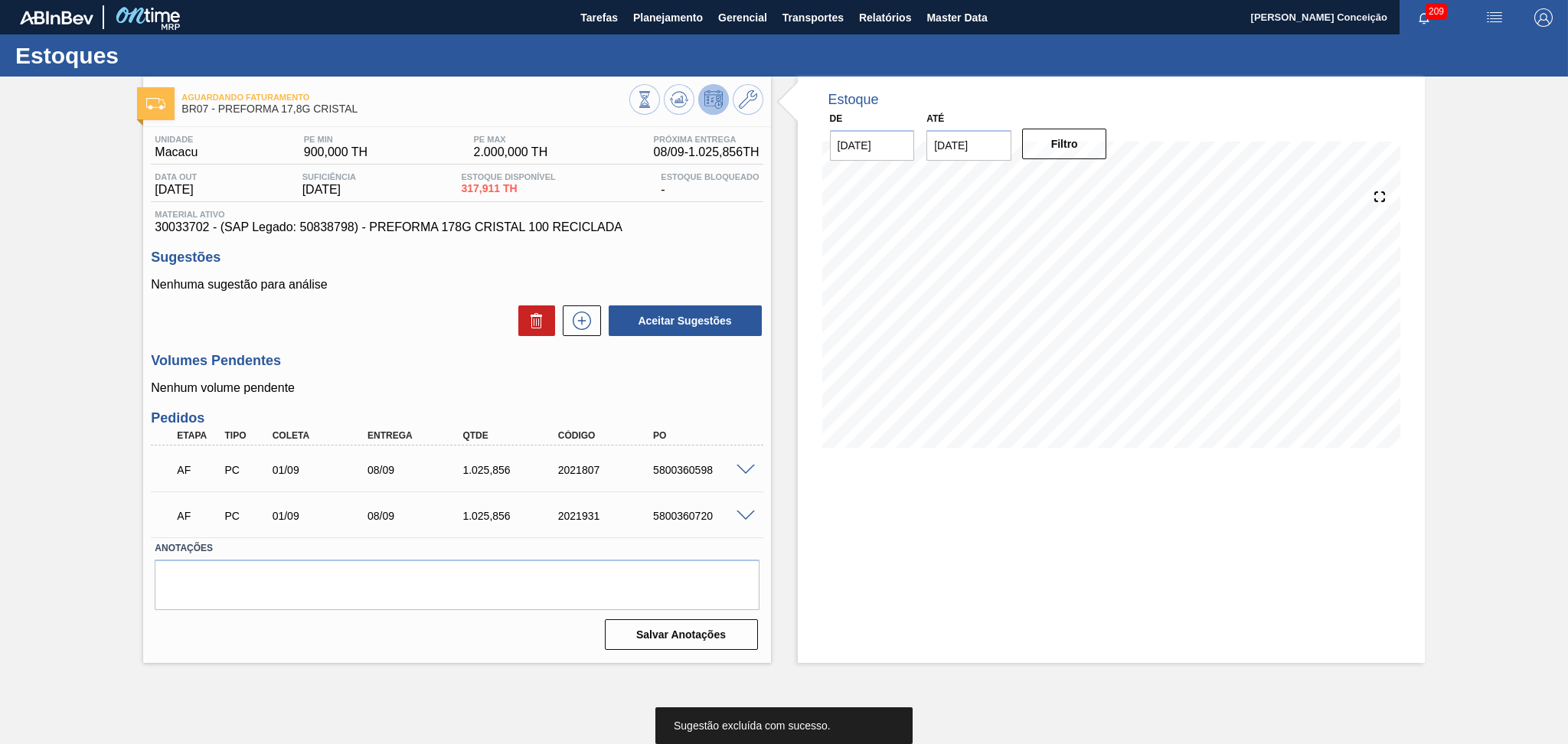
click at [394, 344] on div "Unidade Macacu PE MIN 900,000 TH PE MAX 2.000,000 TH Próxima Entrega 08/09 - 1.…" at bounding box center [457, 391] width 627 height 529
click at [904, 514] on div "Estoque De [DATE] Até [DATE] Filtro 13/09 Projeção de Estoque 17.261 [DOMAIN_NA…" at bounding box center [1111, 370] width 627 height 587
click at [684, 112] on button at bounding box center [679, 100] width 31 height 31
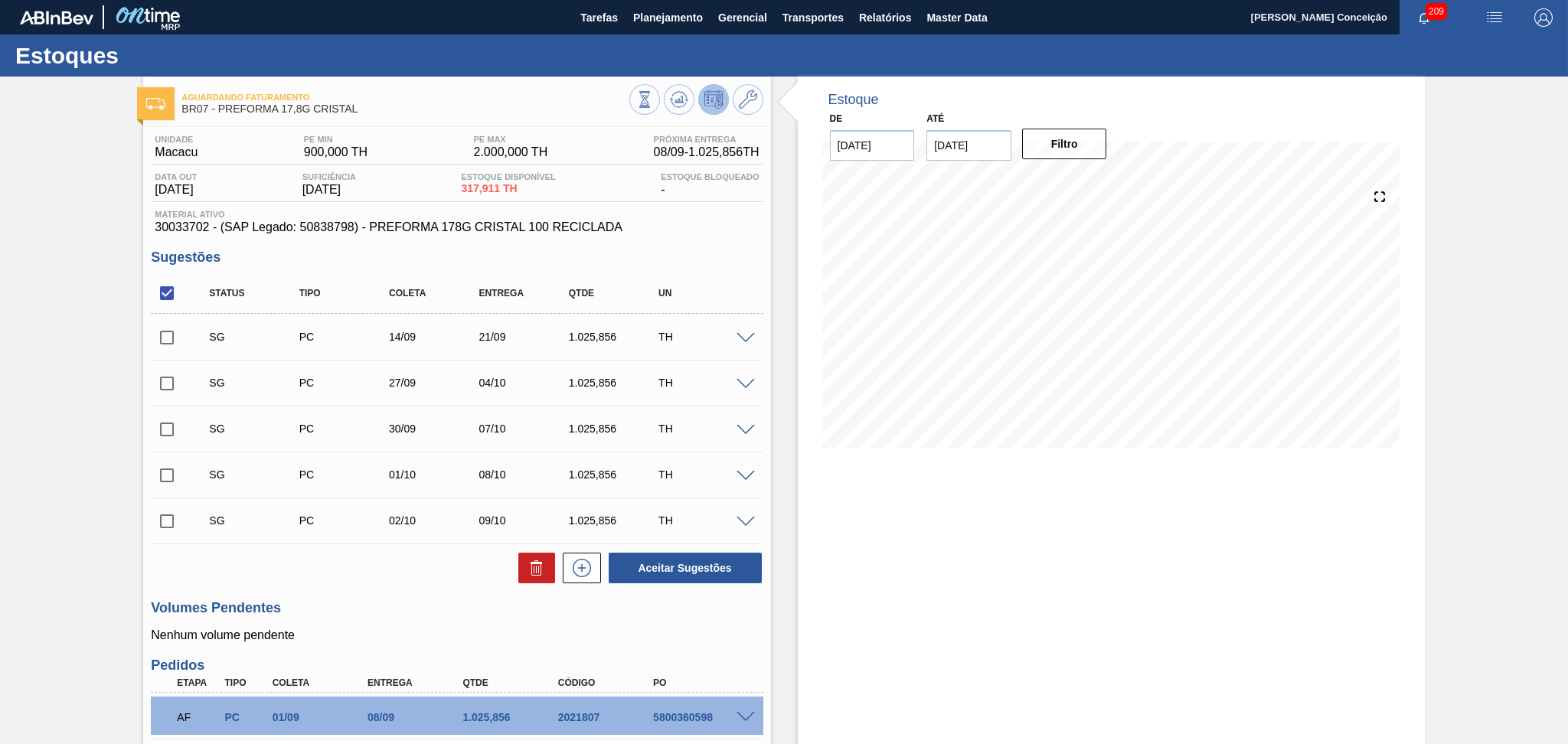
scroll to position [164, 0]
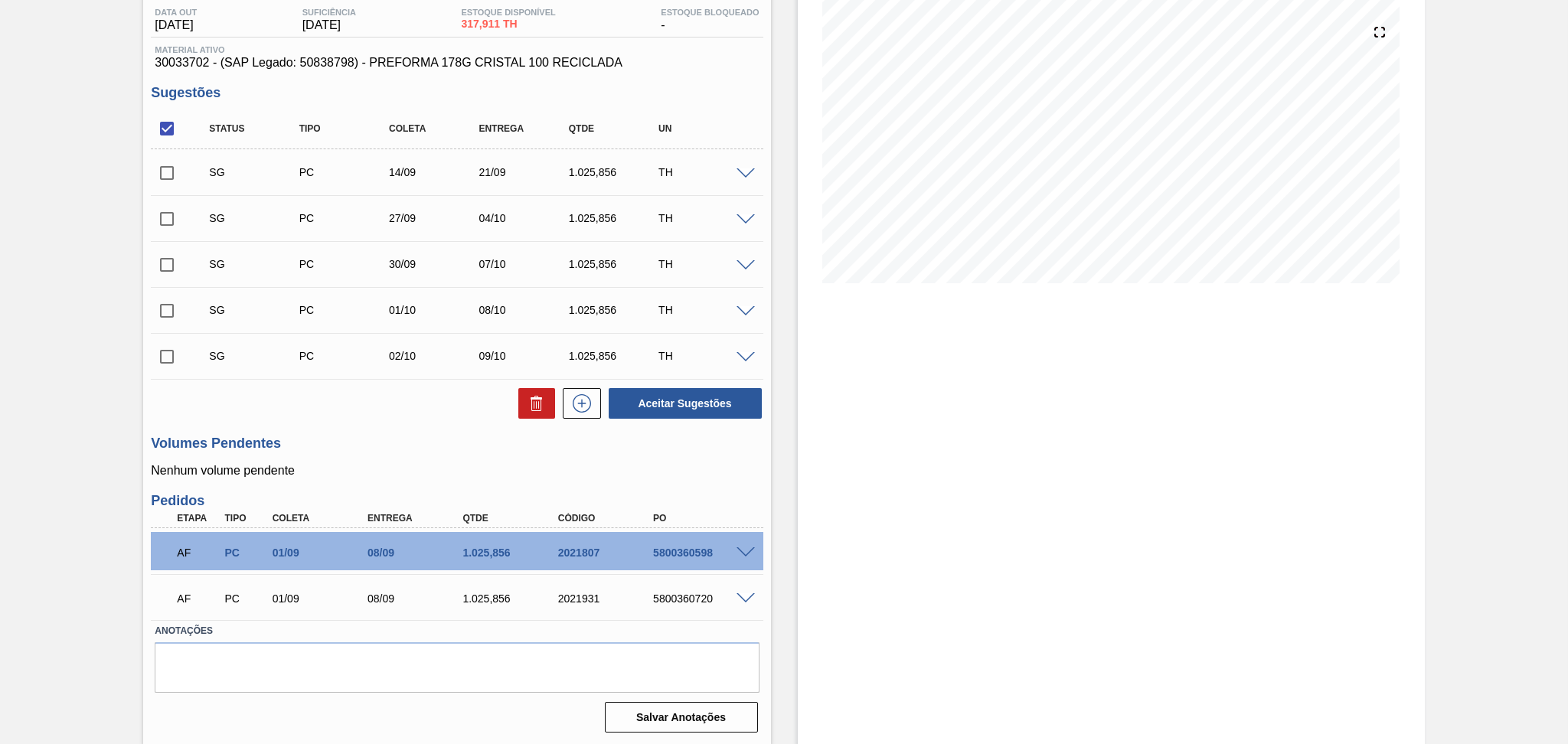
click at [395, 451] on h3 "Volumes Pendentes" at bounding box center [456, 443] width 612 height 16
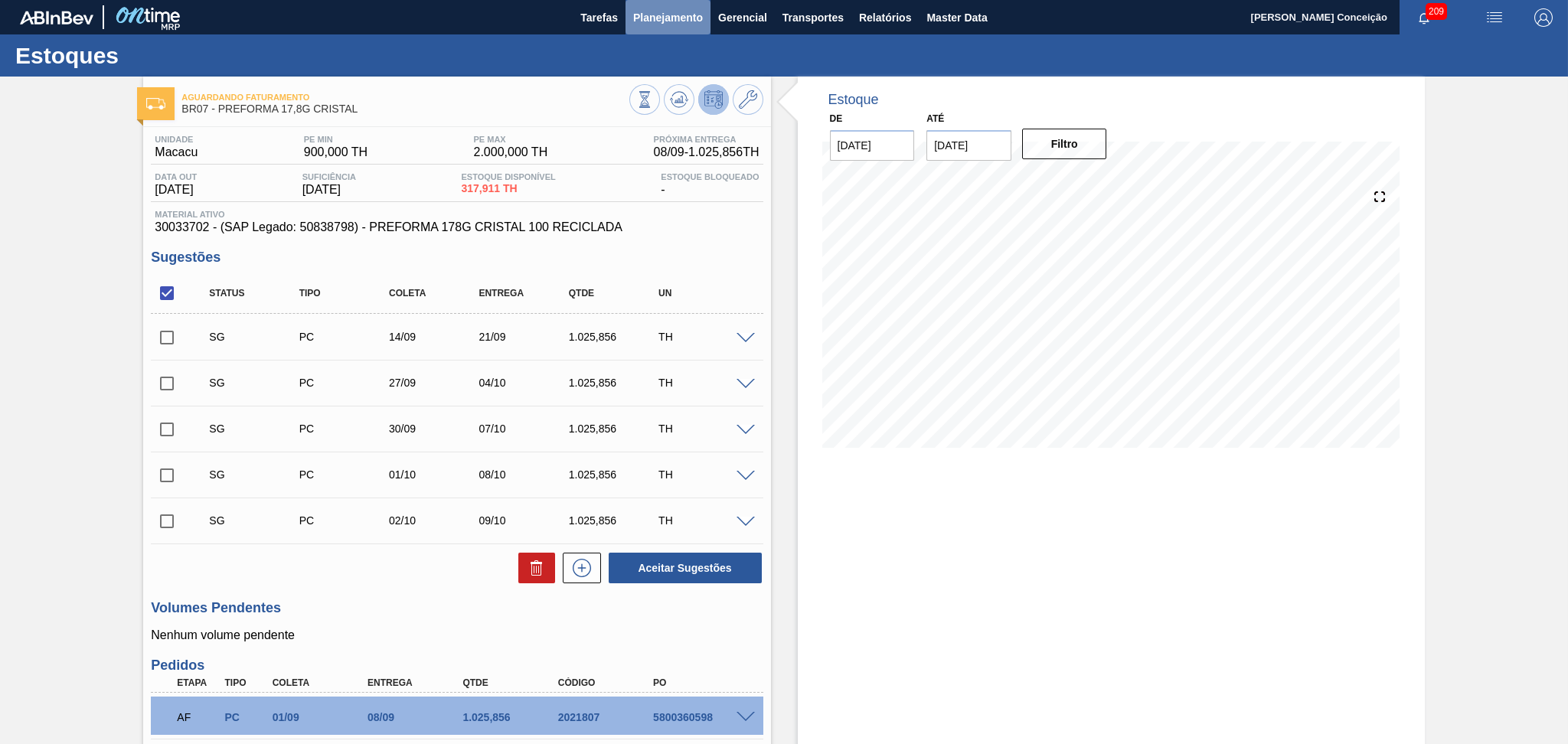
click at [684, 12] on span "Planejamento" at bounding box center [667, 18] width 69 height 19
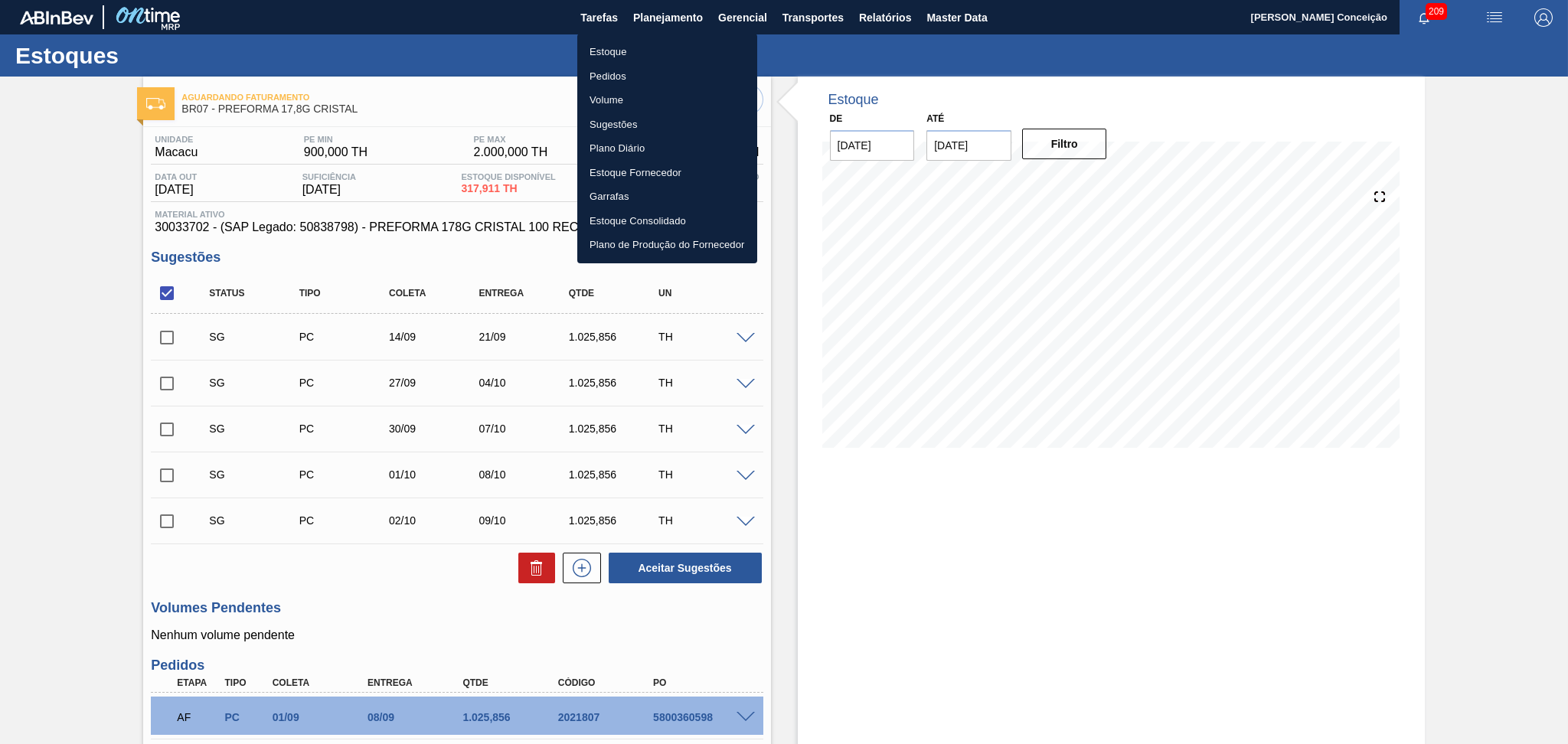
click at [614, 49] on li "Estoque" at bounding box center [667, 52] width 180 height 25
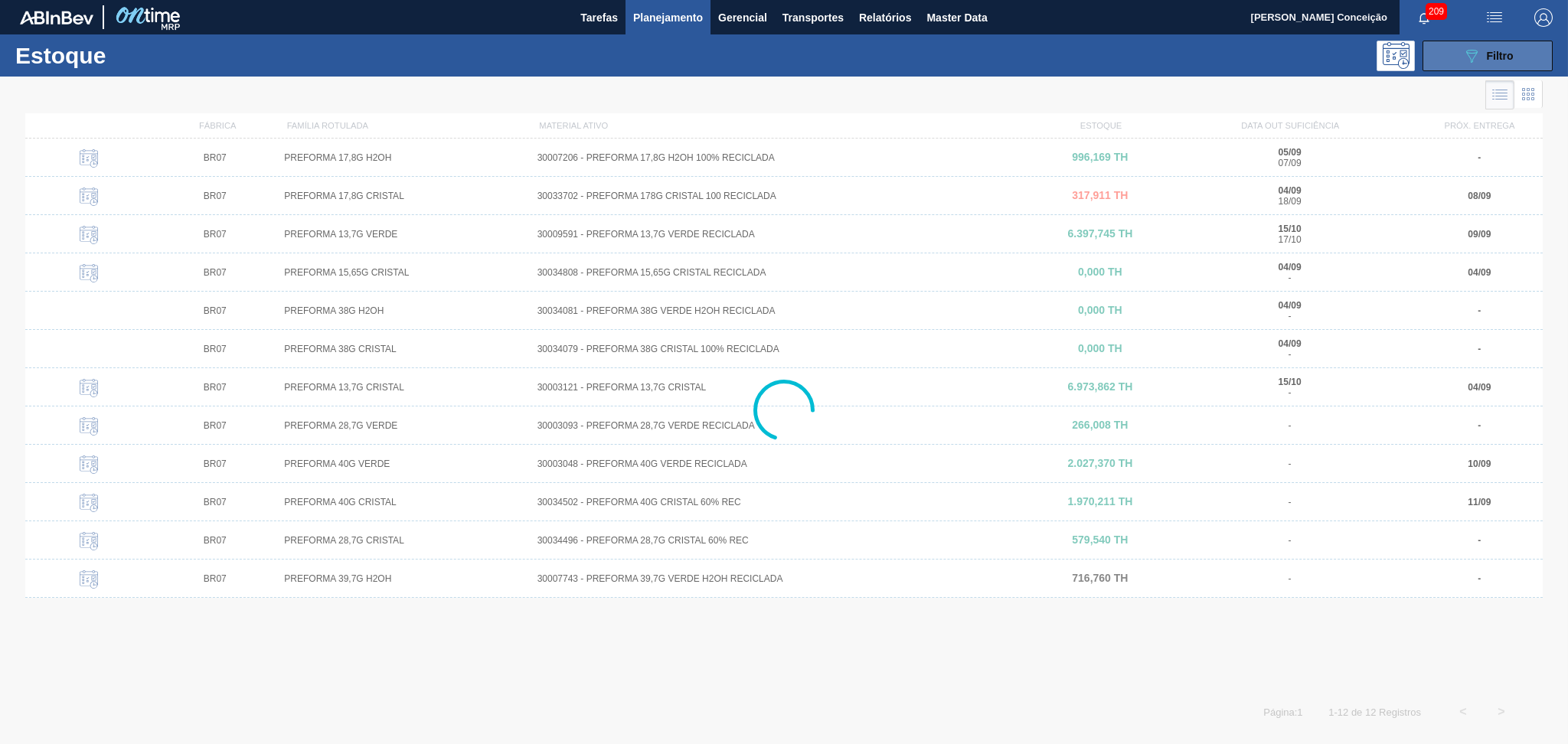
click at [1448, 62] on button "089F7B8B-B2A5-4AFE-B5C0-19BA573D28AC Filtro" at bounding box center [1487, 56] width 130 height 31
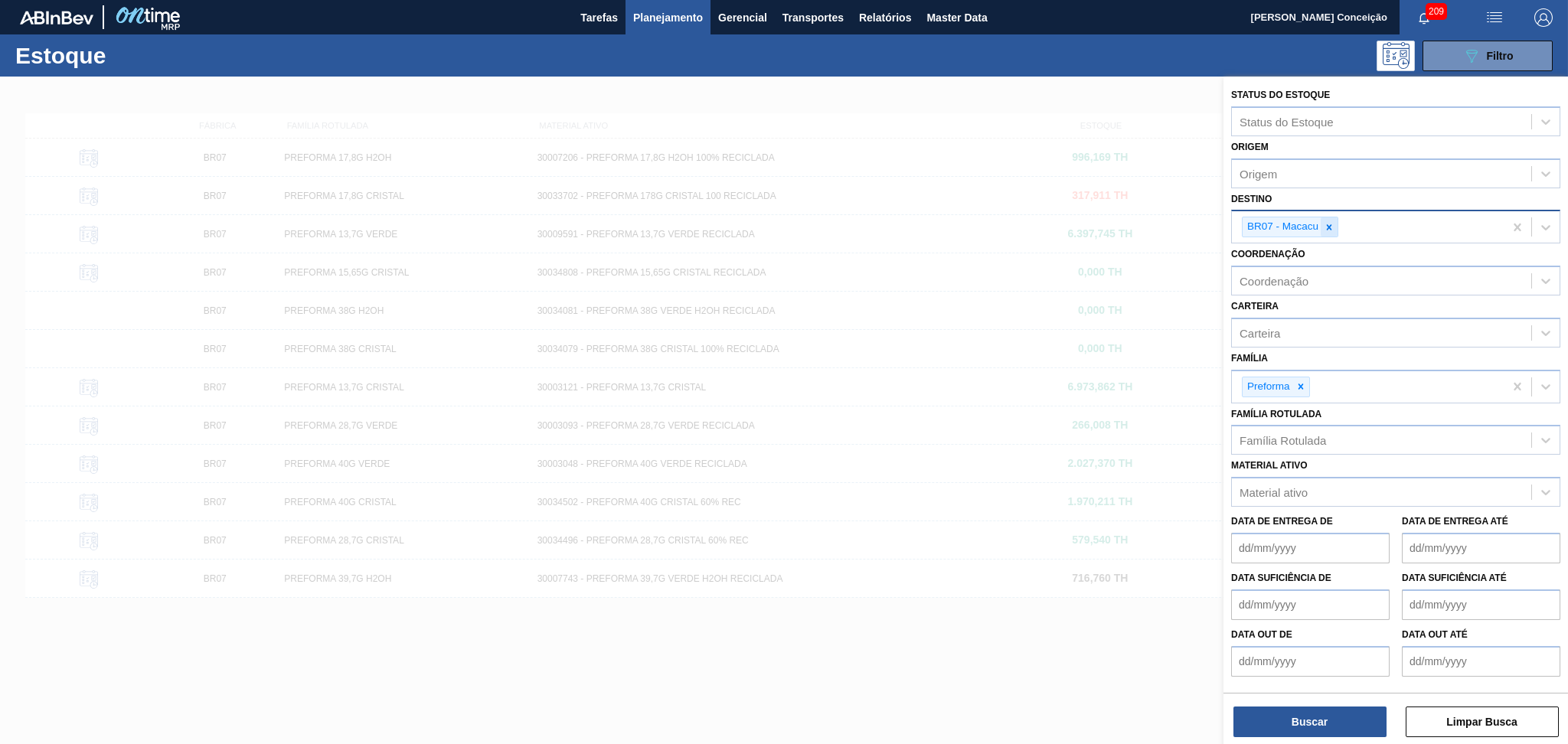
click at [1326, 224] on icon at bounding box center [1329, 228] width 11 height 11
click at [1296, 225] on div "Destino" at bounding box center [1381, 225] width 299 height 22
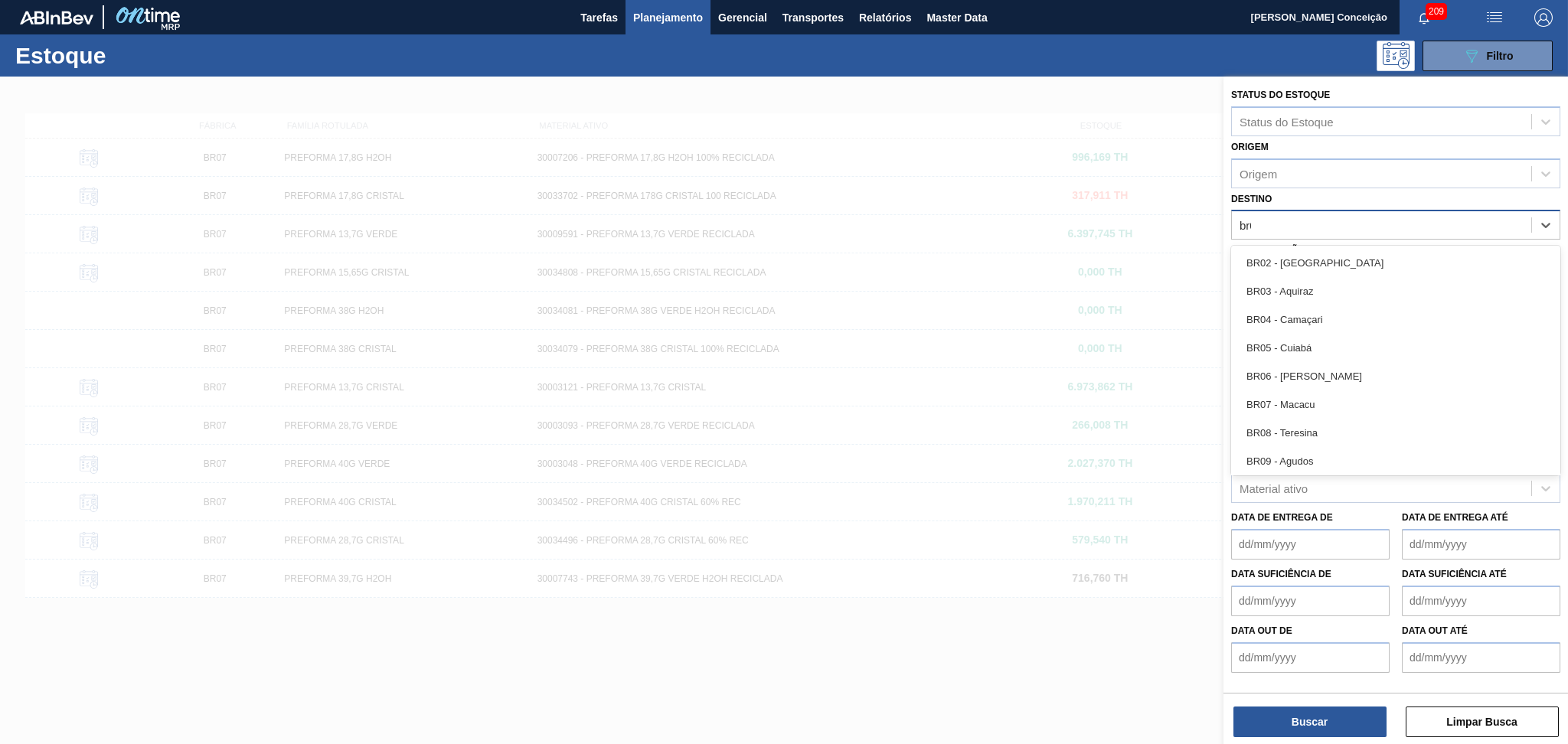
type input "br08"
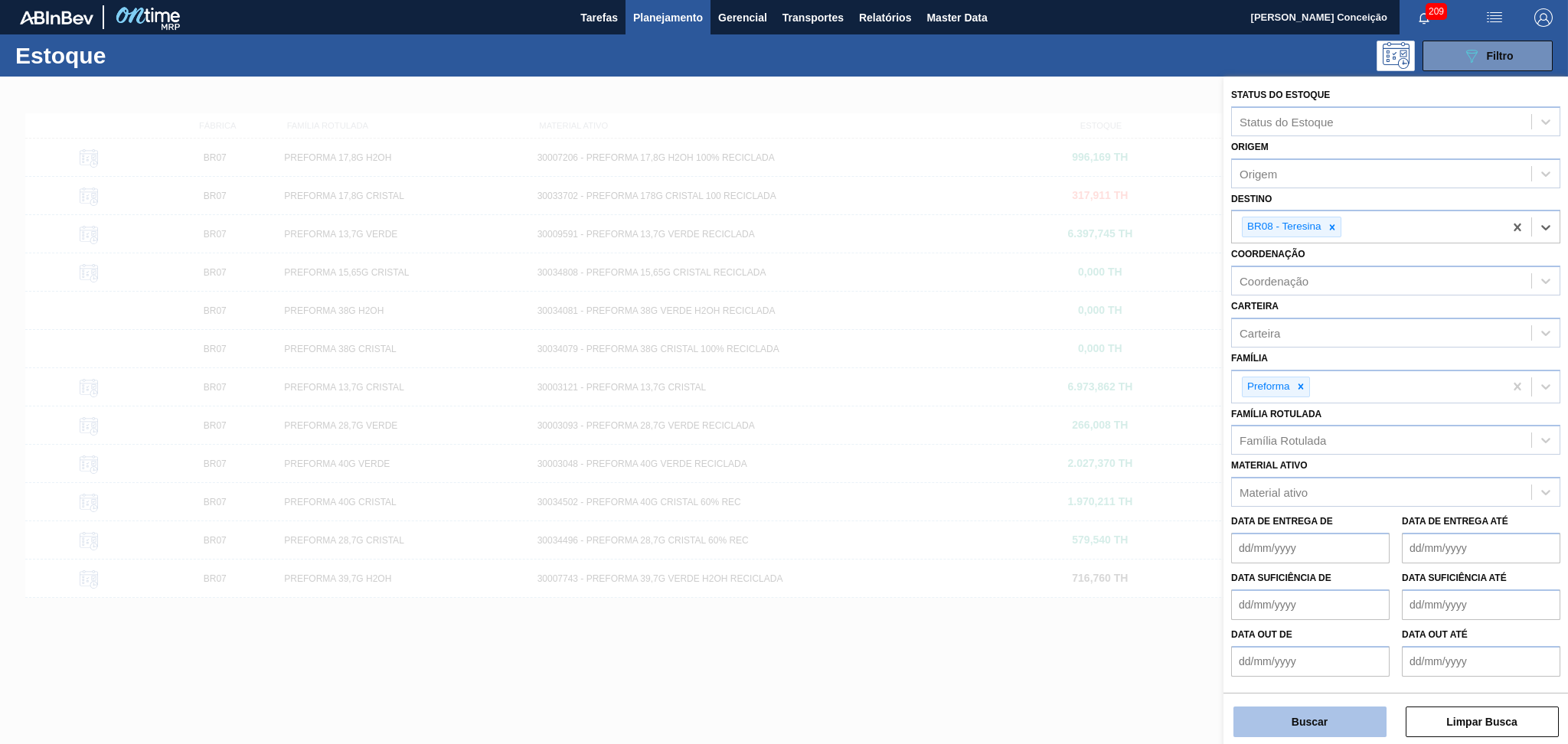
click at [1317, 715] on button "Buscar" at bounding box center [1309, 722] width 153 height 31
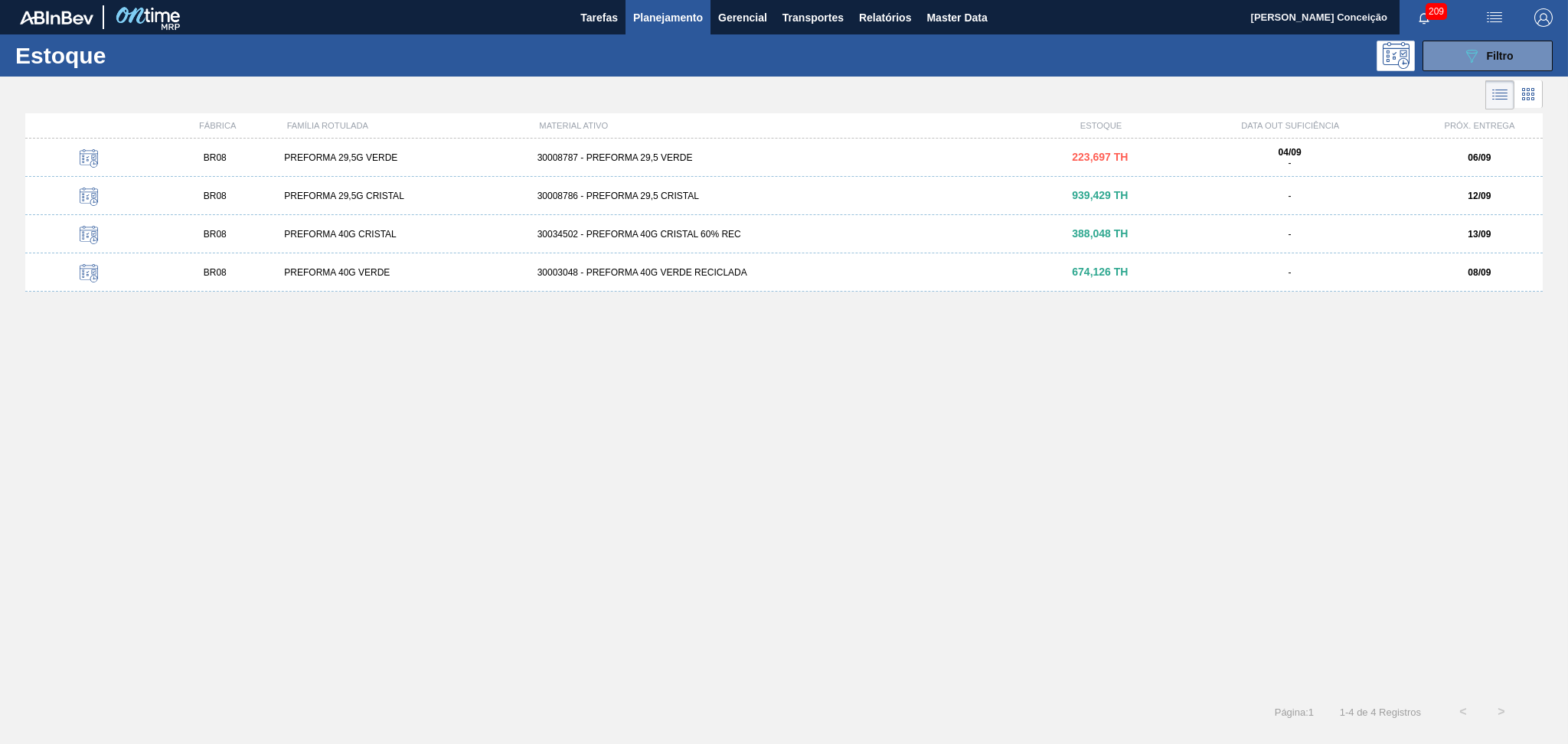
click at [712, 157] on div "30008787 - PREFORMA 29,5 VERDE" at bounding box center [784, 157] width 506 height 11
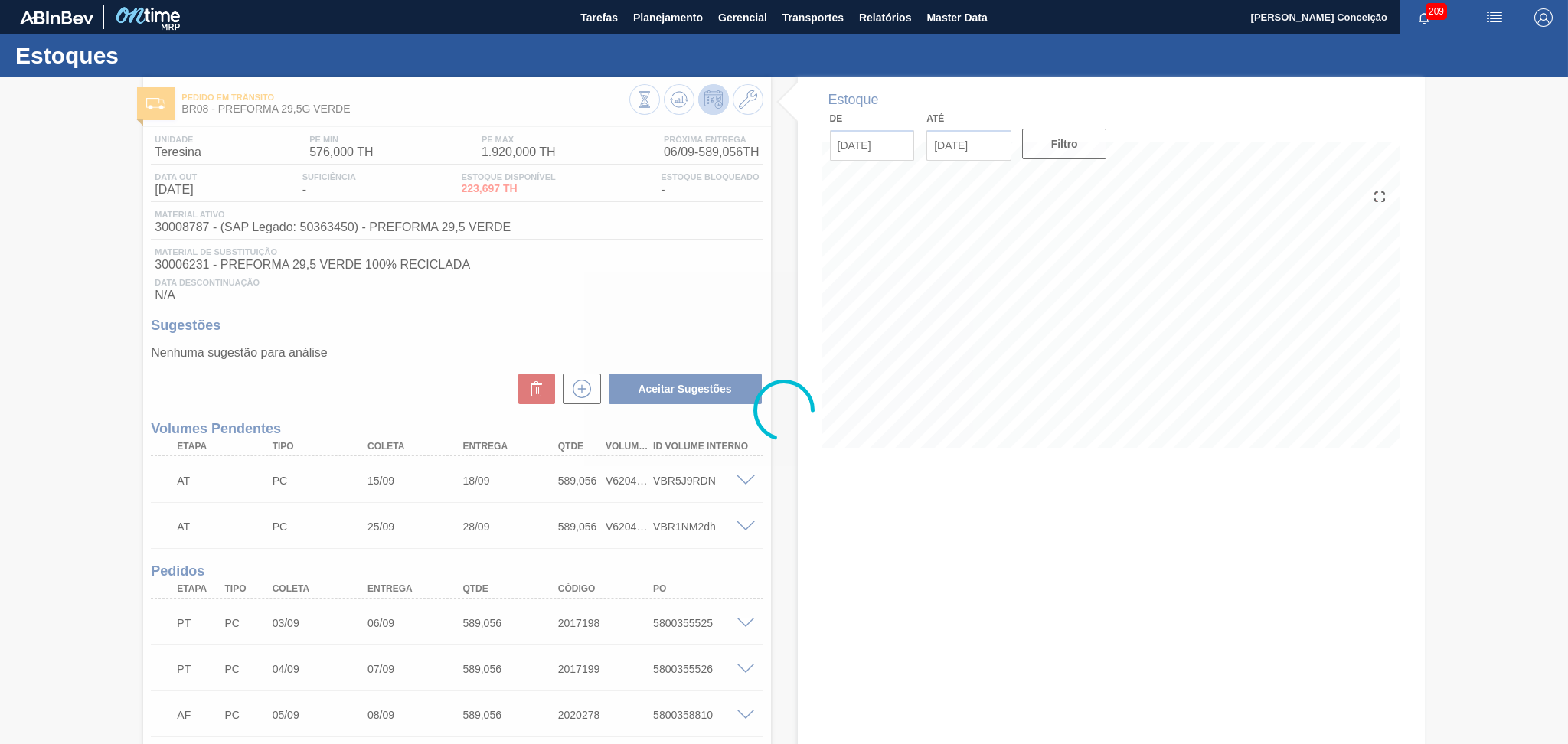
click at [94, 475] on div at bounding box center [784, 410] width 1568 height 668
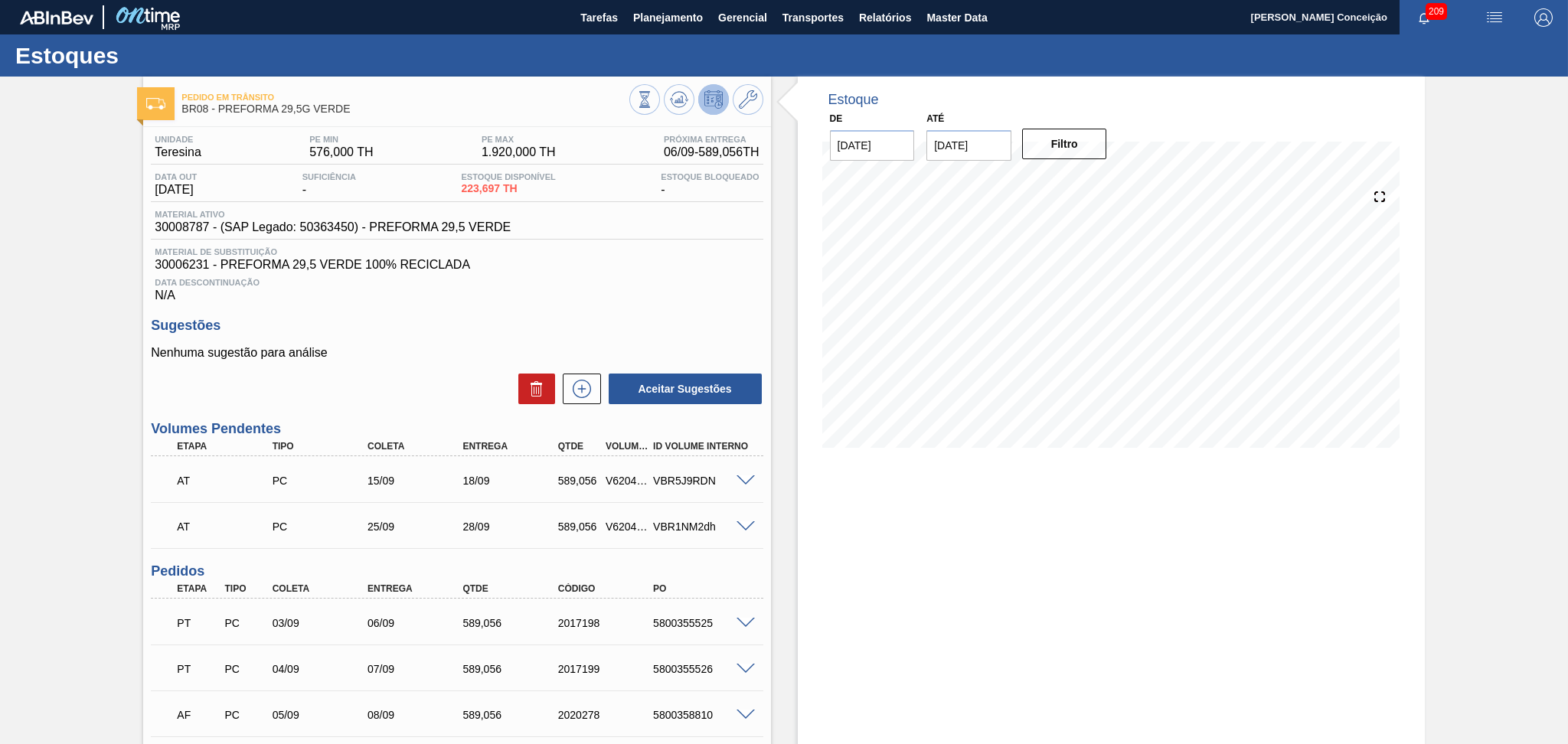
click at [40, 208] on div "Pedido em Trânsito BR08 - PREFORMA 29,5G VERDE Unidade Teresina PE MIN 576,000 …" at bounding box center [784, 492] width 1568 height 831
click at [969, 533] on div "Estoque De 04/09/2025 Até 10/10/2025 Filtro 10/09 Projeção de Estoque 1,480.865…" at bounding box center [1111, 492] width 627 height 831
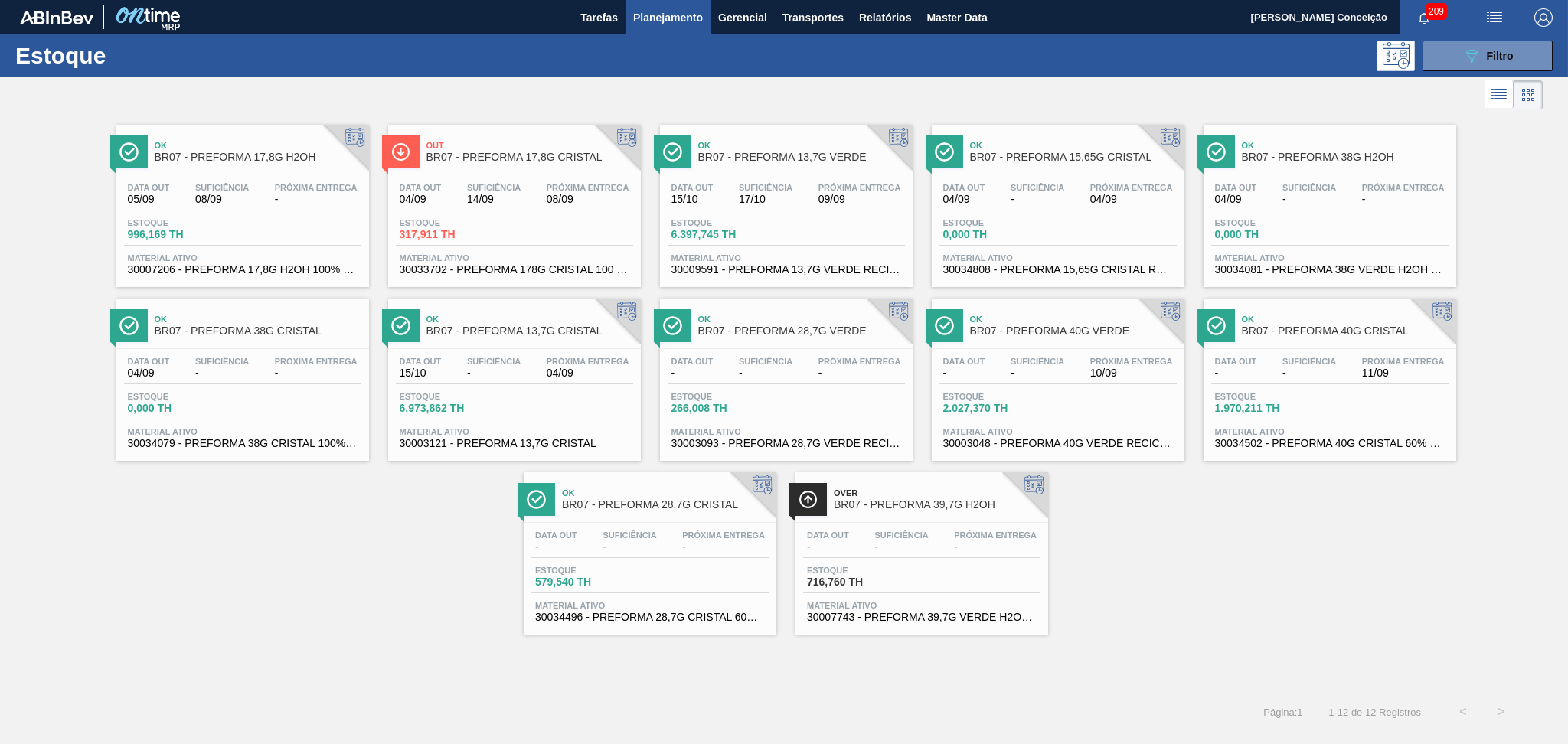
click at [1086, 164] on div "Ok BR07 - PREFORMA 15,65G CRISTAL" at bounding box center [1073, 152] width 207 height 35
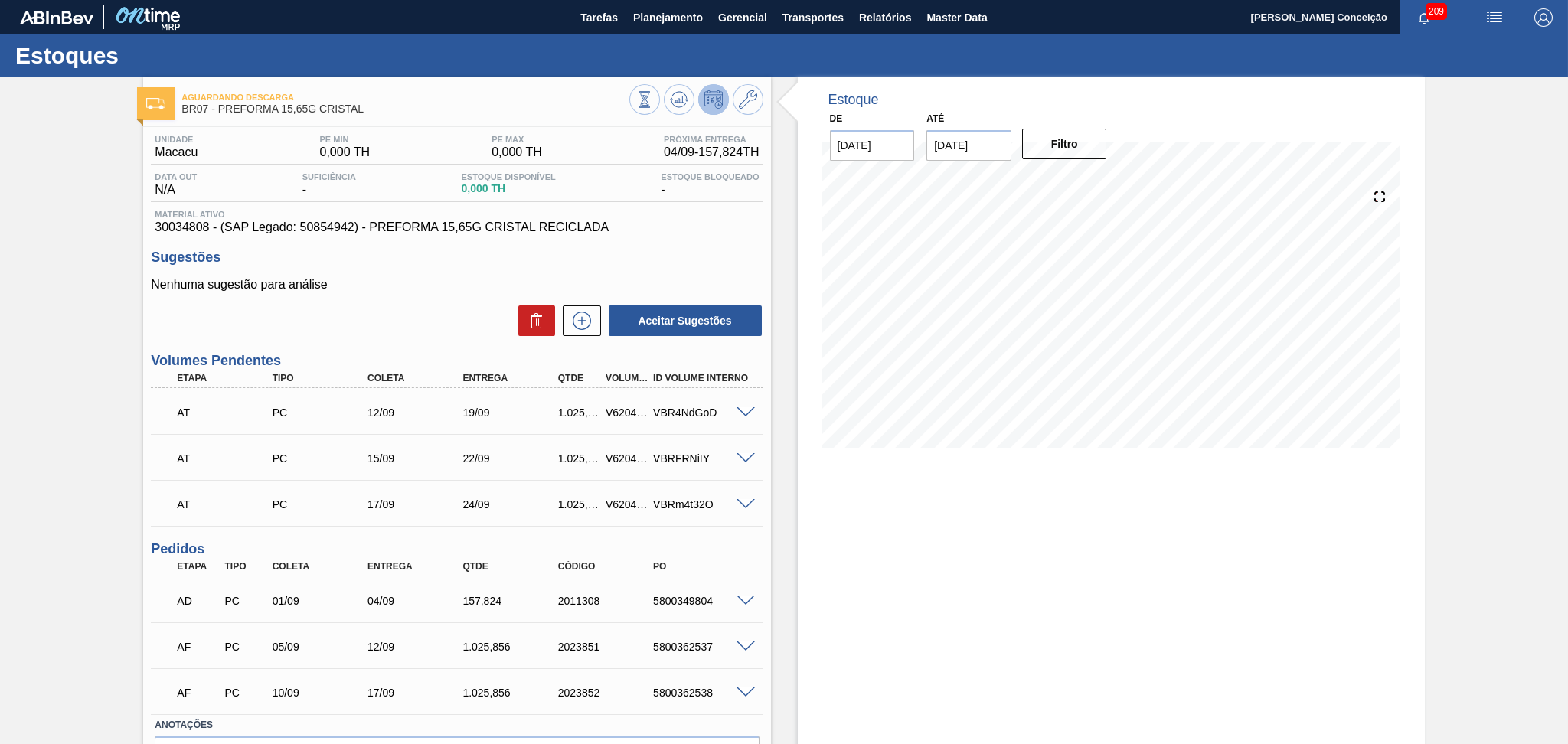
click at [430, 289] on p "Nenhuma sugestão para análise" at bounding box center [456, 285] width 612 height 14
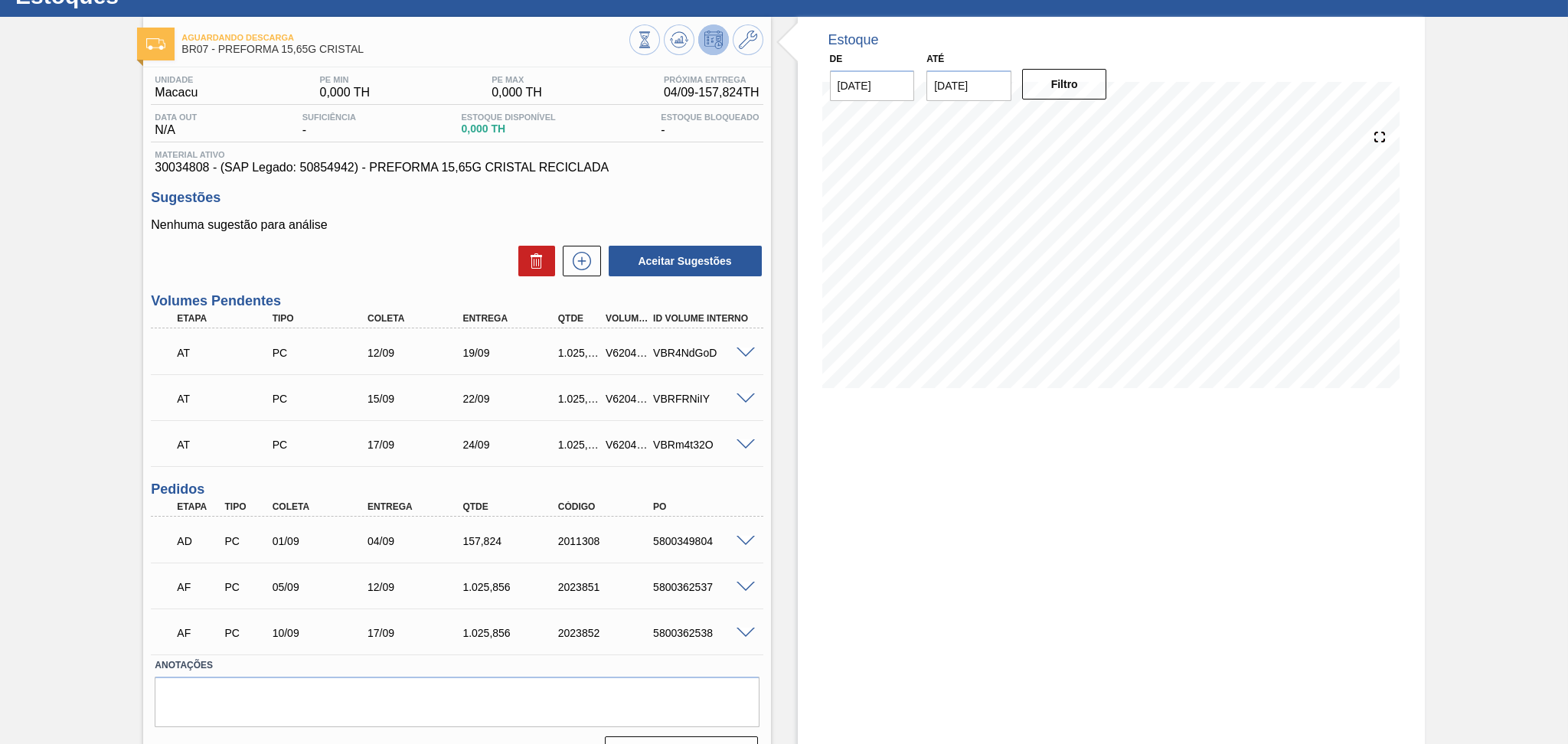
scroll to position [93, 0]
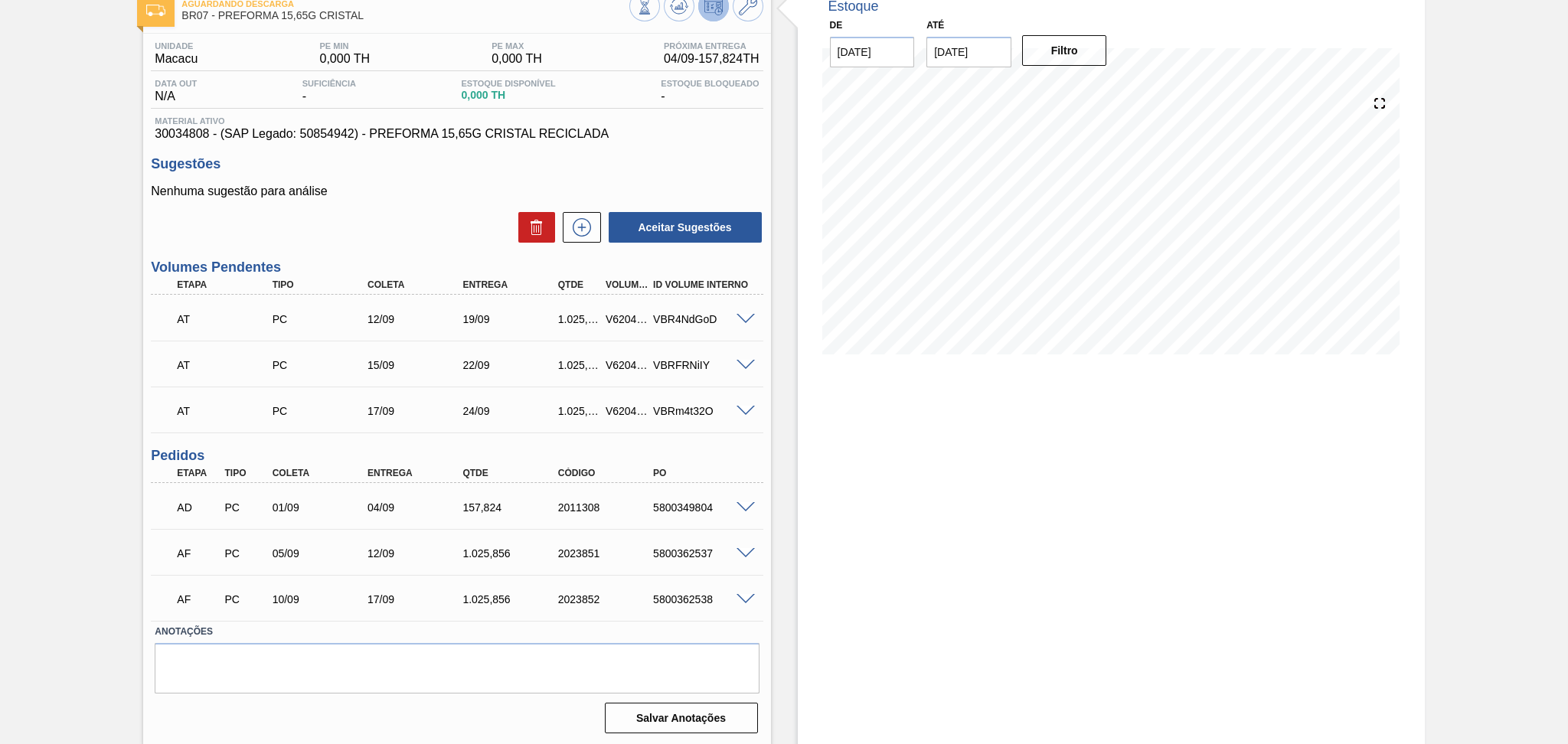
click at [739, 505] on span at bounding box center [745, 508] width 19 height 12
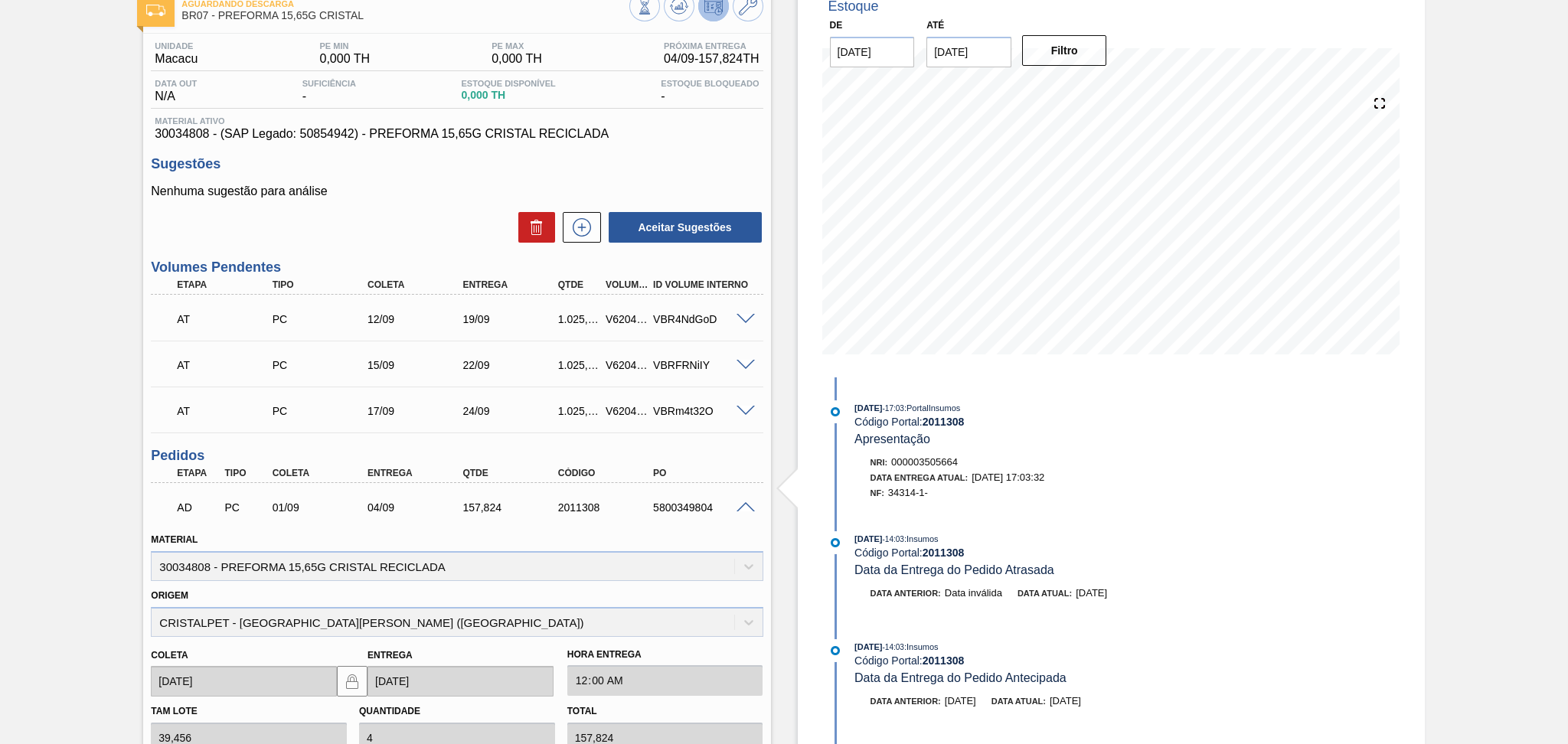
click at [471, 179] on div "Sugestões Nenhuma sugestão para análise Aceitar Sugestões" at bounding box center [456, 200] width 612 height 88
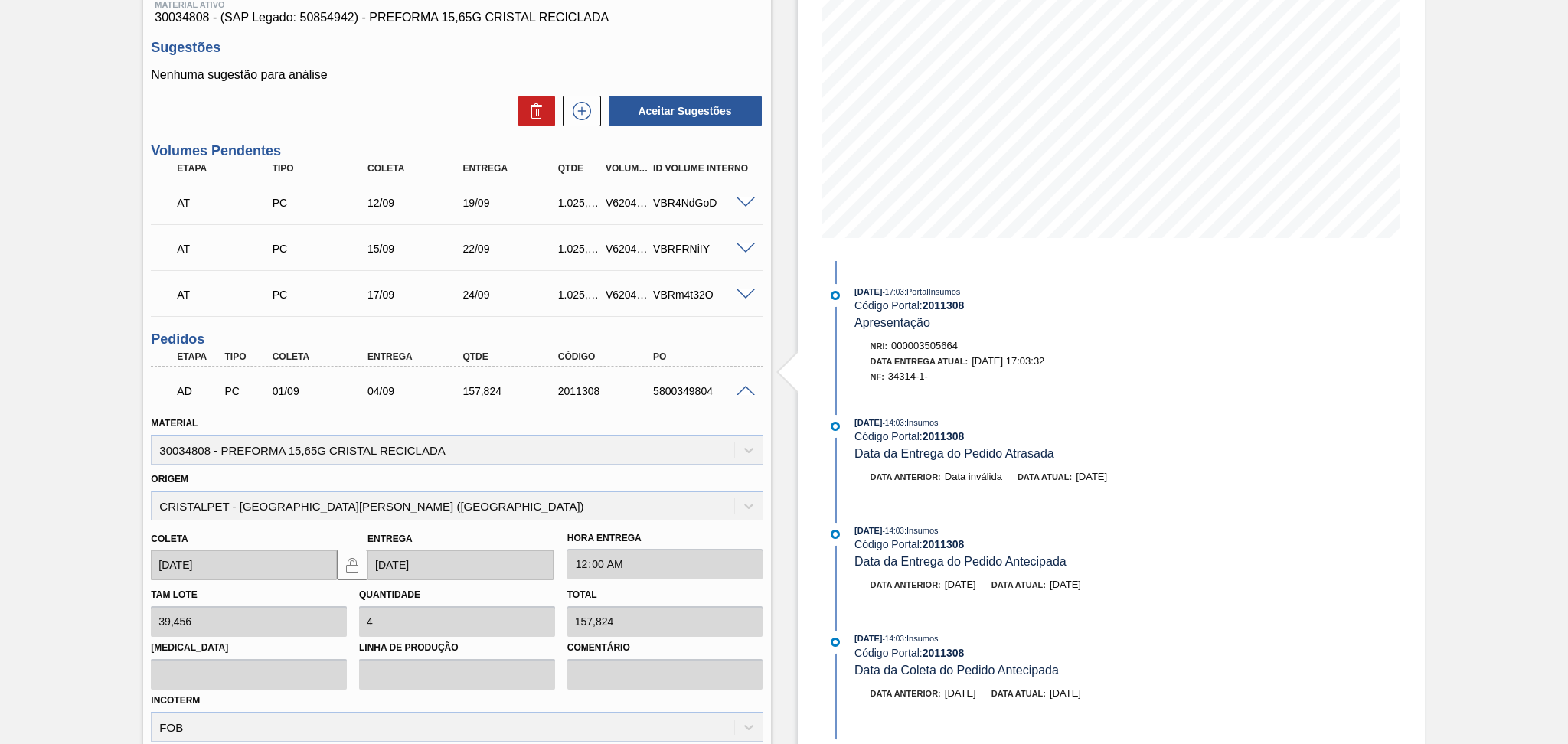
scroll to position [463, 0]
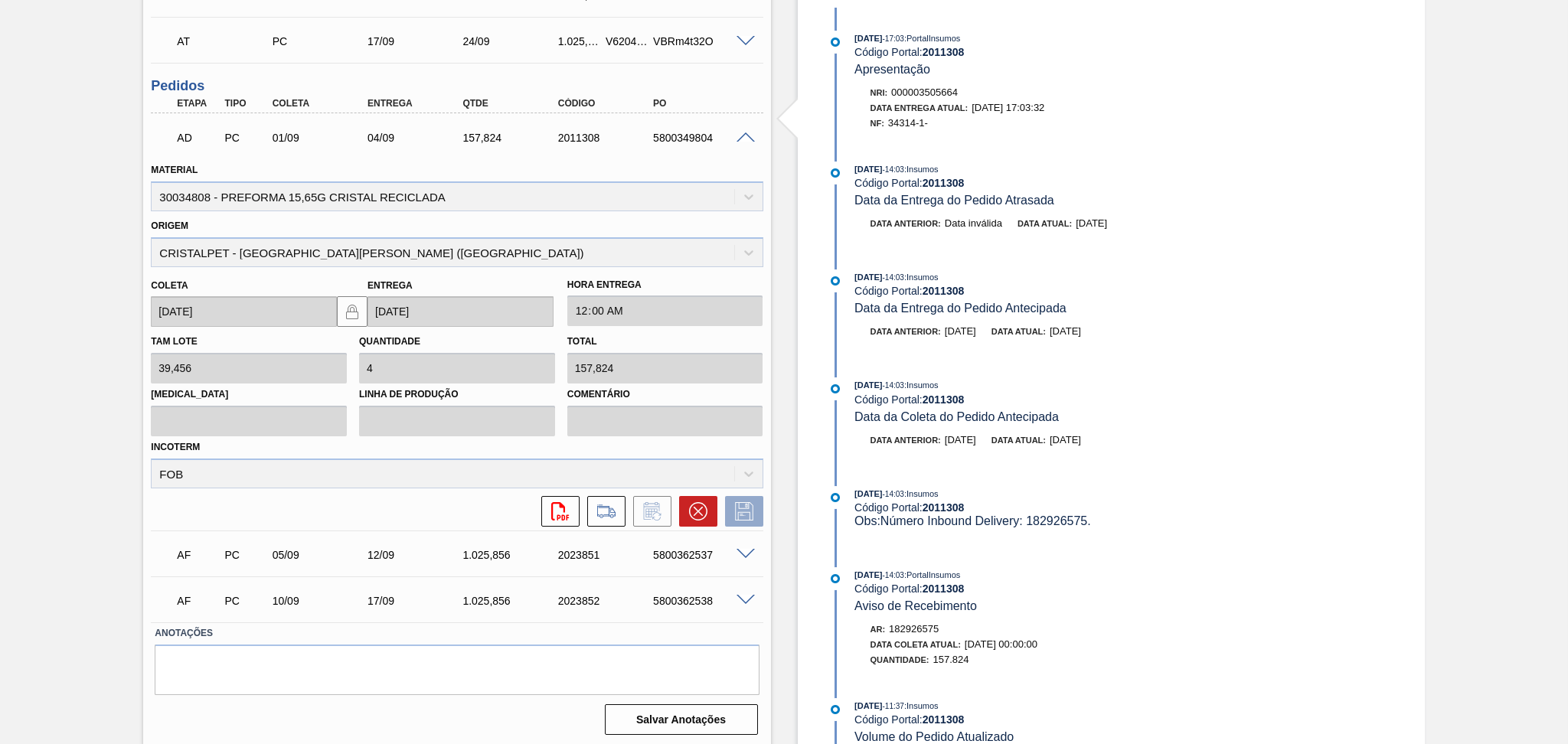
click at [745, 140] on span at bounding box center [745, 138] width 19 height 12
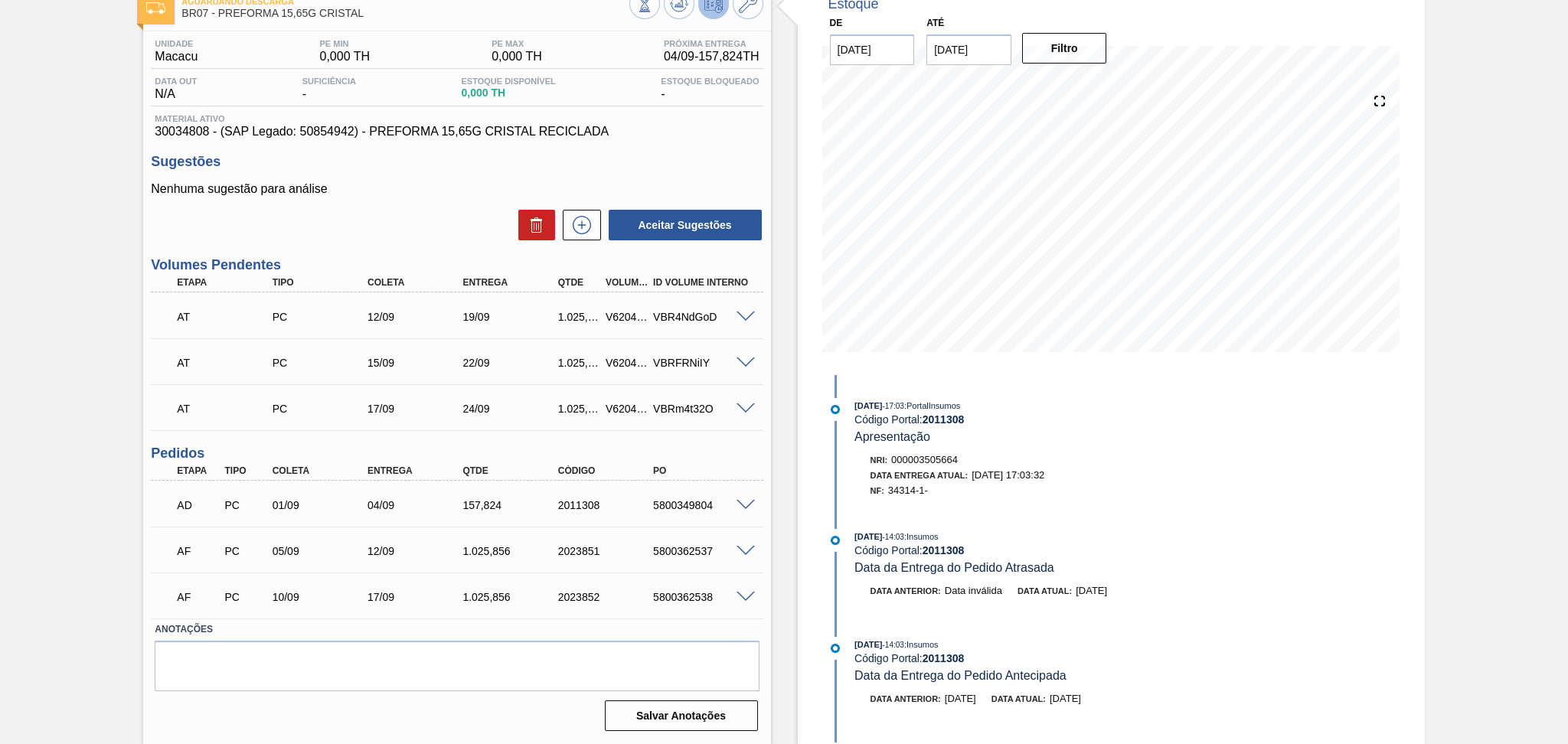
scroll to position [93, 0]
click at [579, 230] on icon at bounding box center [582, 228] width 25 height 19
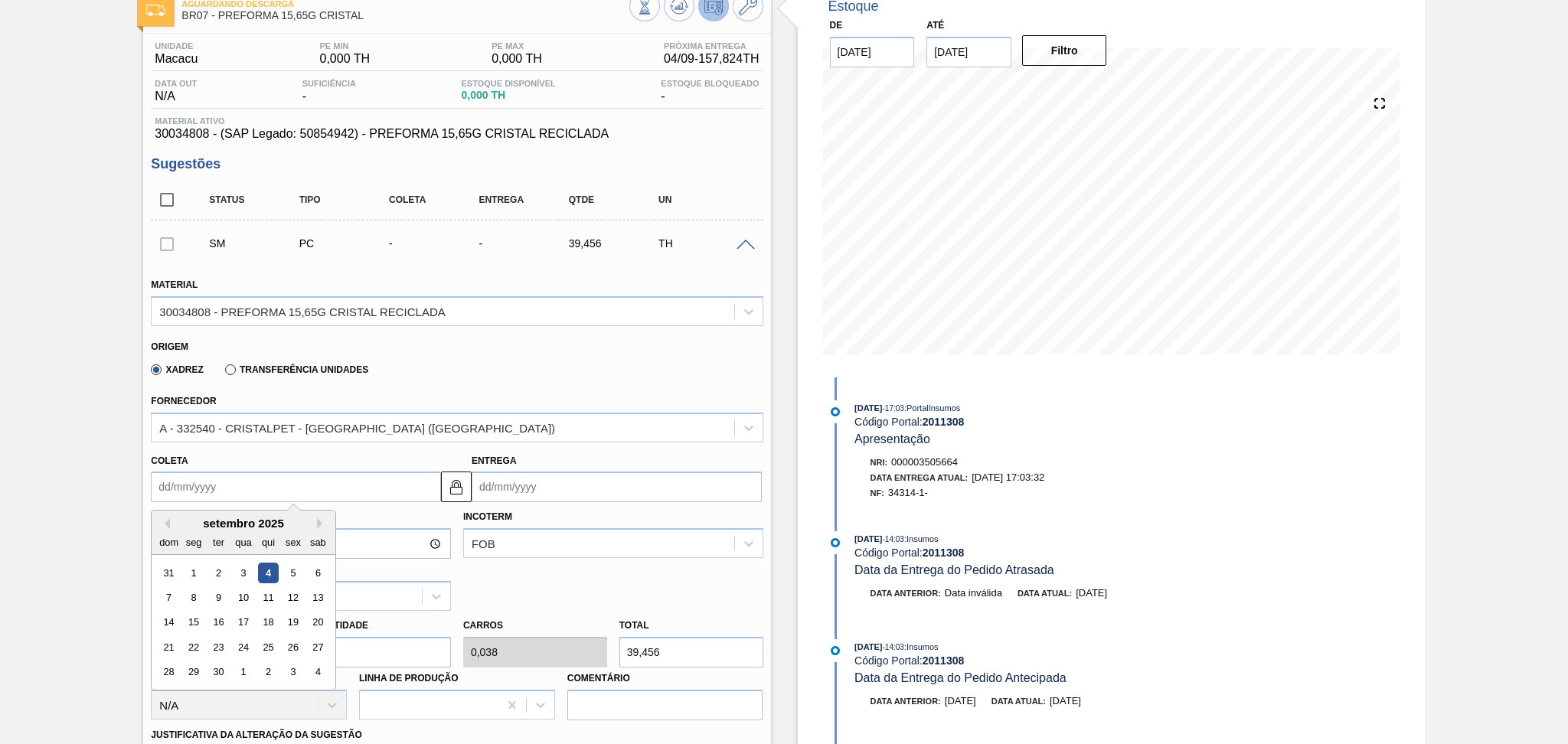
click at [194, 487] on input "Coleta" at bounding box center [296, 487] width 290 height 31
click at [238, 590] on div "10" at bounding box center [244, 597] width 21 height 21
type input "10/09/2025"
type input "17/09/2025"
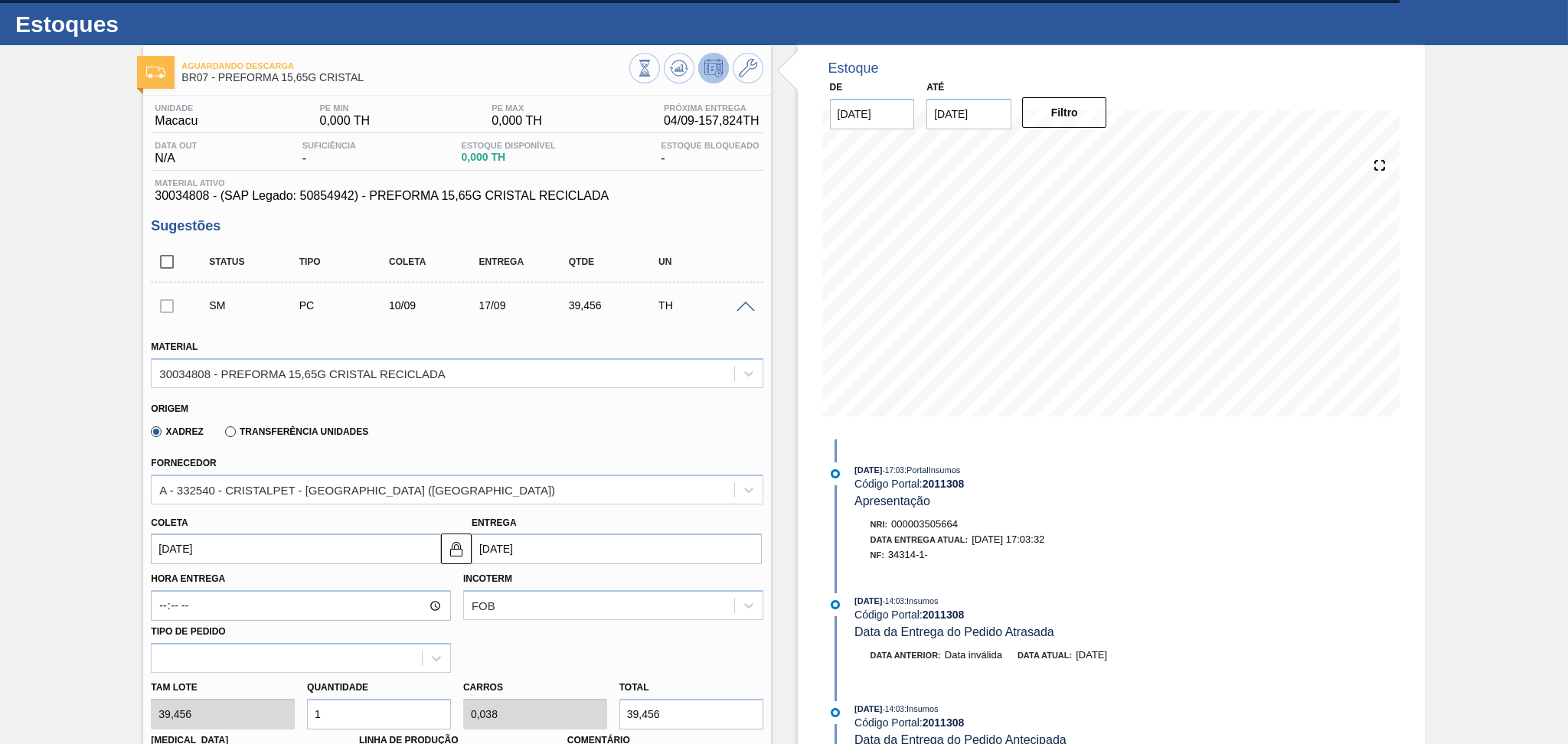
scroll to position [0, 0]
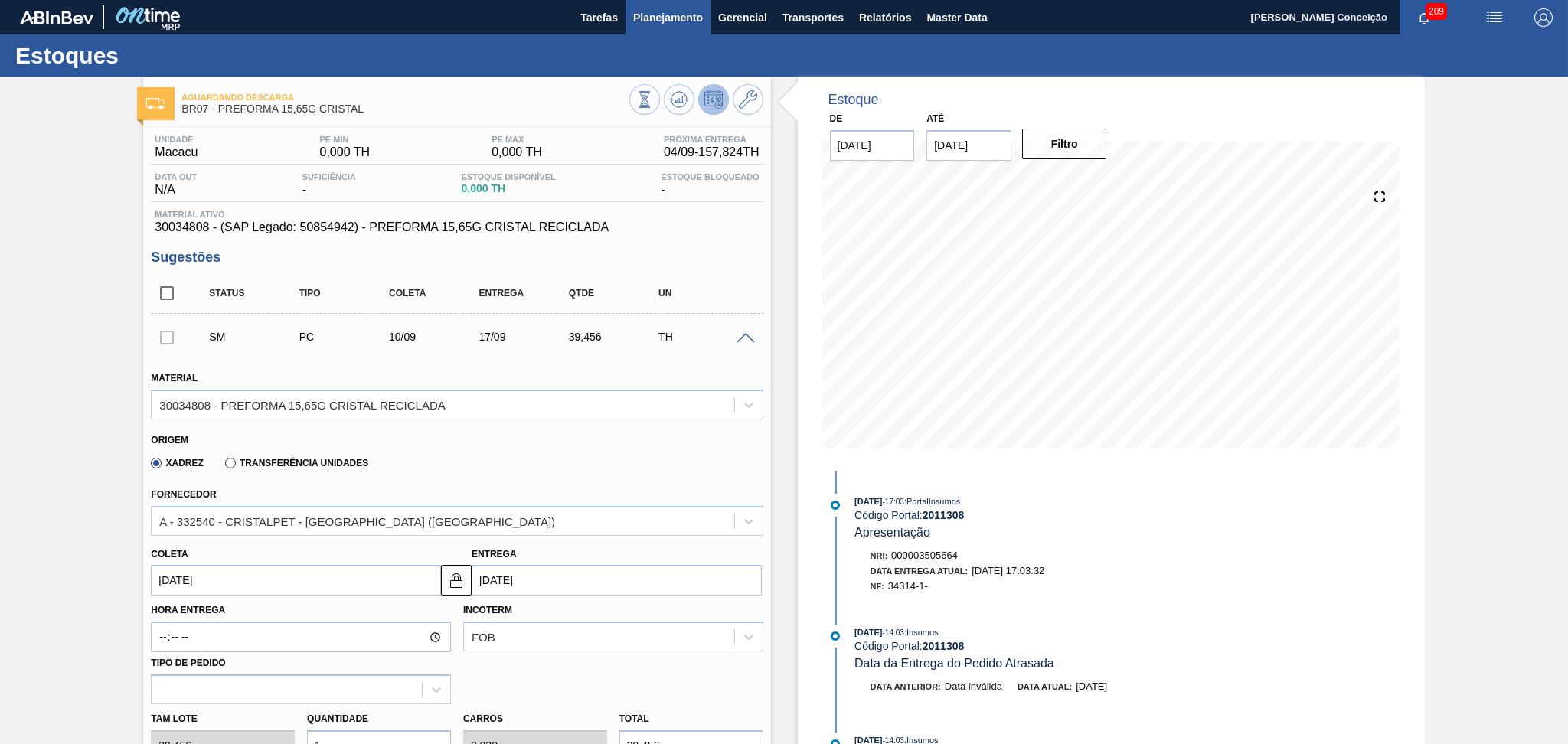
click at [676, 22] on span "Planejamento" at bounding box center [667, 18] width 69 height 19
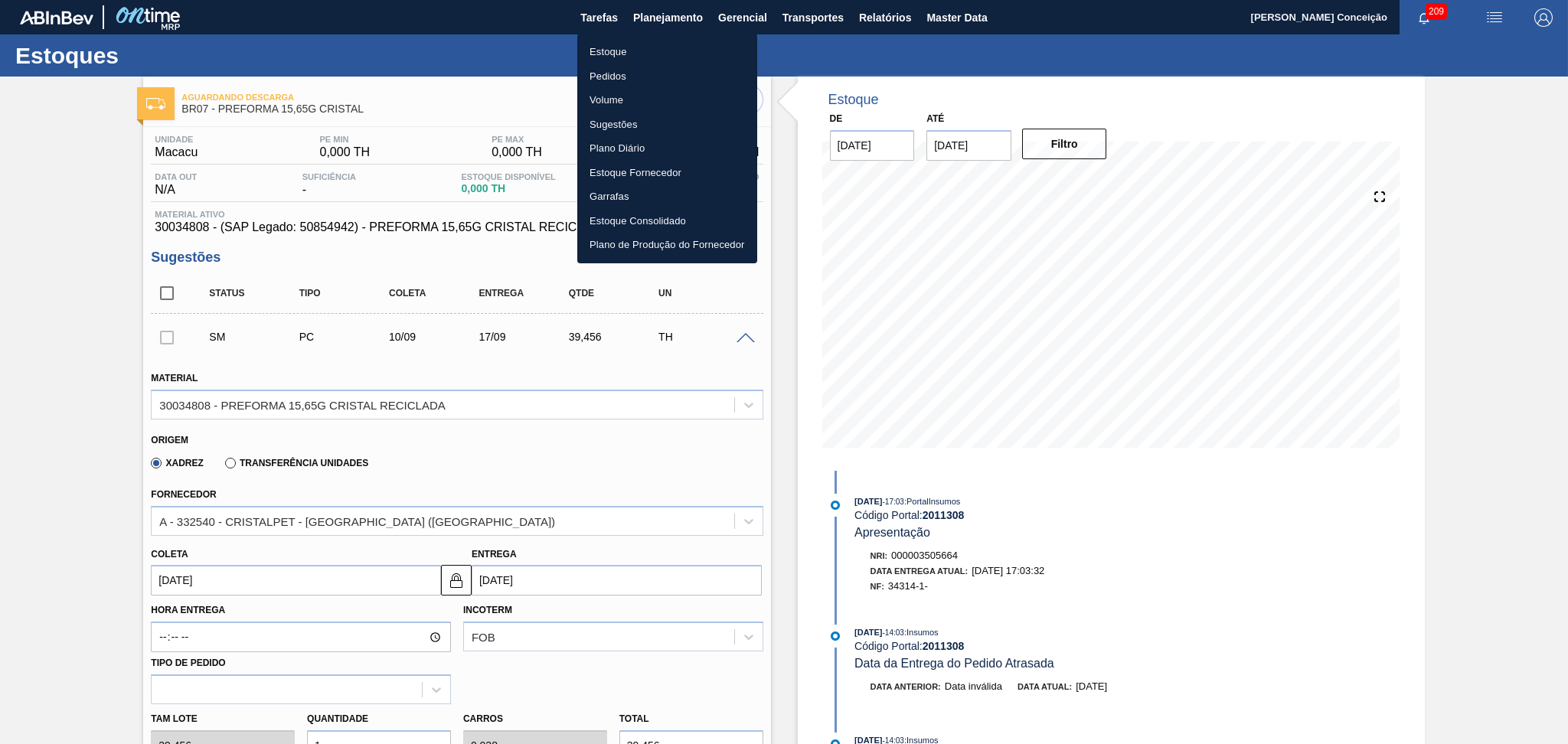
click at [640, 48] on li "Estoque" at bounding box center [667, 52] width 180 height 25
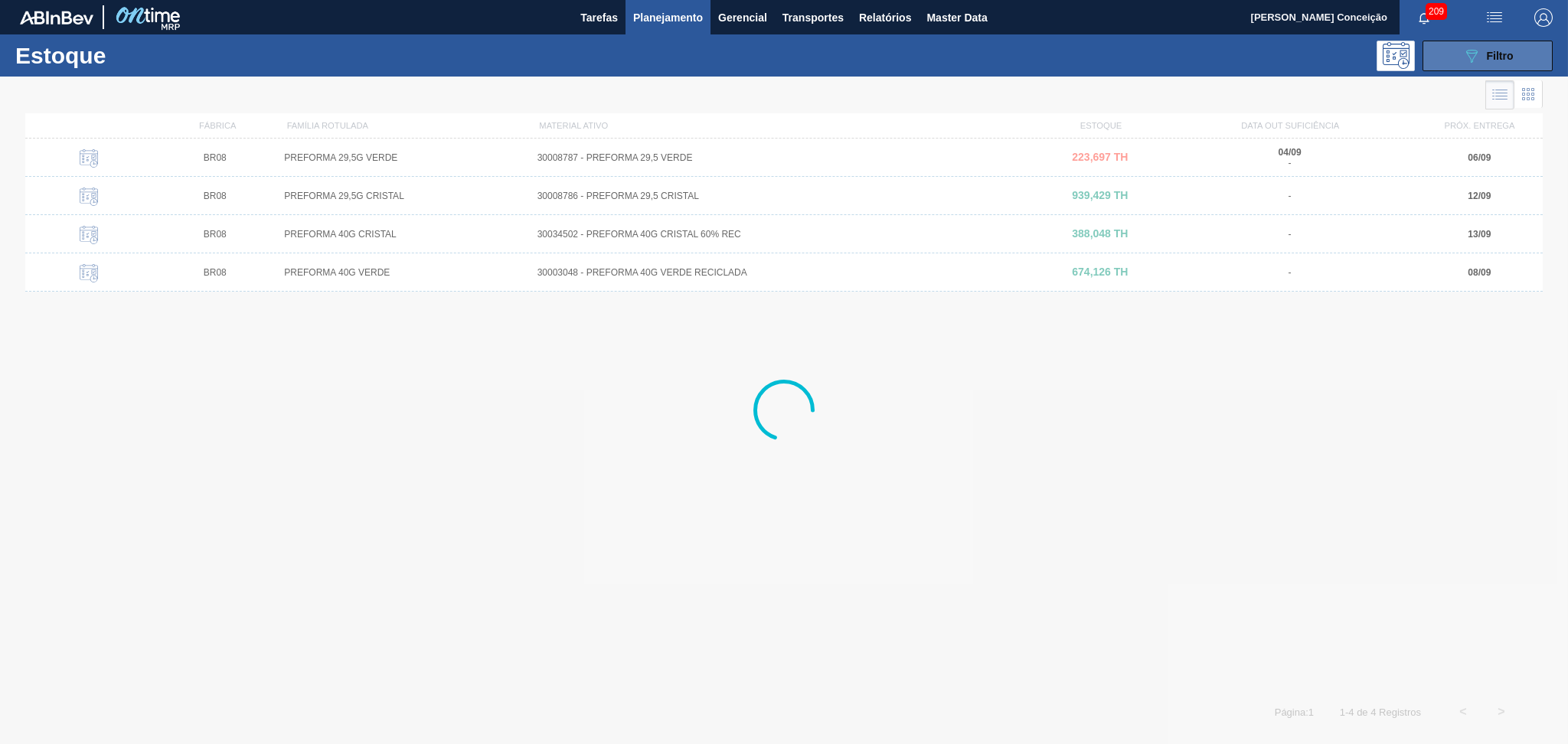
click at [1456, 42] on button "089F7B8B-B2A5-4AFE-B5C0-19BA573D28AC Filtro" at bounding box center [1487, 56] width 130 height 31
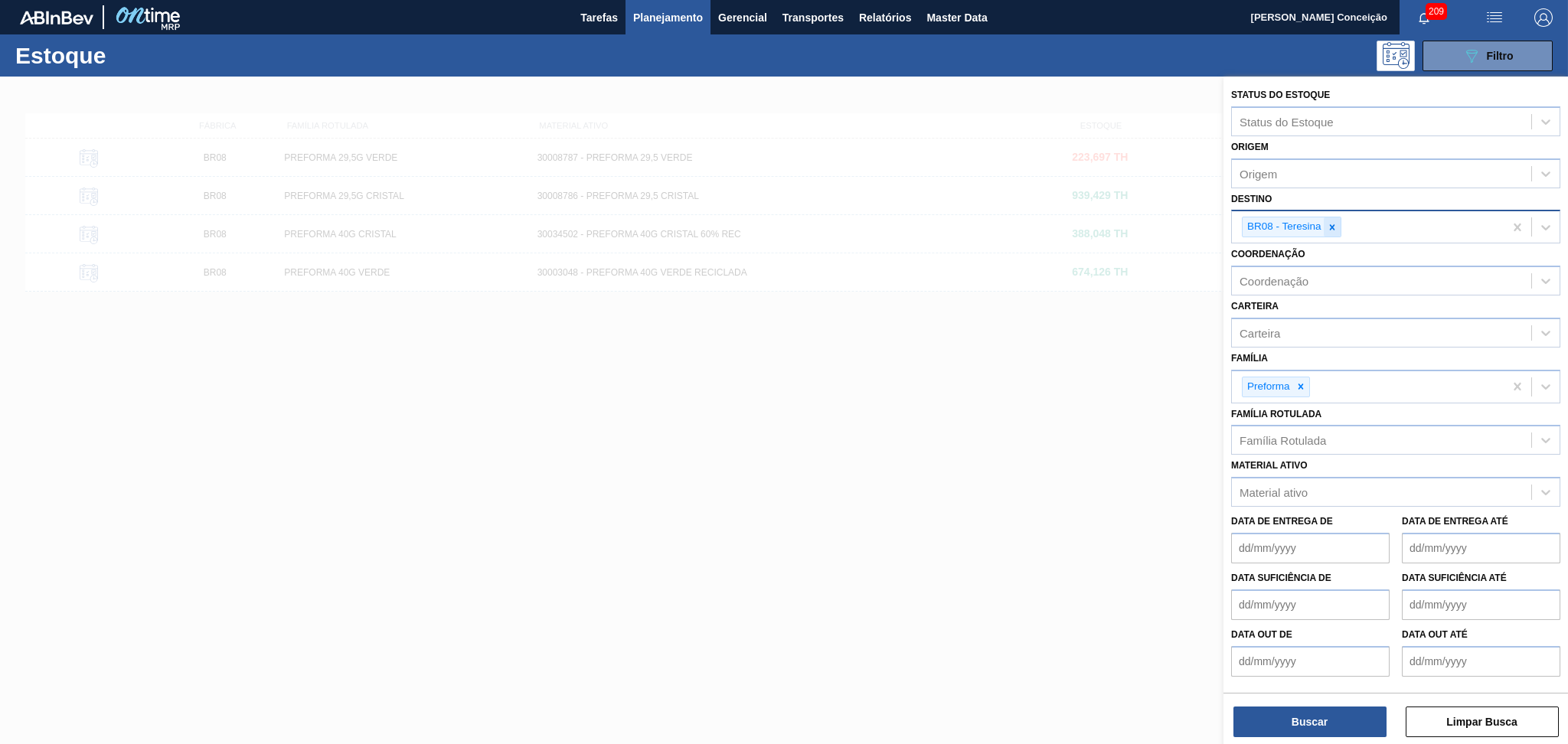
click at [1335, 222] on icon at bounding box center [1332, 228] width 11 height 11
type input "n"
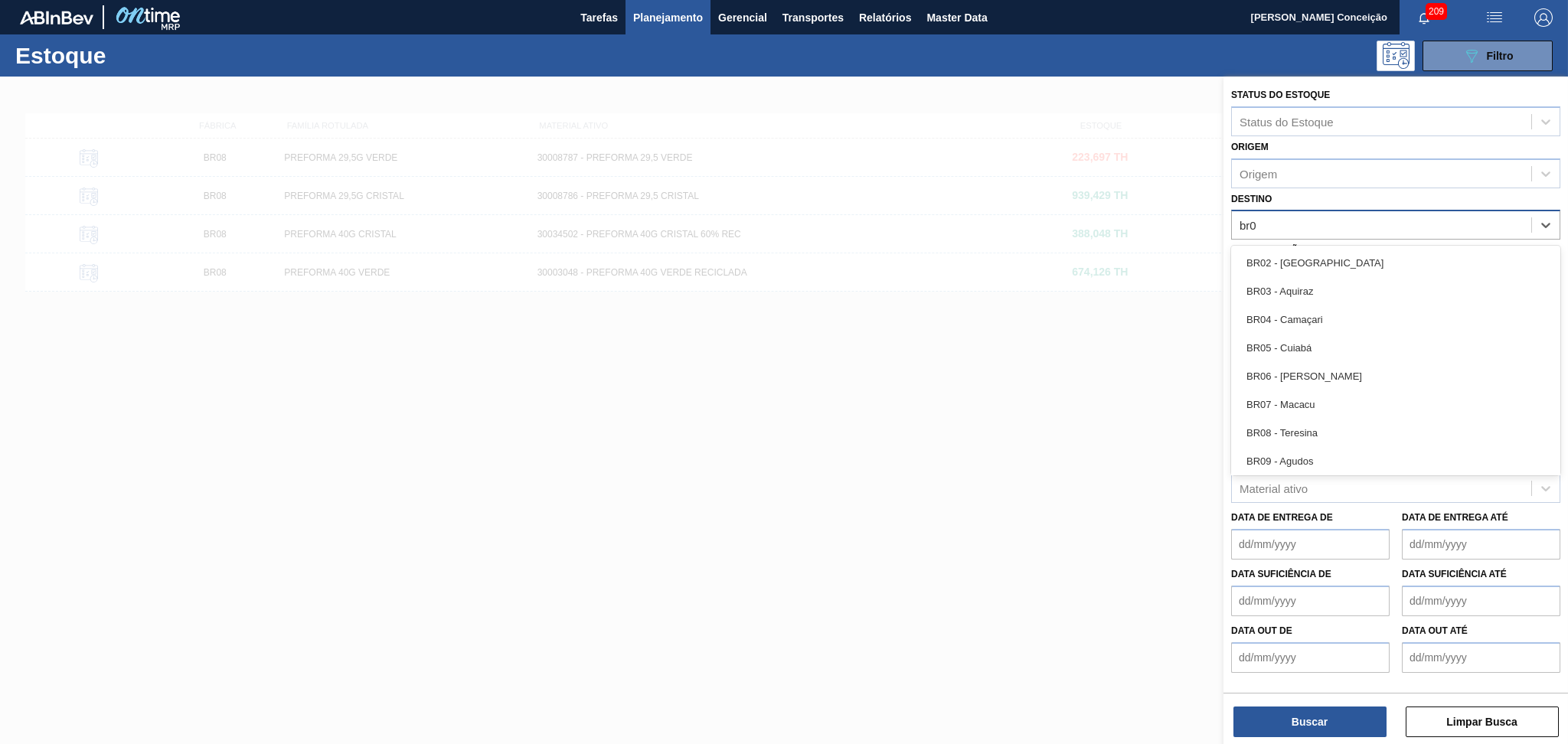
type input "br07"
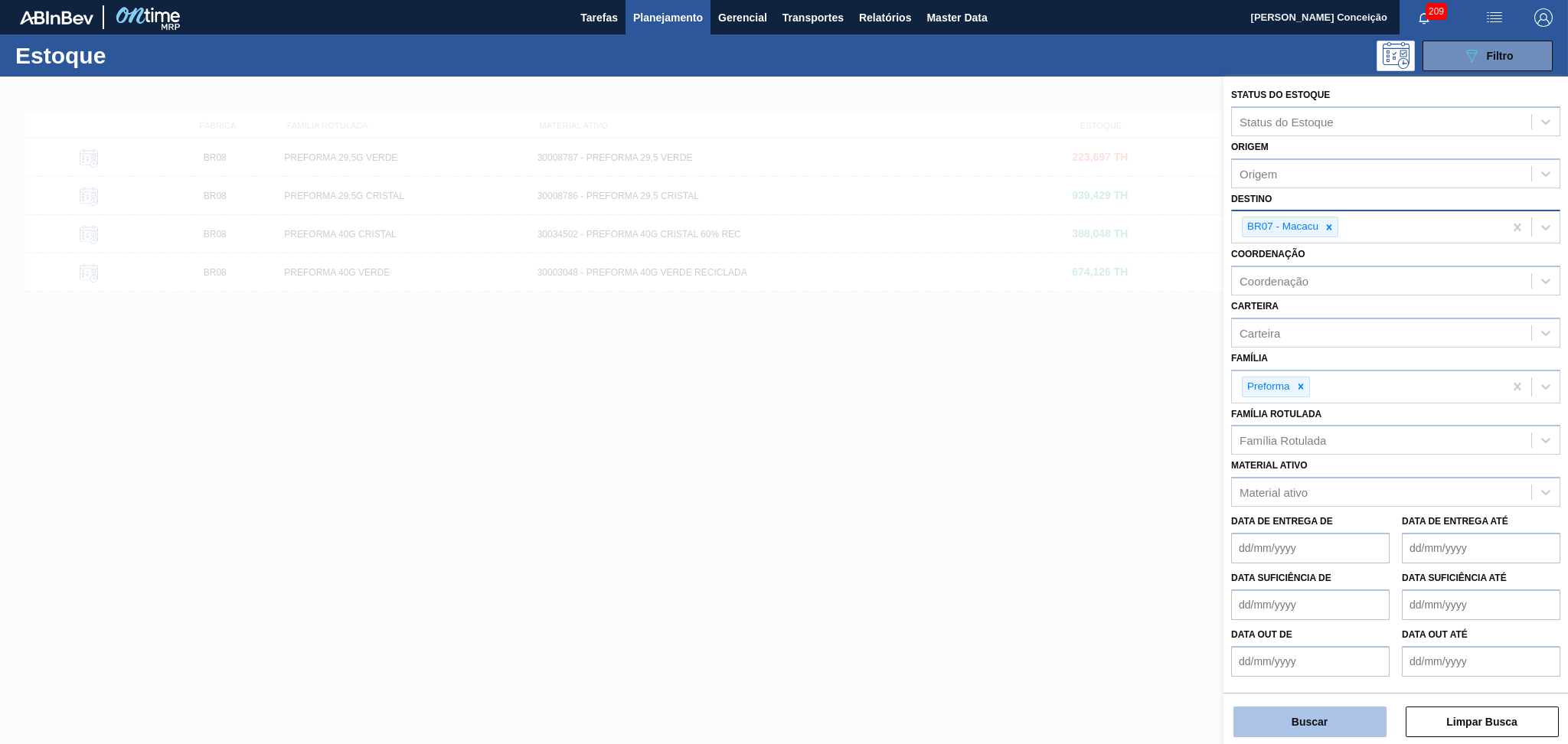
click at [1317, 722] on button "Buscar" at bounding box center [1309, 722] width 153 height 31
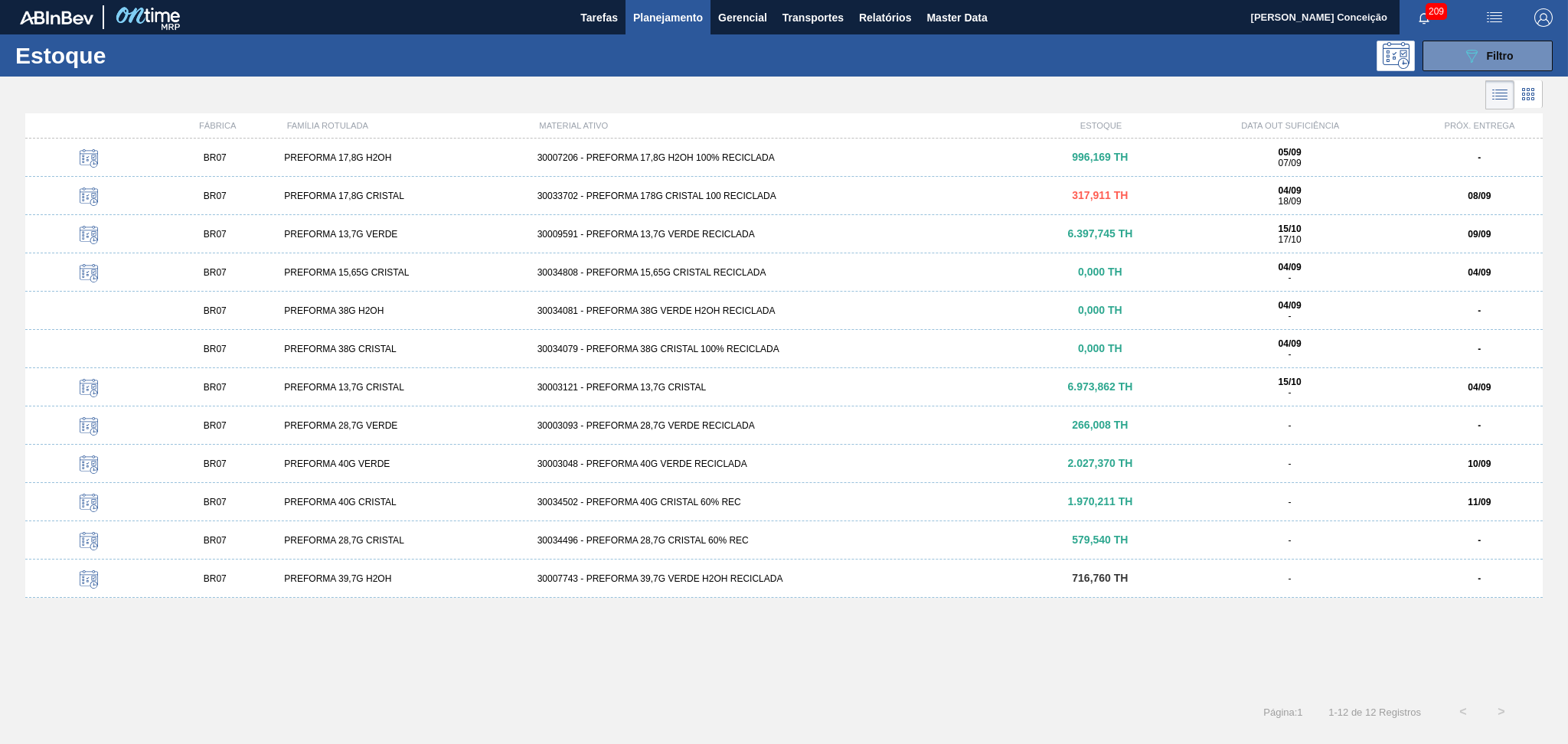
click at [376, 198] on div "PREFORMA 17,8G CRISTAL" at bounding box center [404, 196] width 252 height 11
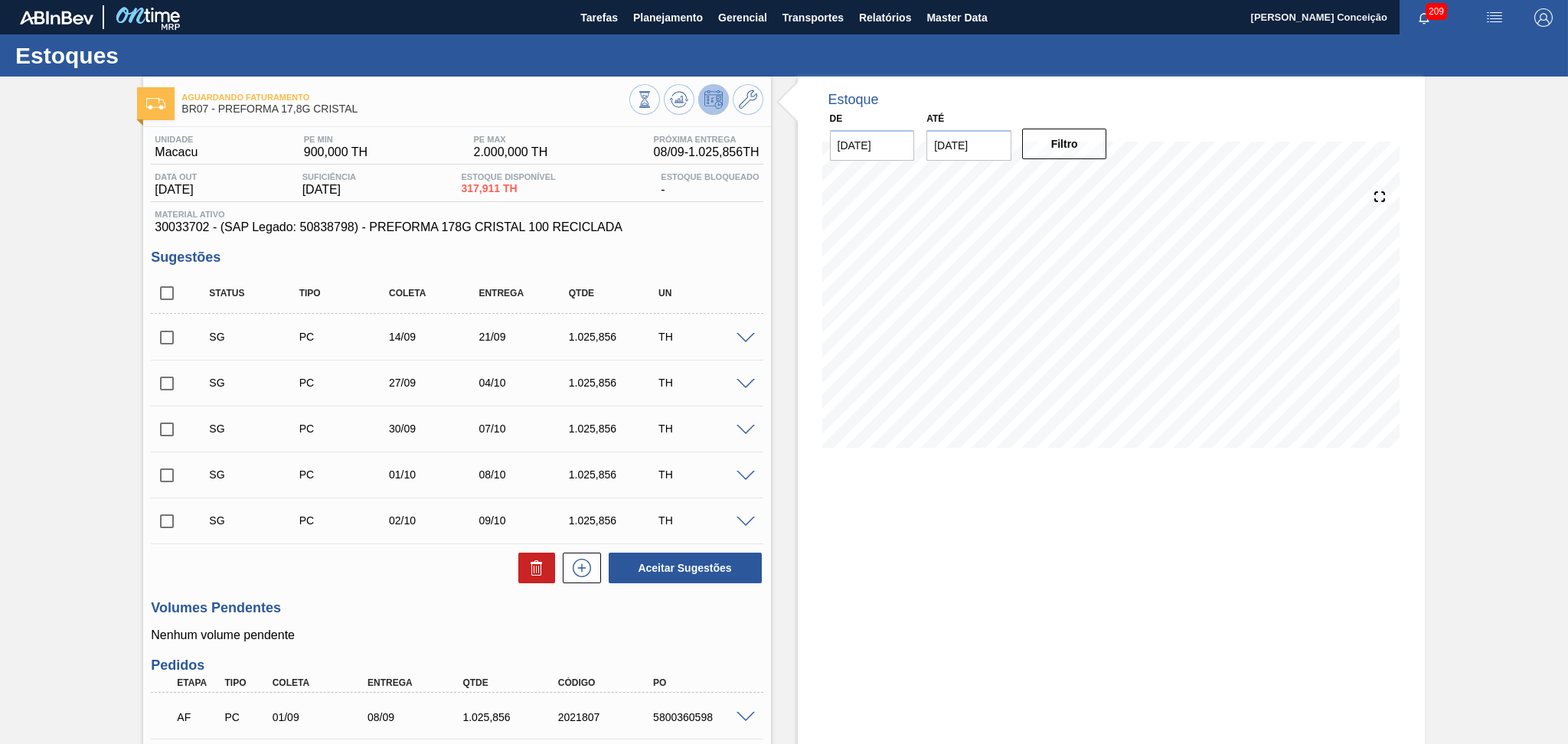
click at [780, 594] on div "Estoque De 04/09/2025 Até 10/10/2025 Filtro" at bounding box center [1097, 493] width 654 height 834
click at [340, 577] on div "Aceitar Sugestões" at bounding box center [456, 568] width 612 height 34
click at [414, 592] on div "Unidade Macacu PE MIN 900,000 TH PE MAX 2.000,000 TH Próxima Entrega 08/09 - 1.…" at bounding box center [457, 515] width 627 height 776
click at [681, 103] on icon at bounding box center [679, 100] width 19 height 19
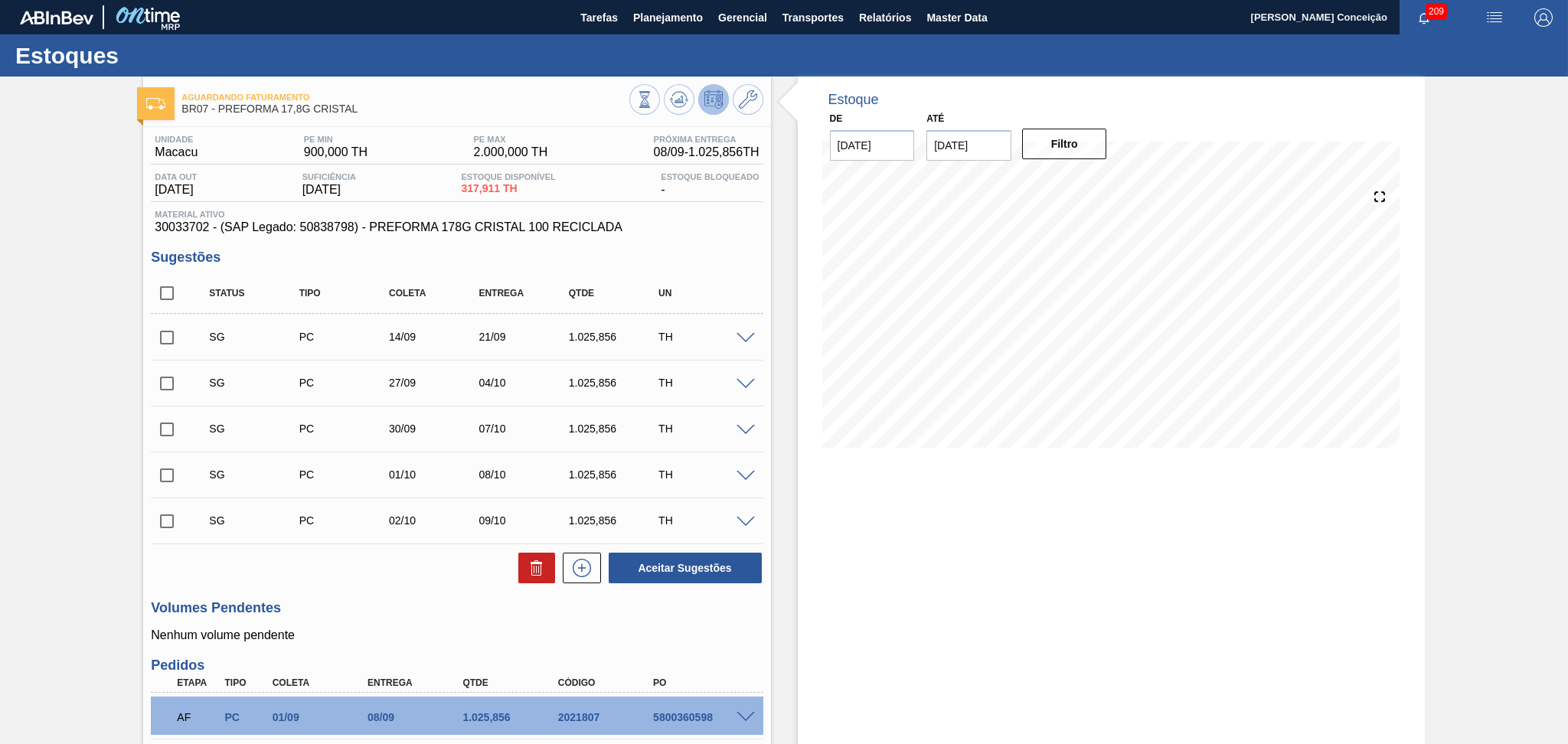
click at [164, 296] on input "checkbox" at bounding box center [167, 293] width 32 height 32
checkbox input "true"
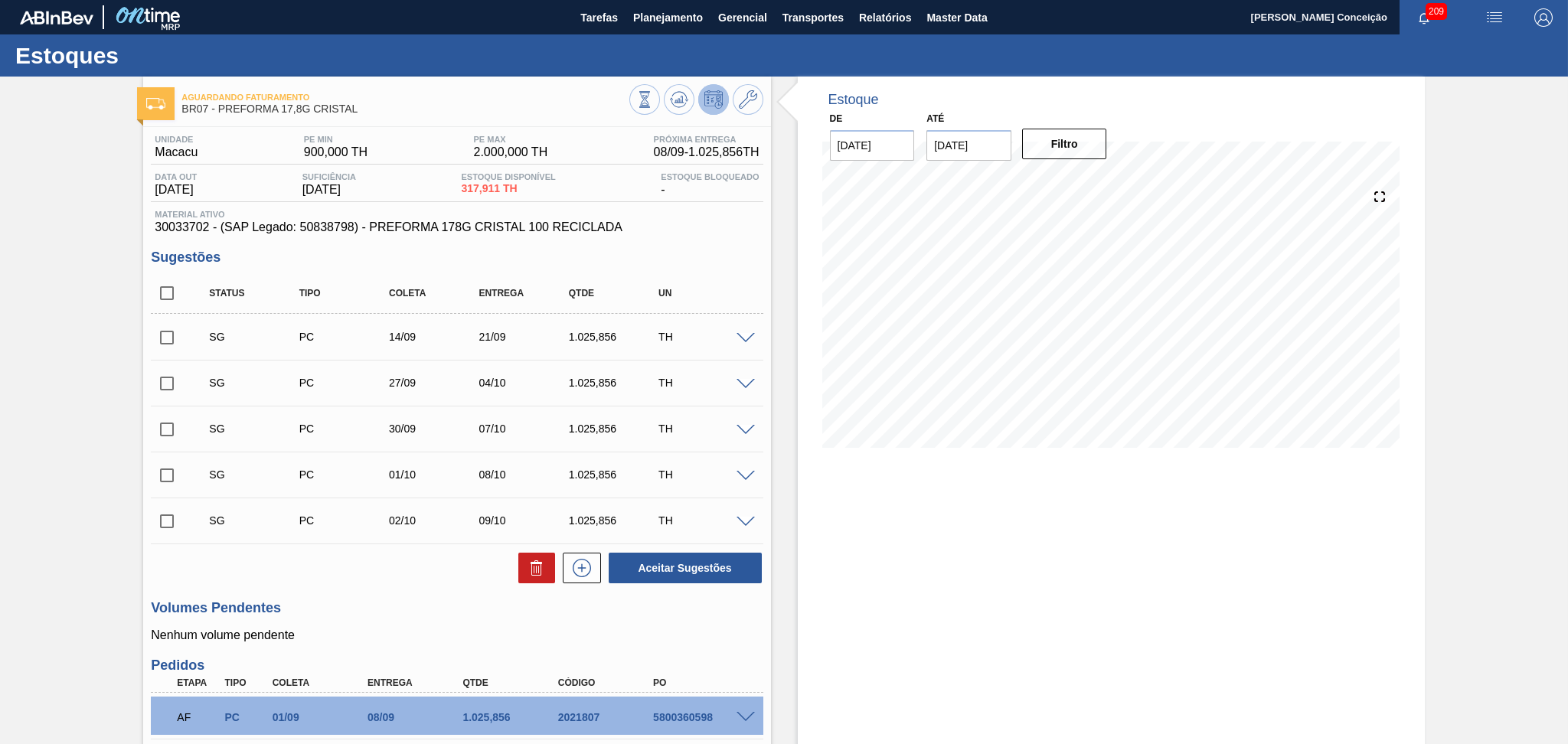
checkbox input "true"
click at [521, 563] on button at bounding box center [537, 568] width 37 height 31
checkbox input "false"
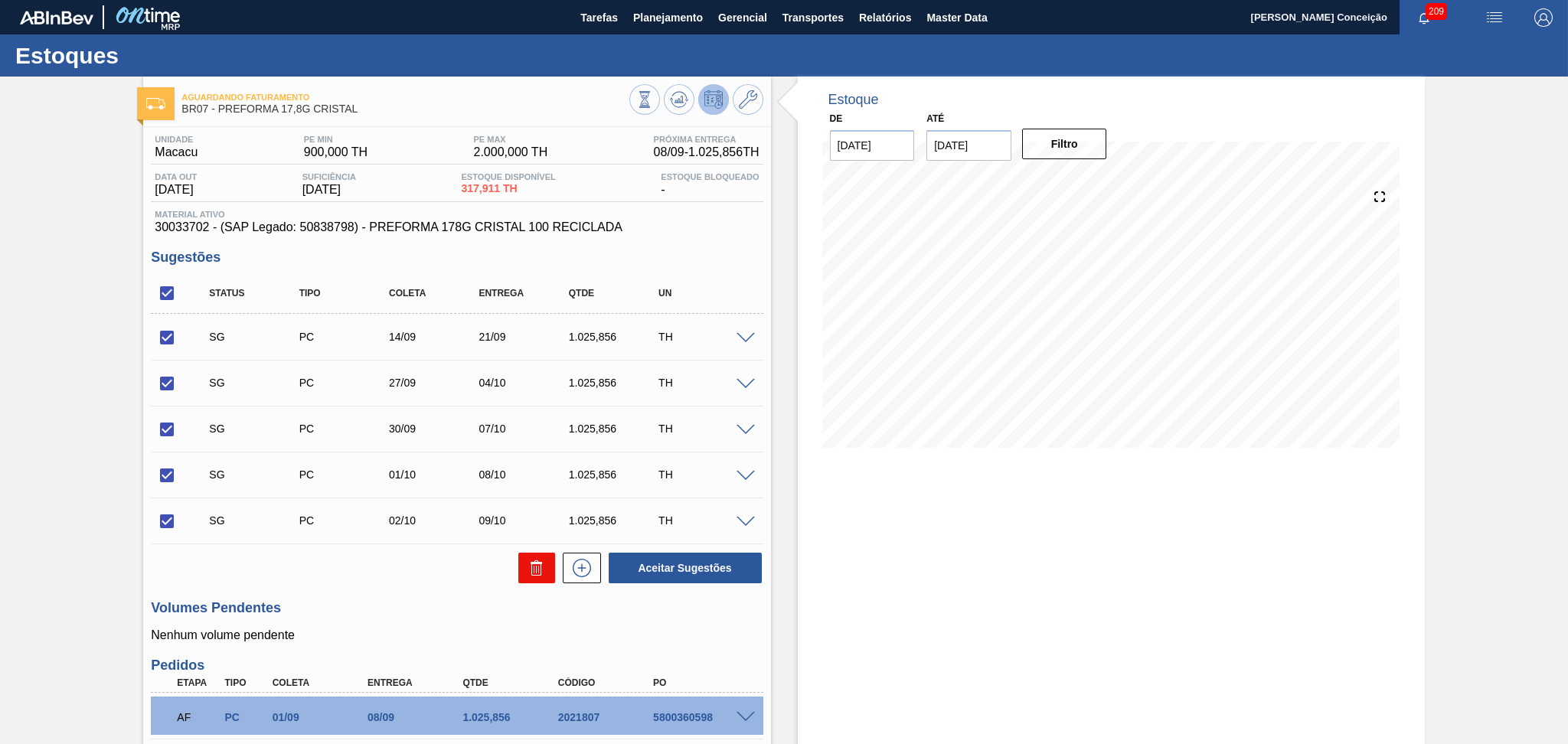
checkbox input "false"
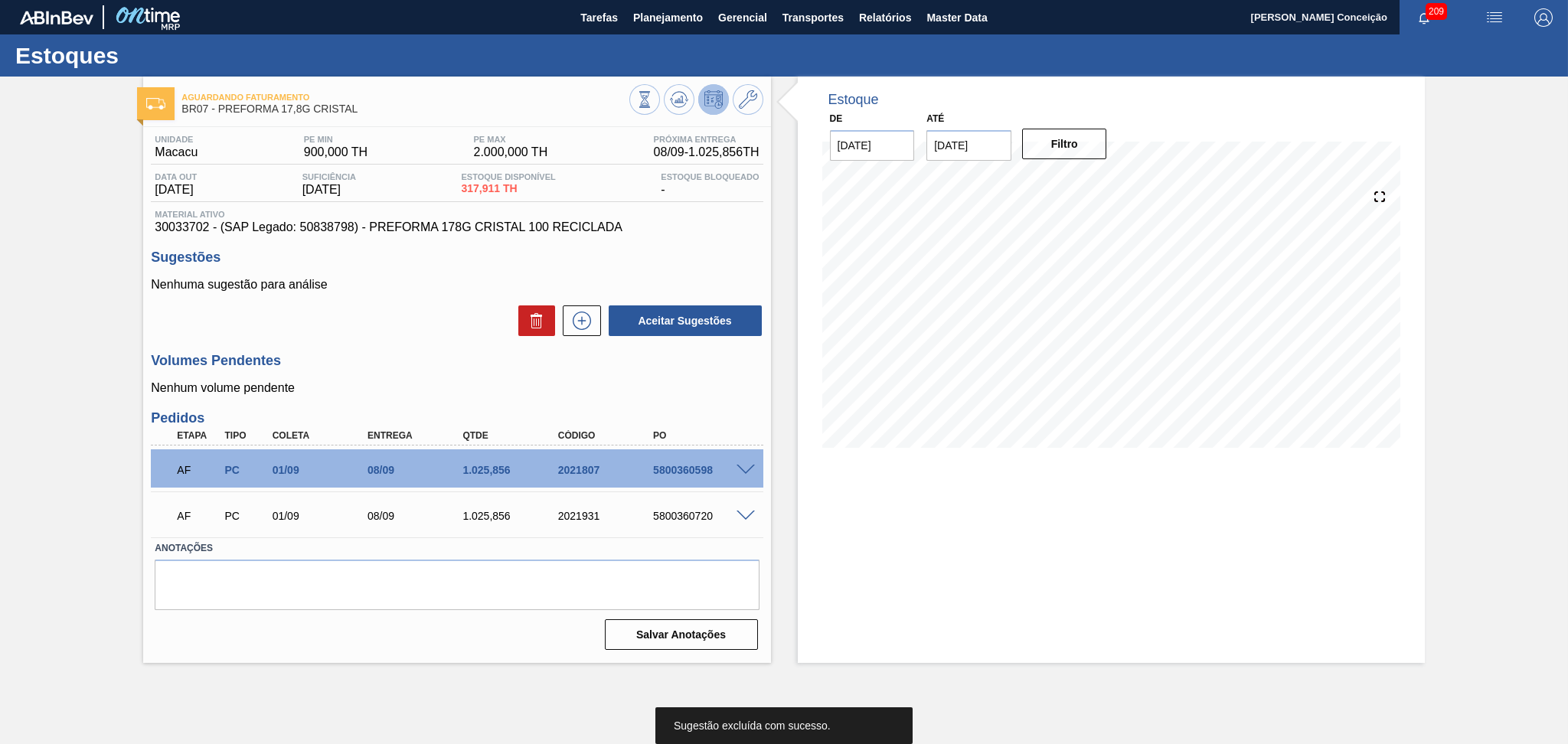
click at [781, 374] on div "Estoque De 04/09/2025 Até 10/10/2025 Filtro" at bounding box center [1097, 370] width 654 height 587
click at [793, 245] on div "Estoque De 04/09/2025 Até 10/10/2025 Filtro 04/09 Projeção de Estoque 317.911 N…" at bounding box center [1097, 370] width 654 height 587
click at [667, 103] on button at bounding box center [679, 100] width 31 height 31
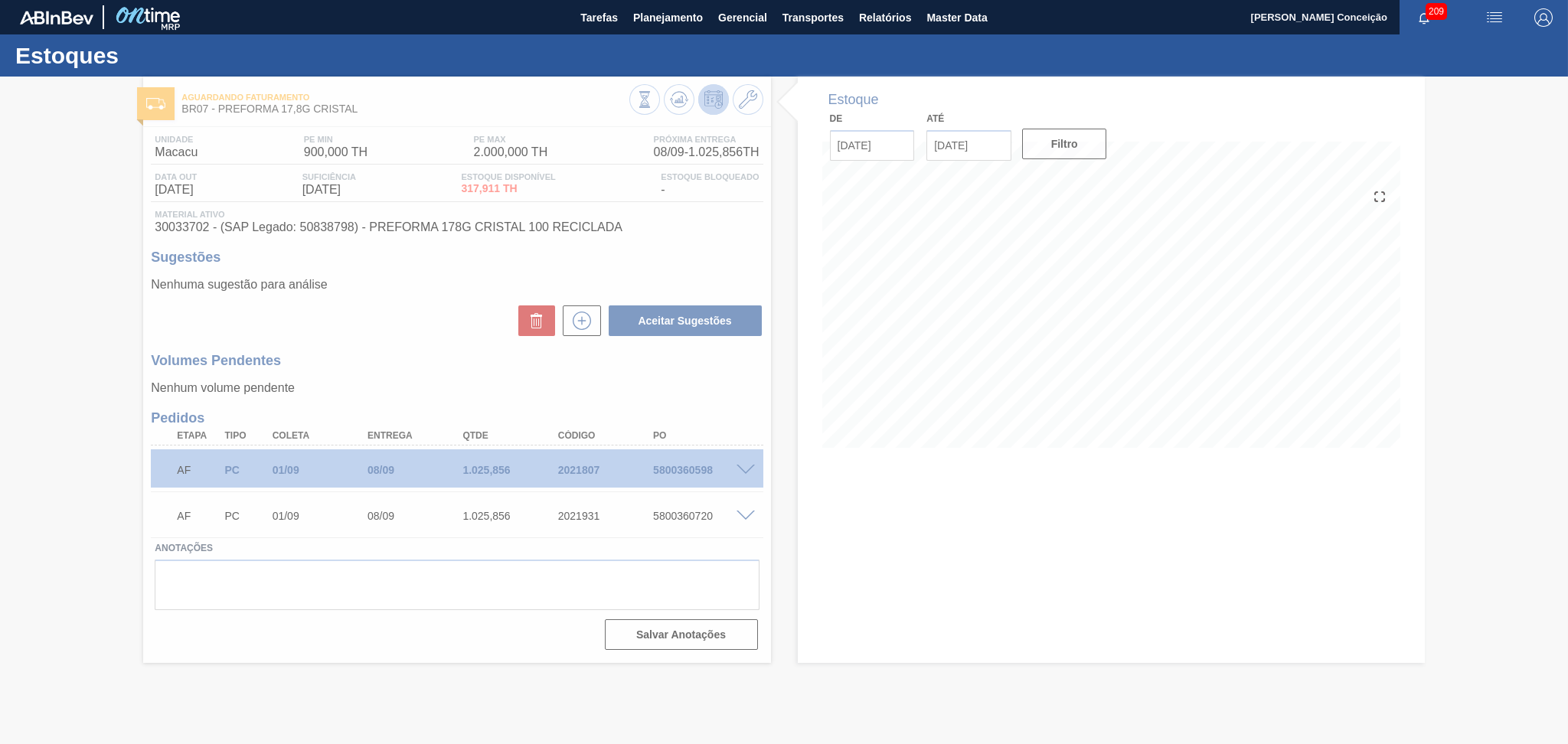
click at [802, 465] on div at bounding box center [784, 410] width 1568 height 668
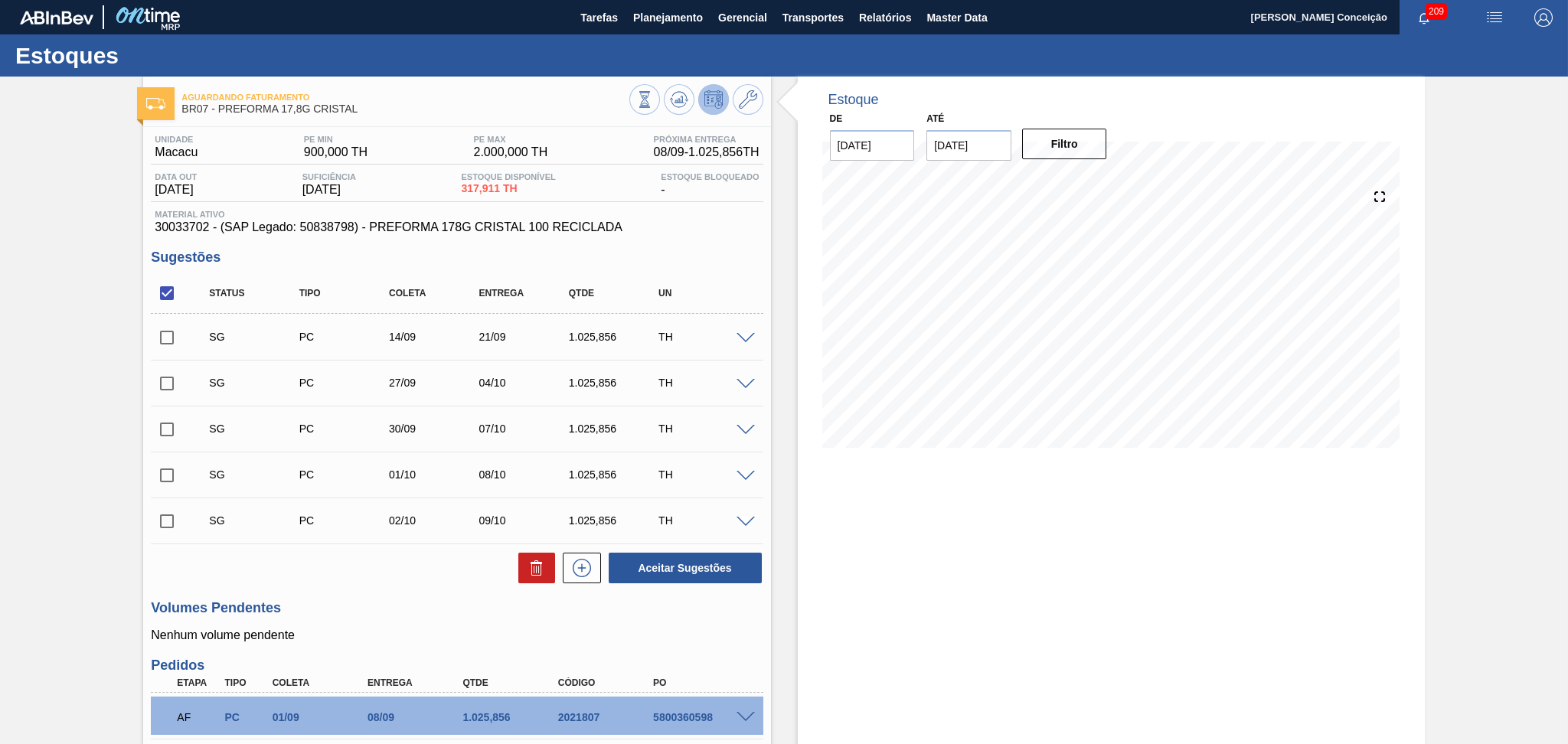
click at [775, 269] on div "Estoque De 04/09/2025 Até 10/10/2025 Filtro 04/09 Projeção de Estoque 317.911 N…" at bounding box center [1097, 493] width 654 height 834
click at [688, 100] on button at bounding box center [679, 100] width 31 height 31
click at [779, 277] on div "Estoque De 04/09/2025 Até 10/10/2025 Filtro 05/09 Projeção de Estoque 317.911 N…" at bounding box center [1097, 493] width 654 height 834
click at [758, 241] on div "Unidade Macacu PE MIN 900,000 TH PE MAX 2.000,000 TH Próxima Entrega 08/09 - 1.…" at bounding box center [457, 515] width 627 height 776
click at [373, 578] on div "Aceitar Sugestões" at bounding box center [456, 568] width 612 height 34
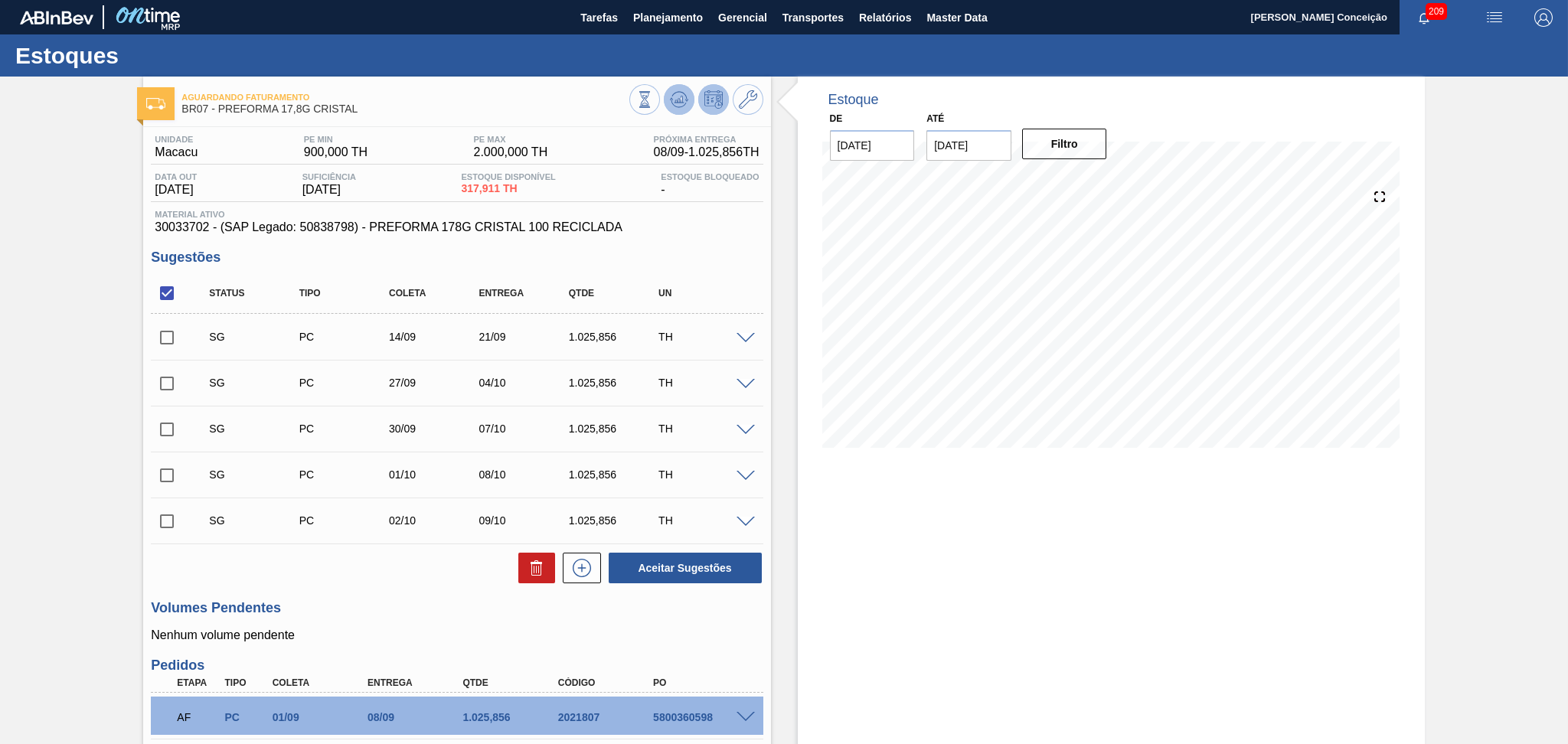
click at [684, 100] on icon at bounding box center [679, 100] width 19 height 19
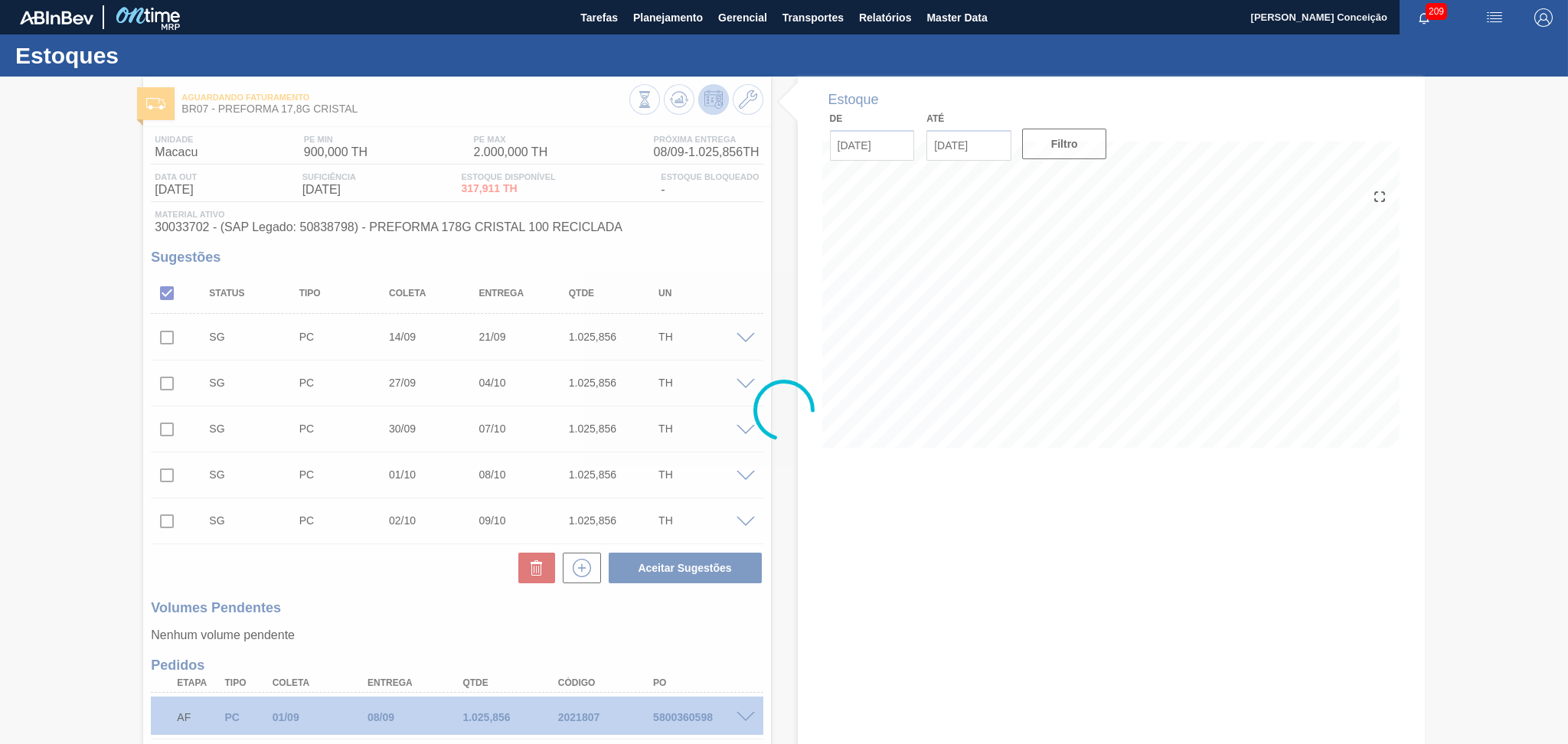
click at [782, 238] on div at bounding box center [784, 410] width 1568 height 668
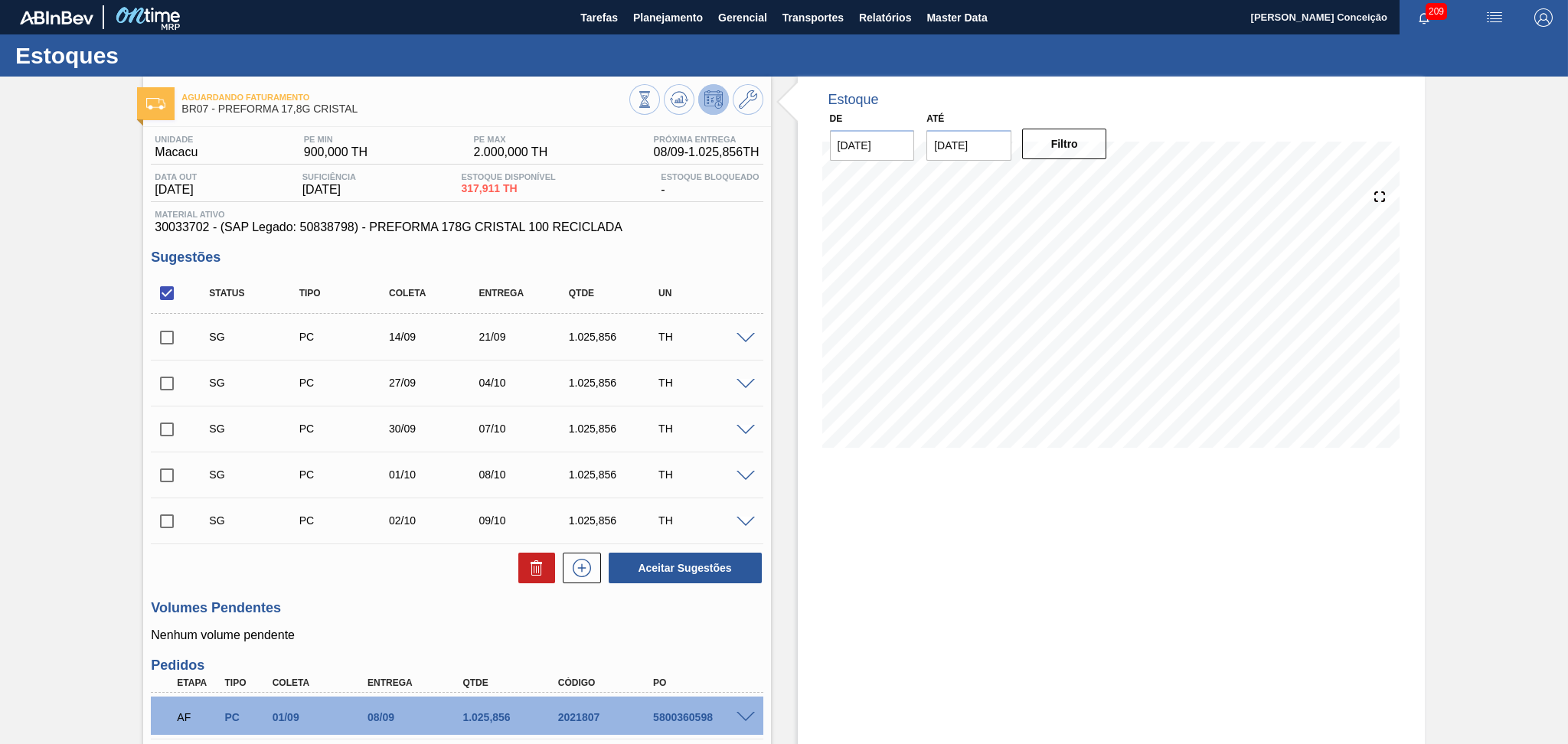
click at [777, 272] on div "Estoque De 04/09/2025 Até 10/10/2025 Filtro 04/09 Projeção de Estoque 317.911 N…" at bounding box center [1097, 493] width 654 height 834
click at [858, 587] on div "Estoque De 04/09/2025 Até 10/10/2025 Filtro 04/09 Projeção de Estoque 317.911 N…" at bounding box center [1111, 493] width 627 height 834
click at [601, 518] on div "1.025,856" at bounding box center [615, 521] width 101 height 12
copy div "1.025,856"
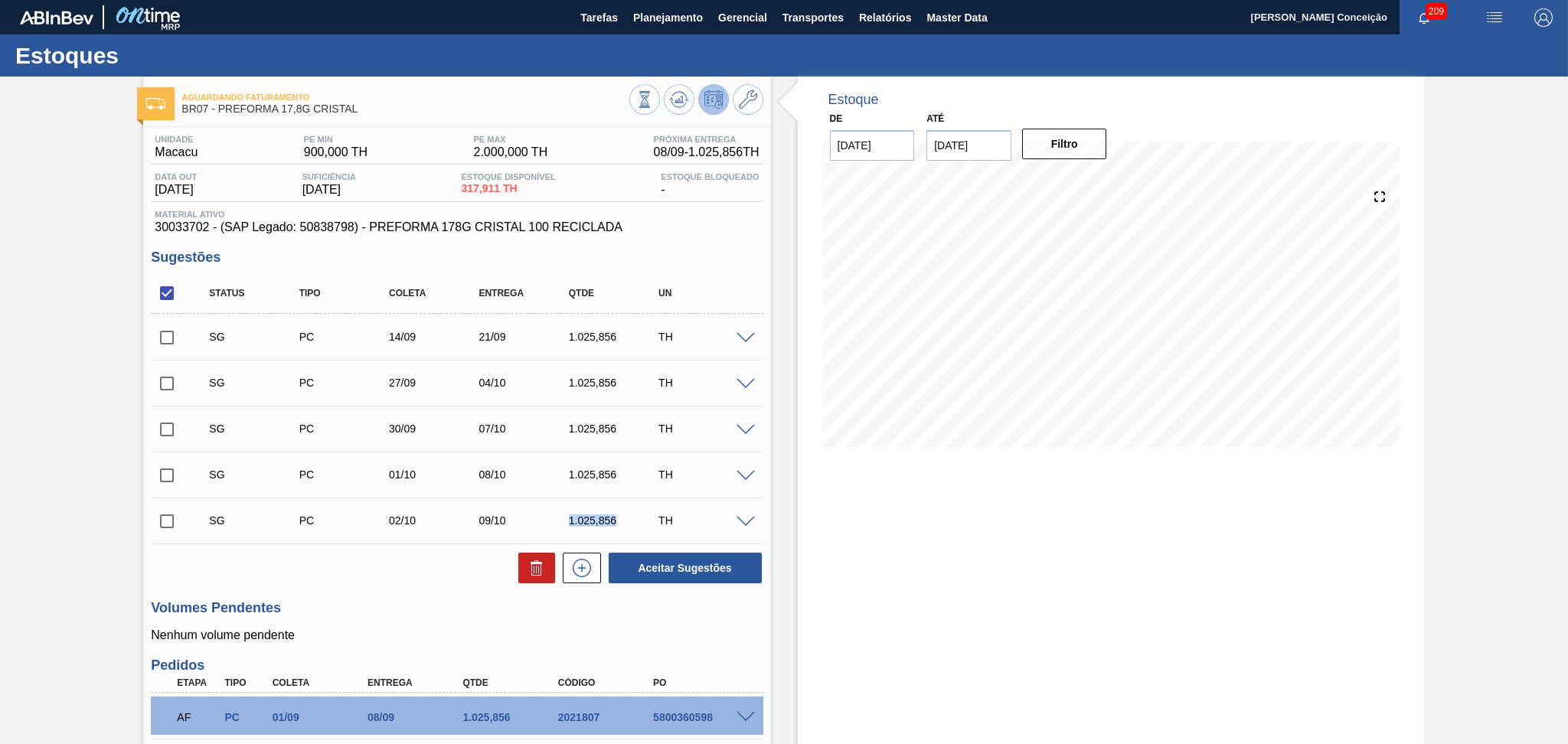
click at [853, 563] on div "Estoque De 04/09/2025 Até 10/10/2025 Filtro 07/09 Projeção de Estoque 77.911 Ne…" at bounding box center [1111, 493] width 627 height 834
click at [863, 545] on div "Estoque De 04/09/2025 Até 10/10/2025 Filtro 17/09 Projeção de Estoque 9.631 Nec…" at bounding box center [1111, 493] width 627 height 834
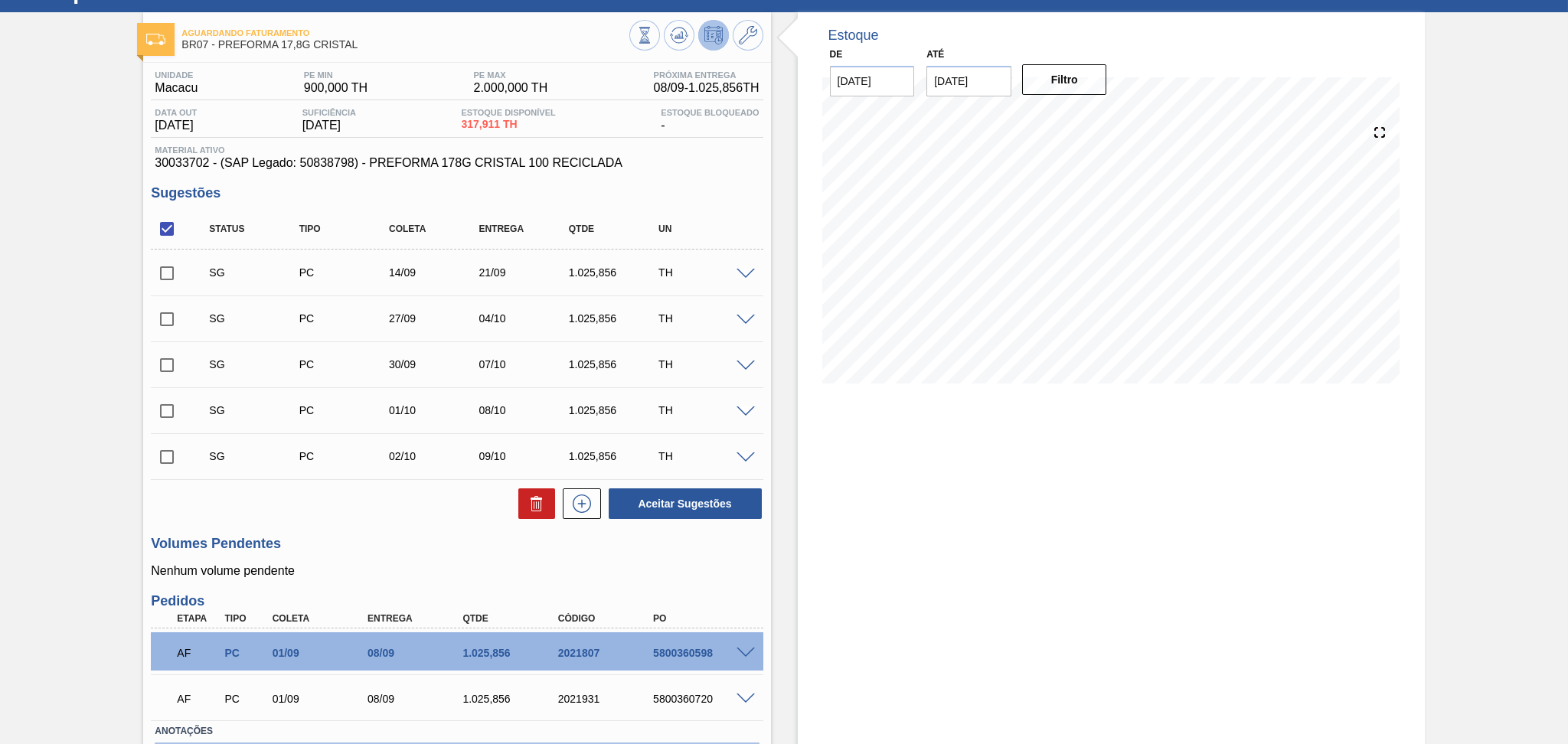
scroll to position [164, 0]
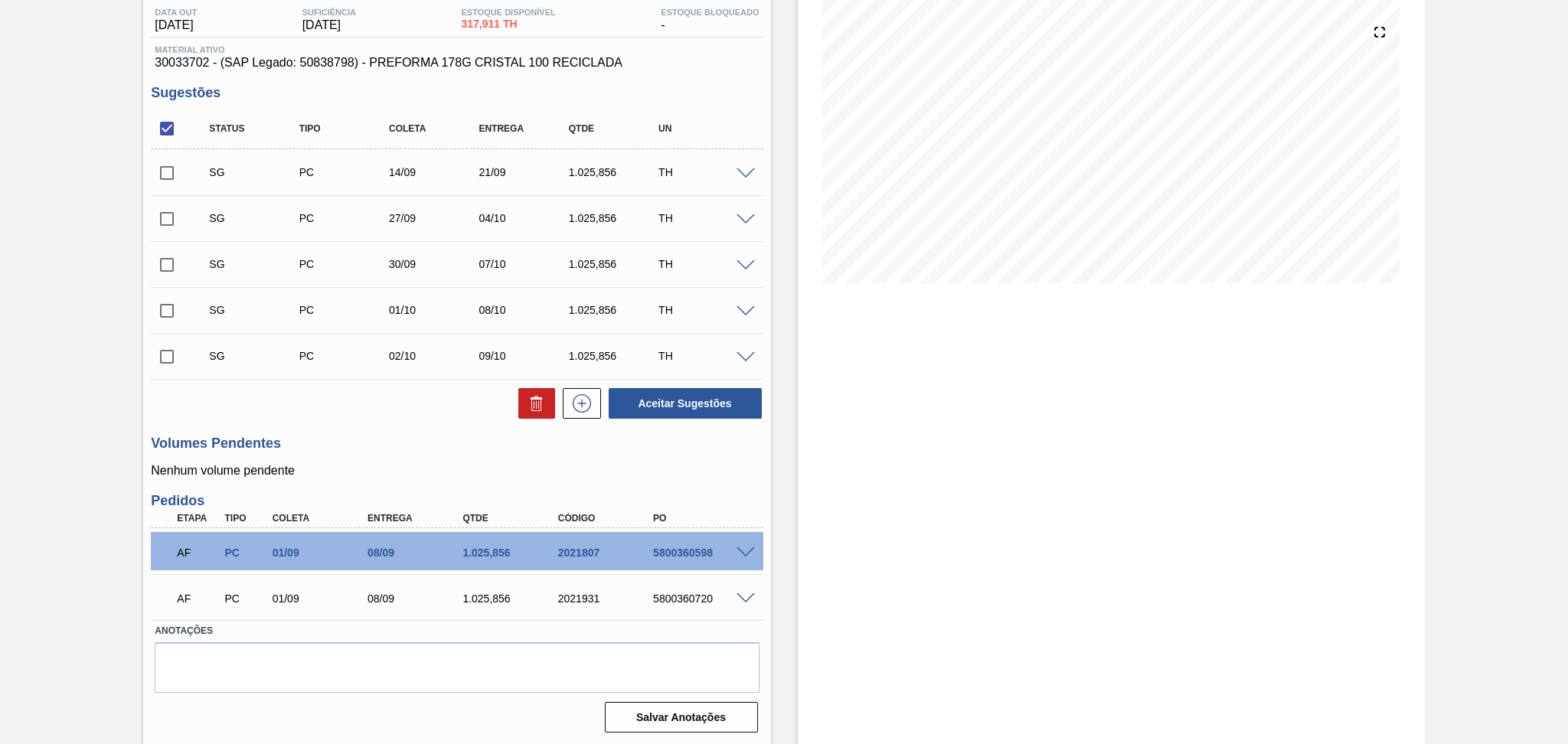
click at [789, 414] on div "Estoque De 04/09/2025 Até 10/10/2025 Filtro 17/09 Projeção de Estoque 9.631 Nec…" at bounding box center [1097, 329] width 654 height 834
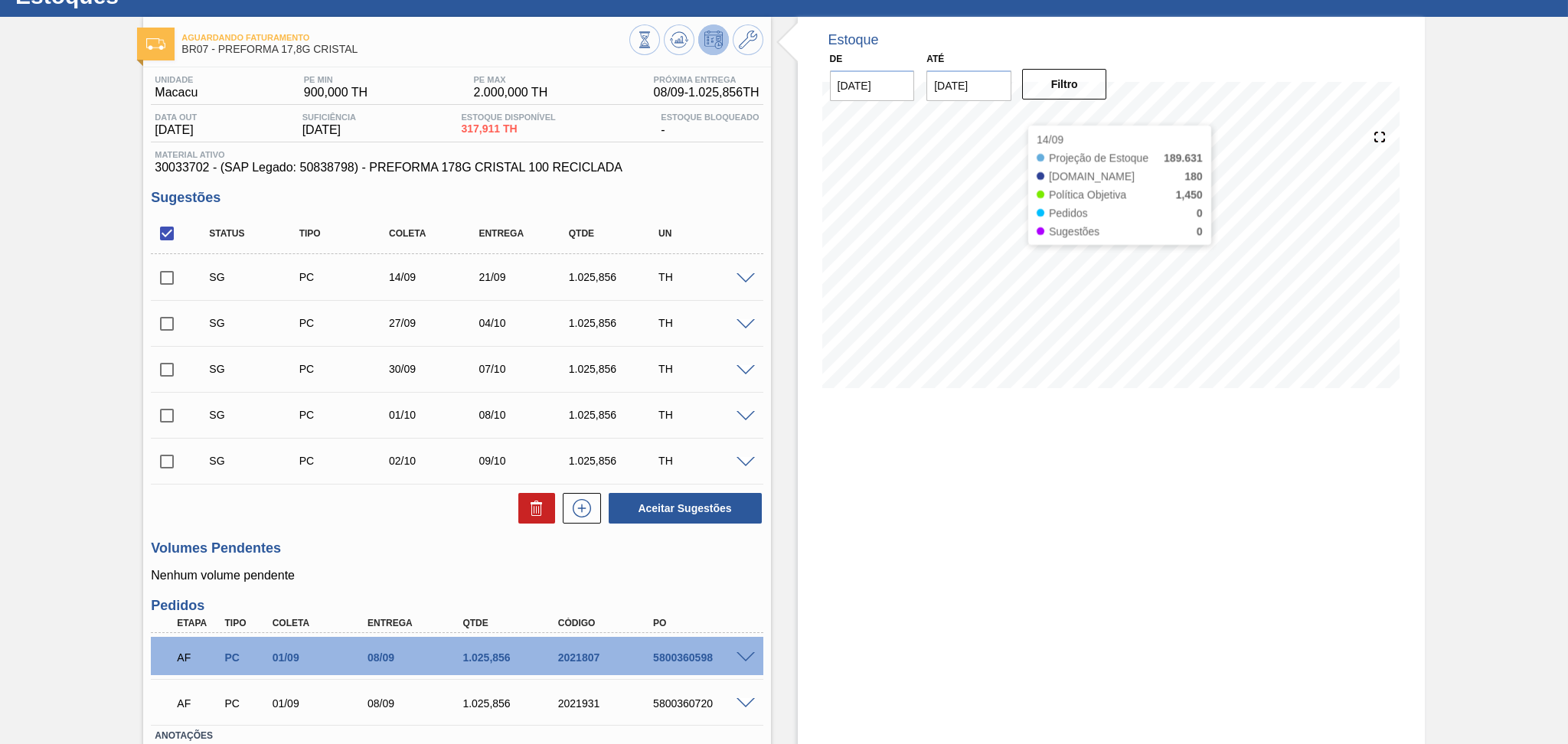
scroll to position [0, 0]
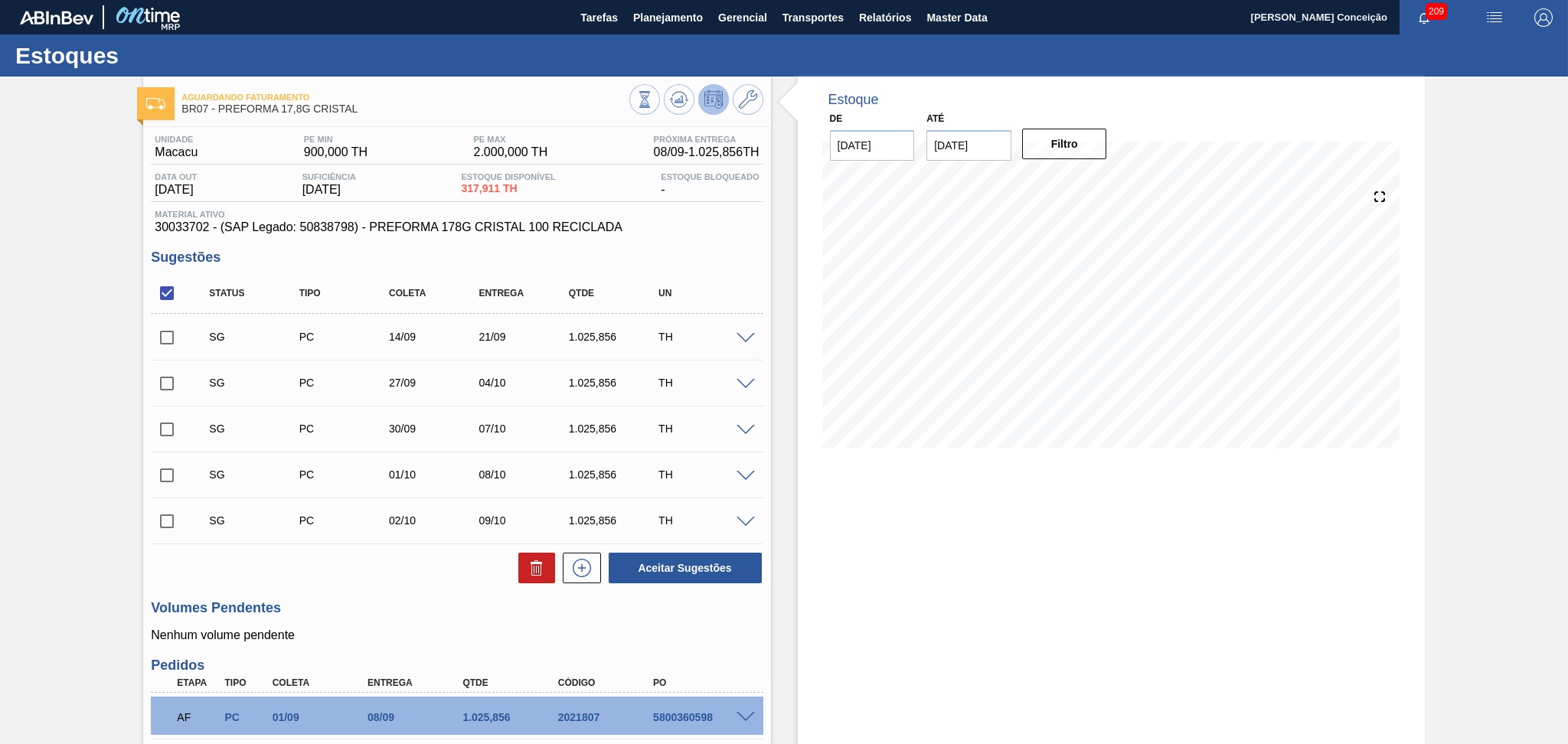
click at [843, 606] on div "Estoque De 04/09/2025 Até 10/10/2025 Filtro 11/09 Projeção de Estoque 1,169.623…" at bounding box center [1111, 493] width 627 height 834
click at [123, 267] on div "Aguardando Faturamento BR07 - PREFORMA 17,8G CRISTAL Unidade Macacu PE MIN 900,…" at bounding box center [784, 493] width 1568 height 834
click at [749, 269] on div "Sugestões Status Tipo Coleta Entrega Qtde UN SG PC 14/09 21/09 1.025,856 TH Mat…" at bounding box center [456, 417] width 612 height 336
click at [373, 594] on div "Unidade Macacu PE MIN 900,000 TH PE MAX 2.000,000 TH Próxima Entrega 08/09 - 1.…" at bounding box center [457, 515] width 627 height 776
click at [738, 333] on span at bounding box center [745, 339] width 19 height 12
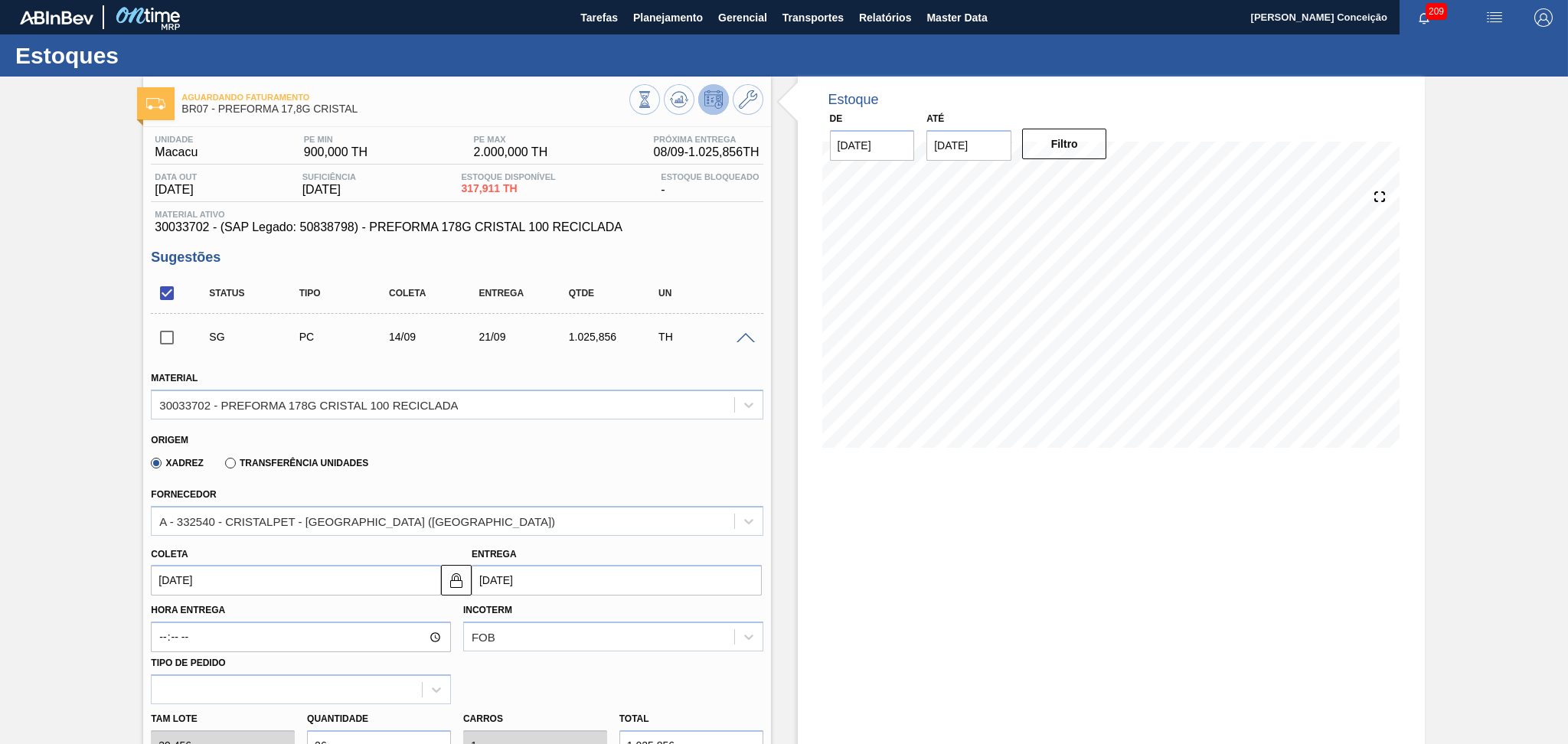
click at [246, 589] on input "[DATE]" at bounding box center [296, 580] width 290 height 31
click at [201, 458] on div "8" at bounding box center [194, 462] width 21 height 21
type input "[DATE]"
click at [245, 582] on input "[DATE]" at bounding box center [296, 580] width 290 height 31
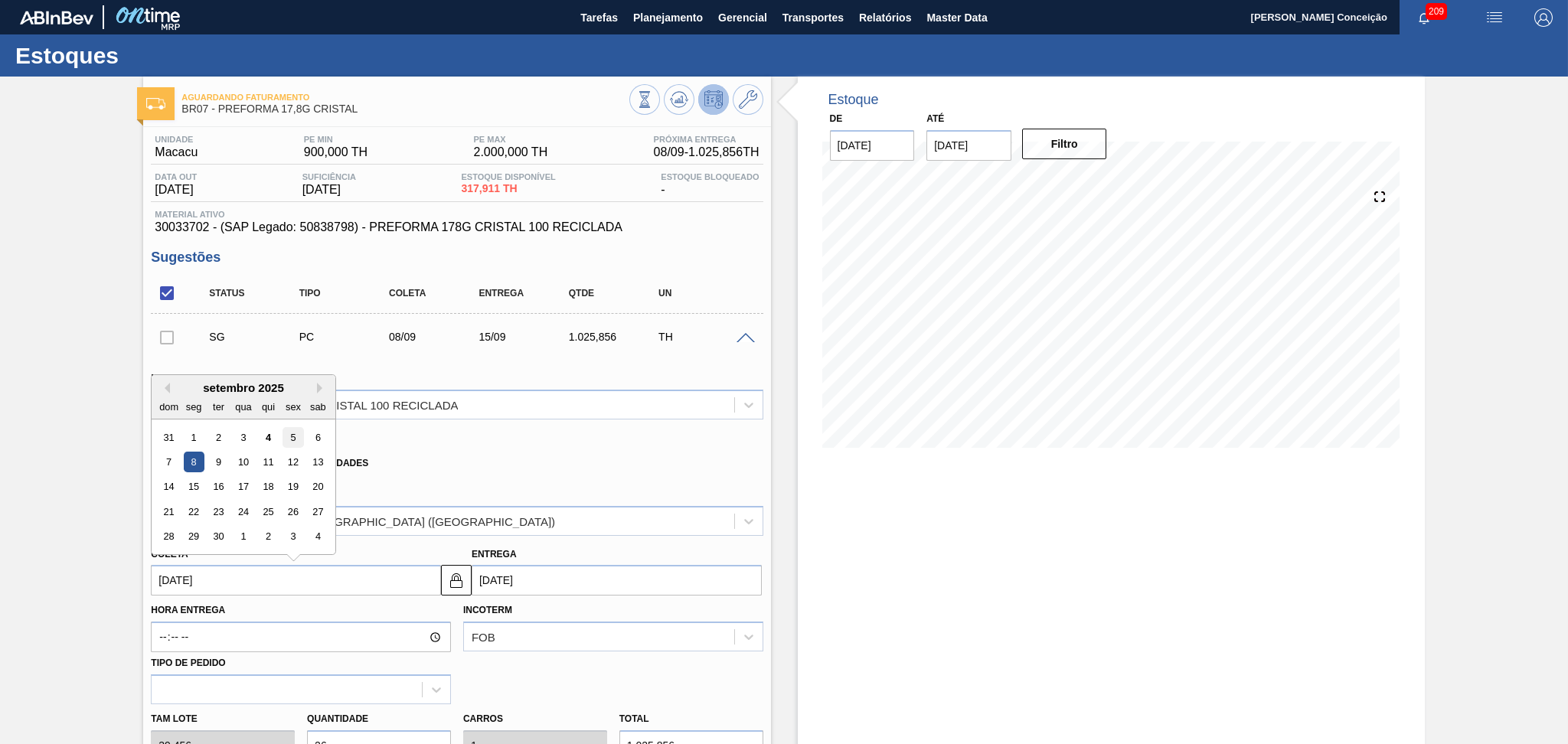
click at [301, 436] on div "5" at bounding box center [293, 438] width 21 height 21
type input "[DATE]"
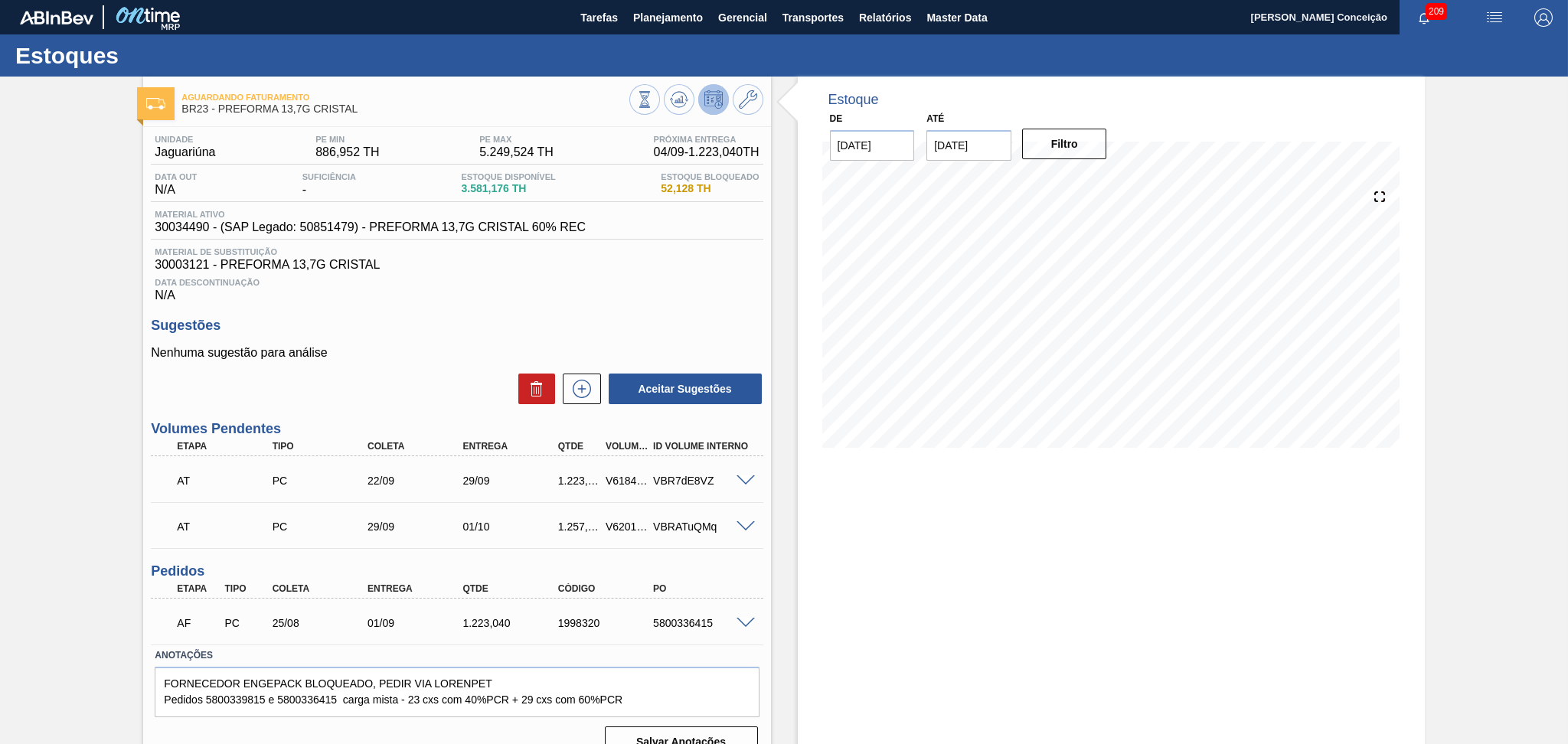
click at [752, 282] on span "Data Descontinuação" at bounding box center [456, 282] width 604 height 9
click at [1157, 49] on div "Estoques" at bounding box center [784, 56] width 1568 height 42
click at [769, 52] on div "Estoques" at bounding box center [784, 56] width 1568 height 42
click at [769, 53] on div "Estoques" at bounding box center [784, 56] width 1568 height 42
click at [664, 289] on div "Data Descontinuação N/A" at bounding box center [456, 287] width 612 height 31
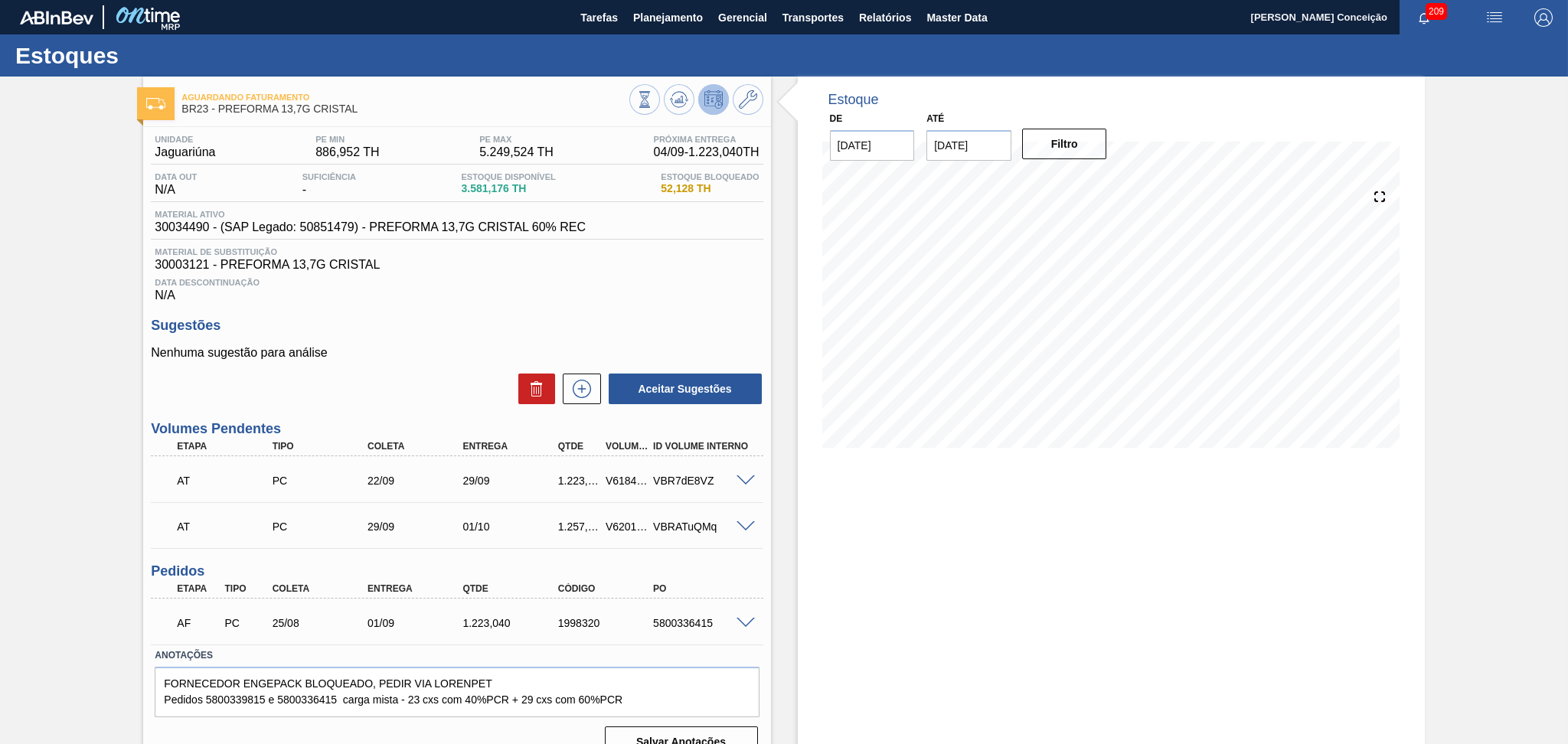
click at [664, 289] on div "Data Descontinuação N/A" at bounding box center [456, 287] width 612 height 31
click at [381, 61] on div "Estoques" at bounding box center [784, 56] width 1568 height 42
click at [678, 296] on div "Data Descontinuação N/A" at bounding box center [456, 287] width 612 height 31
click at [739, 292] on div "Data Descontinuação N/A" at bounding box center [456, 287] width 612 height 31
click at [573, 256] on div "Material de Substituição 30003121 - PREFORMA 13,7G CRISTAL" at bounding box center [456, 259] width 612 height 25
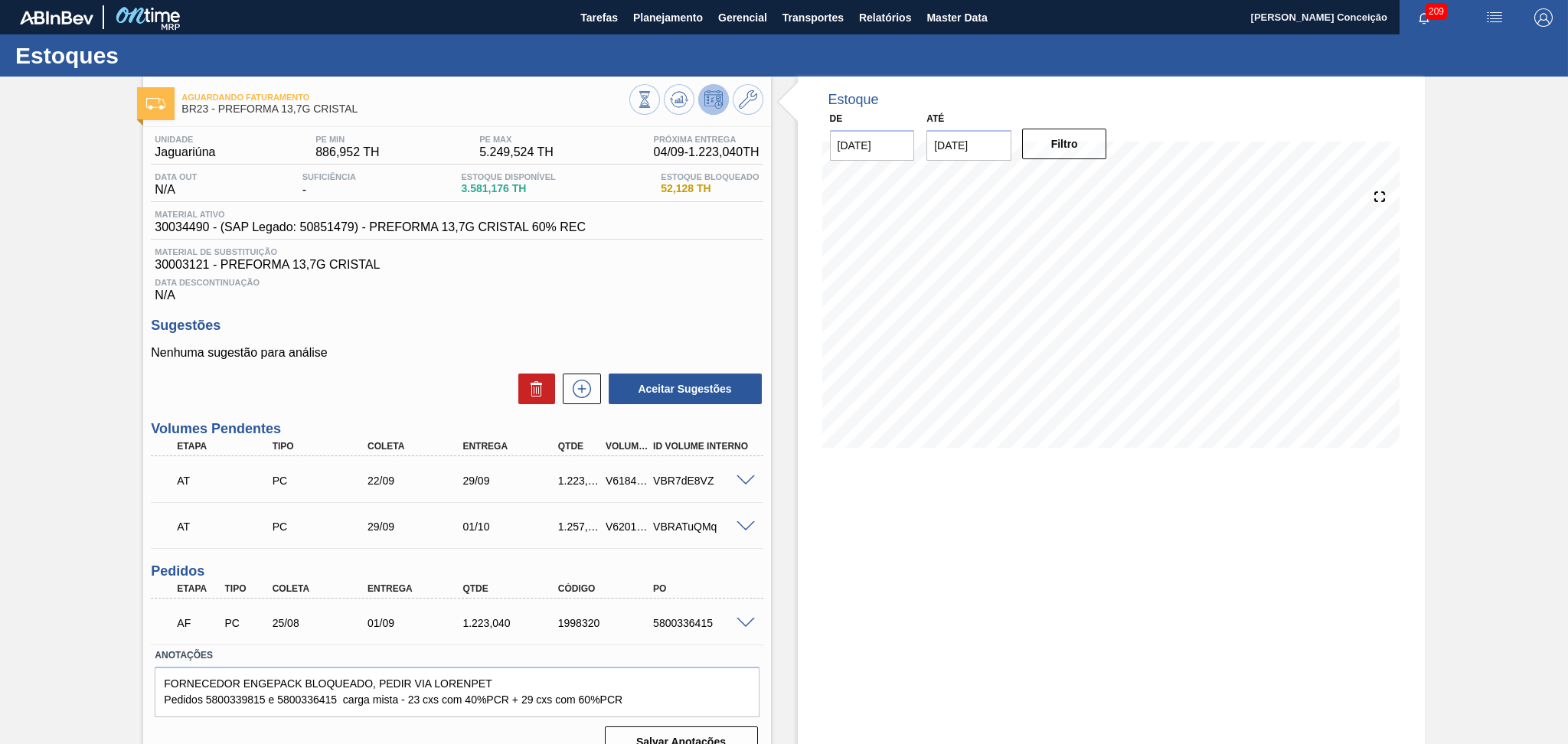
click at [820, 546] on div "Estoque De [DATE] Até [DATE] Filtro 04/10 Projeção de Estoque 4,833.256 [DOMAIN…" at bounding box center [1111, 423] width 627 height 694
click at [861, 559] on div "Estoque De [DATE] Até [DATE] Filtro 04/10 Projeção de Estoque 4,833.256 [DOMAIN…" at bounding box center [1111, 423] width 627 height 694
click at [479, 307] on div "Unidade Jaguariúna PE MIN 886,952 TH PE MAX 5.249,524 TH Próxima Entrega 04/09 …" at bounding box center [457, 445] width 627 height 635
click at [721, 276] on div "Data Descontinuação N/A" at bounding box center [456, 287] width 612 height 31
click at [1529, 186] on div "Aguardando Faturamento BR23 - PREFORMA 13,7G CRISTAL Unidade Jaguariúna PE MIN …" at bounding box center [784, 423] width 1568 height 694
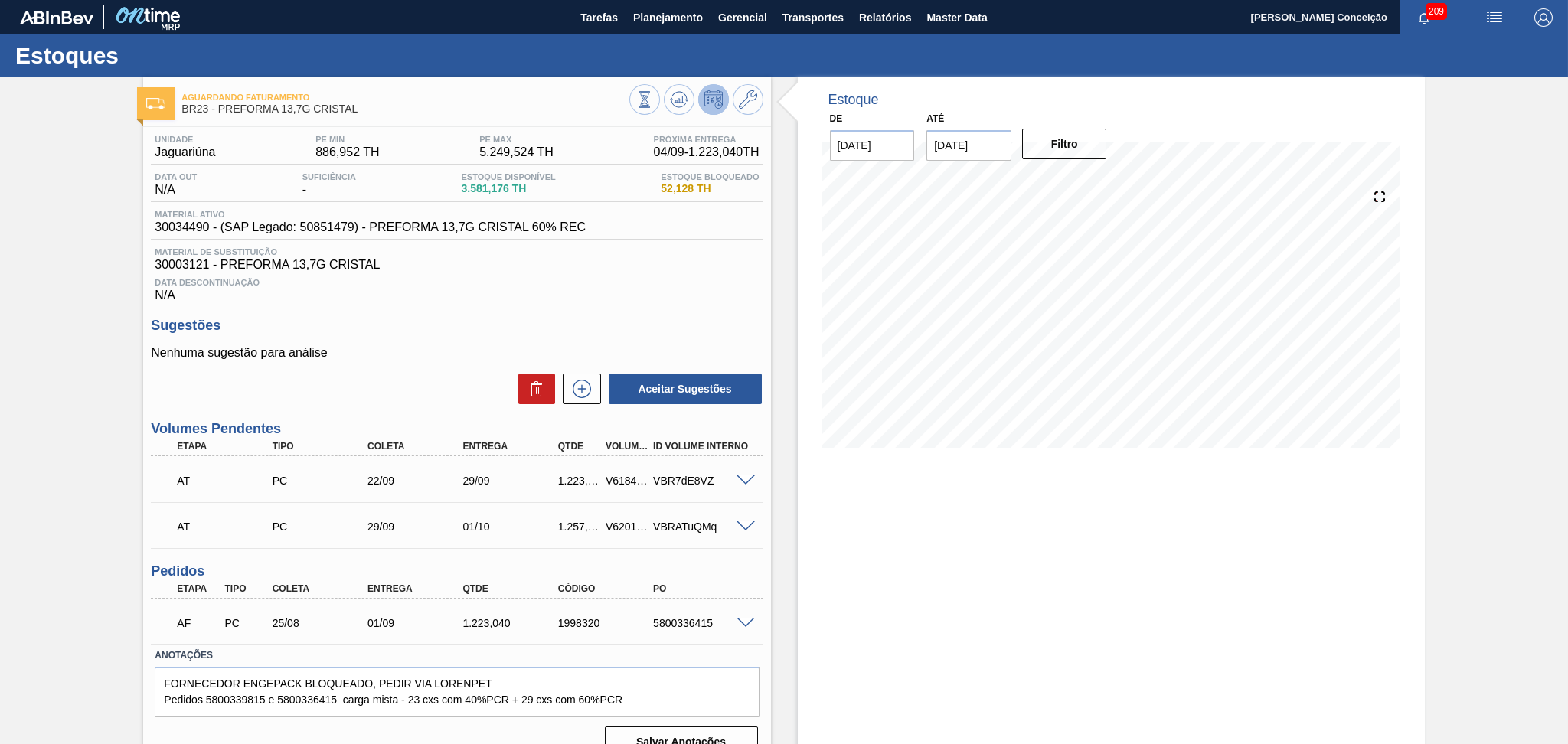
click at [1367, 127] on div "Estoque De [DATE] Até [DATE] Filtro 05/10 Projeção de Estoque 4,833.256 [DOMAIN…" at bounding box center [1111, 273] width 627 height 394
click at [117, 150] on div "Aguardando Faturamento BR23 - PREFORMA 13,7G CRISTAL Unidade Jaguariúna PE MIN …" at bounding box center [784, 423] width 1568 height 694
click at [569, 272] on div "Data Descontinuação N/A" at bounding box center [456, 287] width 612 height 31
click at [653, 17] on span "Planejamento" at bounding box center [667, 18] width 69 height 19
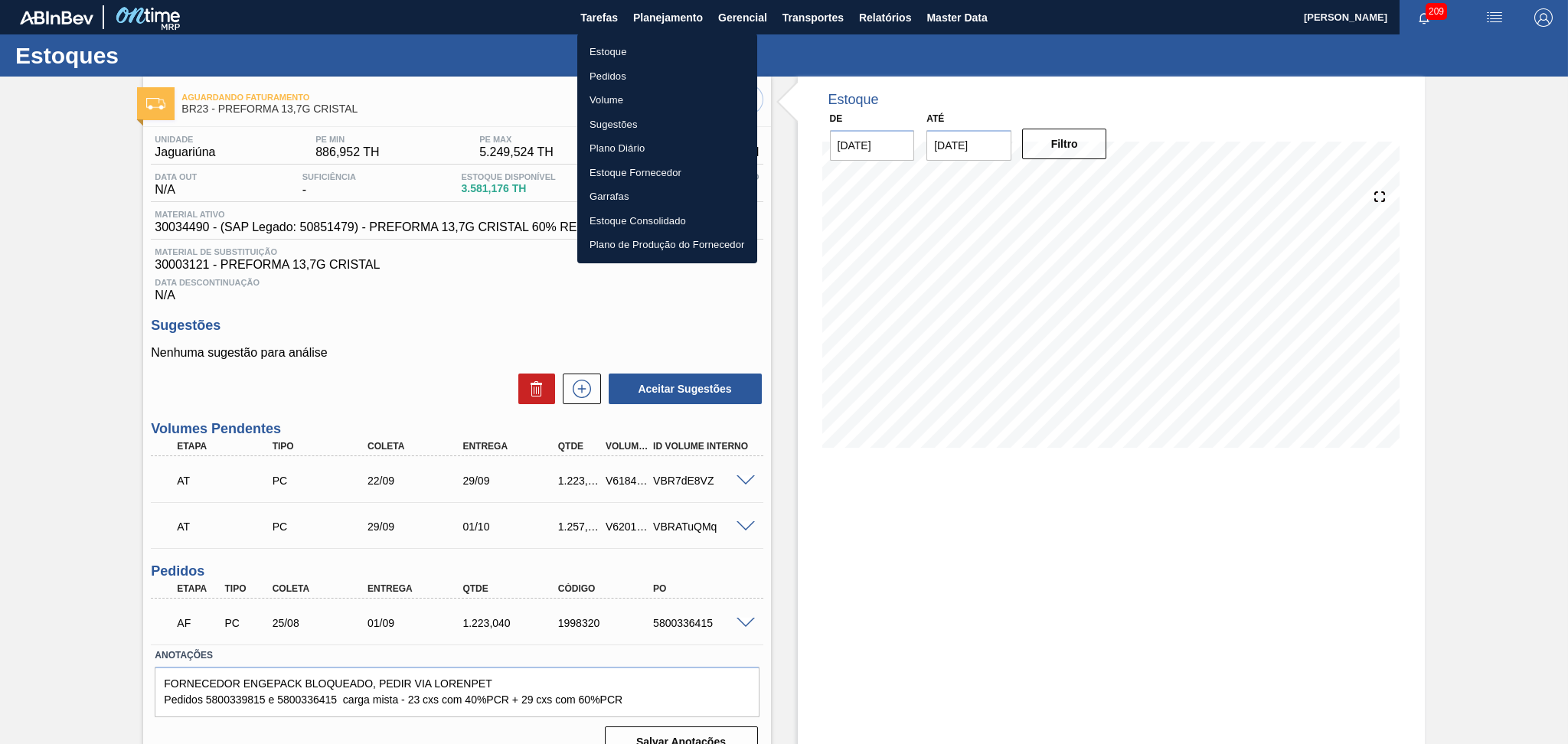
click at [620, 55] on li "Estoque" at bounding box center [667, 52] width 180 height 25
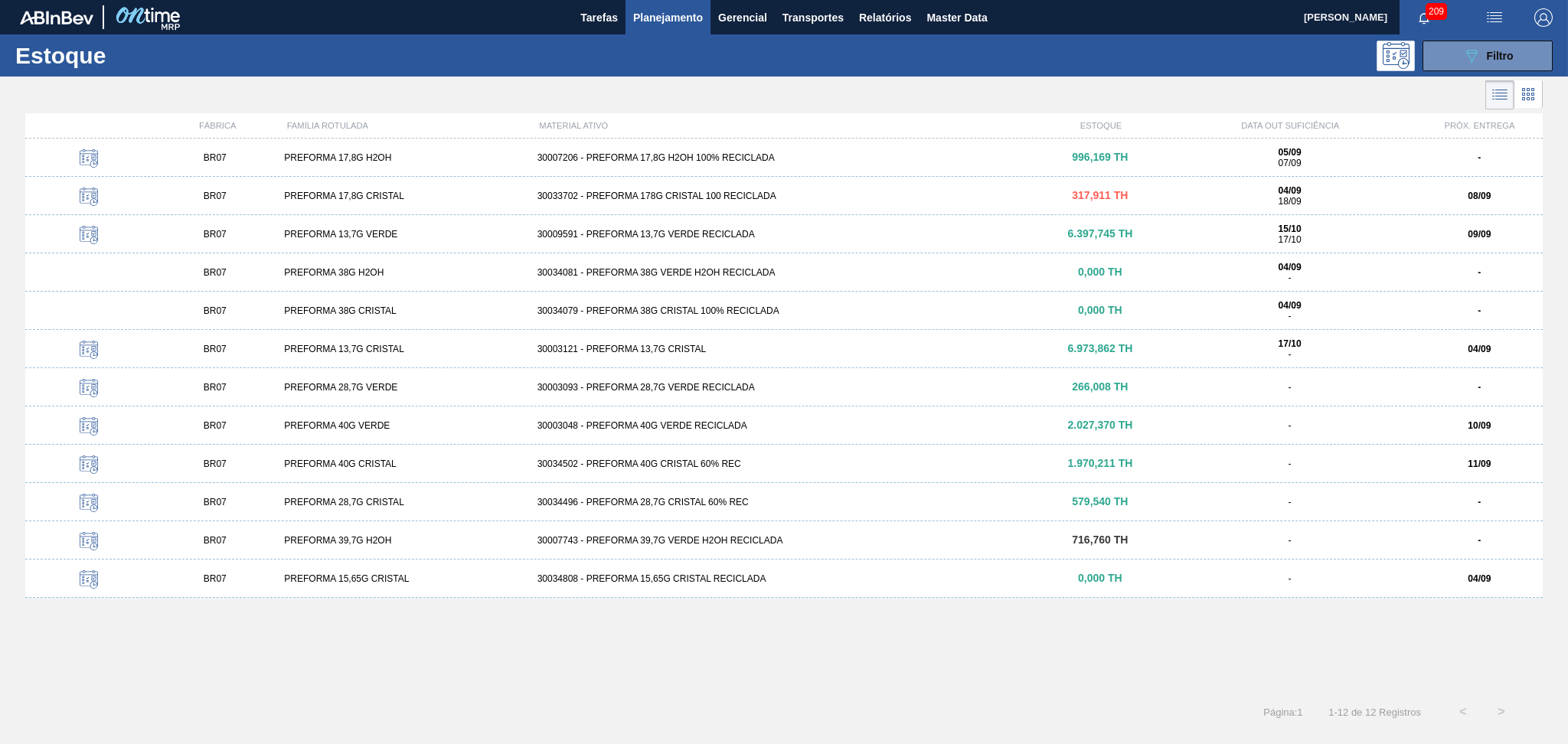
click at [382, 161] on div "PREFORMA 17,8G H2OH" at bounding box center [404, 157] width 252 height 11
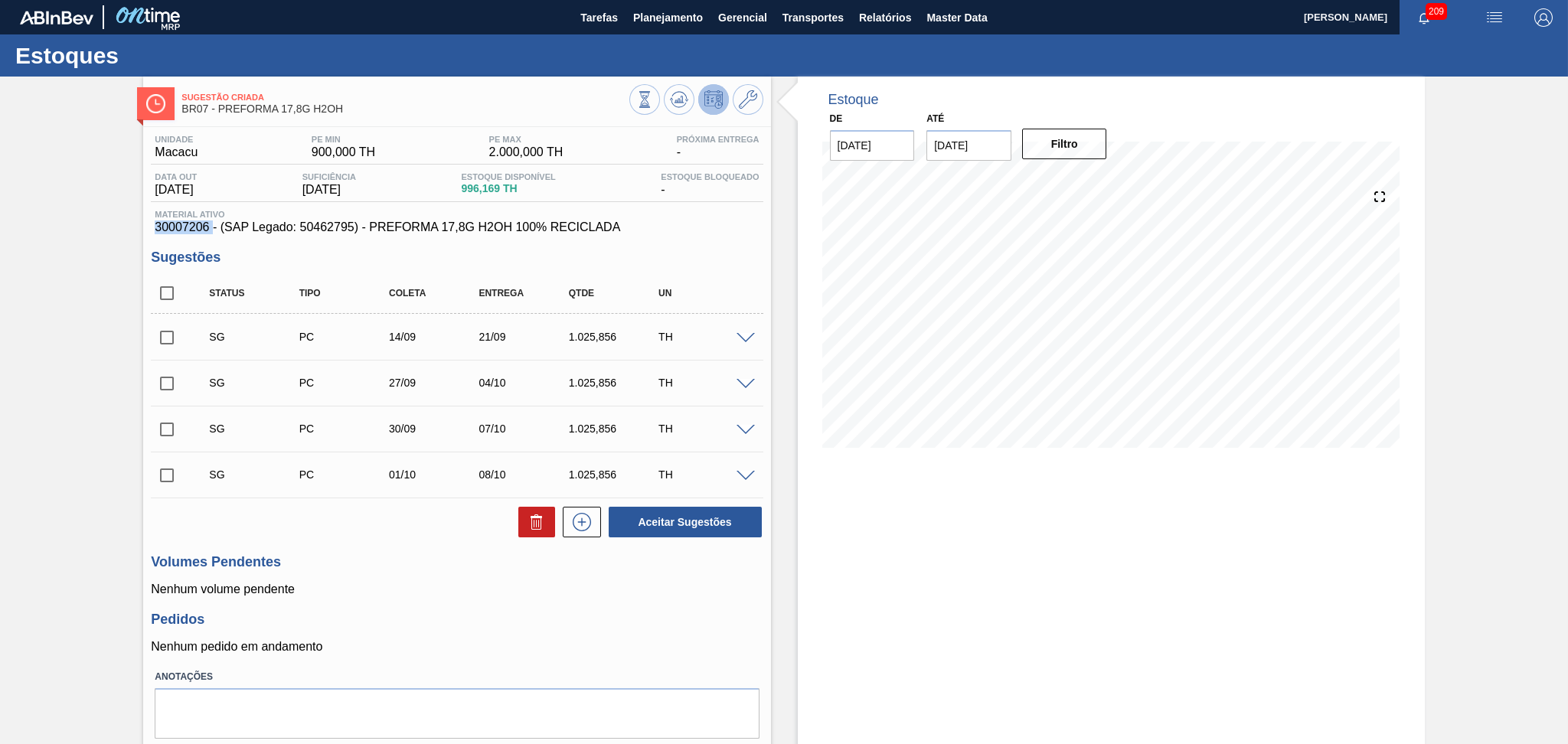
drag, startPoint x: 198, startPoint y: 222, endPoint x: 125, endPoint y: 222, distance: 73.0
click at [125, 222] on div "Sugestão Criada BR07 - PREFORMA 17,8G H2OH Unidade Macacu PE MIN 900,000 TH PE …" at bounding box center [784, 434] width 1568 height 715
copy span "30007206"
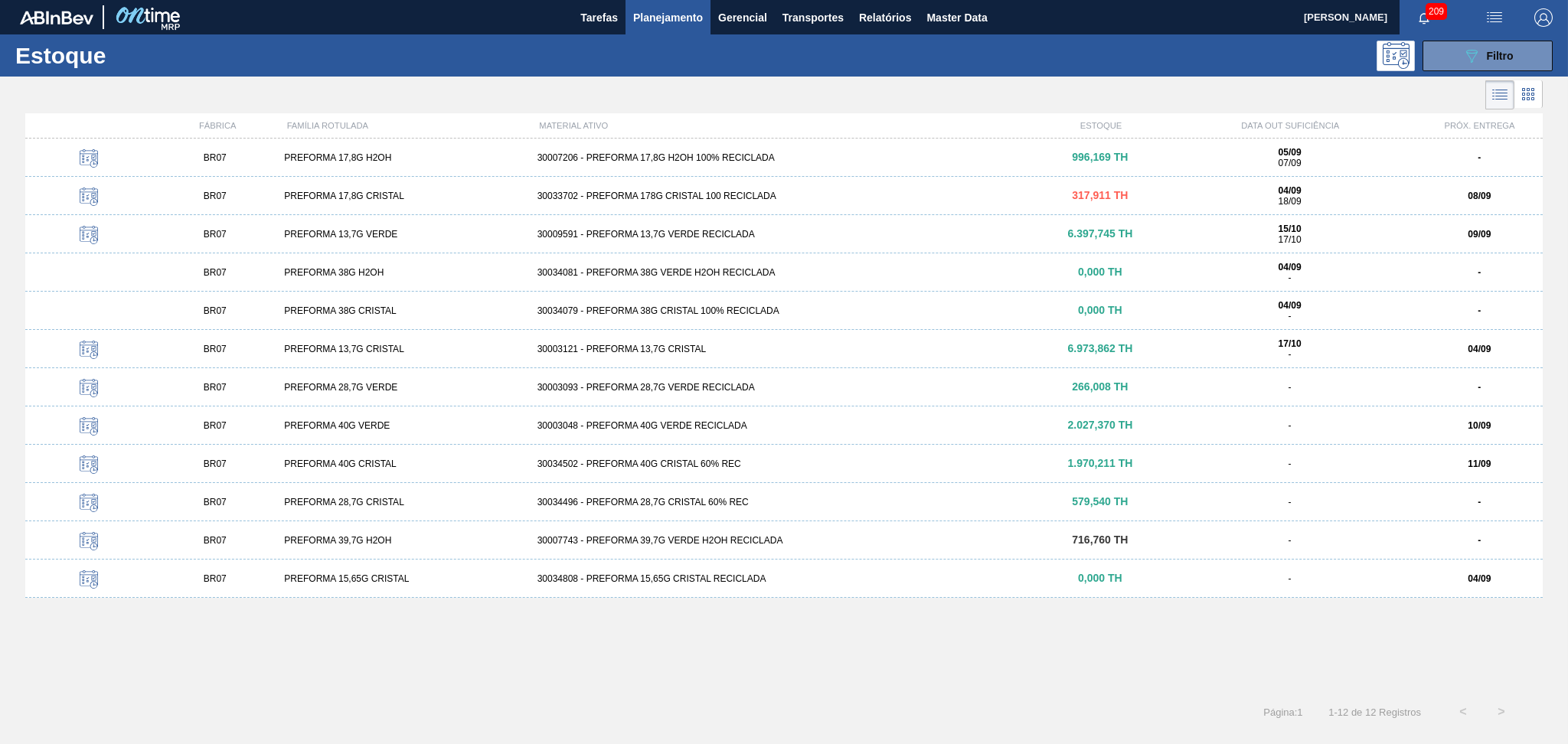
click at [671, 196] on div "30033702 - PREFORMA 178G CRISTAL 100 RECICLADA" at bounding box center [784, 196] width 506 height 11
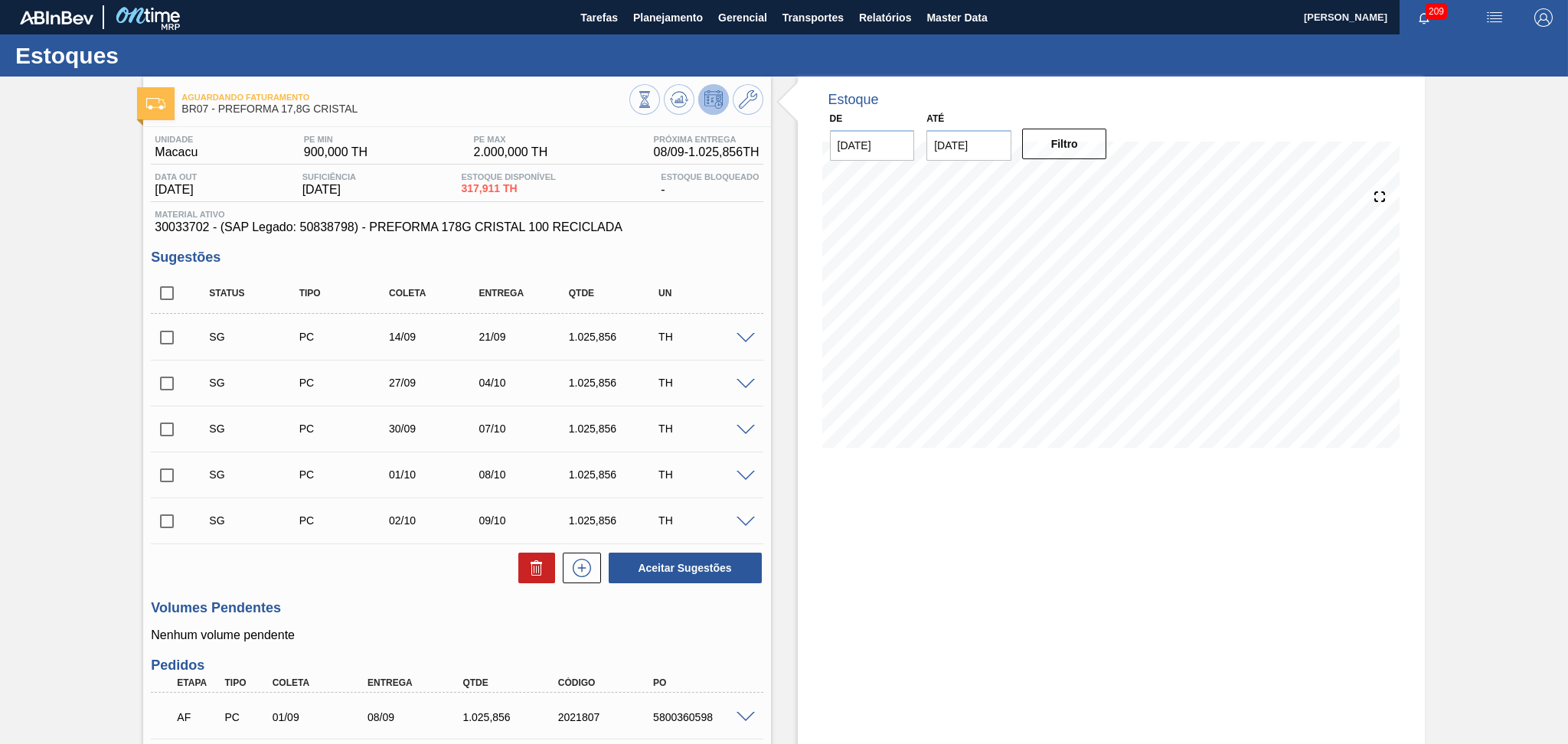
click at [167, 223] on span "30033702 - (SAP Legado: 50838798) - PREFORMA 178G CRISTAL 100 RECICLADA" at bounding box center [456, 228] width 604 height 14
click at [167, 224] on span "30033702 - (SAP Legado: 50838798) - PREFORMA 178G CRISTAL 100 RECICLADA" at bounding box center [456, 228] width 604 height 14
copy span "30033702"
click at [667, 12] on span "Planejamento" at bounding box center [667, 18] width 69 height 19
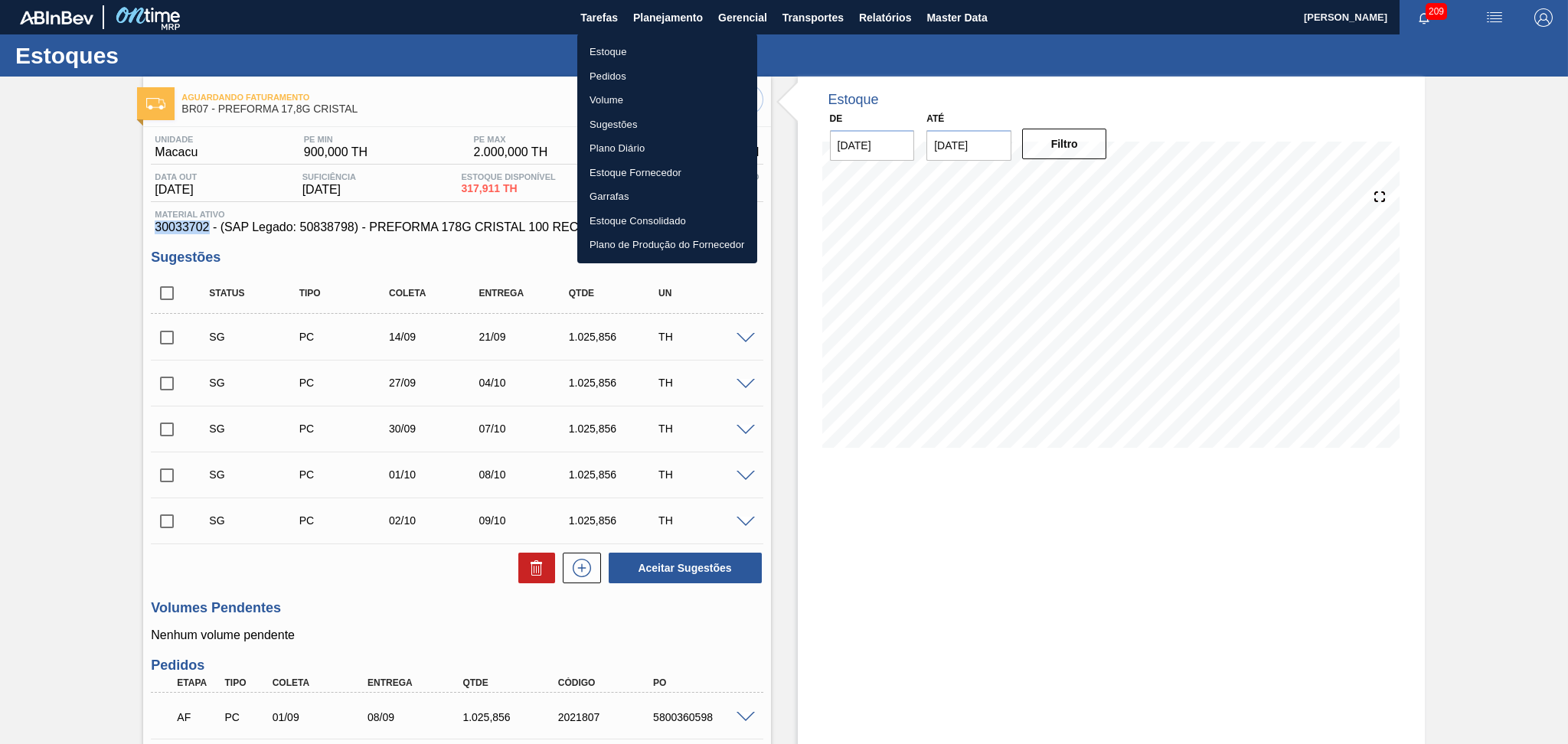
click at [600, 50] on li "Estoque" at bounding box center [667, 52] width 180 height 25
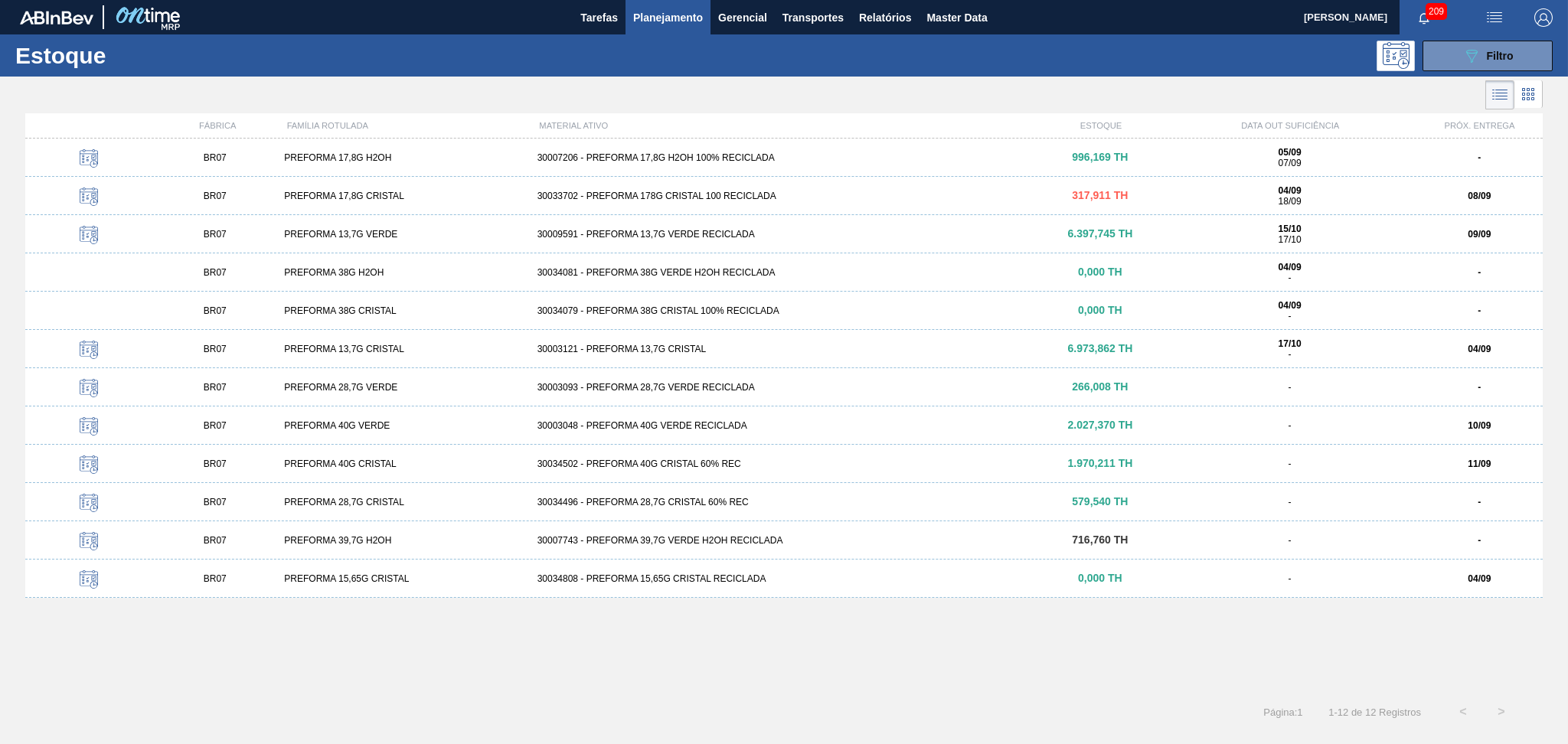
click at [649, 580] on div "30034808 - PREFORMA 15,65G CRISTAL RECICLADA" at bounding box center [784, 579] width 506 height 11
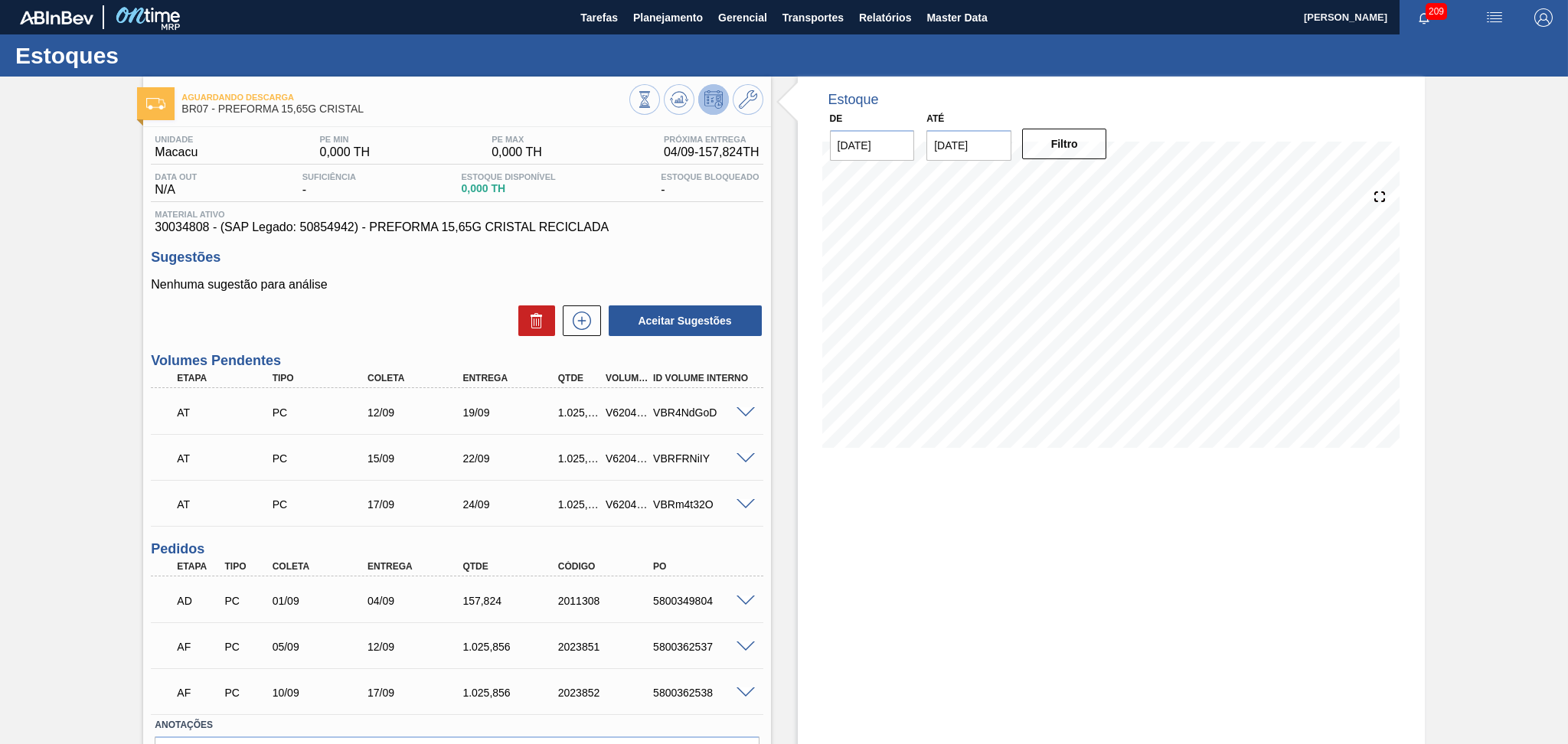
click at [779, 249] on div "Estoque De [DATE] Até [DATE] Filtro 04/09 Projeção de Estoque 157.824 [DOMAIN_N…" at bounding box center [1097, 458] width 654 height 763
click at [678, 247] on div "Unidade Macacu PE MIN 0,000 TH PE MAX 0,000 TH Próxima Entrega 04/09 - 157,824 …" at bounding box center [457, 480] width 627 height 705
click at [574, 411] on div "1.025,856" at bounding box center [579, 413] width 49 height 12
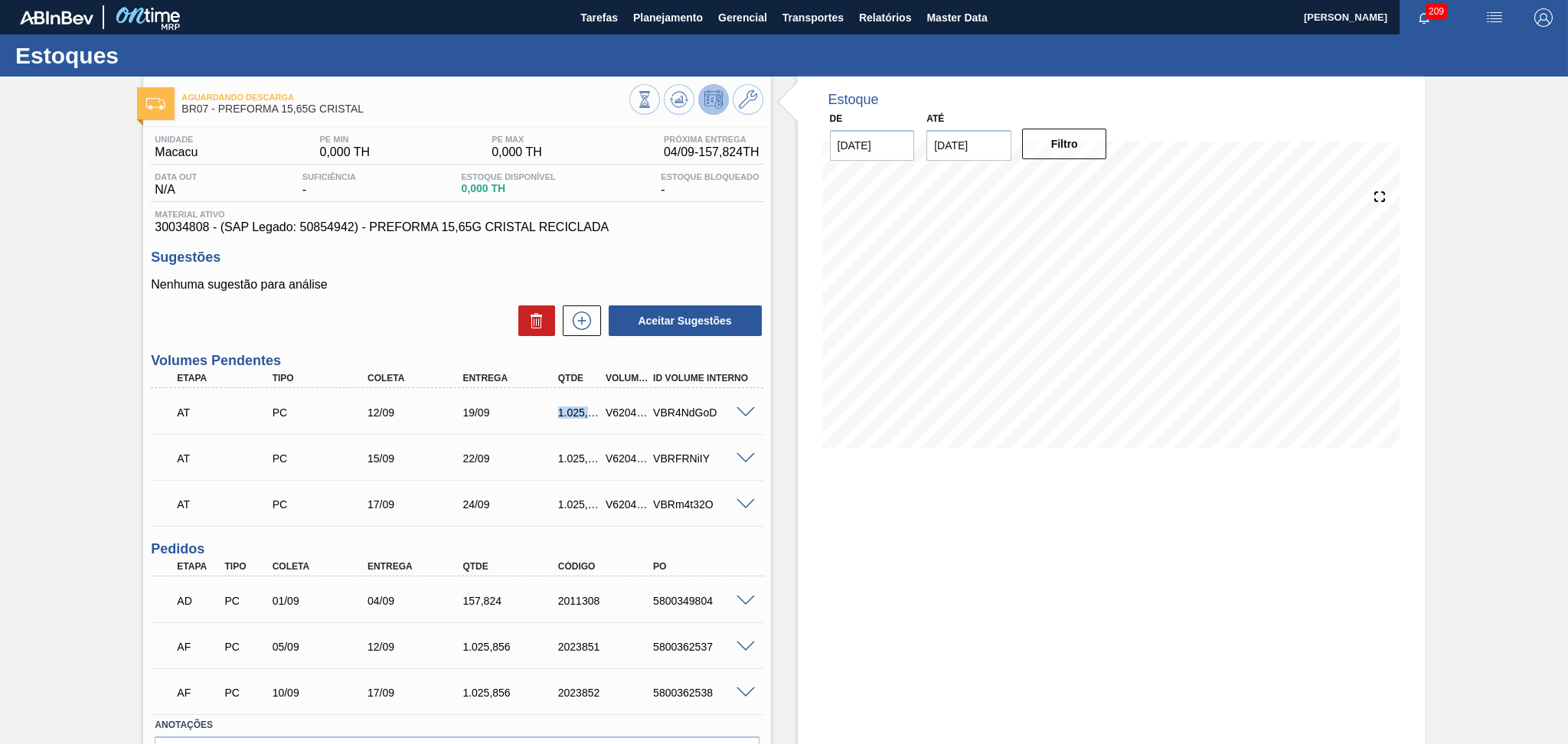
copy div "1.025,856"
click at [394, 353] on h3 "Volumes Pendentes" at bounding box center [456, 360] width 612 height 16
click at [669, 249] on h3 "Sugestões" at bounding box center [456, 257] width 612 height 16
click at [570, 419] on div "AT PC 12/09 19/09 1.025,856 V620401 VBR4NdGoD" at bounding box center [452, 411] width 571 height 31
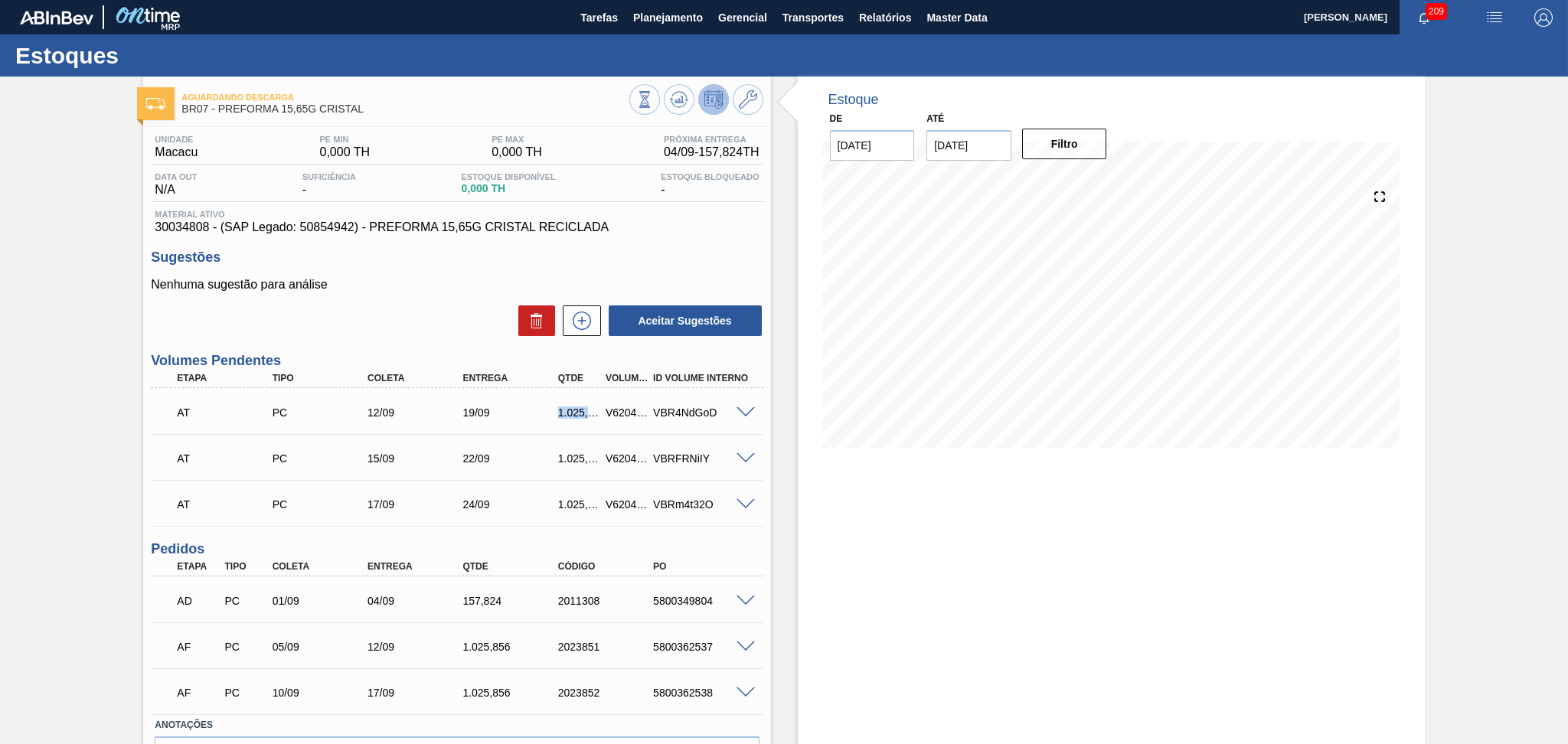
copy div "1.025,856"
click at [581, 322] on icon at bounding box center [582, 321] width 25 height 19
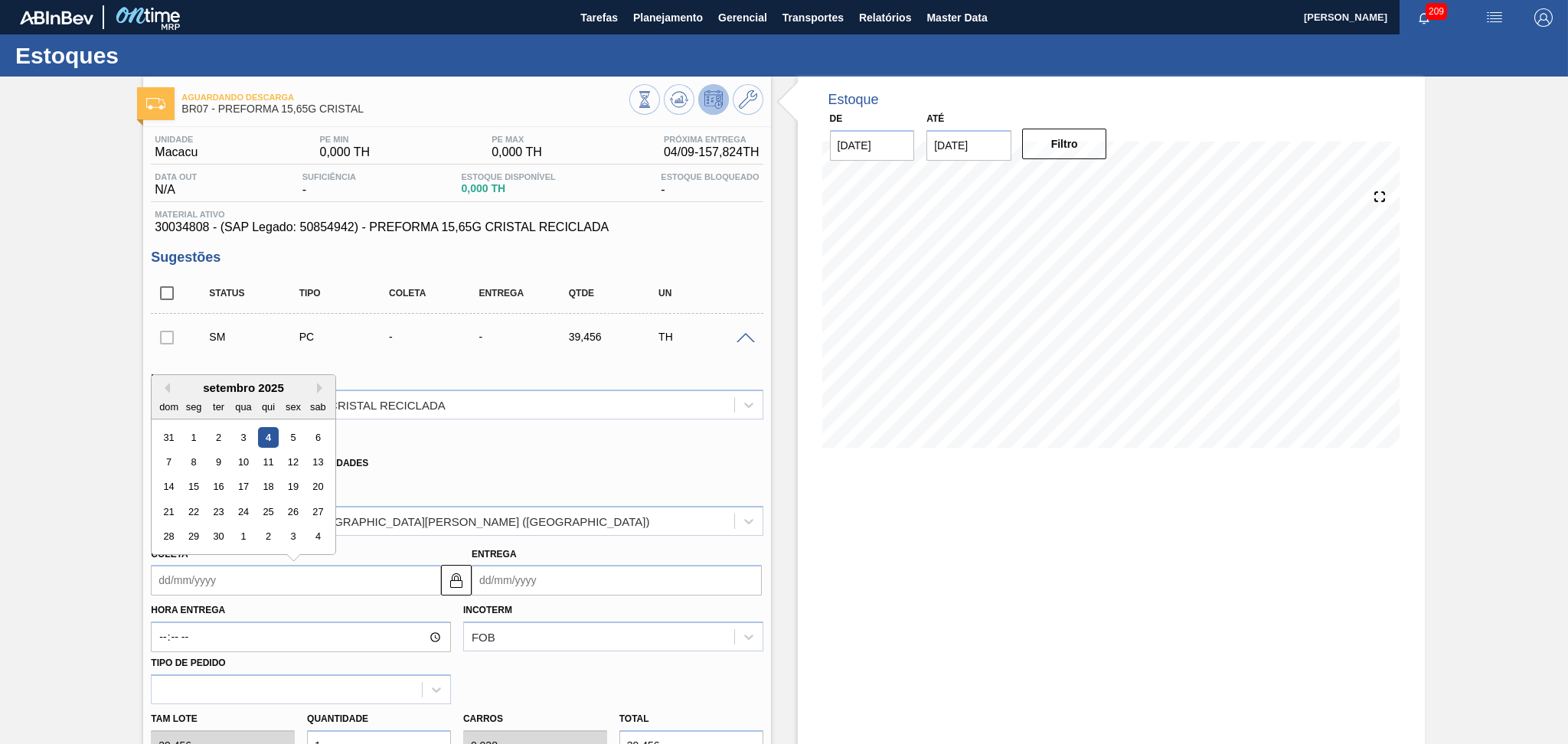
click at [214, 571] on input "Coleta" at bounding box center [296, 580] width 290 height 31
click at [199, 461] on div "8" at bounding box center [194, 462] width 21 height 21
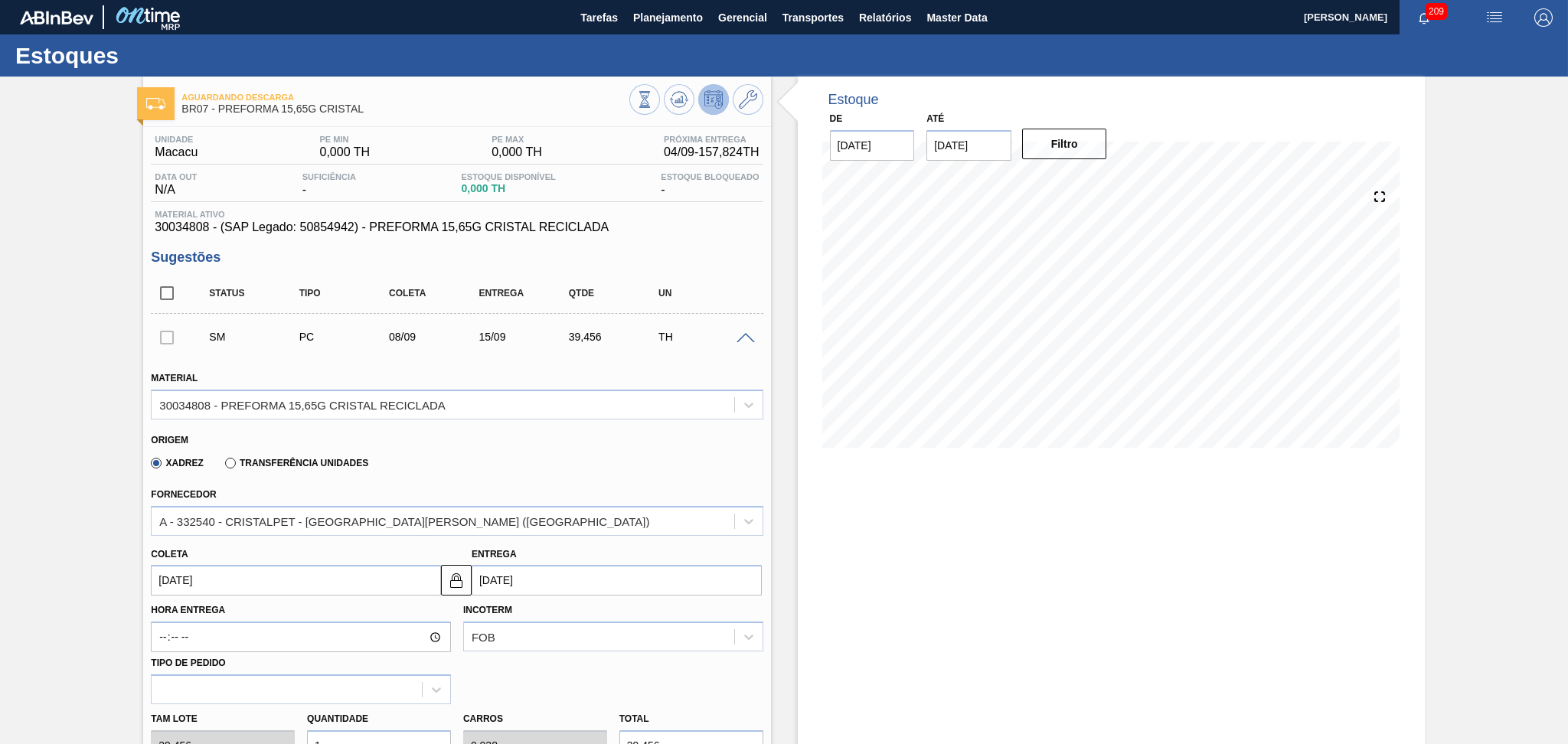
type input "[DATE]"
click at [557, 480] on div "Fornecedor A - 332540 - CRISTALPET - [GEOGRAPHIC_DATA][PERSON_NAME] ([GEOGRAPHI…" at bounding box center [456, 508] width 624 height 56
click at [745, 340] on span at bounding box center [745, 339] width 19 height 12
